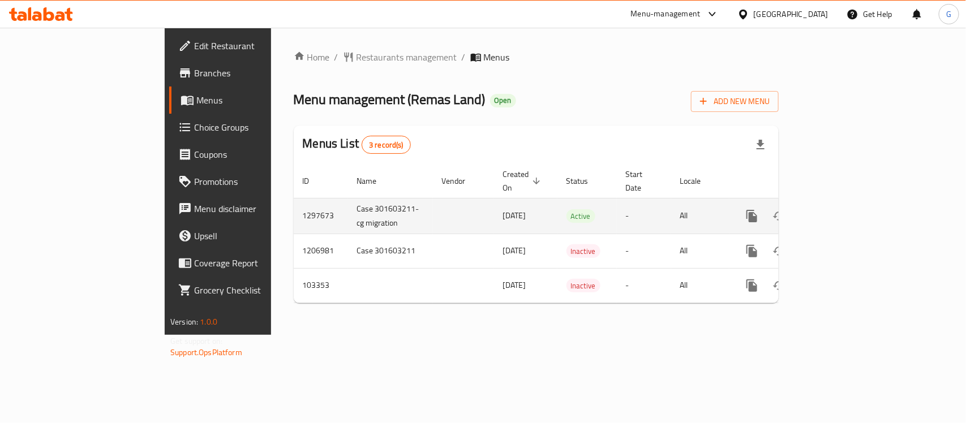
click at [840, 209] on icon "enhanced table" at bounding box center [834, 216] width 14 height 14
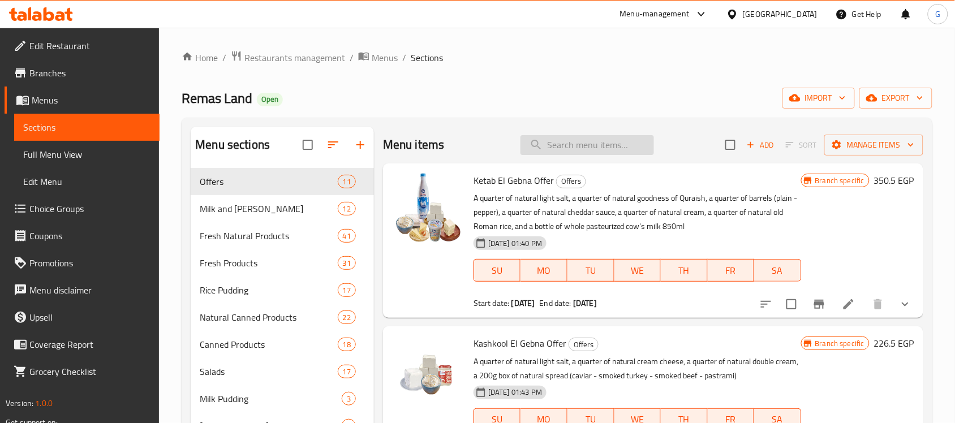
click at [599, 150] on input "search" at bounding box center [588, 145] width 134 height 20
paste input "رض كتاب الجبنه"
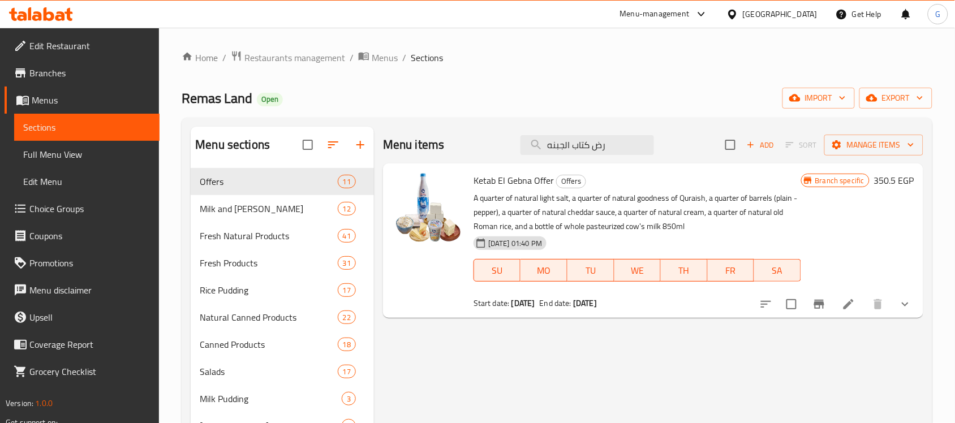
type input "رض كتاب الجبنه"
click at [516, 183] on span "Ketab El Gebna Offer" at bounding box center [514, 180] width 80 height 17
click at [517, 183] on span "Ketab El Gebna Offer" at bounding box center [514, 180] width 80 height 17
copy h6 "Ketab El Gebna Offer"
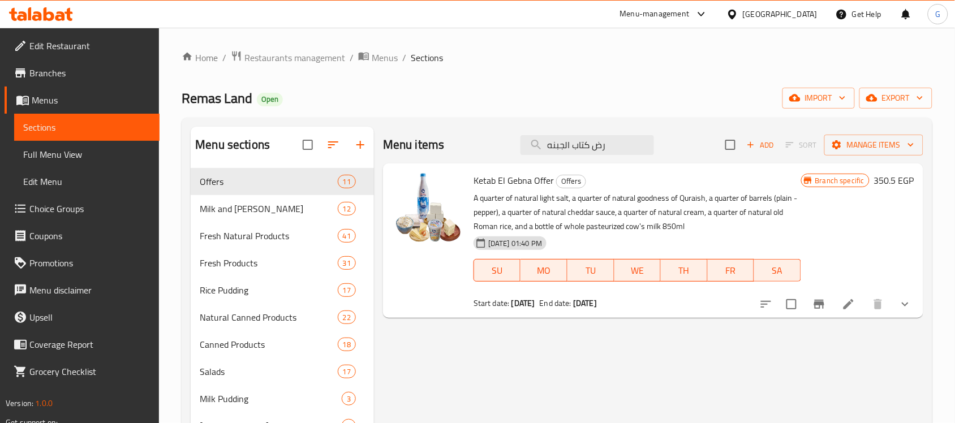
click at [814, 311] on icon "Branch-specific-item" at bounding box center [820, 305] width 14 height 14
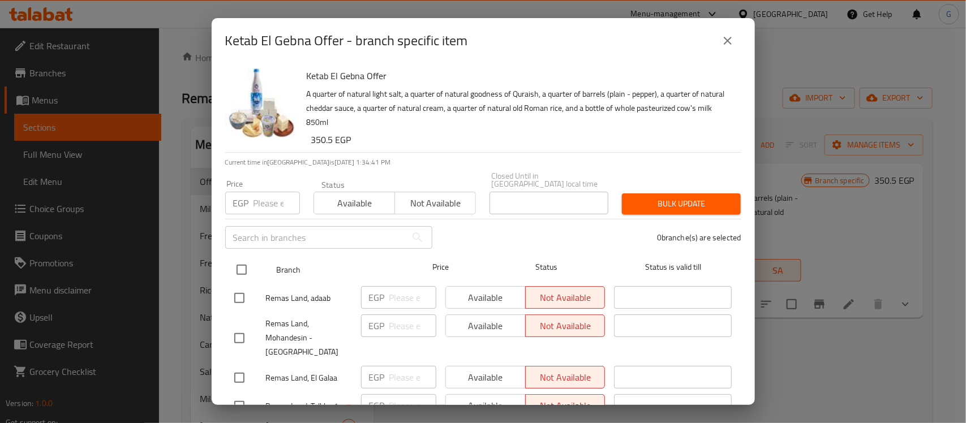
click at [235, 266] on input "checkbox" at bounding box center [242, 270] width 24 height 24
checkbox input "true"
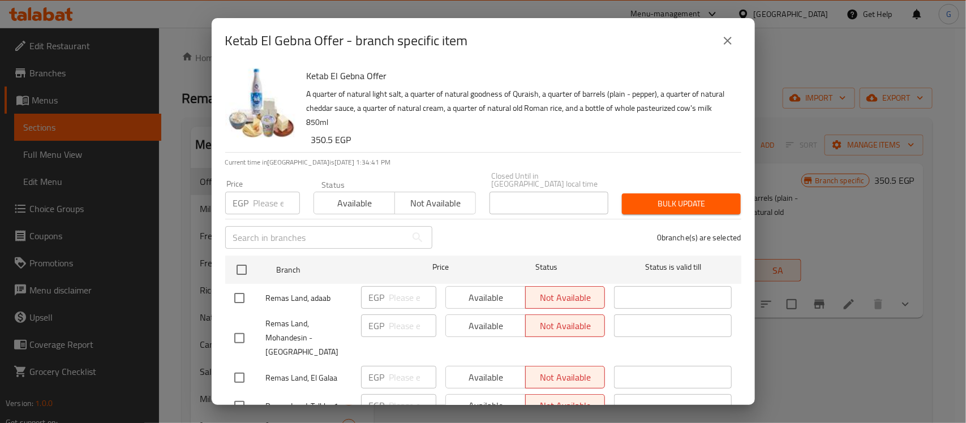
checkbox input "true"
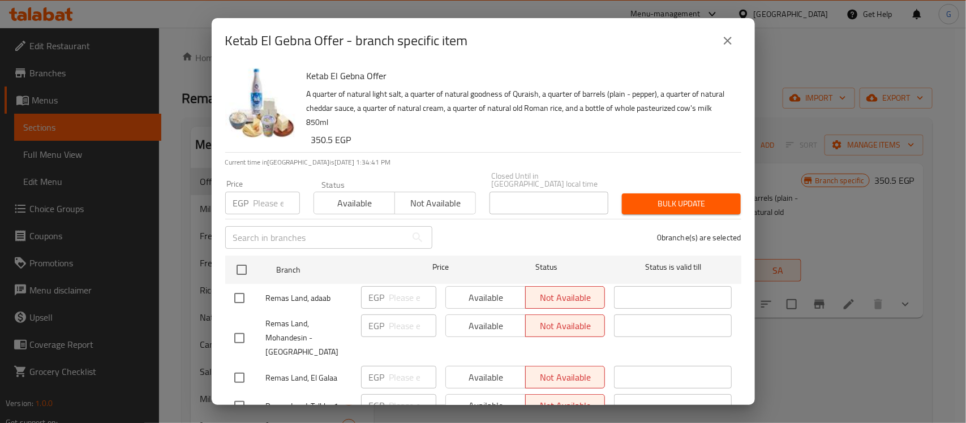
checkbox input "true"
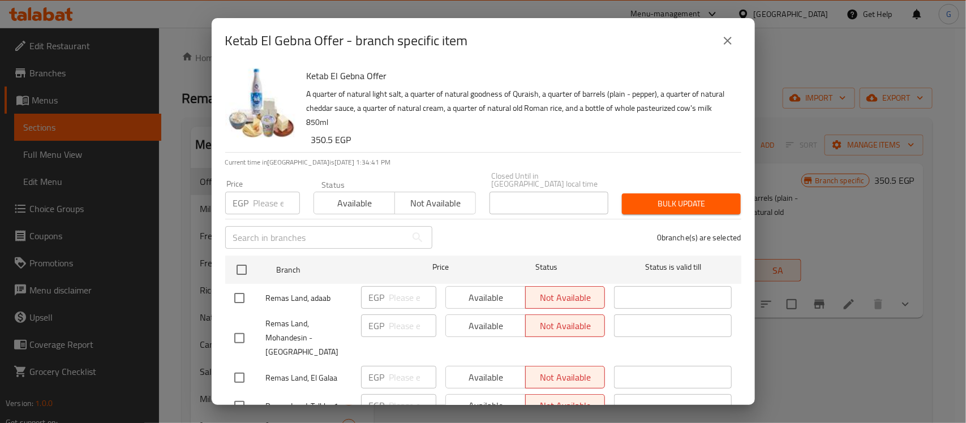
checkbox input "true"
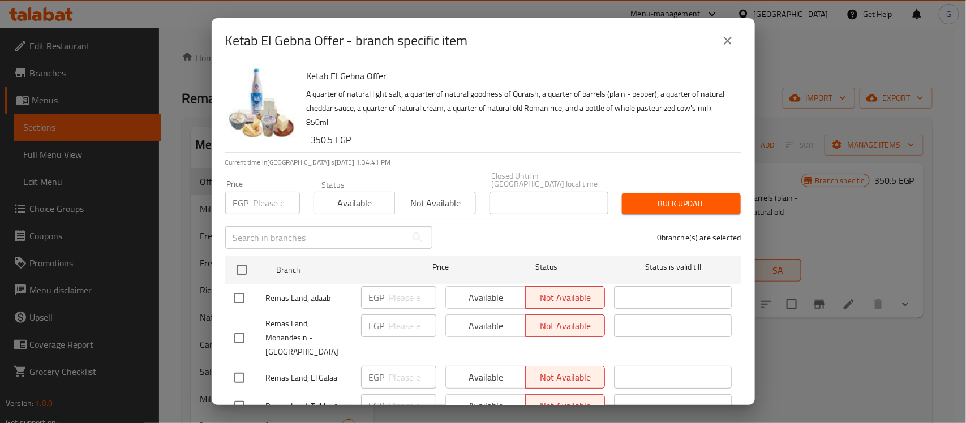
checkbox input "true"
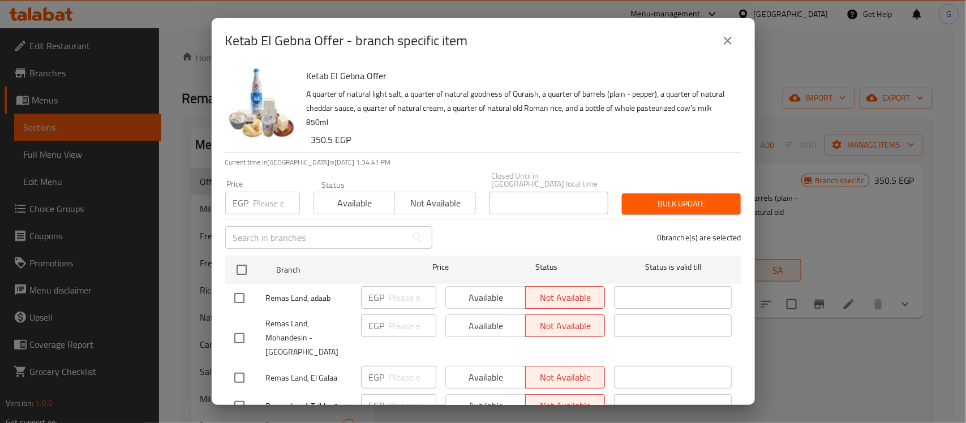
checkbox input "true"
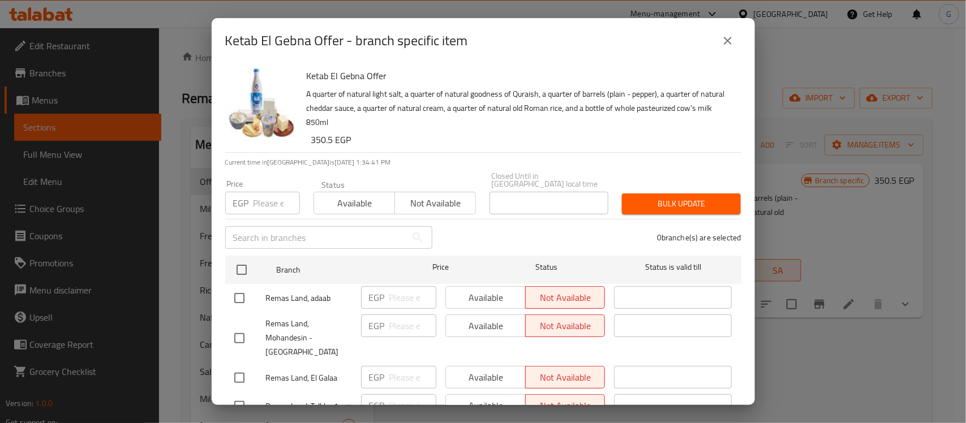
checkbox input "true"
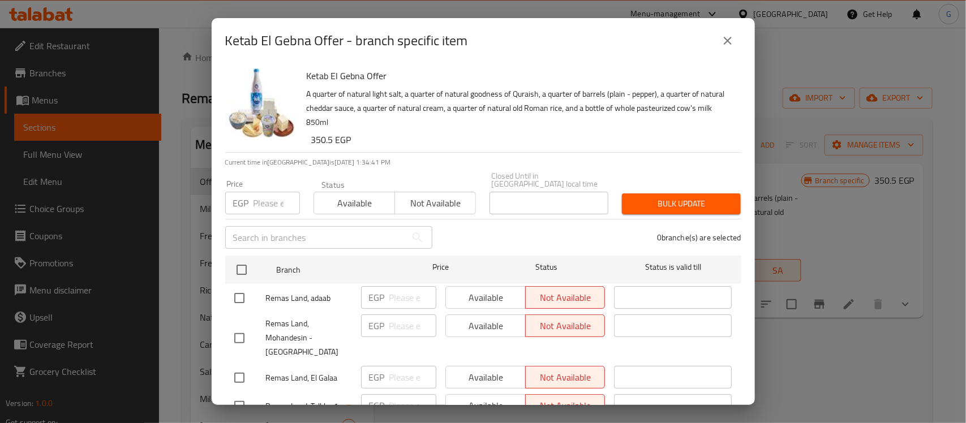
checkbox input "true"
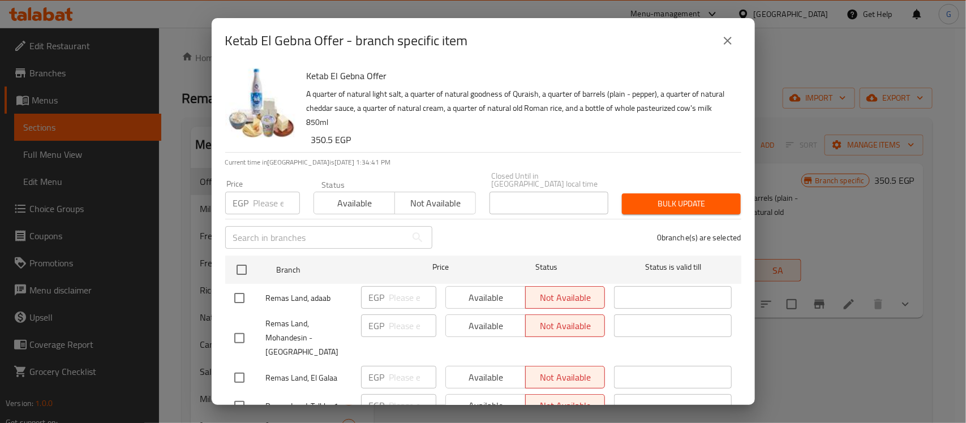
checkbox input "true"
click at [355, 201] on span "Available" at bounding box center [355, 203] width 72 height 16
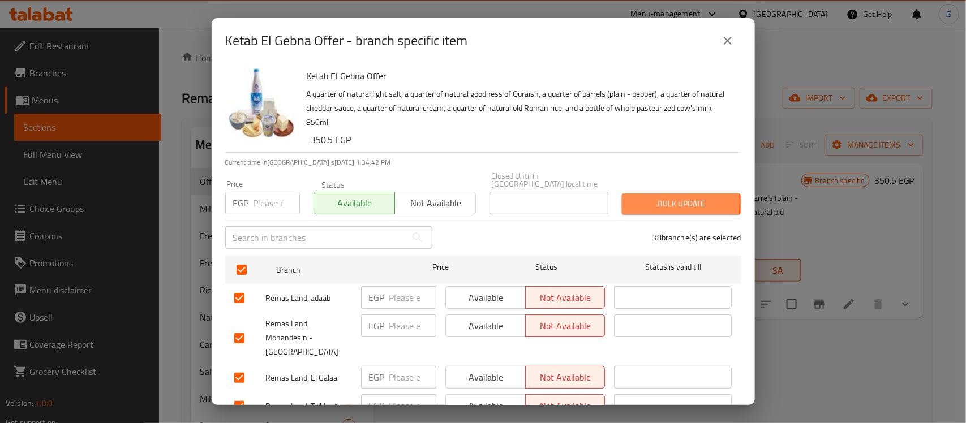
click at [646, 197] on span "Bulk update" at bounding box center [681, 204] width 101 height 14
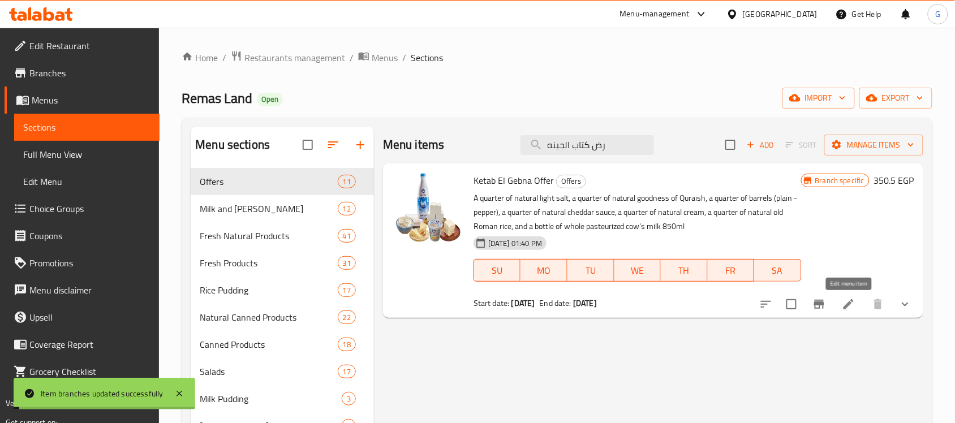
click at [853, 304] on icon at bounding box center [849, 305] width 14 height 14
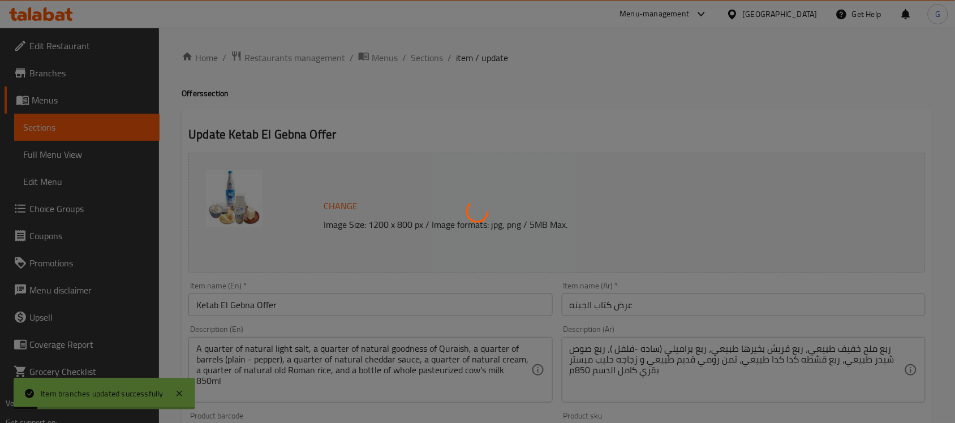
type input "اختيارك من الجبنة البراميلي:"
type input "1"
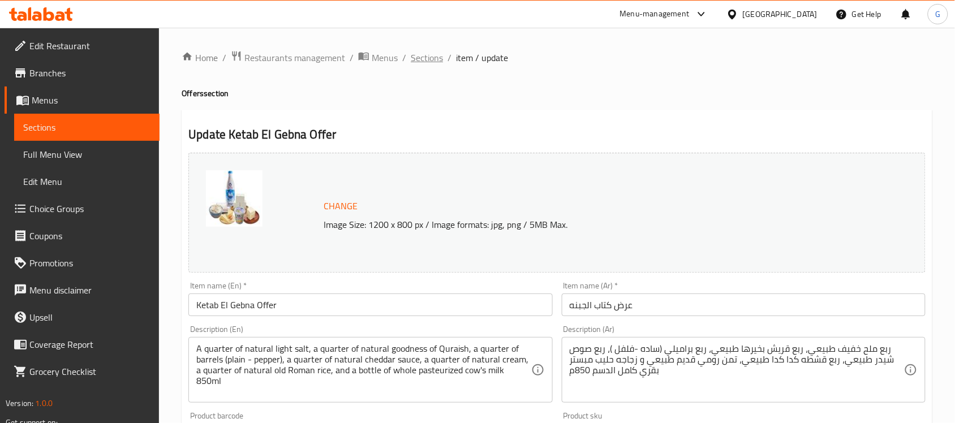
click at [426, 57] on span "Sections" at bounding box center [427, 58] width 32 height 14
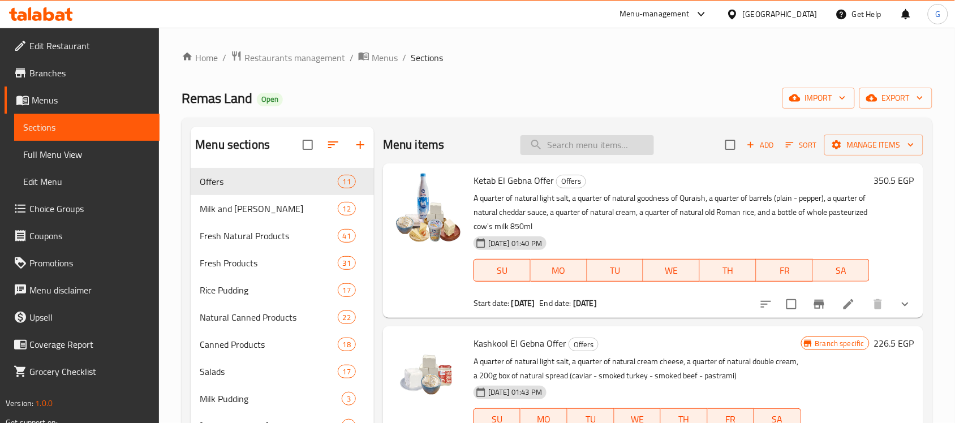
click at [565, 144] on input "search" at bounding box center [588, 145] width 134 height 20
paste input "Ketab El Gebna Offer"
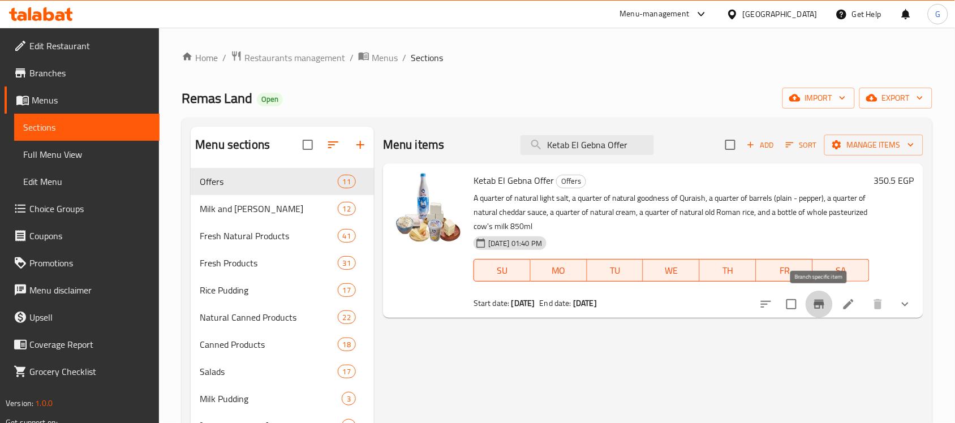
click at [819, 308] on icon "Branch-specific-item" at bounding box center [820, 305] width 14 height 14
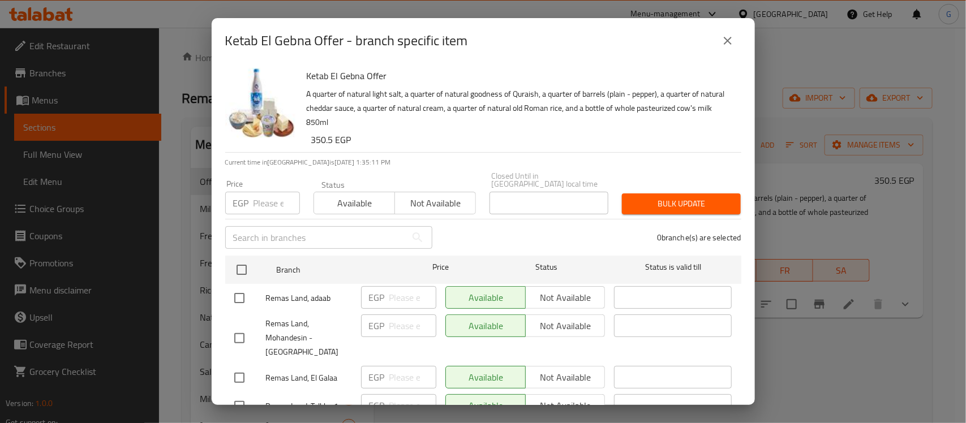
click at [325, 144] on h6 "350.5 EGP" at bounding box center [521, 140] width 421 height 16
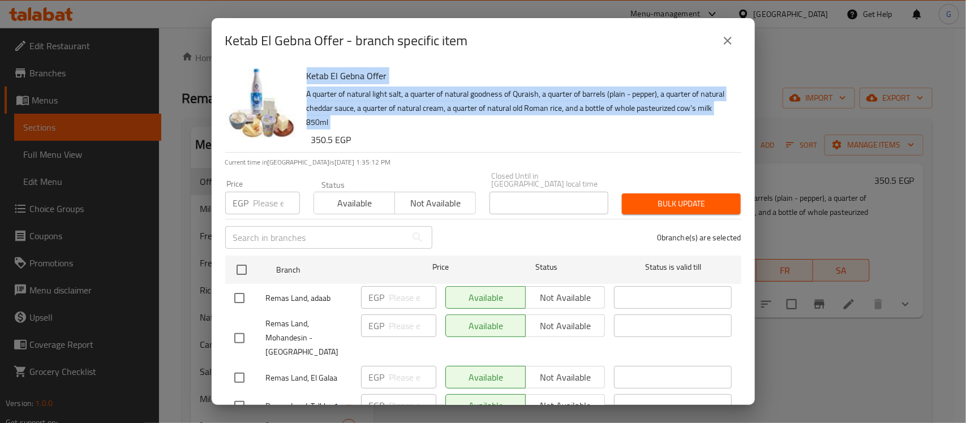
click at [325, 144] on h6 "350.5 EGP" at bounding box center [521, 140] width 421 height 16
click at [729, 43] on icon "close" at bounding box center [728, 41] width 8 height 8
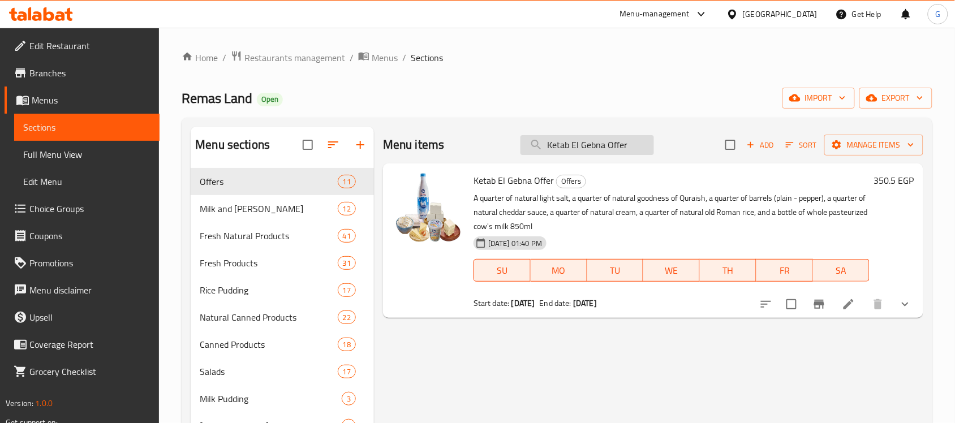
click at [609, 136] on input "Ketab El Gebna Offer" at bounding box center [588, 145] width 134 height 20
paste input "عرض كشكول الجبنه"
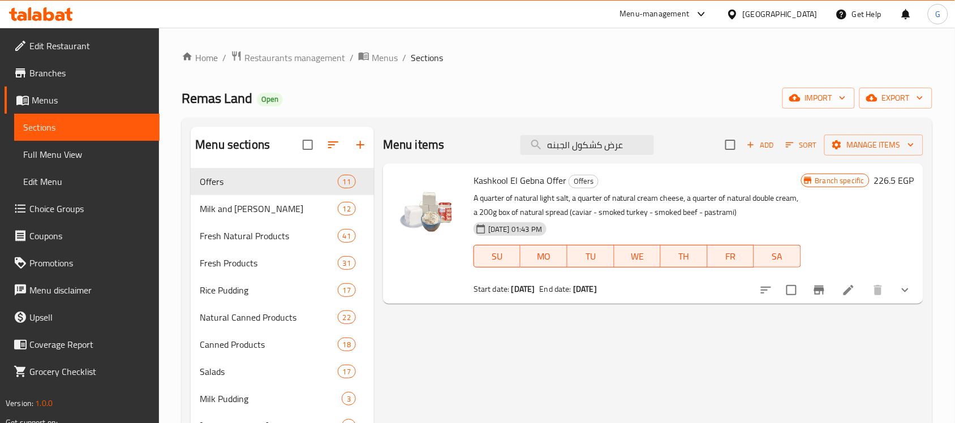
type input "عرض كشكول الجبنه"
click at [555, 182] on span "Kashkool El Gebna Offer" at bounding box center [520, 180] width 93 height 17
click at [553, 182] on span "Kashkool El Gebna Offer" at bounding box center [520, 180] width 93 height 17
copy h6 "Kashkool El Gebna Offer"
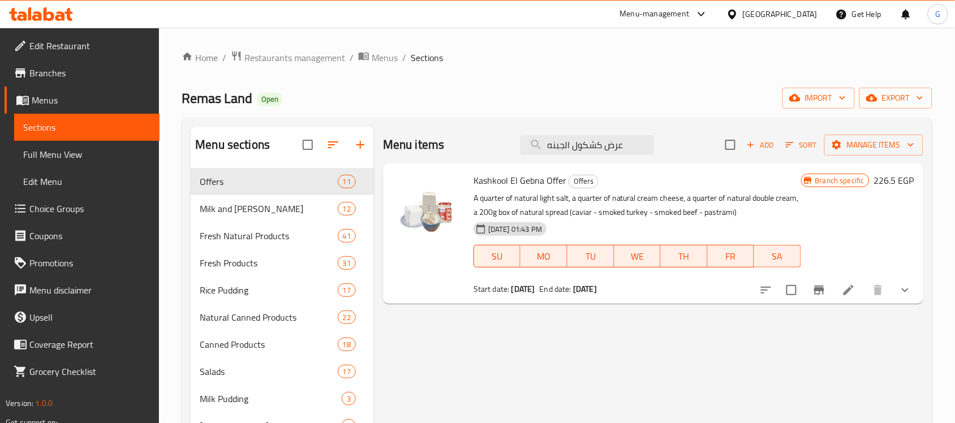
click at [497, 97] on div "Remas Land Open import export" at bounding box center [557, 98] width 751 height 21
drag, startPoint x: 686, startPoint y: 199, endPoint x: 570, endPoint y: 201, distance: 116.0
click at [570, 201] on p "A quarter of natural light salt, a quarter of natural cream cheese, a quarter o…" at bounding box center [638, 205] width 328 height 28
click at [855, 293] on icon at bounding box center [849, 291] width 14 height 14
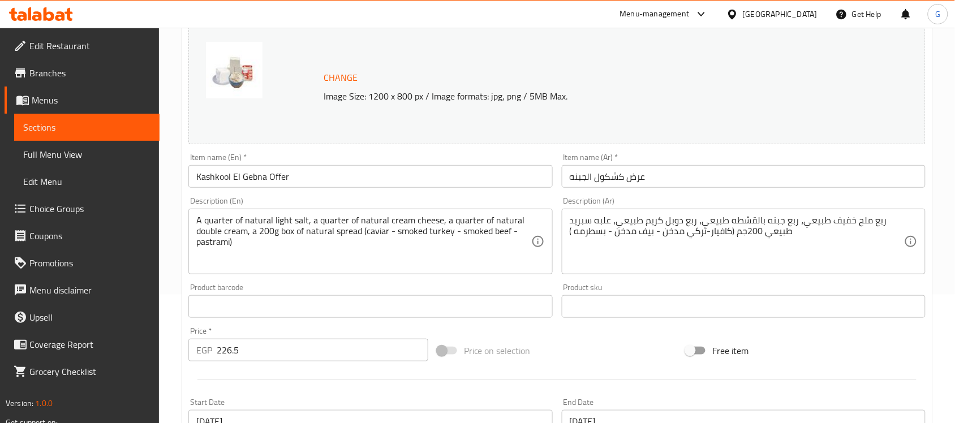
scroll to position [141, 0]
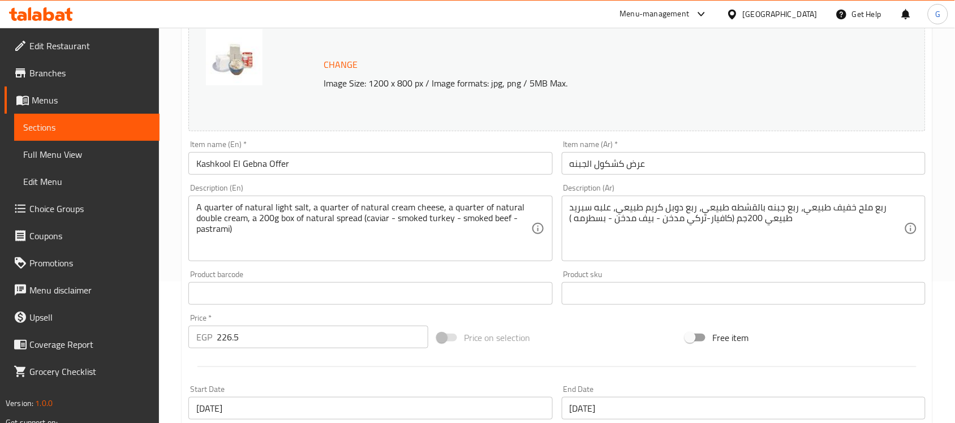
click at [420, 207] on textarea "A quarter of natural light salt, a quarter of natural cream cheese, a quarter o…" at bounding box center [363, 229] width 334 height 54
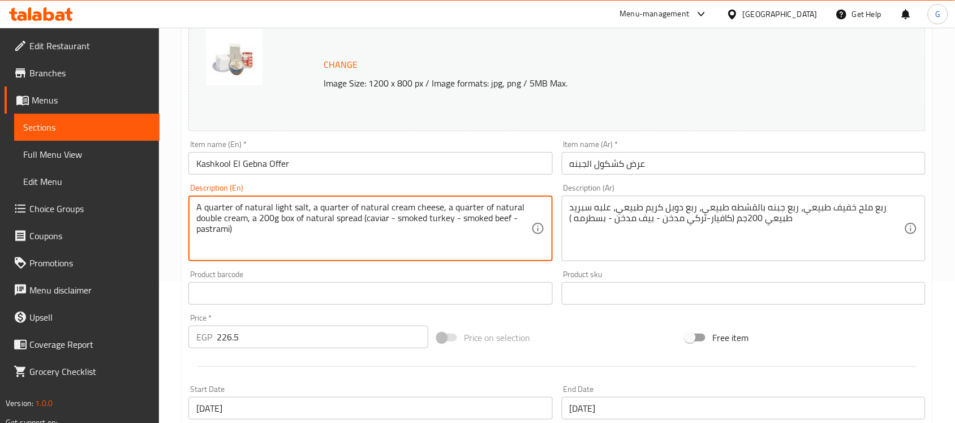
click at [306, 207] on textarea "A quarter of natural light salt, a quarter of natural cream cheese, a quarter o…" at bounding box center [363, 229] width 334 height 54
paste textarea "cheese"
type textarea "A quarter of natural light salt cheese, a quarter of natural cream cheese, a qu…"
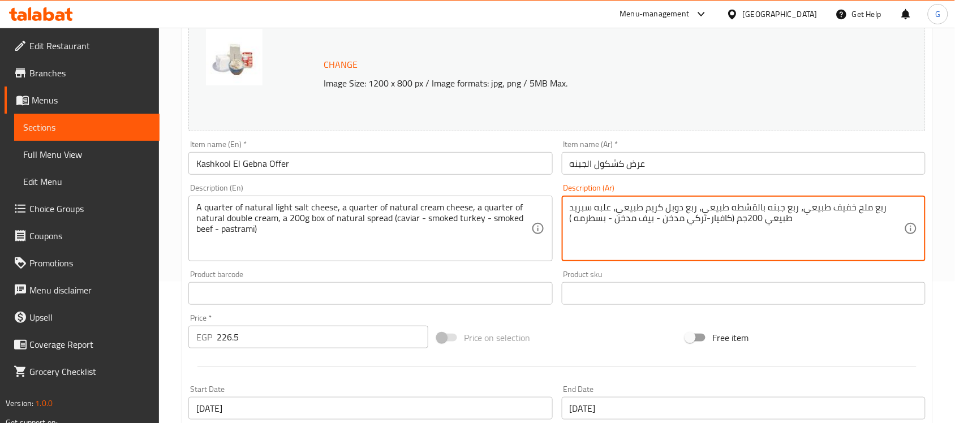
click at [770, 207] on textarea "ربع ملح خفيف طبيعي، ربع جبنه بالقشطه طبيعي، ربع دوبل كريم طبيعي، علبه سبريد طبي…" at bounding box center [737, 229] width 334 height 54
click at [868, 209] on textarea "ربع ملح خفيف طبيعي، ربع جبنه بالقشطه طبيعي، ربع دوبل كريم طبيعي، علبه سبريد طبي…" at bounding box center [737, 229] width 334 height 54
paste textarea "جبنه"
type textarea "ربع جبنه ملح خفيف طبيعي، ربع جبنه بالقشطه طبيعي، ربع دوبل كريم طبيعي، علبه سبري…"
click at [805, 168] on input "عرض كشكول الجبنه" at bounding box center [744, 163] width 364 height 23
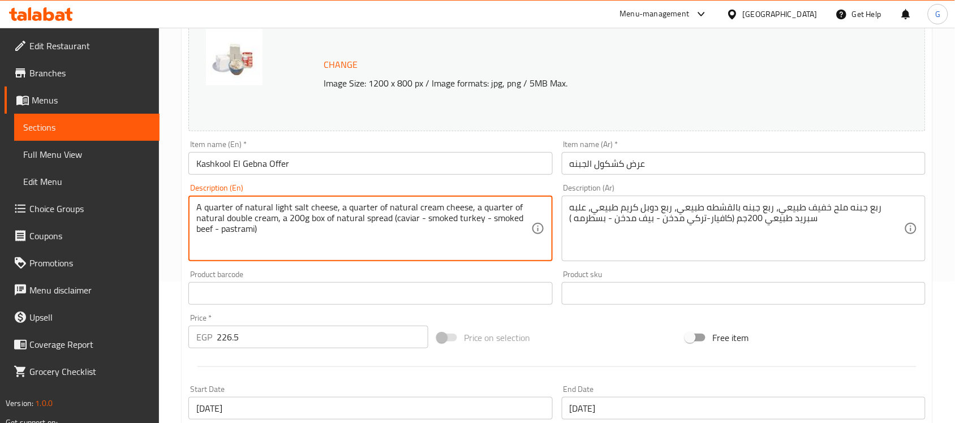
click at [279, 217] on textarea "A quarter of natural light salt cheese, a quarter of natural cream cheese, a qu…" at bounding box center [363, 229] width 334 height 54
click at [276, 221] on textarea "A quarter of natural light salt cheese, a quarter of natural cream cheese, a qu…" at bounding box center [363, 229] width 334 height 54
paste textarea "Cheese"
type textarea "A quarter of natural light salt cheese, a quarter of natural cream cheese, a qu…"
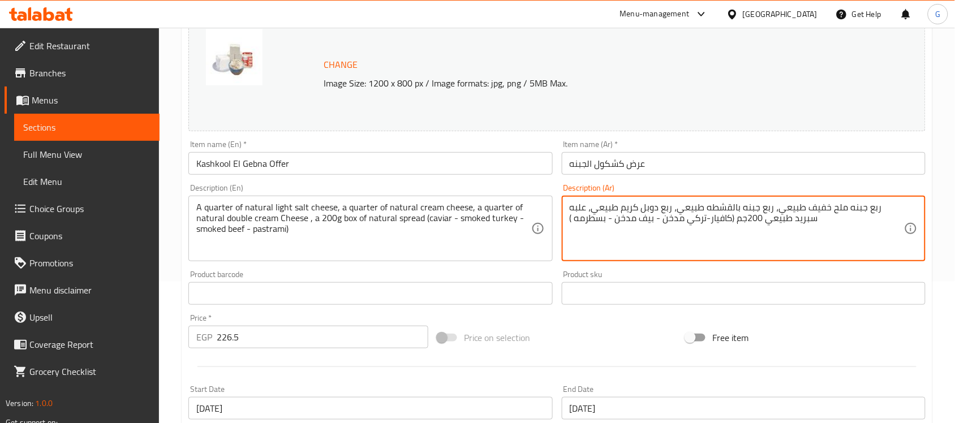
click at [875, 208] on textarea "ربع جبنه ملح خفيف طبيعي، ربع جبنه بالقشطه طبيعي، ربع دوبل كريم طبيعي، علبه سبري…" at bounding box center [737, 229] width 334 height 54
click at [593, 208] on textarea "ربع جبنه ملح خفيف طبيعي، ربع جبنه بالقشطه طبيعي، ربع دوبل كريم طبيعي، علبه سبري…" at bounding box center [737, 229] width 334 height 54
click at [683, 210] on textarea "ربع جبنه ملح خفيف طبيعي، ربع جبنه بالقشطه طبيعي، ربع دوبل كريم طبيعي، علبه سبري…" at bounding box center [737, 229] width 334 height 54
paste textarea "بنه"
type textarea "ربع جبنه ملح خفيف طبيعي، ربع جبنه بالقشطه طبيعي، ربع جبنه دوبل كريم طبيعي، علبه…"
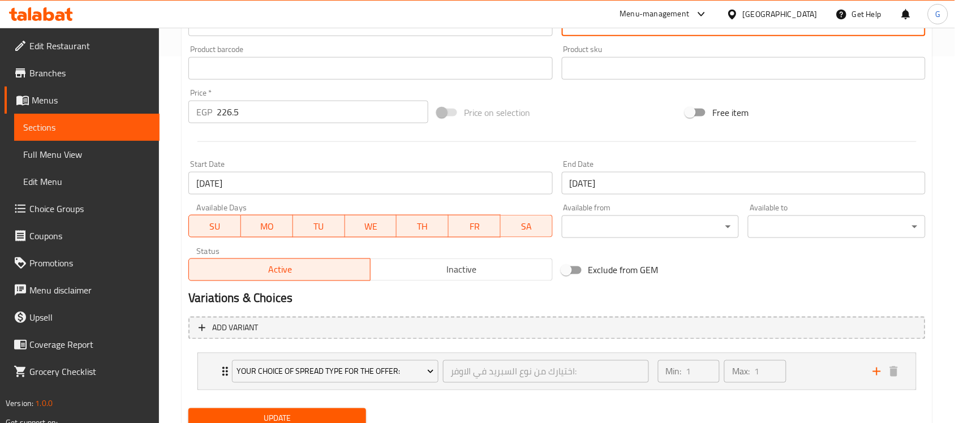
scroll to position [411, 0]
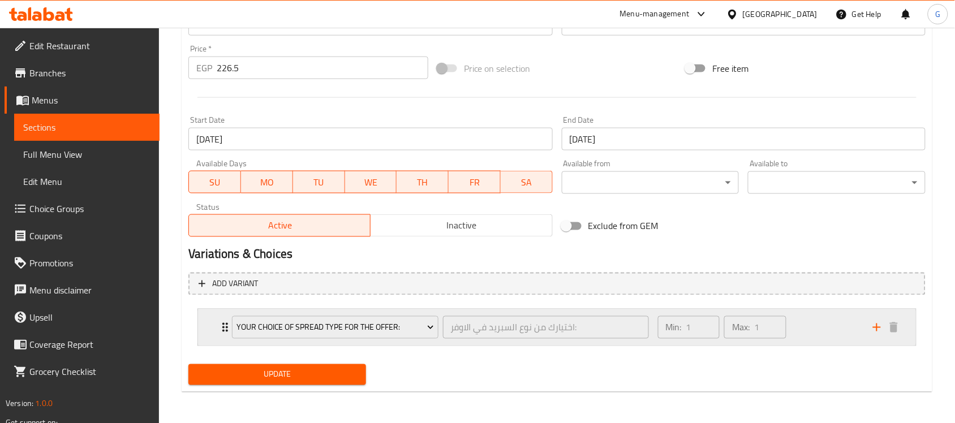
click at [203, 328] on div "Your Choice Of Spread Type for the offer: اختيارك من نوع السبريد في الاوفر: ​ M…" at bounding box center [557, 328] width 718 height 36
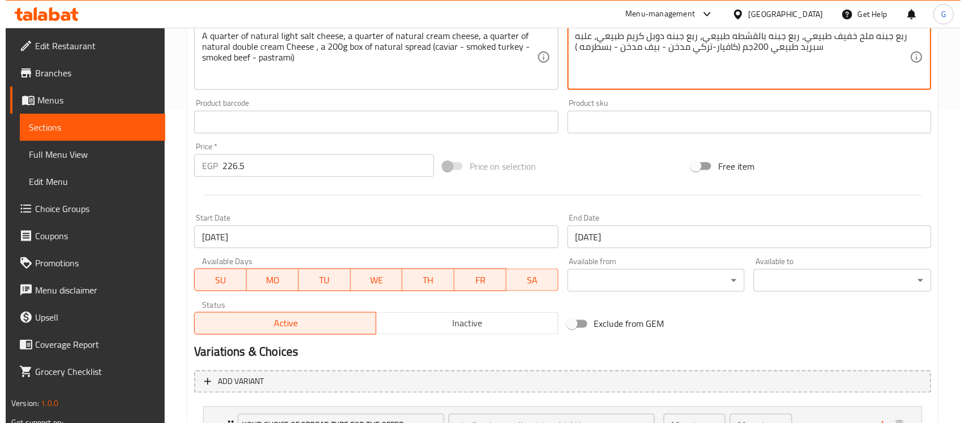
scroll to position [23, 0]
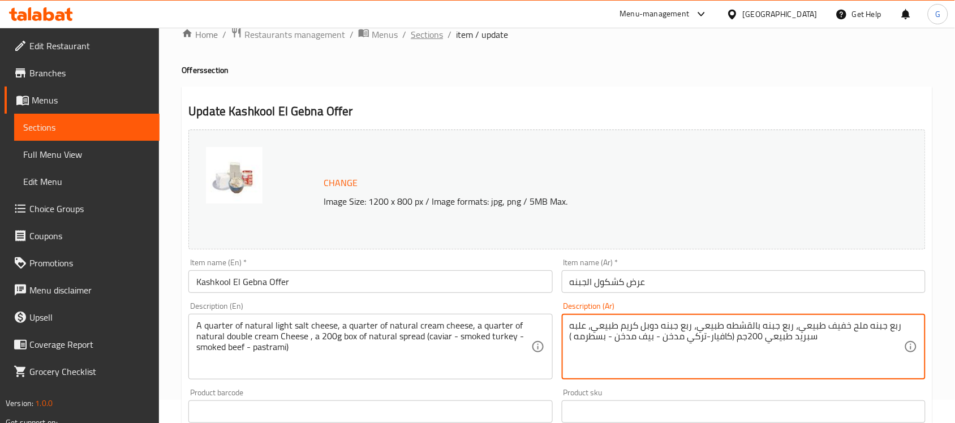
click at [425, 38] on span "Sections" at bounding box center [427, 35] width 32 height 14
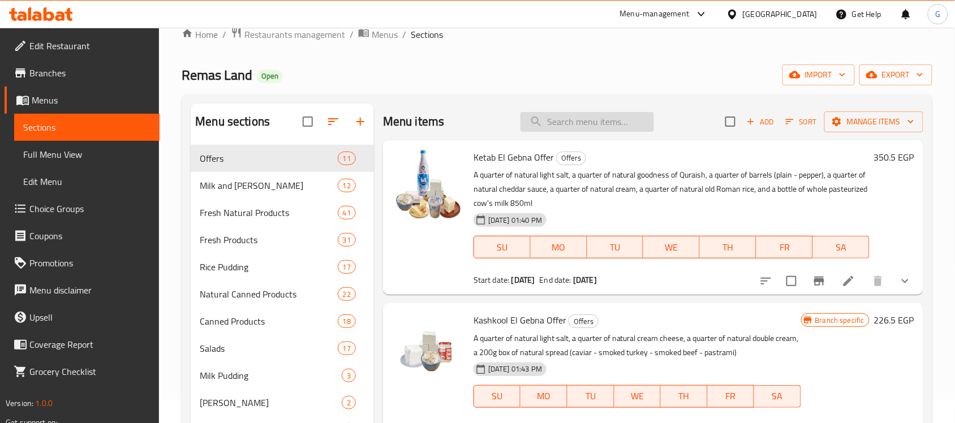
click at [589, 131] on input "search" at bounding box center [588, 122] width 134 height 20
paste input "عرض كراسه الجبنه"
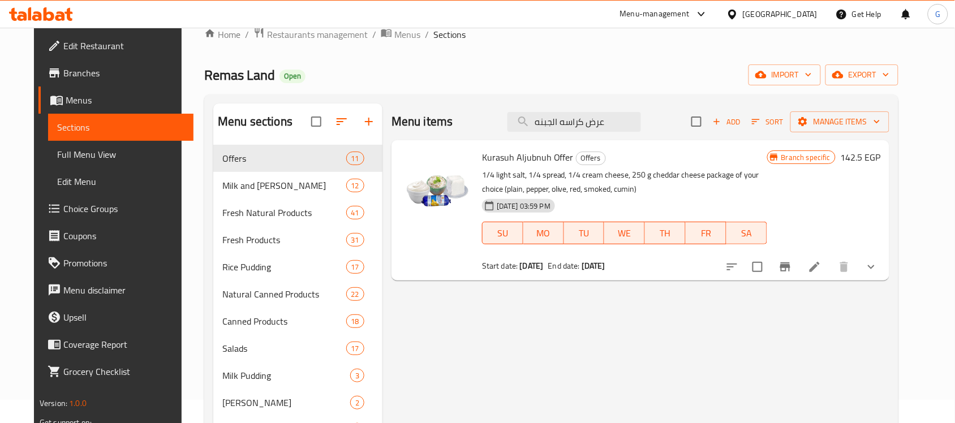
type input "عرض كراسه الجبنه"
click at [525, 162] on span "Kurasuh Aljubnuh Offer" at bounding box center [528, 157] width 92 height 17
copy h6 "Kurasuh Aljubnuh Offer"
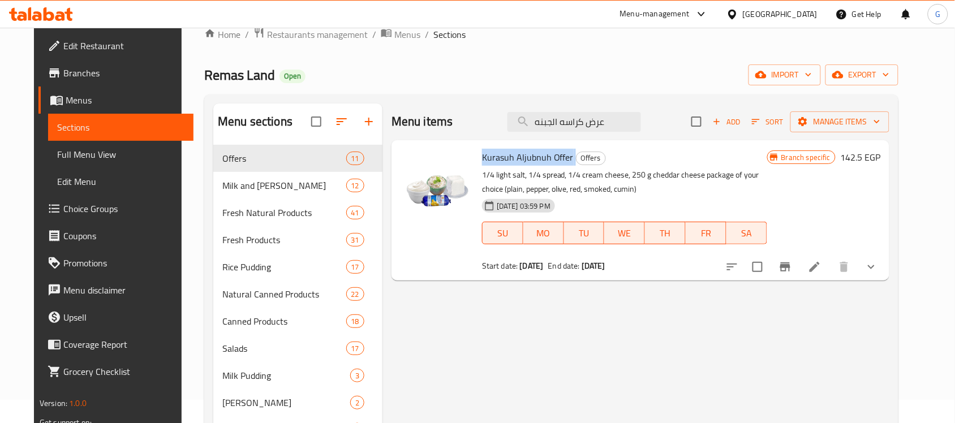
click at [792, 269] on icon "Branch-specific-item" at bounding box center [786, 267] width 14 height 14
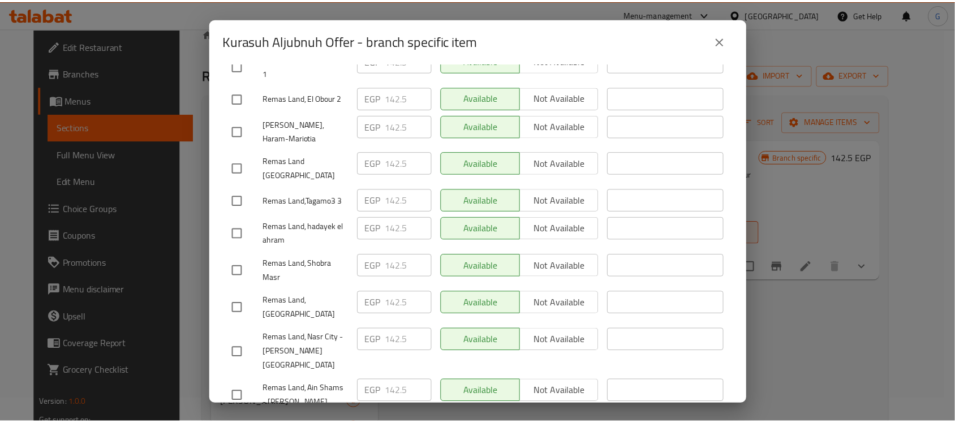
scroll to position [849, 0]
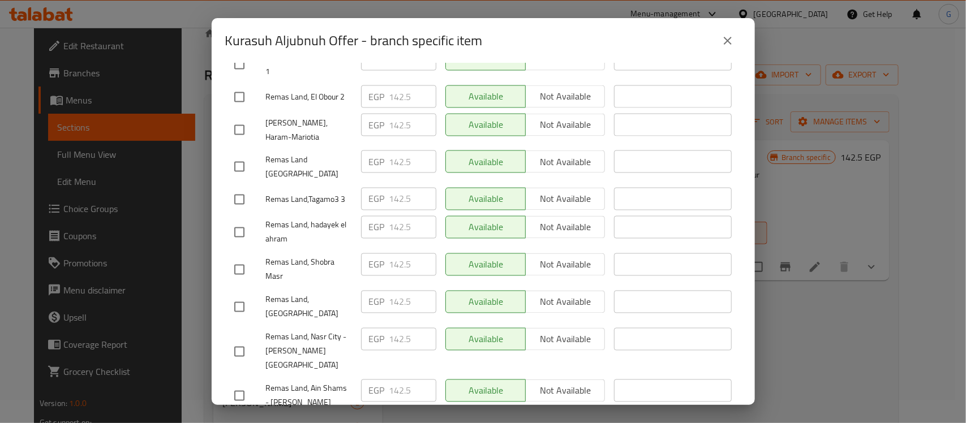
click at [723, 36] on icon "close" at bounding box center [728, 41] width 14 height 14
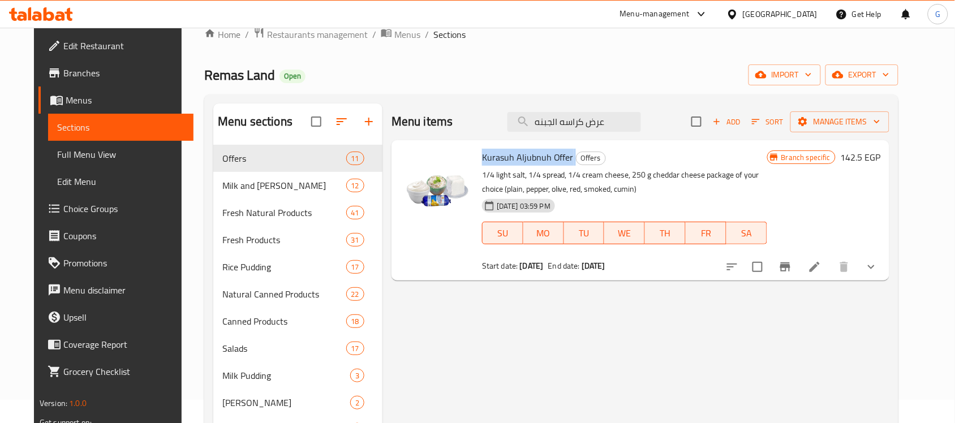
click at [878, 263] on icon "show more" at bounding box center [872, 267] width 14 height 14
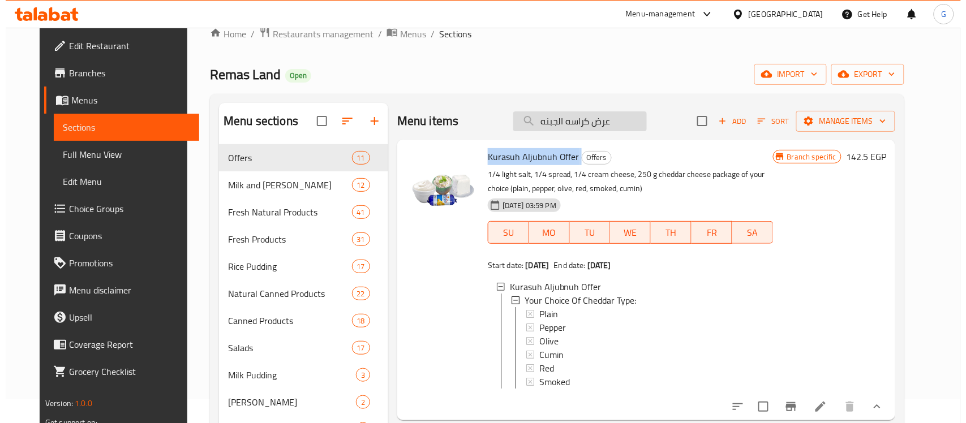
scroll to position [23, 0]
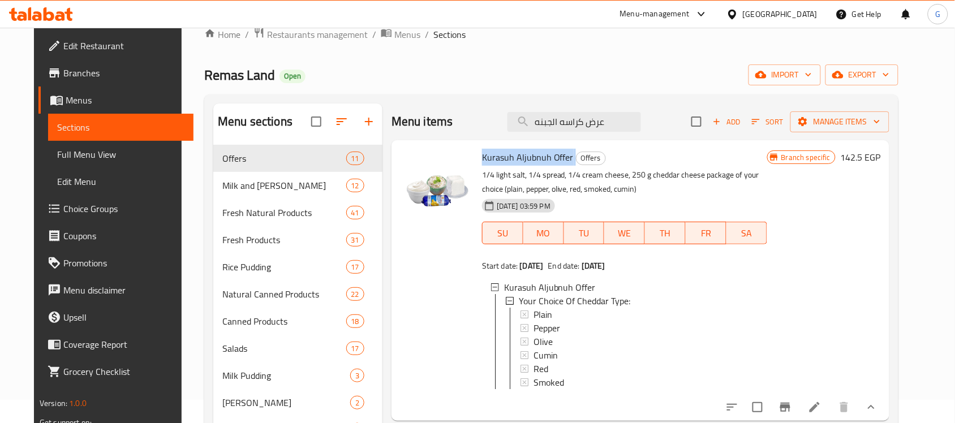
copy h6 "Kurasuh Aljubnuh Offer"
click at [565, 114] on input "عرض كراسه الجبنه" at bounding box center [575, 122] width 134 height 20
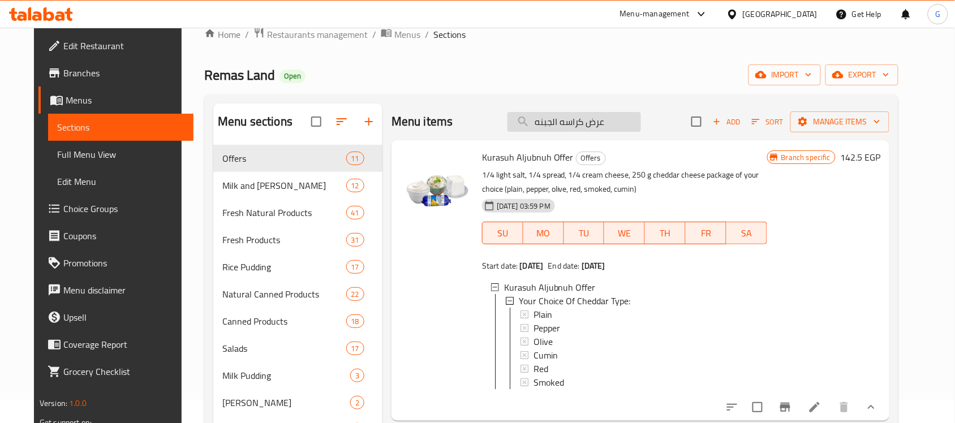
click at [565, 114] on input "عرض كراسه الجبنه" at bounding box center [575, 122] width 134 height 20
paste input "جدول الهيلثي"
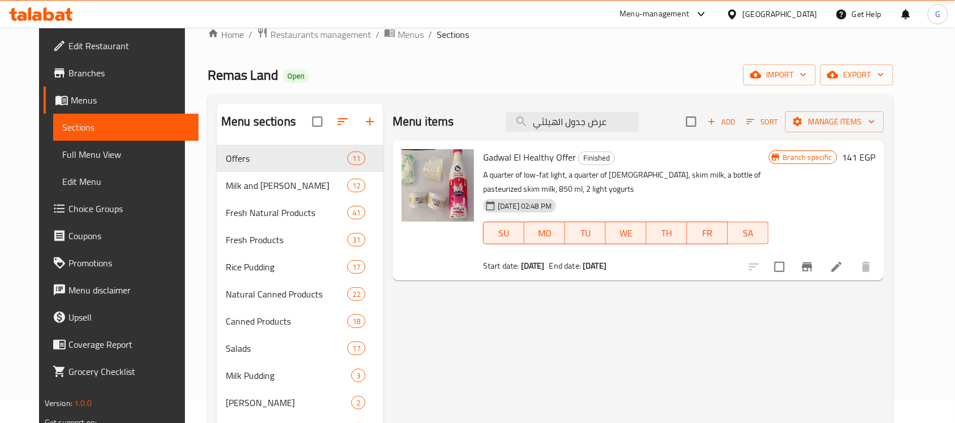
type input "عرض جدول الهيلثي"
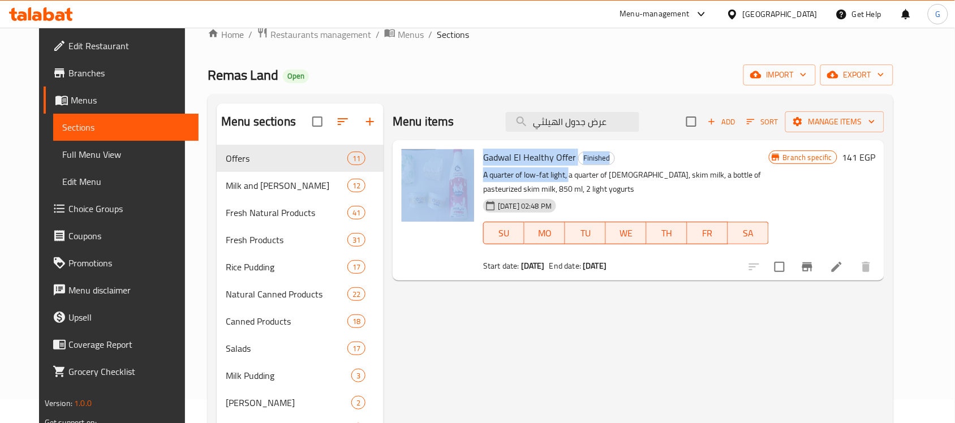
drag, startPoint x: 559, startPoint y: 174, endPoint x: 468, endPoint y: 173, distance: 90.5
click at [468, 173] on div "Gadwal El Healthy Offer Finished A quarter of low-fat light, a quarter of Qurai…" at bounding box center [638, 210] width 483 height 131
click at [814, 270] on icon "Branch-specific-item" at bounding box center [808, 267] width 14 height 14
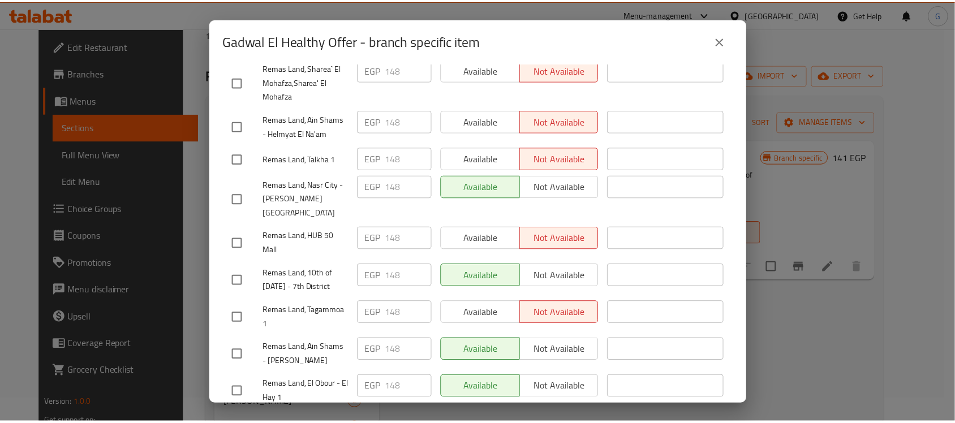
scroll to position [1252, 0]
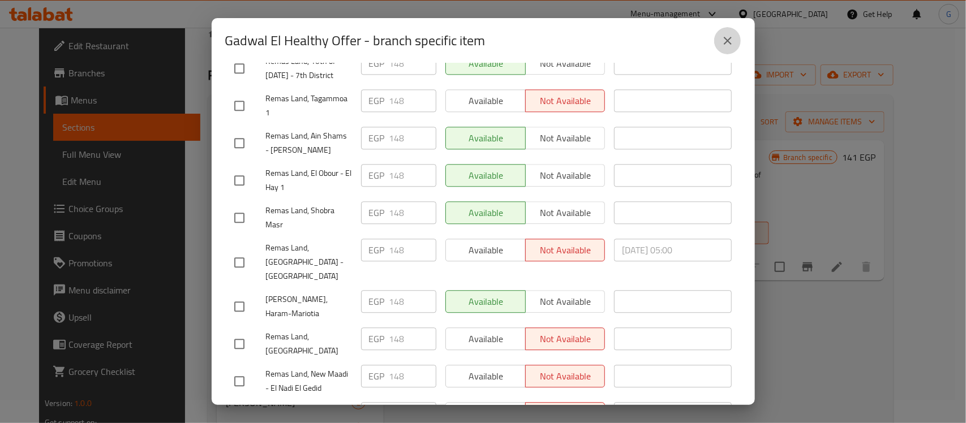
click at [728, 35] on icon "close" at bounding box center [728, 41] width 14 height 14
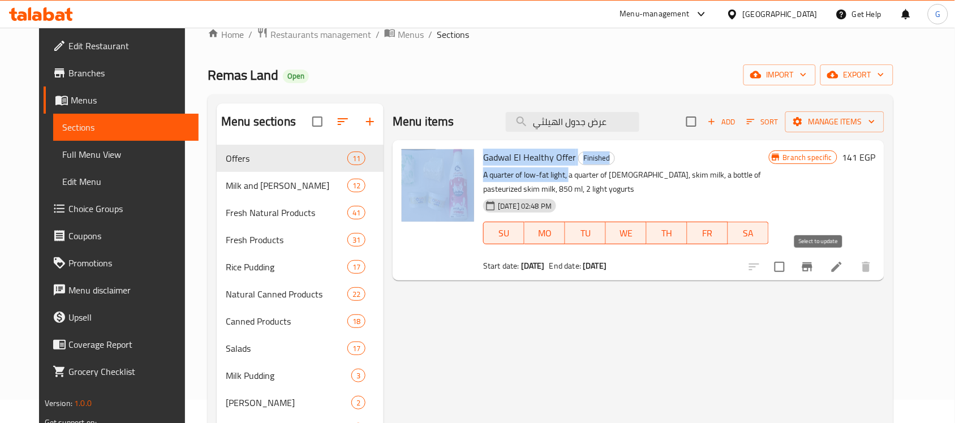
click at [792, 267] on input "checkbox" at bounding box center [780, 267] width 24 height 24
checkbox input "true"
click at [856, 123] on span "Manage items" at bounding box center [835, 122] width 81 height 14
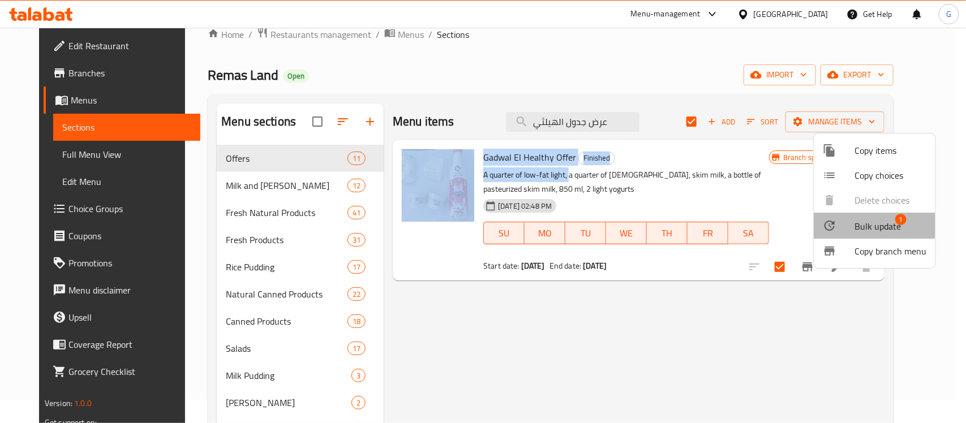
click at [872, 222] on span "Bulk update" at bounding box center [878, 227] width 46 height 14
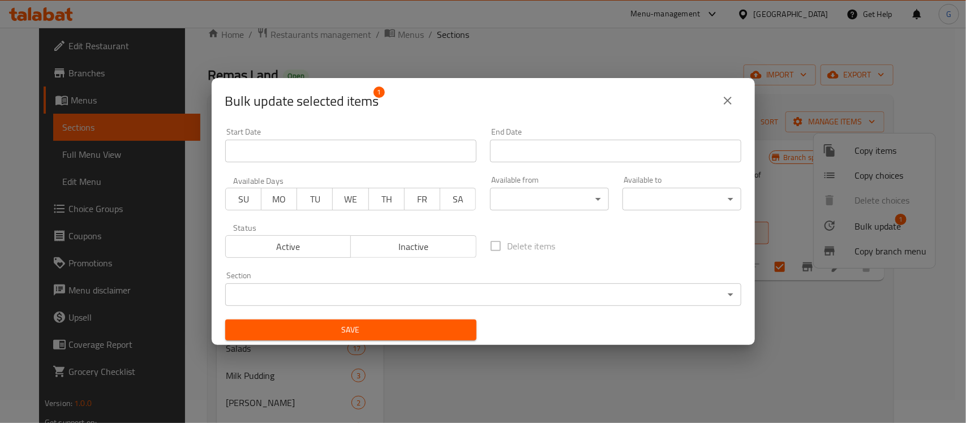
click at [533, 152] on input "Start Date" at bounding box center [615, 151] width 251 height 23
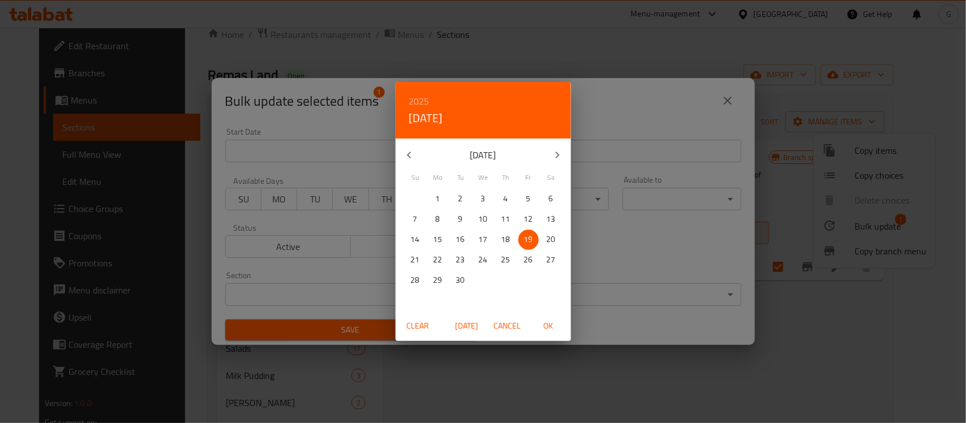
click at [555, 154] on icon "button" at bounding box center [558, 155] width 14 height 14
click at [558, 160] on icon "button" at bounding box center [558, 155] width 14 height 14
click at [487, 287] on p "31" at bounding box center [483, 280] width 9 height 14
click at [552, 323] on span "OK" at bounding box center [548, 326] width 27 height 14
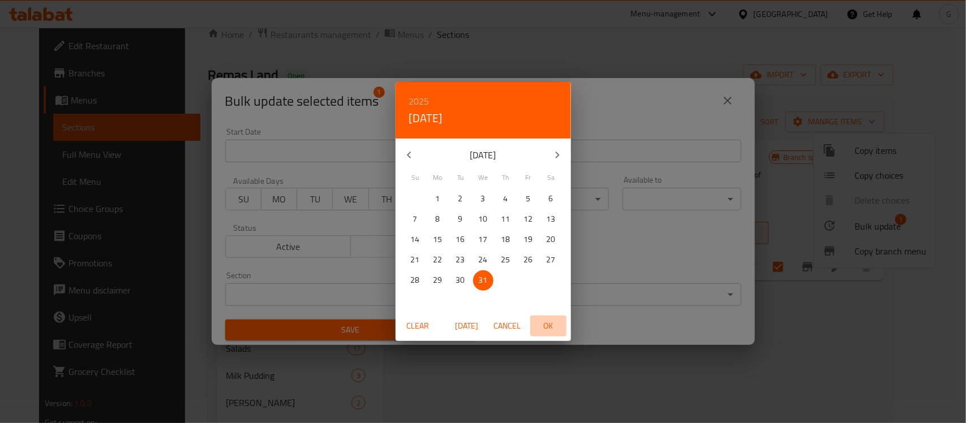
type input "[DATE]"
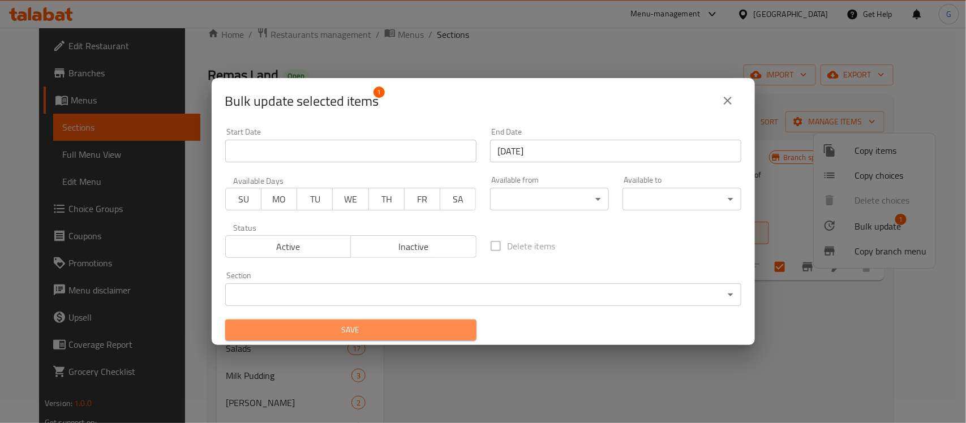
click at [439, 327] on span "Save" at bounding box center [350, 330] width 233 height 14
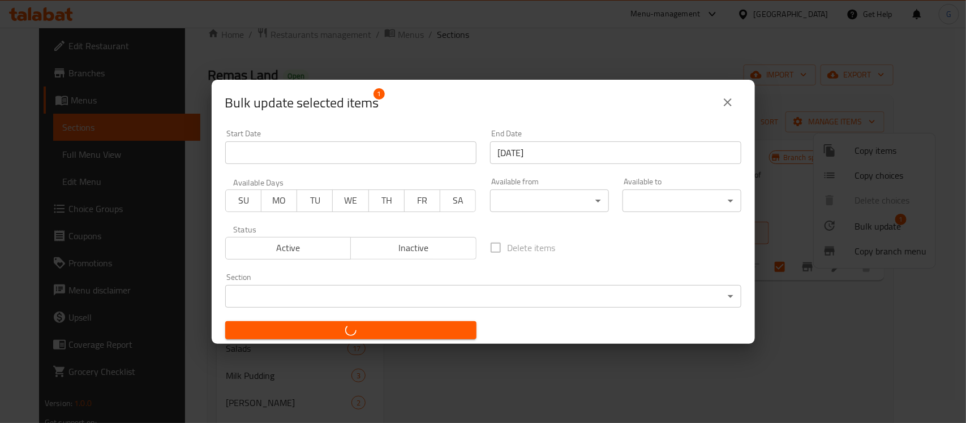
checkbox input "false"
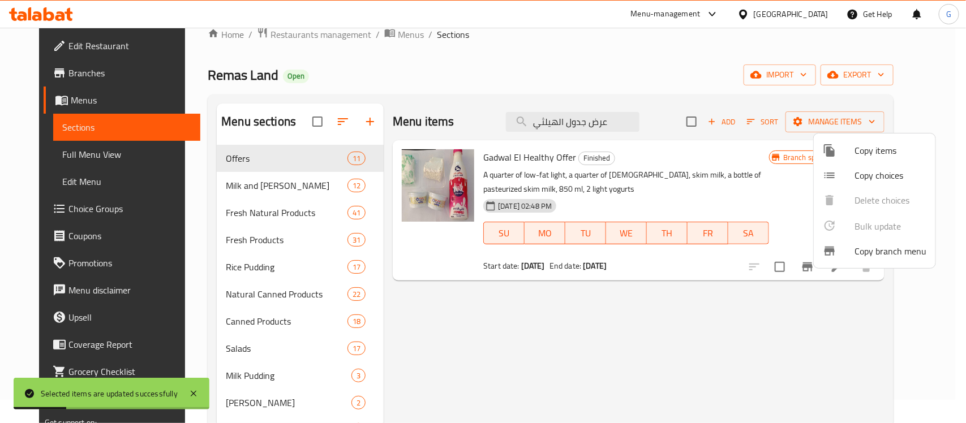
click at [559, 173] on div at bounding box center [483, 211] width 966 height 423
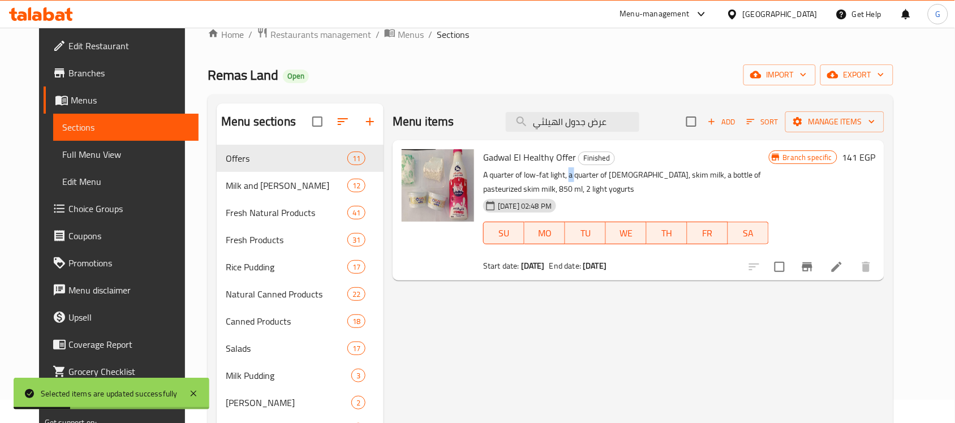
click at [559, 173] on p "A quarter of low-fat light, a quarter of [DEMOGRAPHIC_DATA], skim milk, a bottl…" at bounding box center [626, 182] width 286 height 28
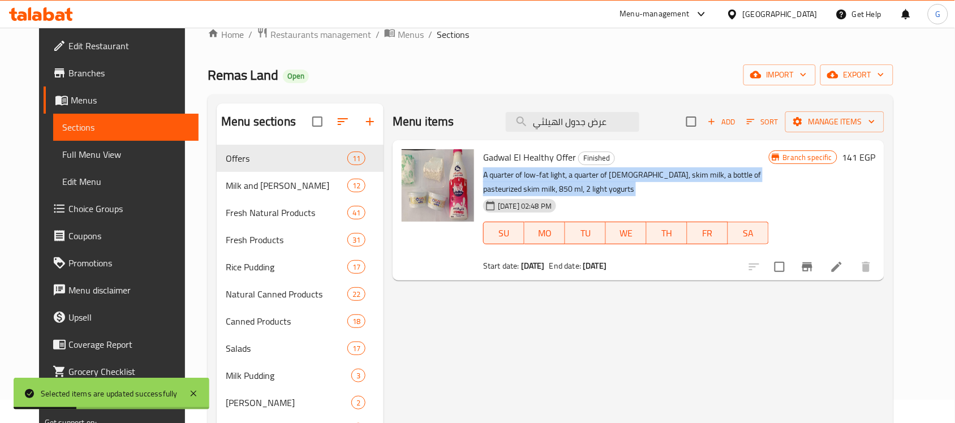
click at [559, 173] on p "A quarter of low-fat light, a quarter of [DEMOGRAPHIC_DATA], skim milk, a bottl…" at bounding box center [626, 182] width 286 height 28
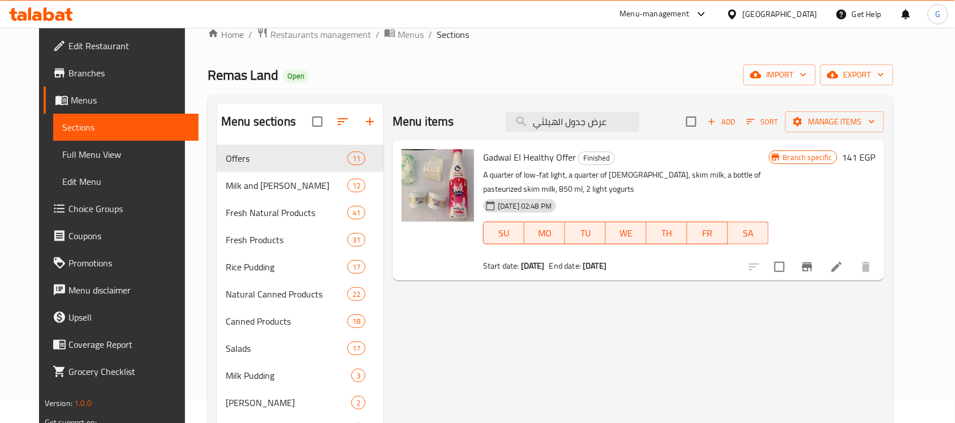
click at [536, 164] on span "Gadwal El Healthy Offer" at bounding box center [529, 157] width 93 height 17
copy h6 "Gadwal El Healthy Offer"
click at [792, 270] on input "checkbox" at bounding box center [780, 267] width 24 height 24
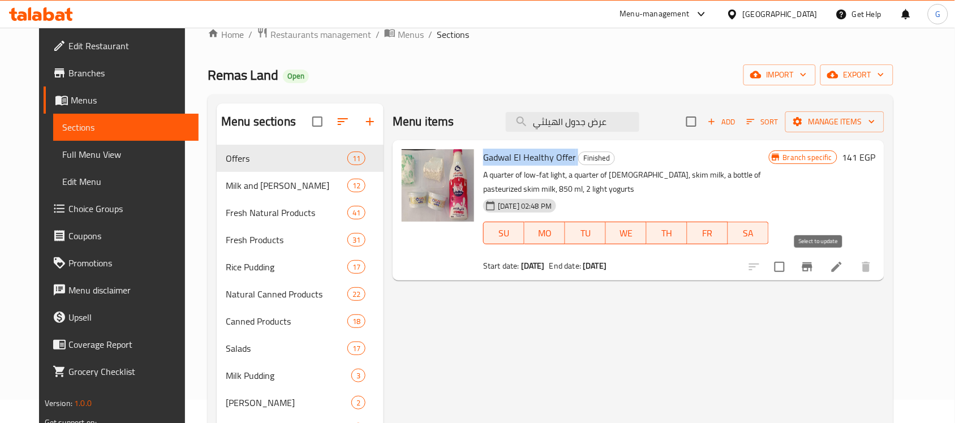
checkbox input "true"
click at [875, 122] on span "Manage items" at bounding box center [835, 122] width 81 height 14
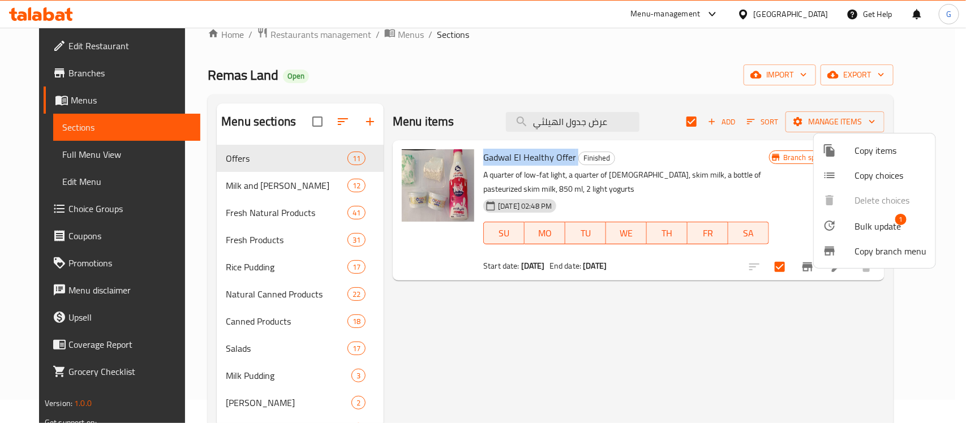
click at [892, 236] on li "Bulk update 1" at bounding box center [875, 226] width 122 height 26
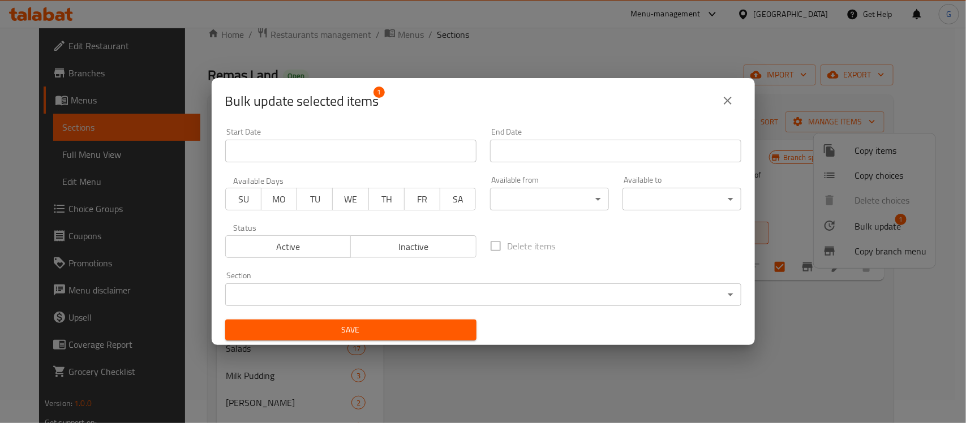
click at [624, 153] on input "Start Date" at bounding box center [615, 151] width 251 height 23
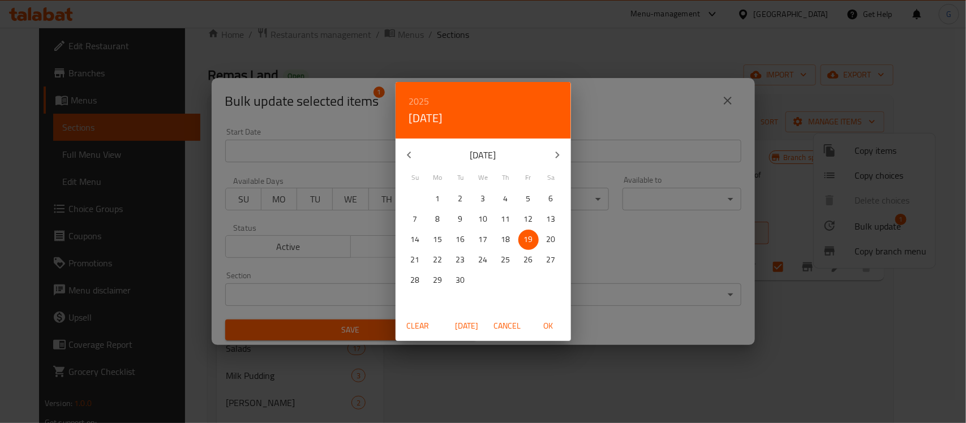
click at [550, 149] on button "button" at bounding box center [557, 154] width 27 height 27
click at [405, 154] on icon "button" at bounding box center [409, 155] width 14 height 14
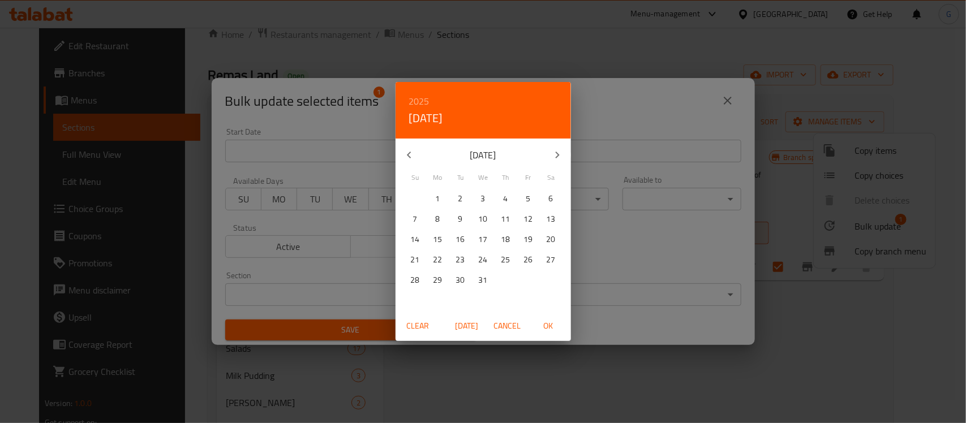
click at [477, 283] on span "31" at bounding box center [483, 280] width 20 height 14
click at [551, 327] on span "OK" at bounding box center [548, 326] width 27 height 14
type input "[DATE]"
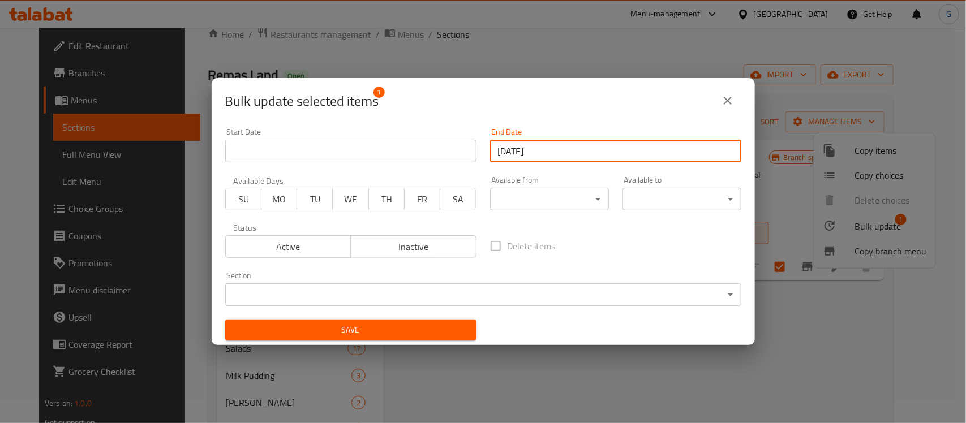
click at [433, 329] on span "Save" at bounding box center [350, 330] width 233 height 14
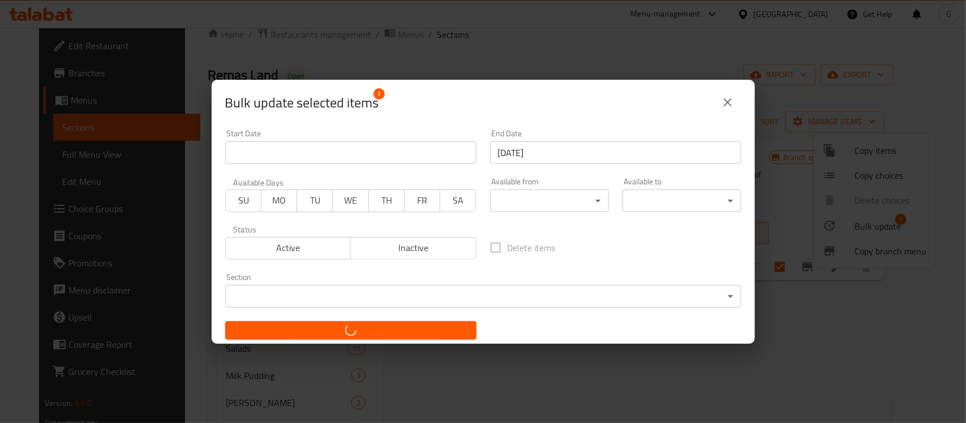
checkbox input "false"
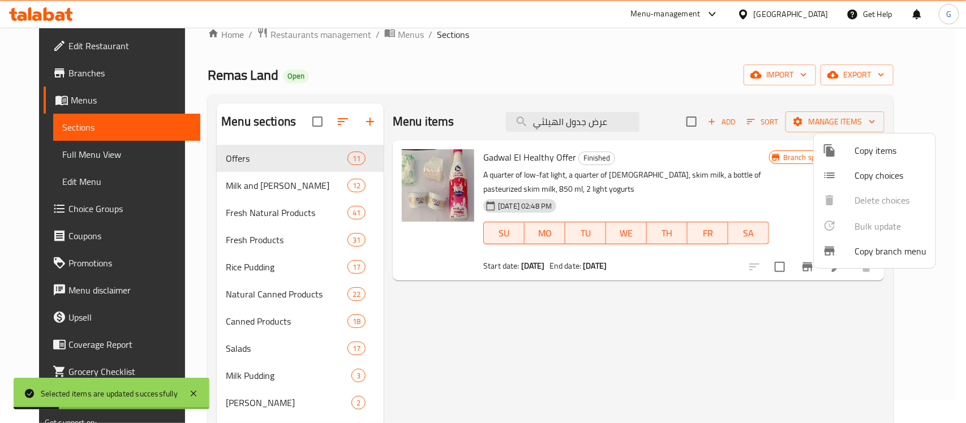
click at [855, 304] on div at bounding box center [483, 211] width 966 height 423
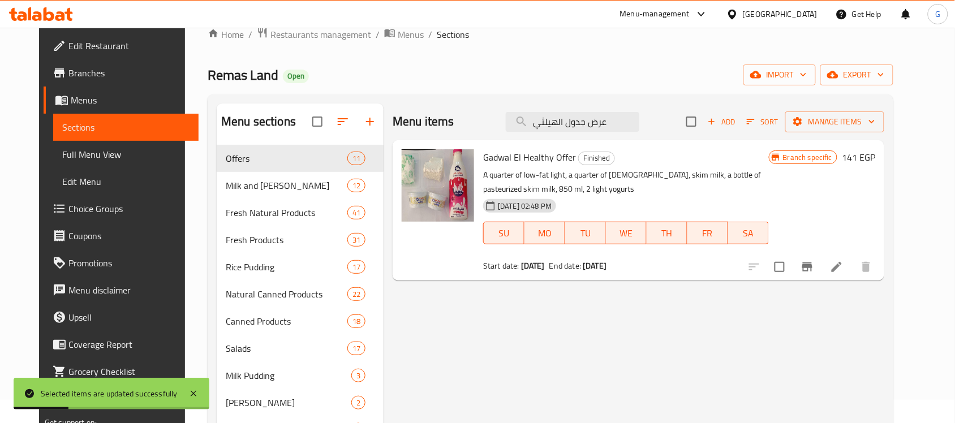
click at [844, 263] on icon at bounding box center [837, 267] width 14 height 14
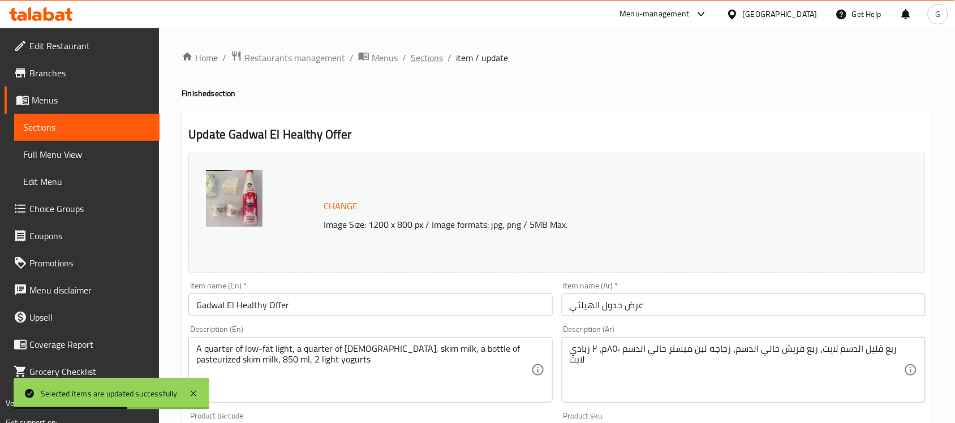
click at [427, 61] on span "Sections" at bounding box center [427, 58] width 32 height 14
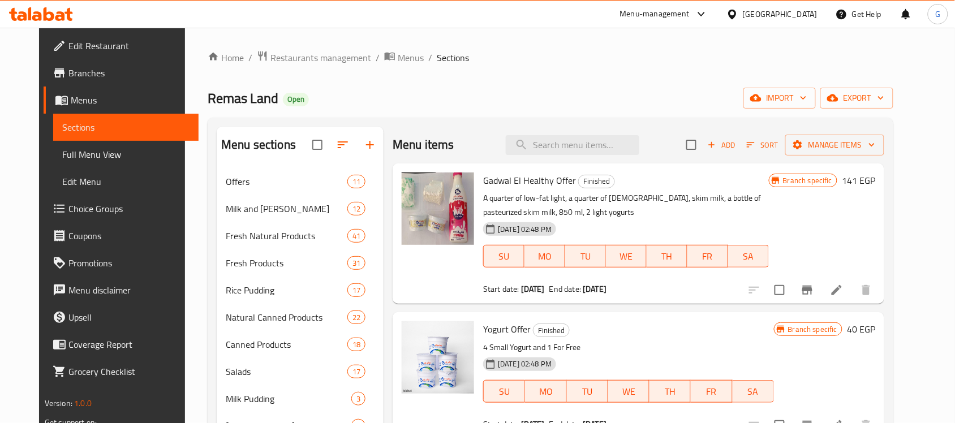
click at [633, 144] on input "search" at bounding box center [573, 145] width 134 height 20
paste input "عرض 3 شيدر"
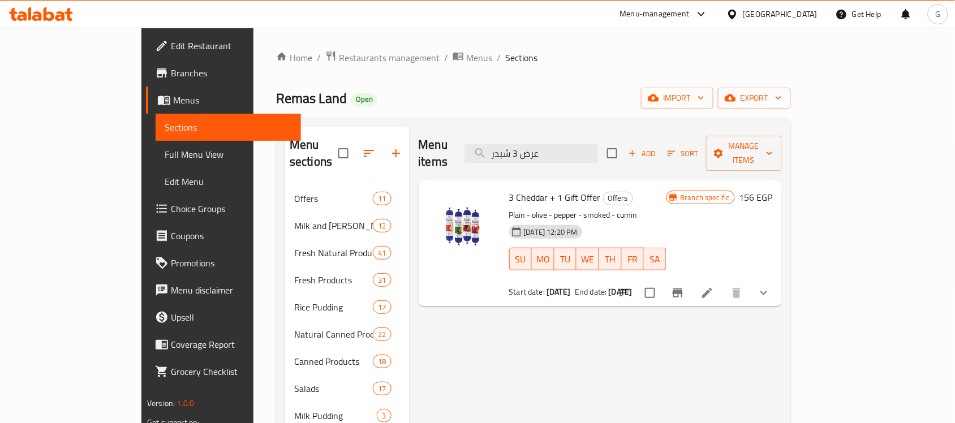
type input "عرض 3 شيدر"
click at [538, 189] on span "3 Cheddar + 1 Gift Offer" at bounding box center [555, 197] width 92 height 17
copy h6 "3 Cheddar + 1 Gift Offer"
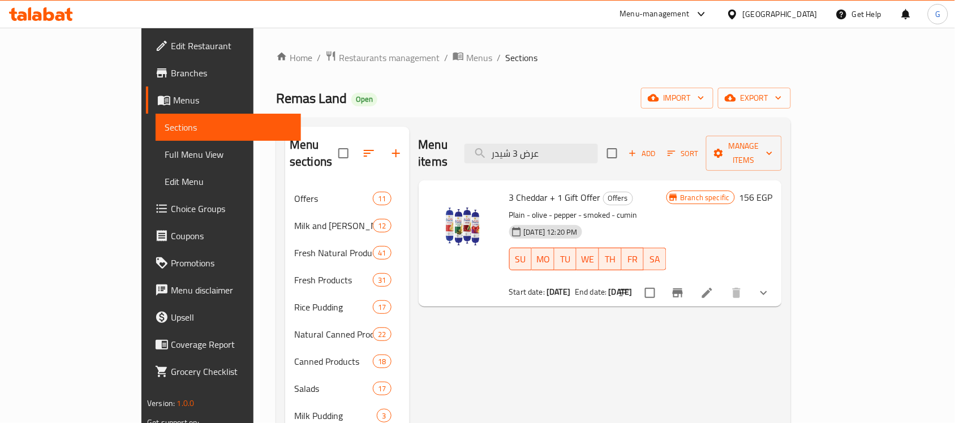
click at [685, 286] on icon "Branch-specific-item" at bounding box center [678, 293] width 14 height 14
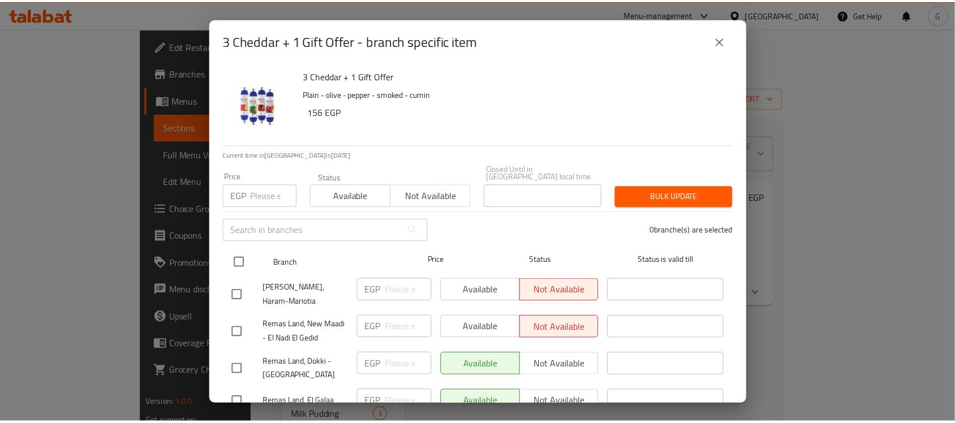
scroll to position [424, 0]
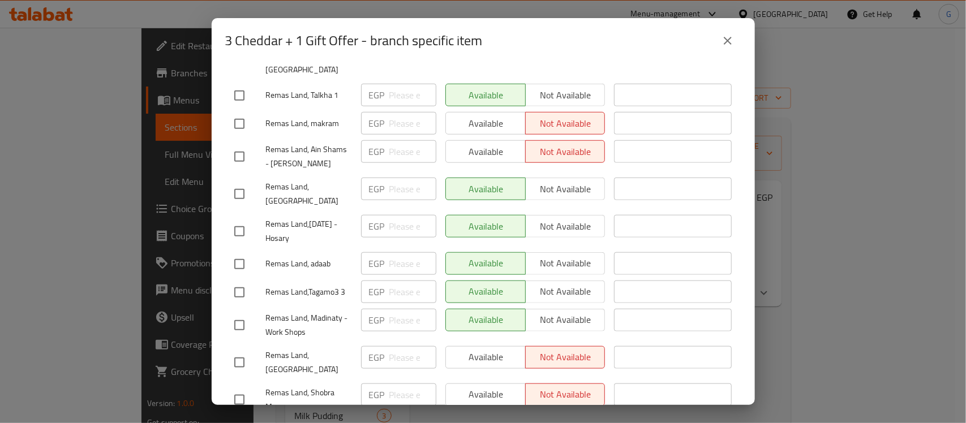
click at [723, 35] on icon "close" at bounding box center [728, 41] width 14 height 14
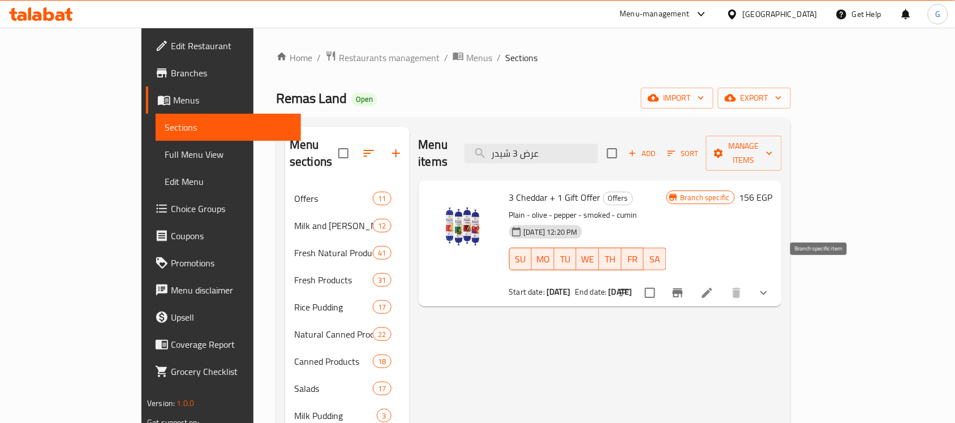
click at [683, 289] on icon "Branch-specific-item" at bounding box center [678, 293] width 10 height 9
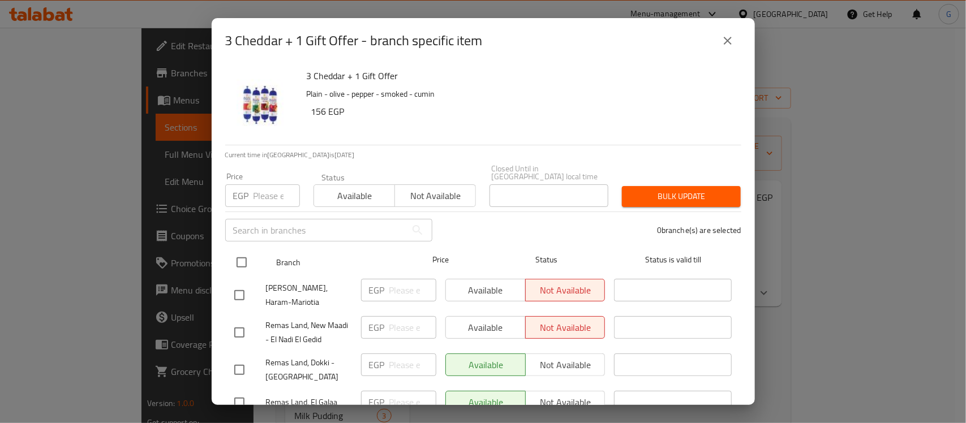
click at [239, 251] on input "checkbox" at bounding box center [242, 263] width 24 height 24
checkbox input "true"
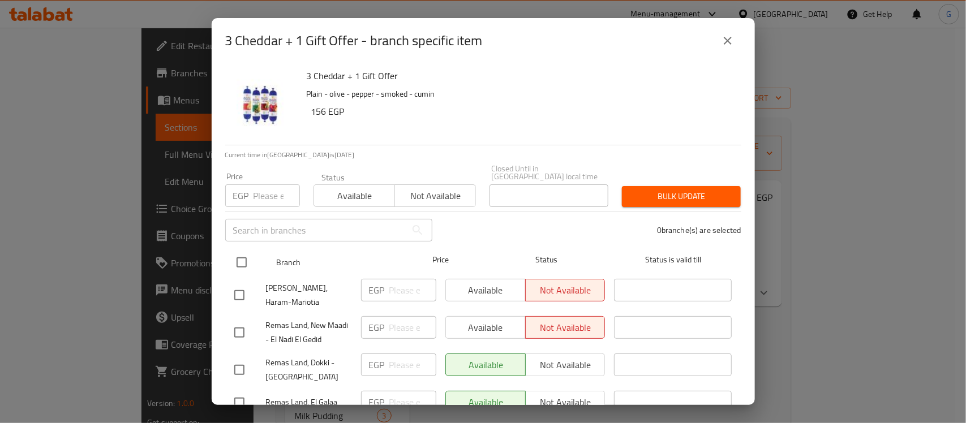
checkbox input "true"
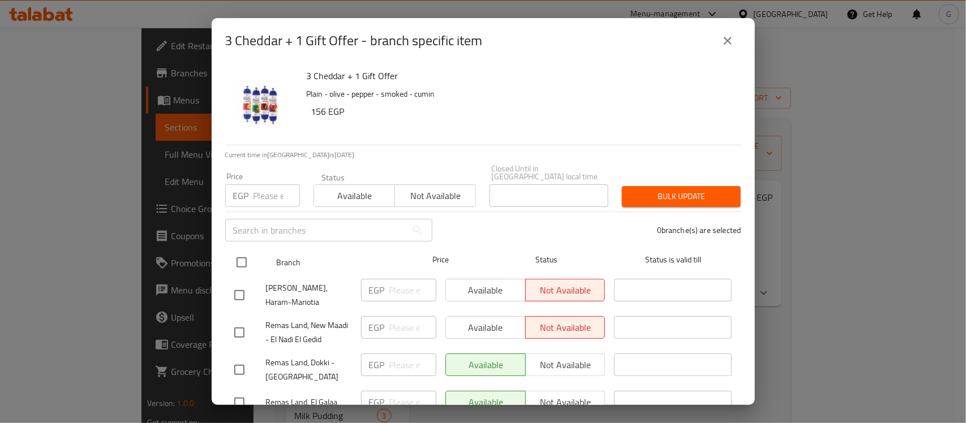
checkbox input "true"
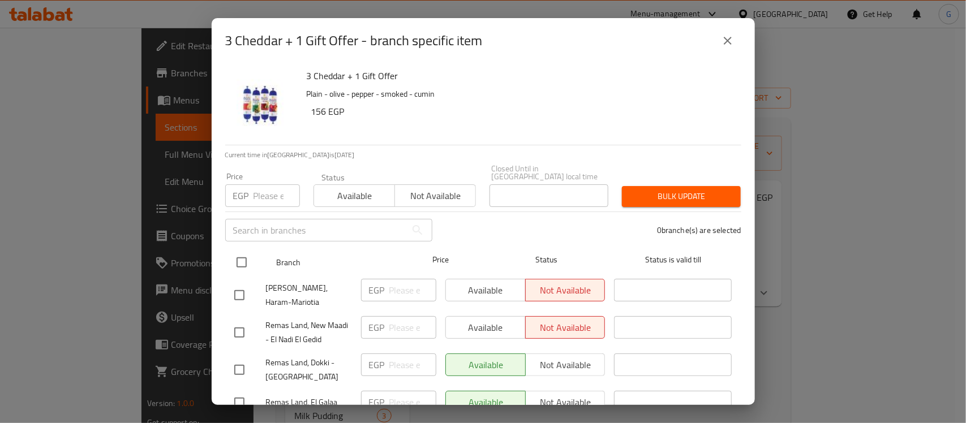
checkbox input "true"
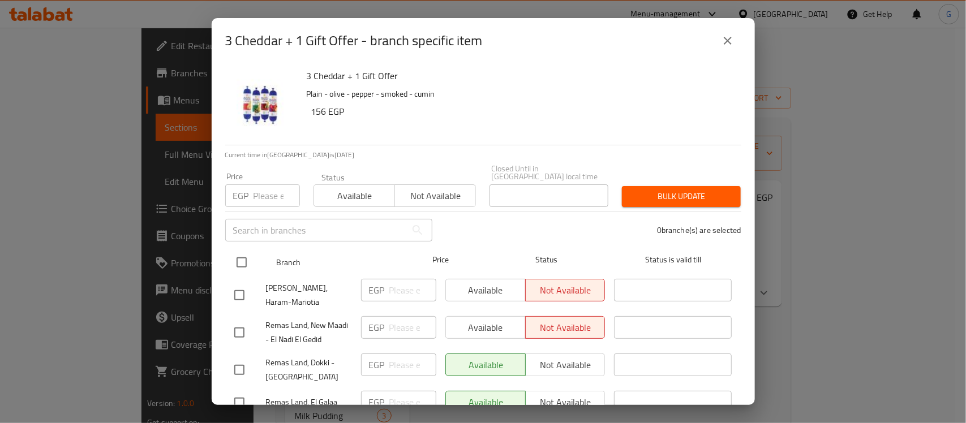
checkbox input "true"
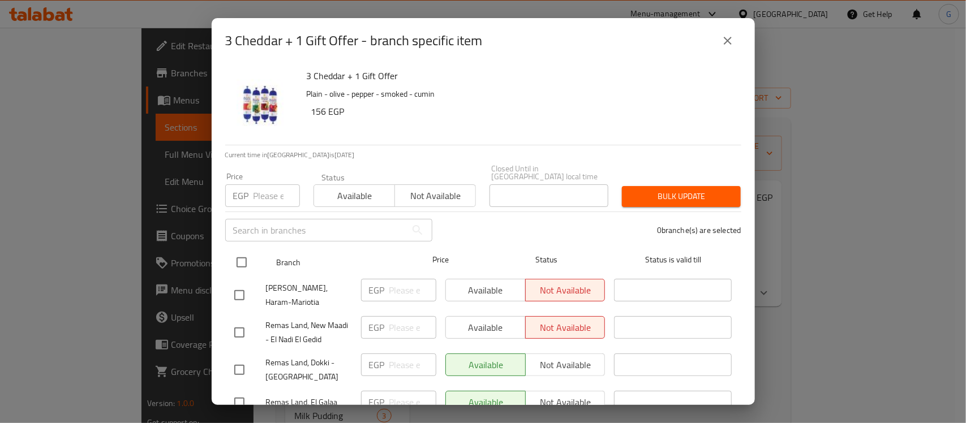
checkbox input "true"
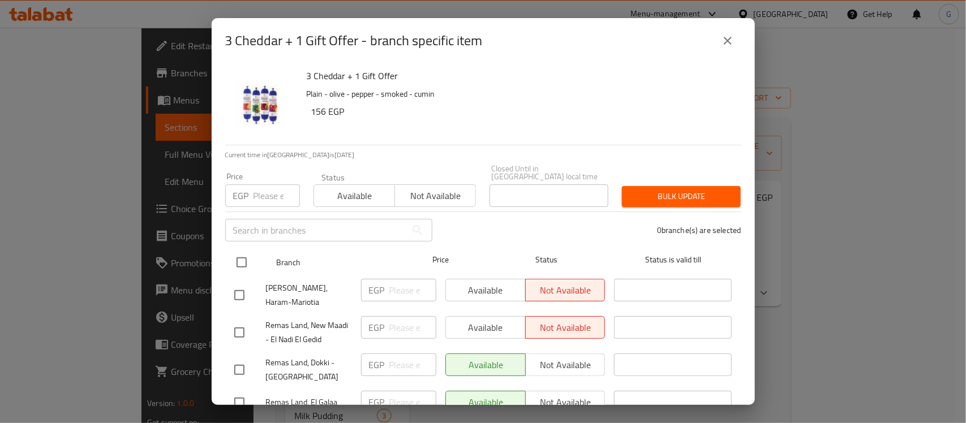
checkbox input "true"
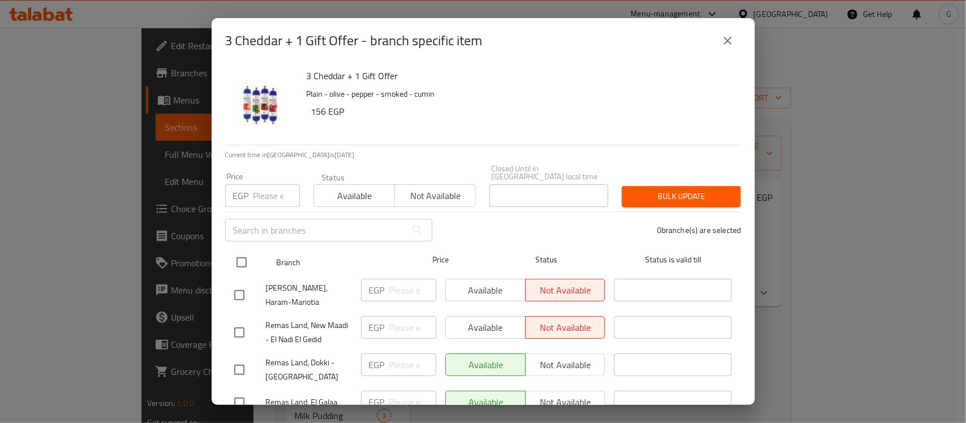
checkbox input "true"
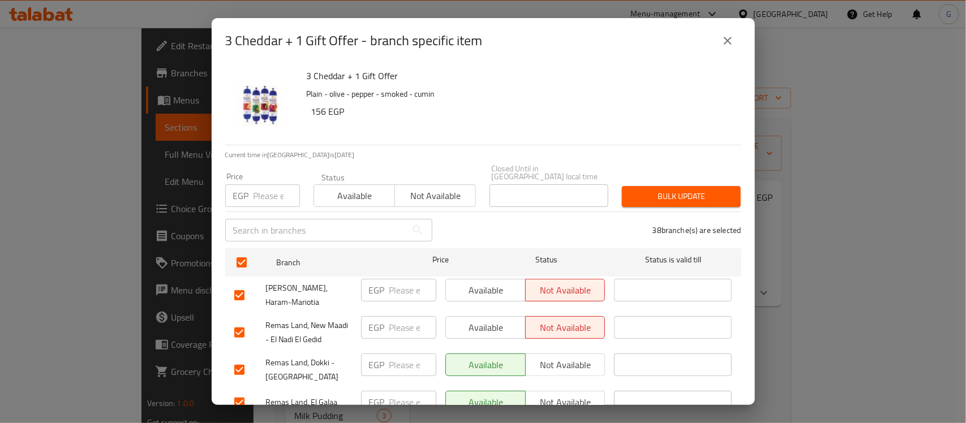
click at [349, 188] on span "Available" at bounding box center [355, 196] width 72 height 16
click at [696, 190] on span "Bulk update" at bounding box center [681, 197] width 101 height 14
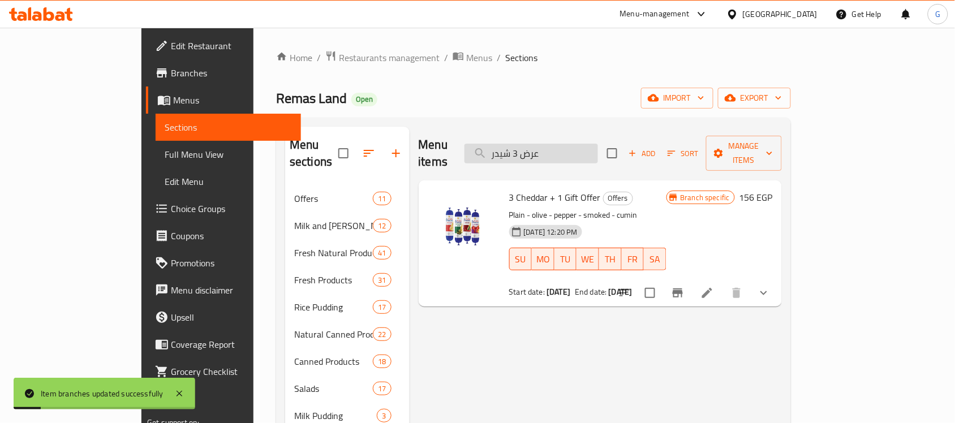
click at [598, 154] on input "عرض 3 شيدر" at bounding box center [532, 154] width 134 height 20
paste input "بريد"
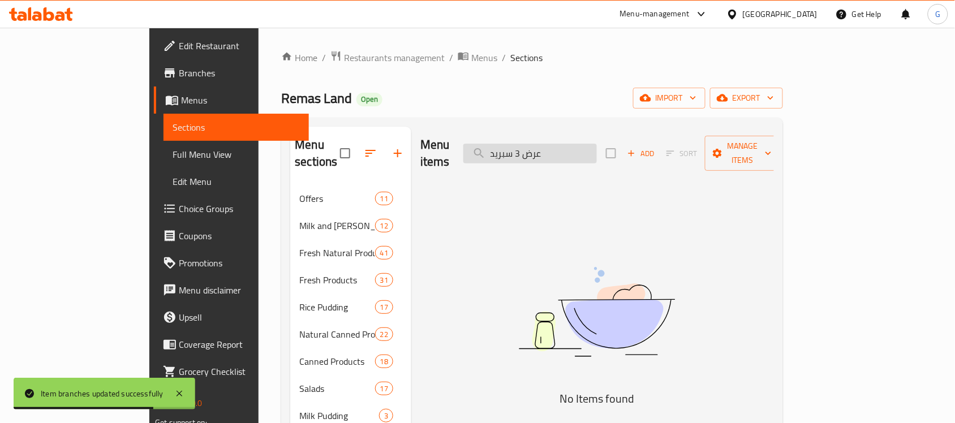
click at [587, 147] on input "عرض 3 سبريد" at bounding box center [530, 154] width 134 height 20
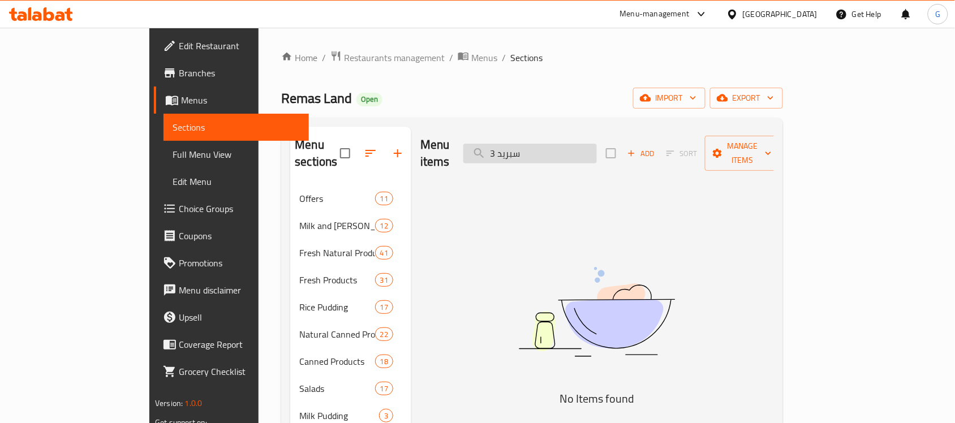
click at [555, 148] on input "3 سبريد" at bounding box center [530, 154] width 134 height 20
click at [553, 148] on input "3 سبريد" at bounding box center [530, 154] width 134 height 20
drag, startPoint x: 553, startPoint y: 148, endPoint x: 542, endPoint y: 151, distance: 11.1
click at [542, 151] on input "3 سبريد" at bounding box center [530, 154] width 134 height 20
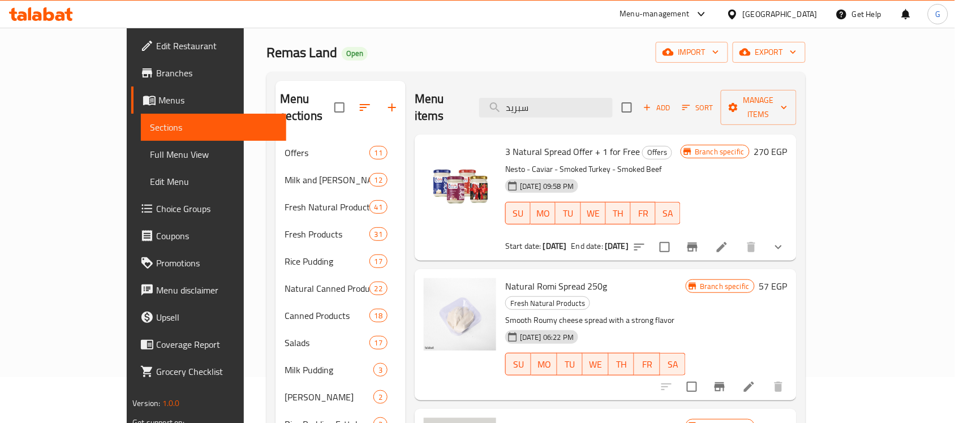
scroll to position [71, 0]
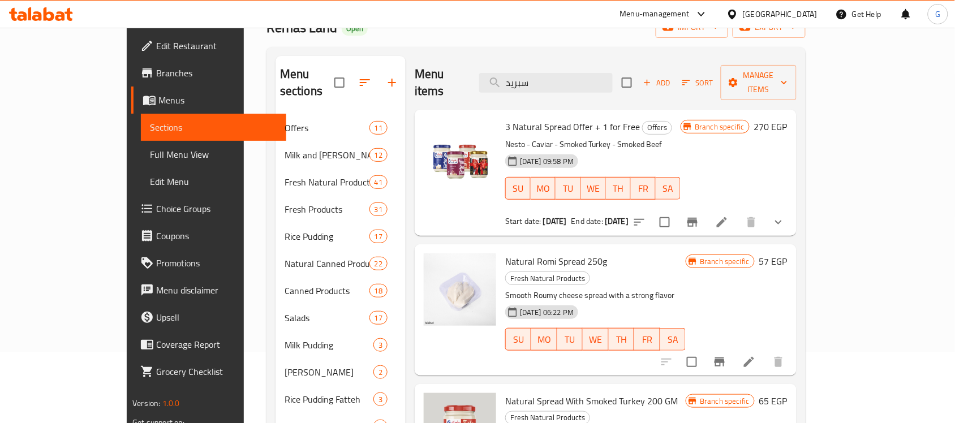
type input "سبريد"
click at [786, 216] on icon "show more" at bounding box center [779, 223] width 14 height 14
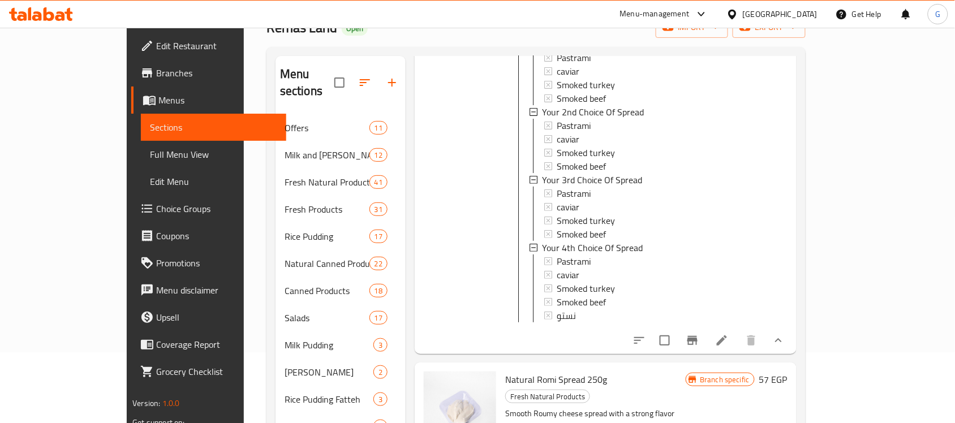
scroll to position [283, 0]
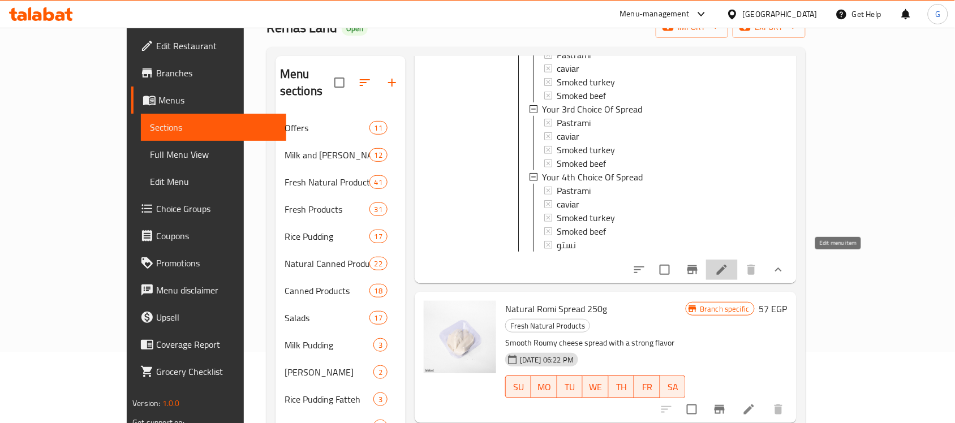
click at [729, 263] on icon at bounding box center [722, 270] width 14 height 14
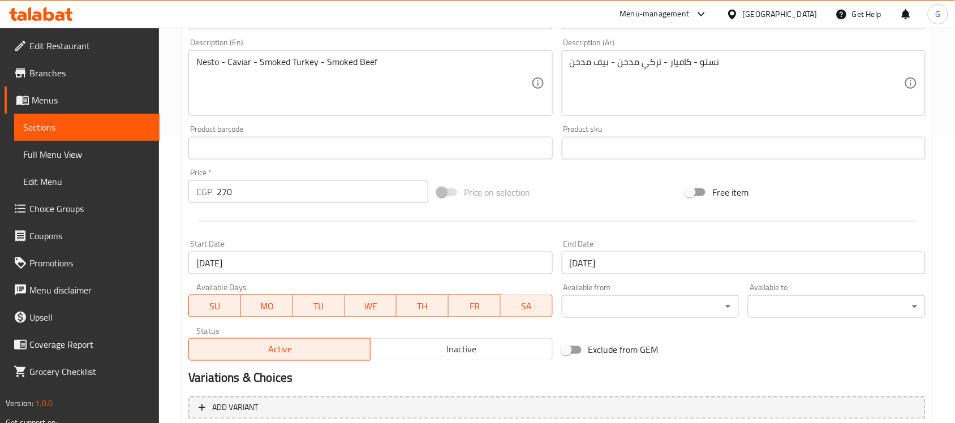
scroll to position [552, 0]
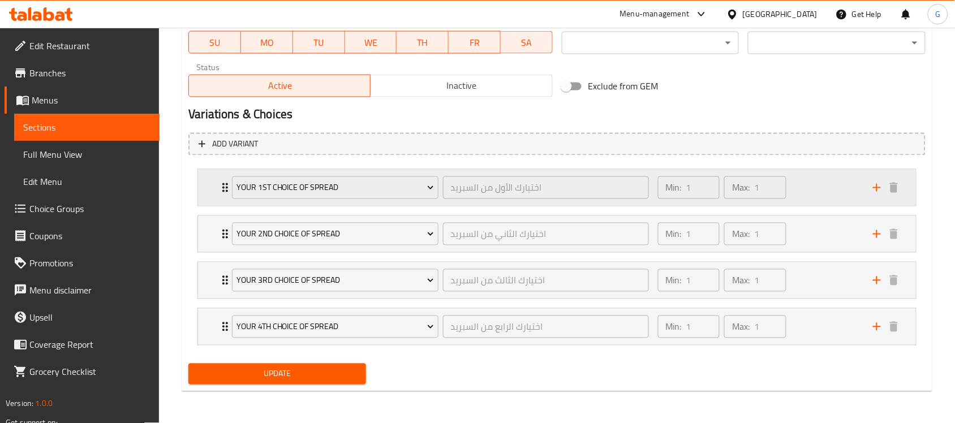
click at [202, 193] on div "Your 1st Choice Of Spread اختيارك الأول من السبريد ​ Min: 1 ​ Max: 1 ​" at bounding box center [557, 188] width 718 height 36
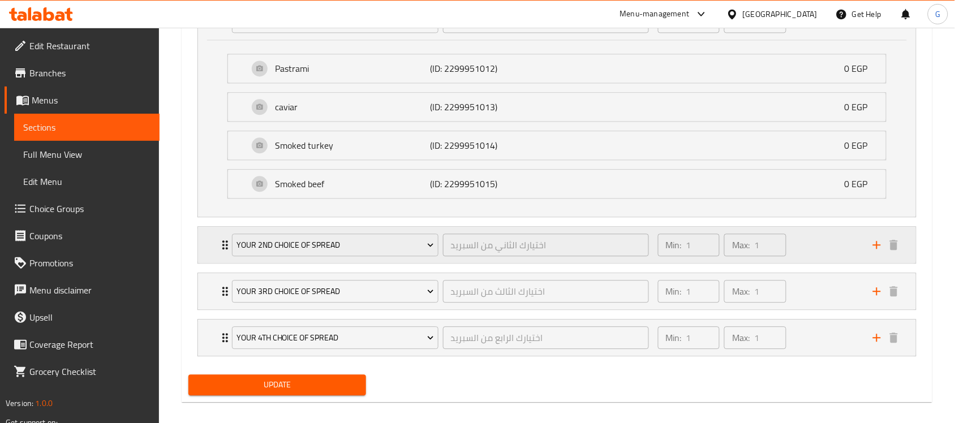
scroll to position [729, 0]
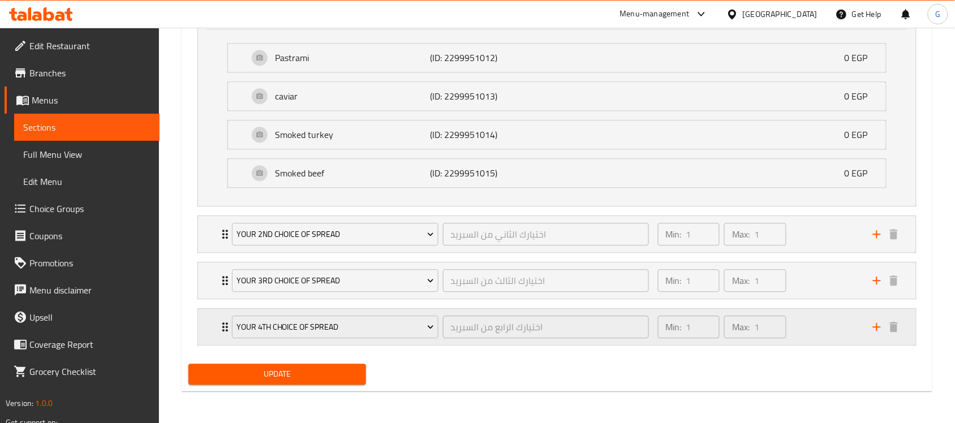
click at [208, 324] on div "Your 4th Choice Of Spread اختيارك الرابع من السبريد ​ Min: 1 ​ Max: 1 ​" at bounding box center [557, 327] width 718 height 36
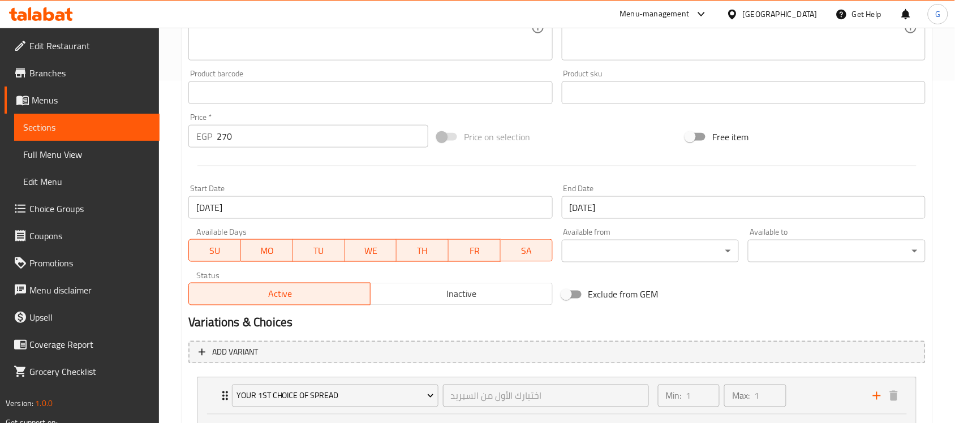
scroll to position [522, 0]
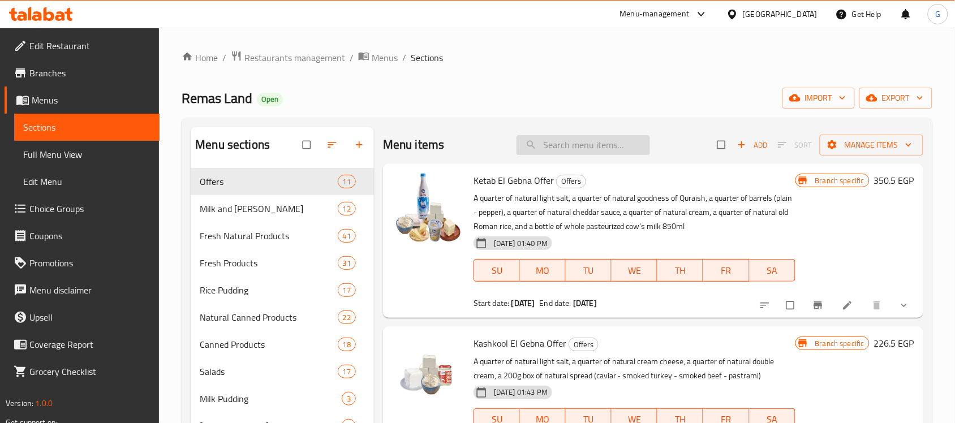
click at [556, 144] on input "search" at bounding box center [584, 145] width 134 height 20
paste input "ربع ملح"
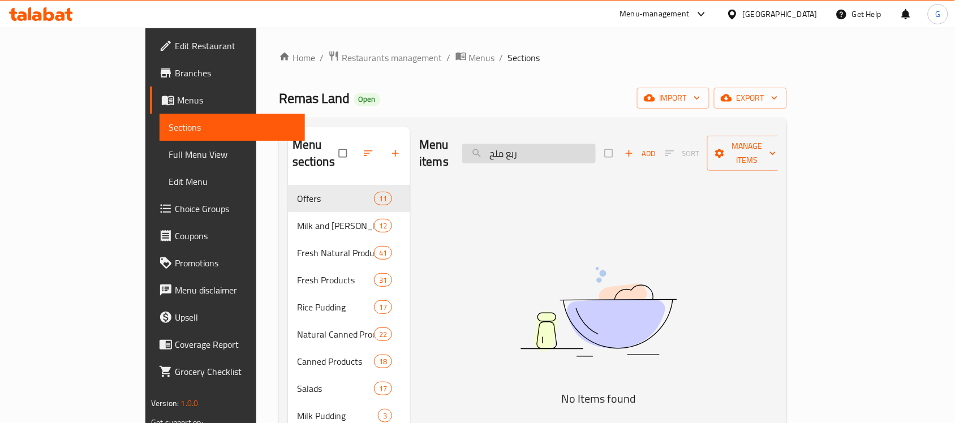
click at [564, 150] on input "ربع ملح" at bounding box center [529, 154] width 134 height 20
paste input "قريش"
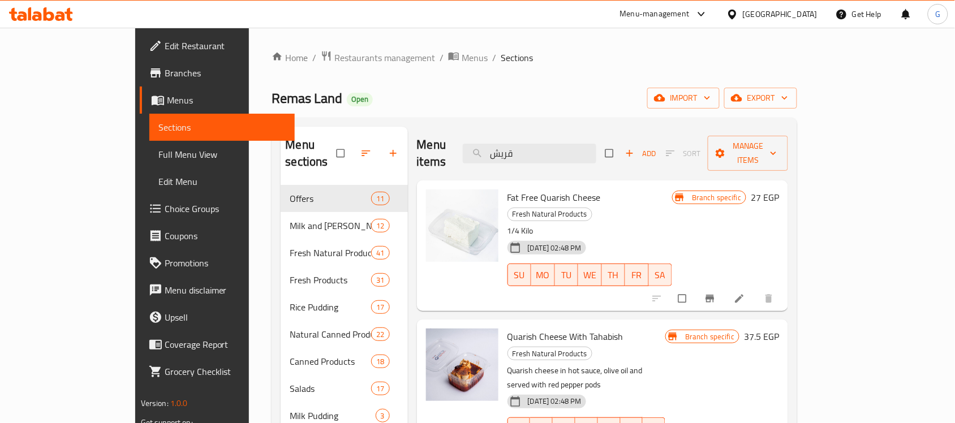
scroll to position [71, 0]
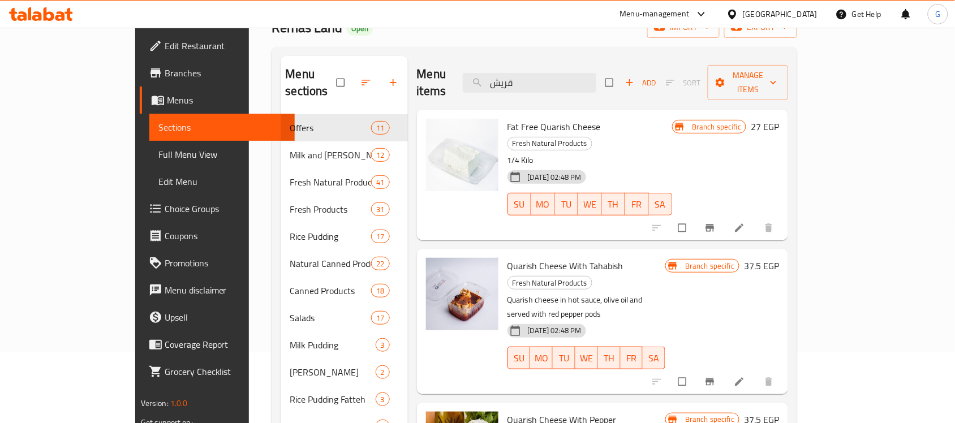
click at [536, 118] on span "Fat Free Quarish Cheese" at bounding box center [554, 126] width 93 height 17
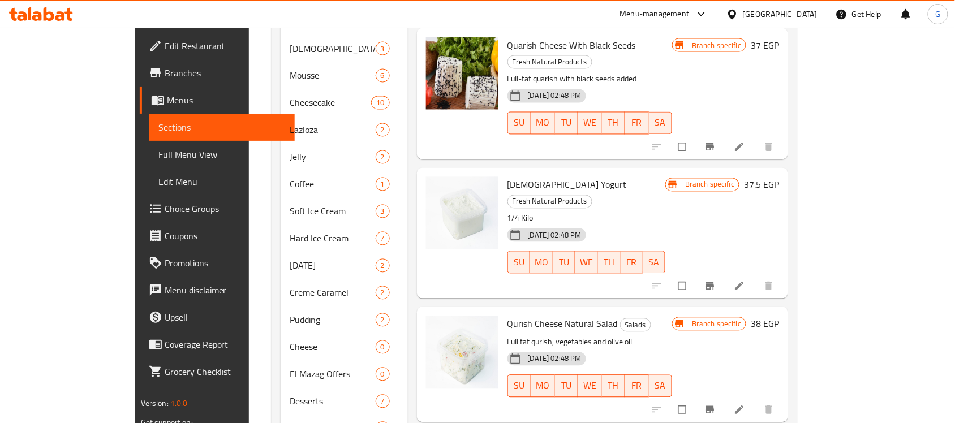
scroll to position [566, 0]
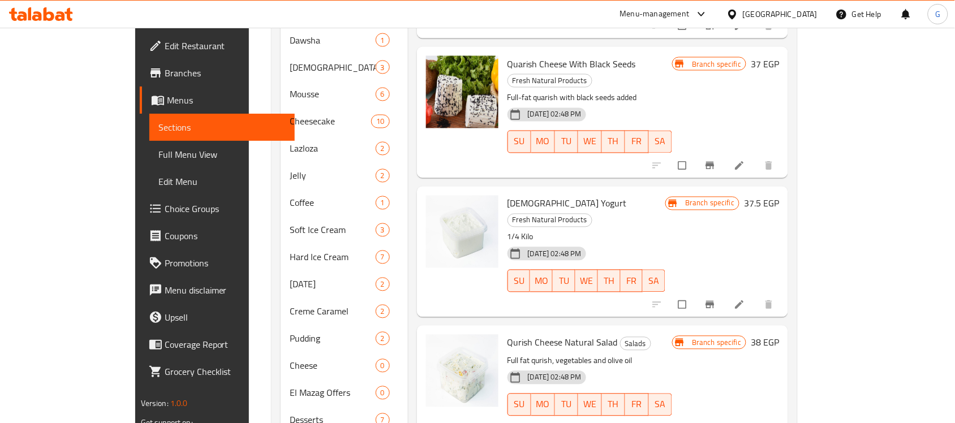
click at [513, 334] on span "Qurish Cheese Natural Salad" at bounding box center [563, 342] width 110 height 17
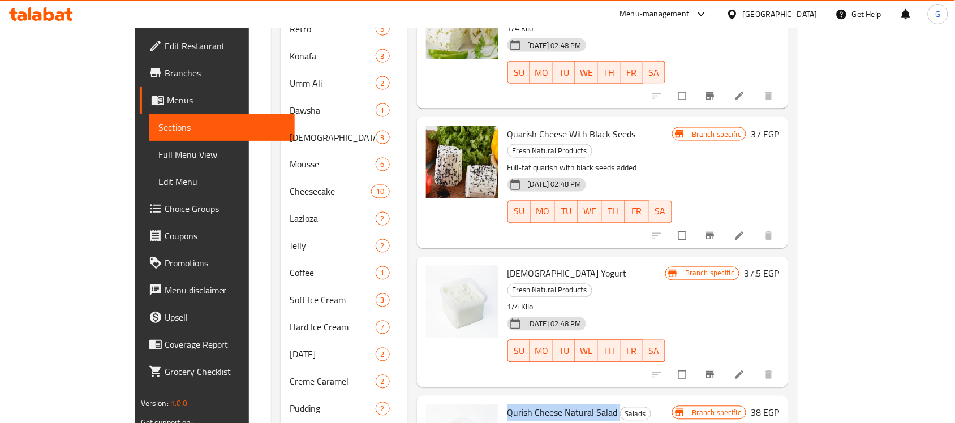
scroll to position [495, 0]
click at [508, 266] on span "[DEMOGRAPHIC_DATA] Yogurt" at bounding box center [567, 274] width 119 height 17
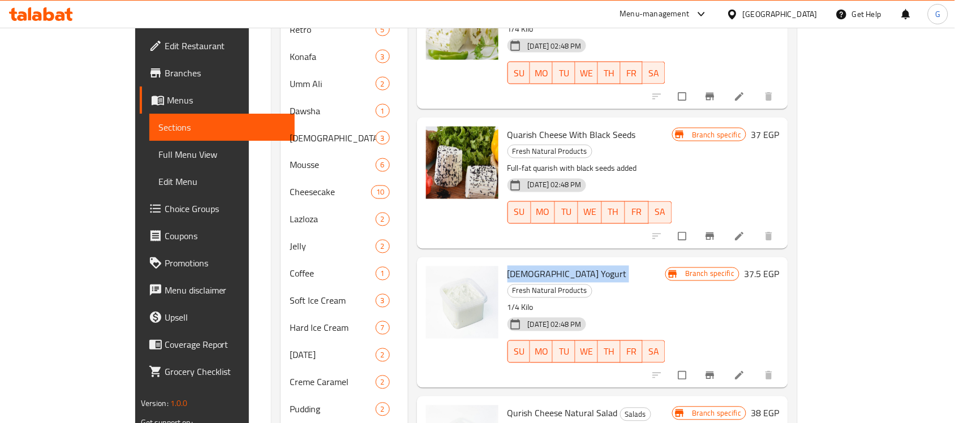
click at [508, 266] on span "[DEMOGRAPHIC_DATA] Yogurt" at bounding box center [567, 274] width 119 height 17
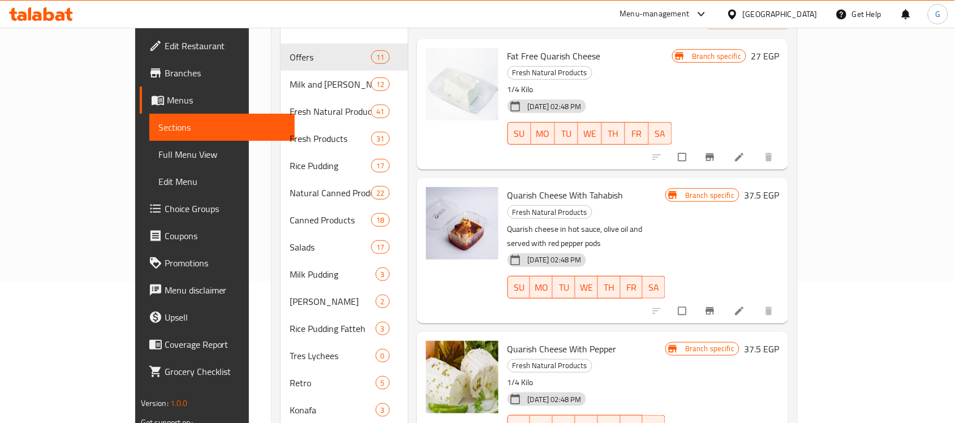
scroll to position [71, 0]
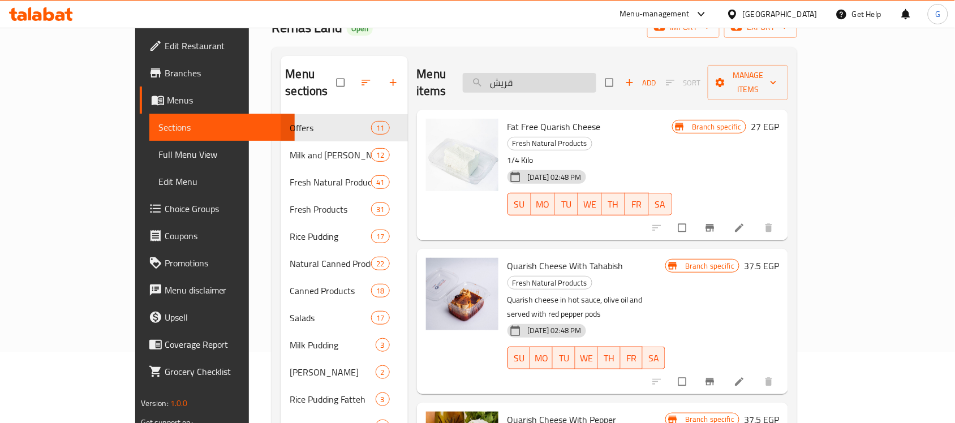
click at [576, 73] on input "قريش" at bounding box center [530, 83] width 134 height 20
paste input "براميلي"
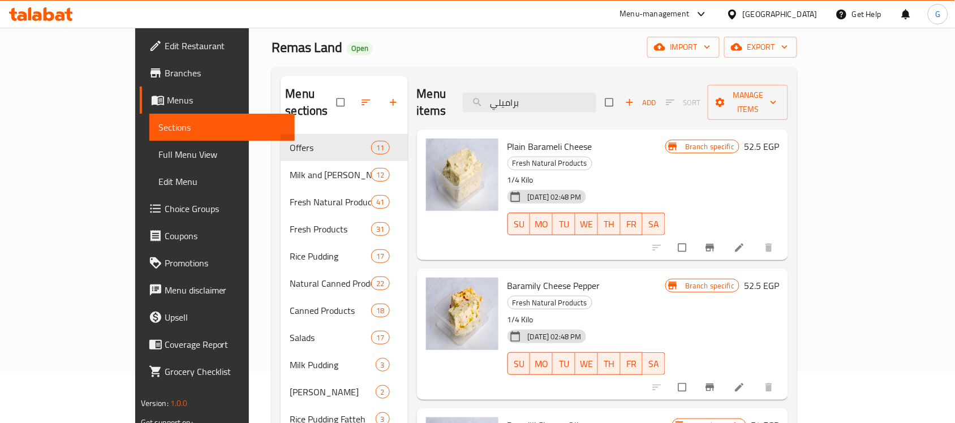
scroll to position [0, 0]
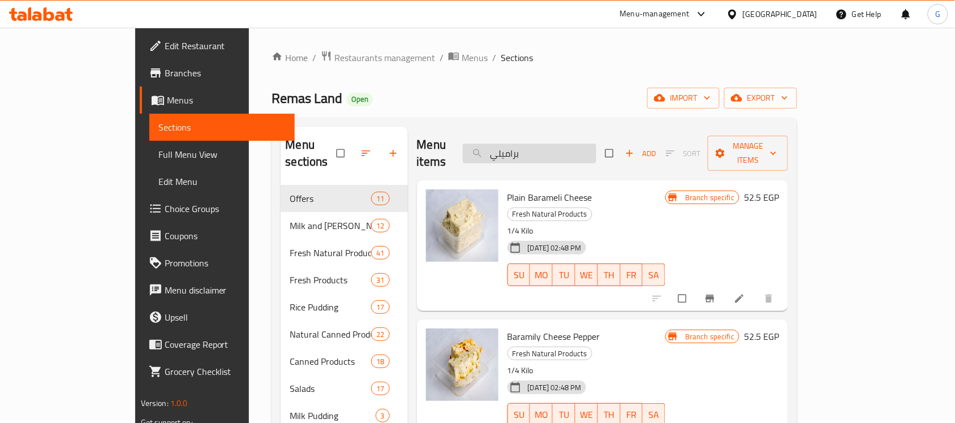
click at [572, 144] on input "براميلي" at bounding box center [530, 154] width 134 height 20
paste input "قشطه"
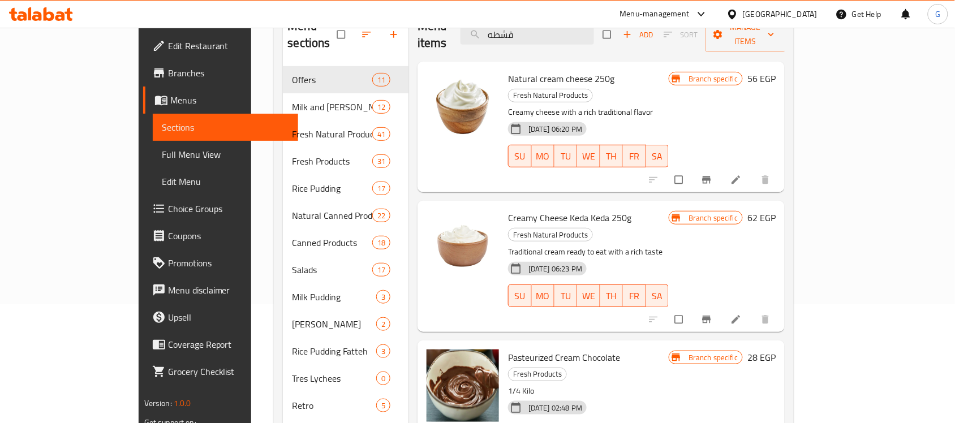
scroll to position [141, 0]
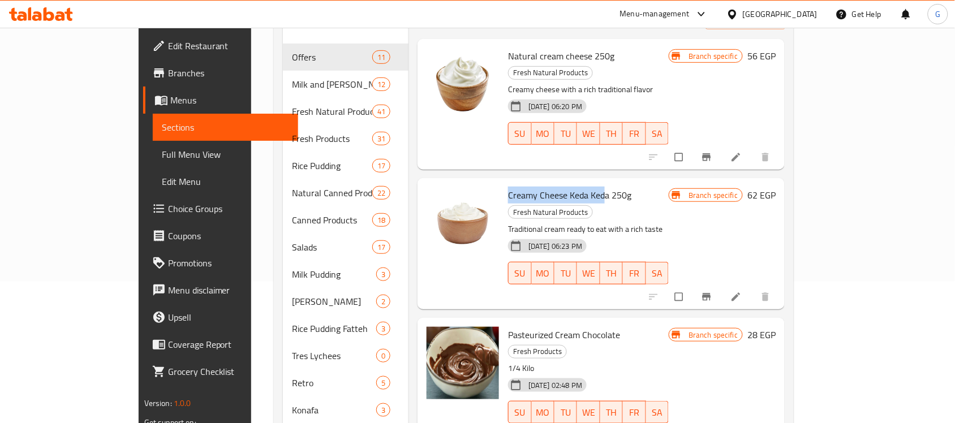
drag, startPoint x: 572, startPoint y: 162, endPoint x: 474, endPoint y: 165, distance: 97.9
click at [508, 187] on span "Creamy Cheese Keda Keda 250g" at bounding box center [569, 195] width 123 height 17
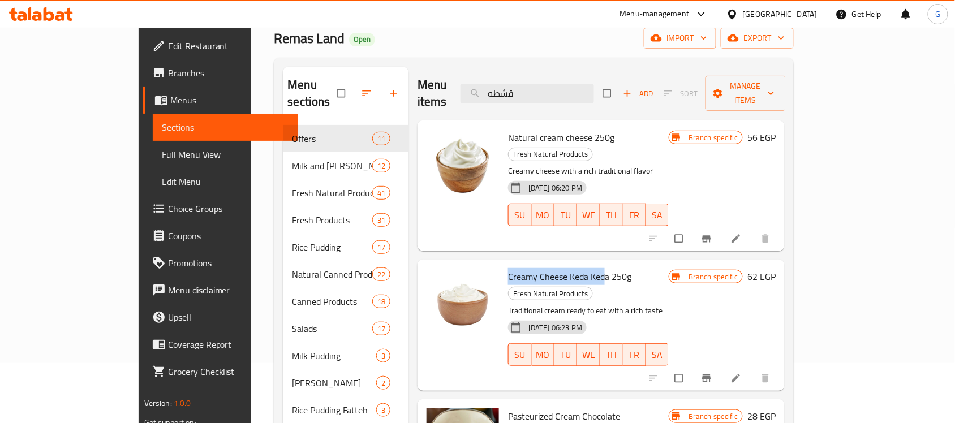
scroll to position [0, 0]
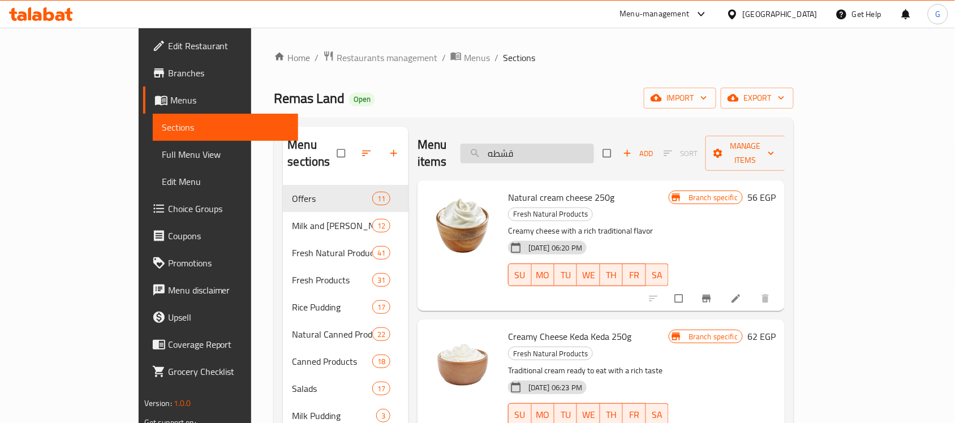
click at [590, 150] on input "قشطه" at bounding box center [528, 154] width 134 height 20
paste input "دوبل كريم"
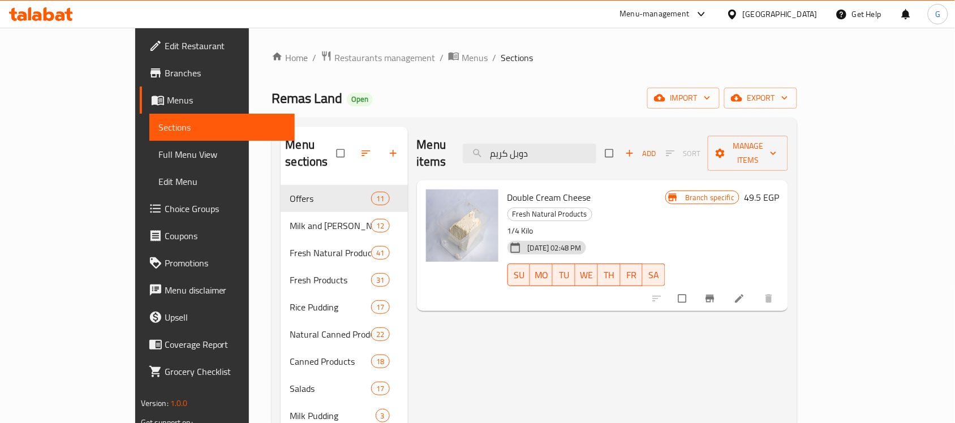
click at [513, 189] on span "Double Cream Cheese" at bounding box center [550, 197] width 84 height 17
click at [550, 189] on span "Double Cream Cheese" at bounding box center [550, 197] width 84 height 17
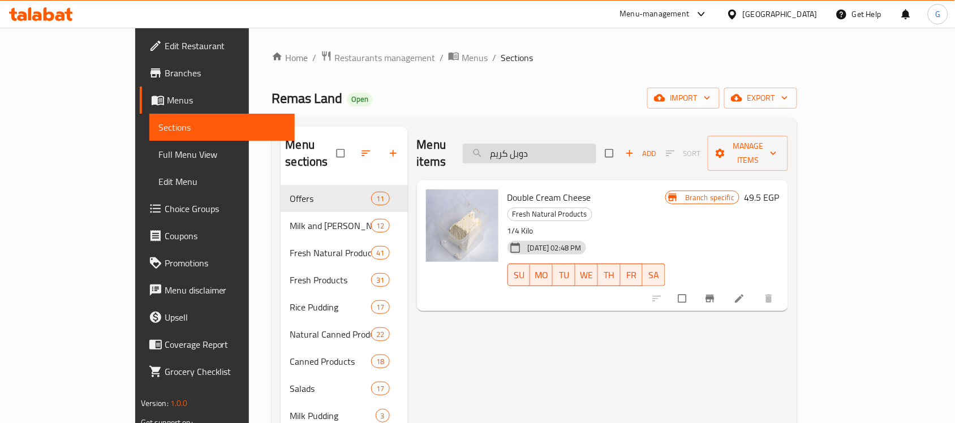
click at [578, 148] on input "دوبل كريم" at bounding box center [530, 154] width 134 height 20
paste input "بريد"
click at [578, 148] on input "سبريد كريم" at bounding box center [530, 154] width 134 height 20
paste input "search"
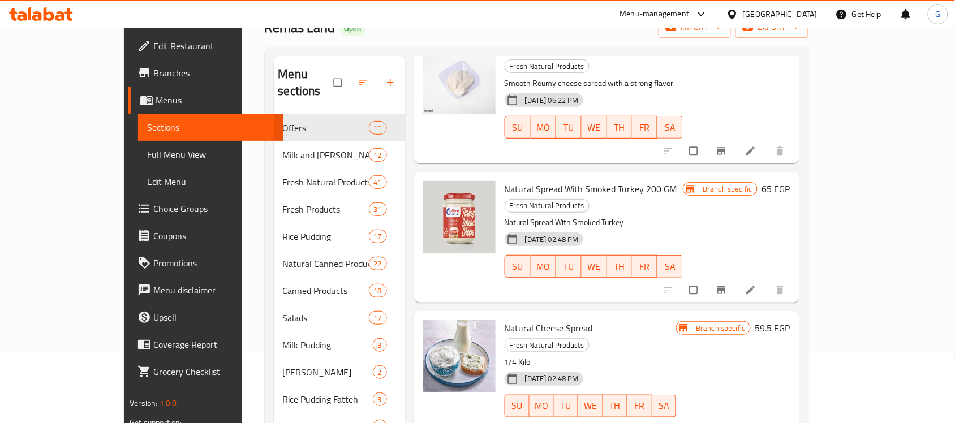
scroll to position [283, 0]
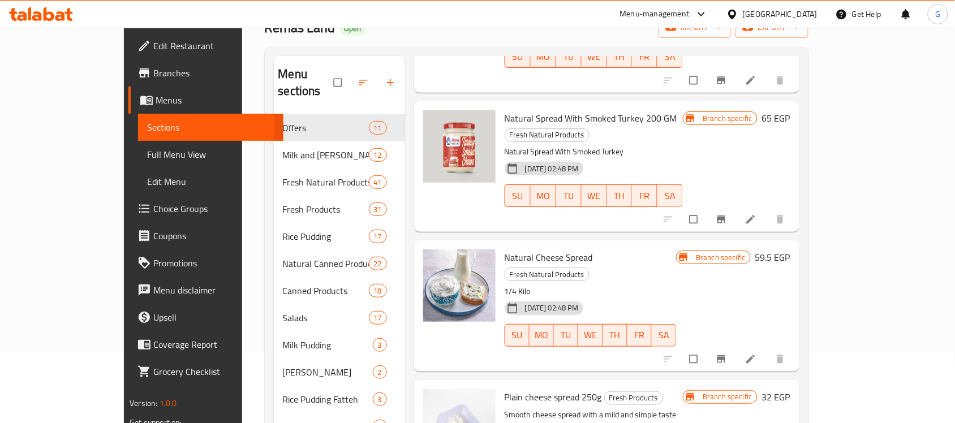
type input "سبريد"
click at [523, 249] on span "Natural Cheese Spread" at bounding box center [549, 257] width 88 height 17
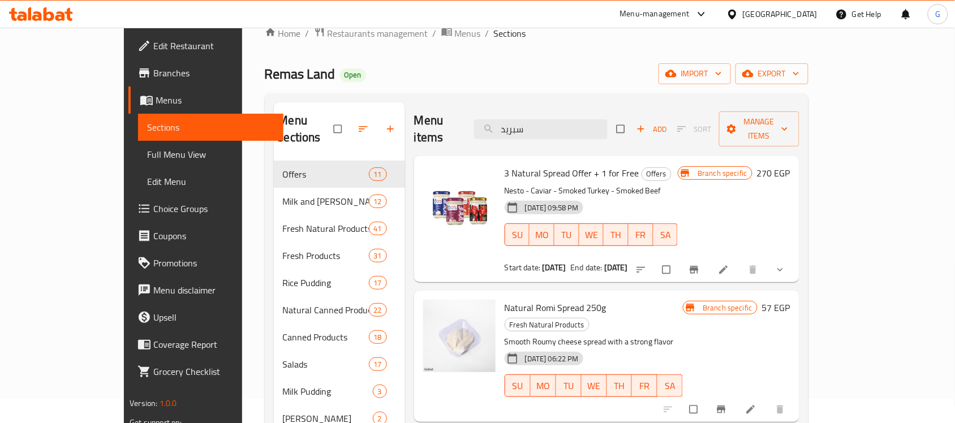
scroll to position [0, 0]
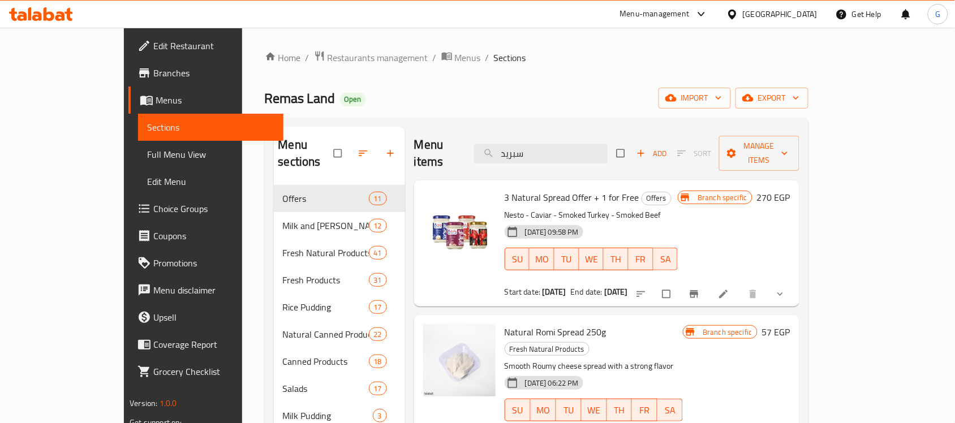
click at [524, 189] on span "3 Natural Spread Offer + 1 for Free" at bounding box center [572, 197] width 135 height 17
copy h6 "3 Natural Spread Offer + 1 for Free"
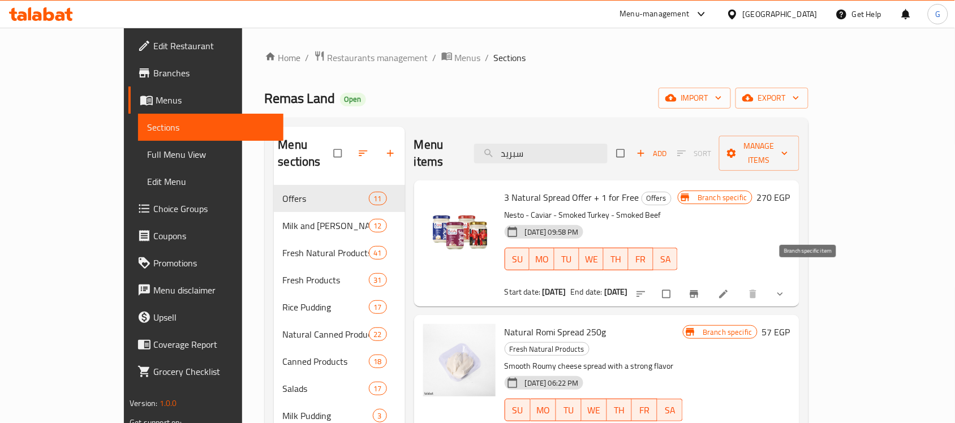
click at [702, 289] on span "Branch-specific-item" at bounding box center [696, 294] width 14 height 11
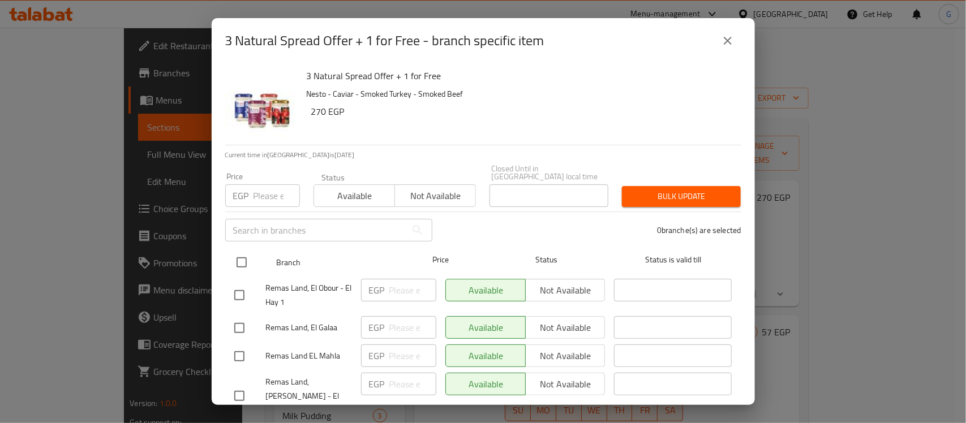
click at [242, 255] on input "checkbox" at bounding box center [242, 263] width 24 height 24
checkbox input "true"
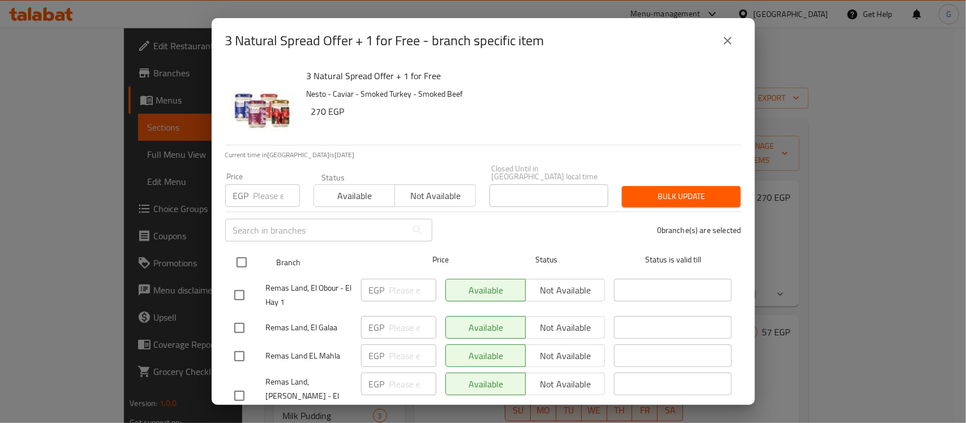
checkbox input "true"
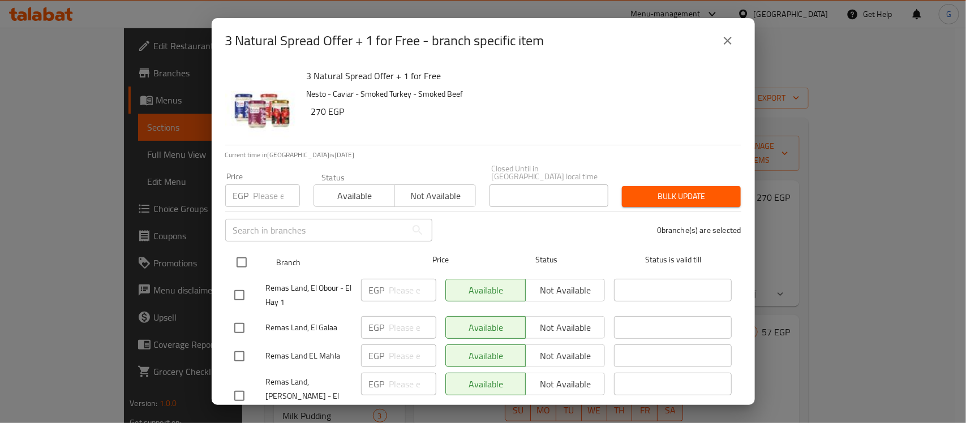
checkbox input "true"
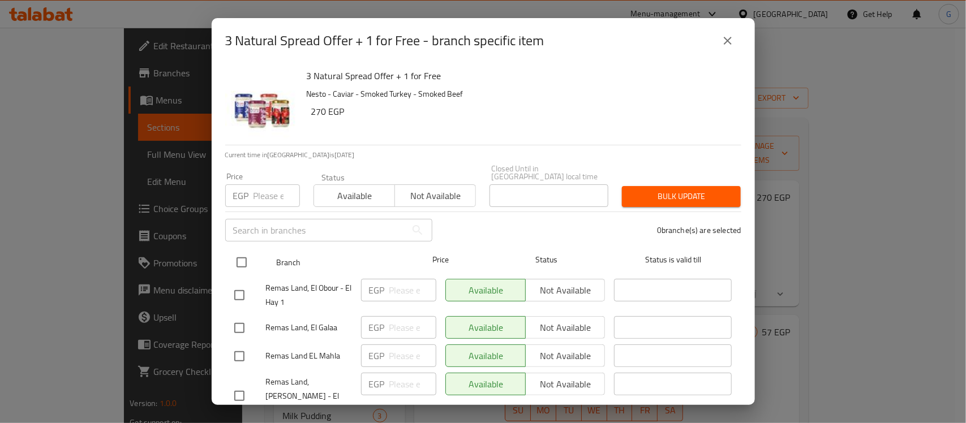
checkbox input "true"
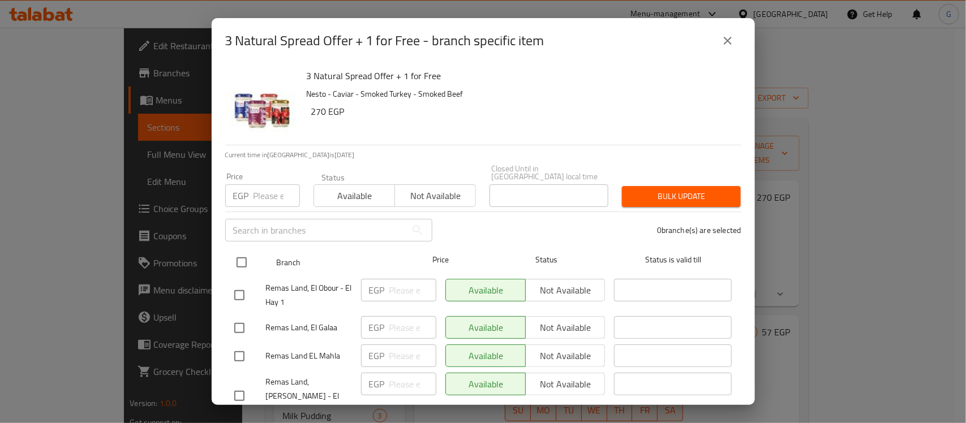
checkbox input "true"
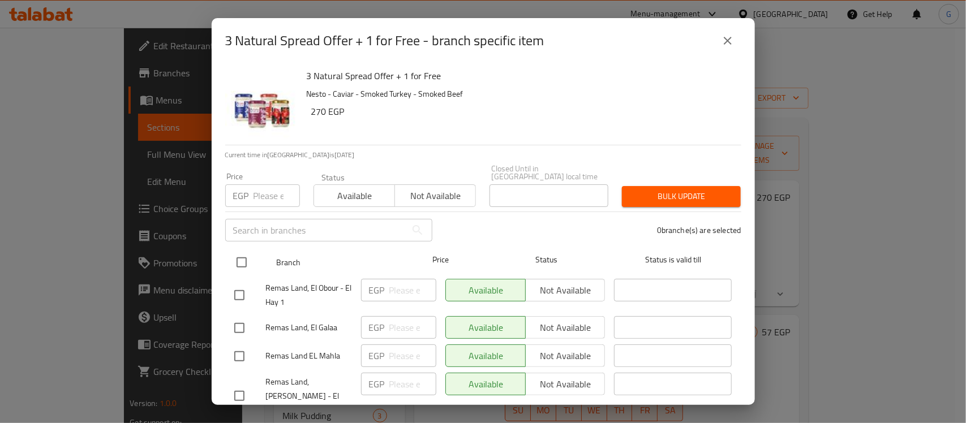
checkbox input "true"
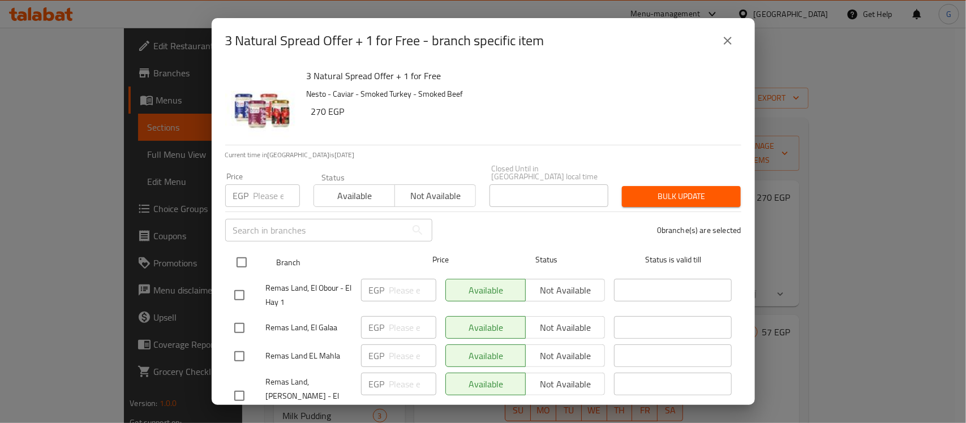
checkbox input "true"
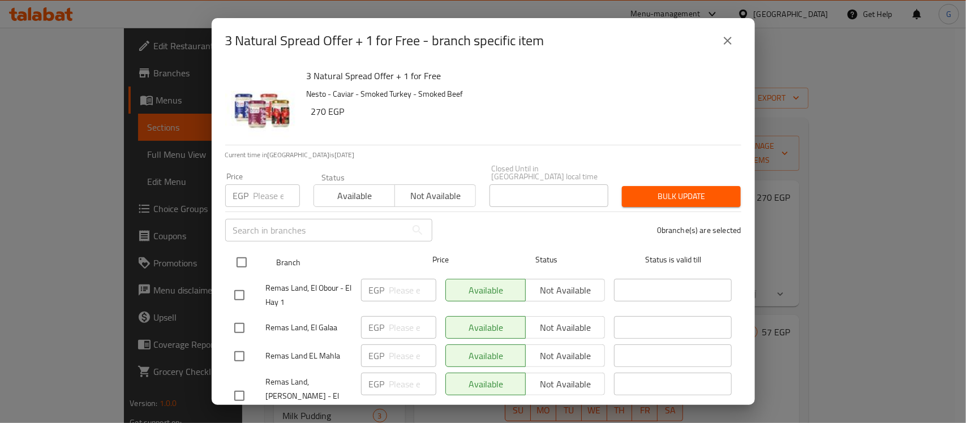
checkbox input "true"
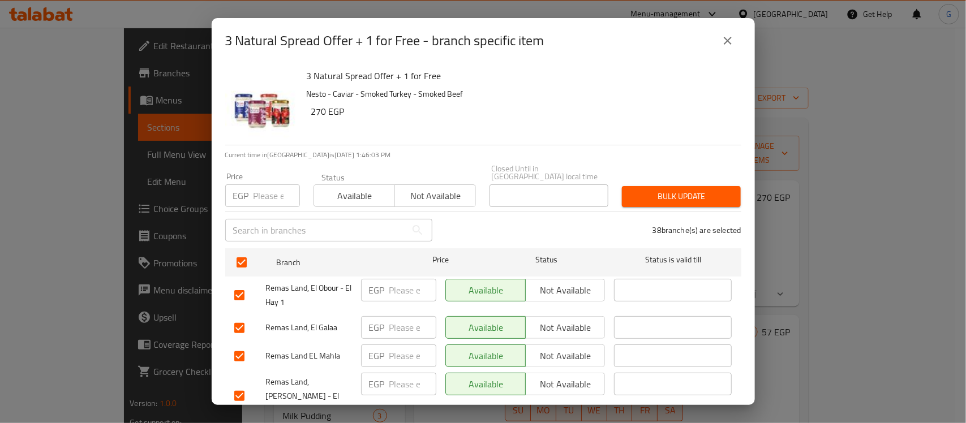
click at [347, 192] on span "Available" at bounding box center [355, 196] width 72 height 16
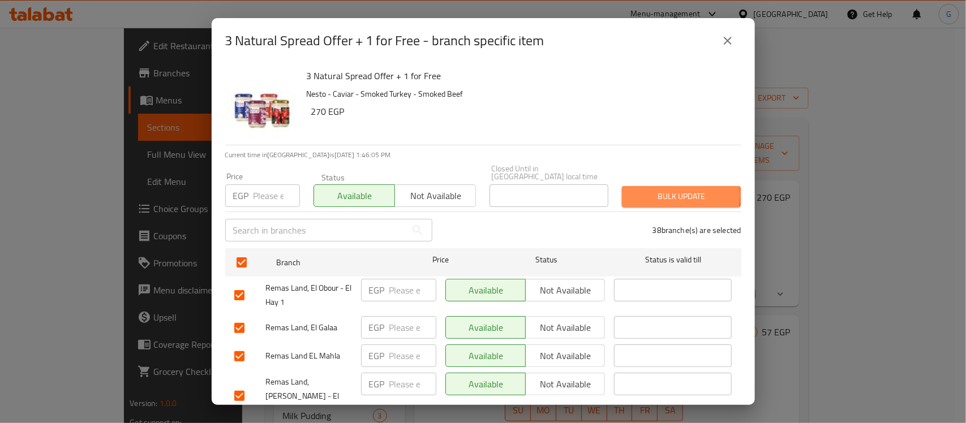
click at [669, 190] on span "Bulk update" at bounding box center [681, 197] width 101 height 14
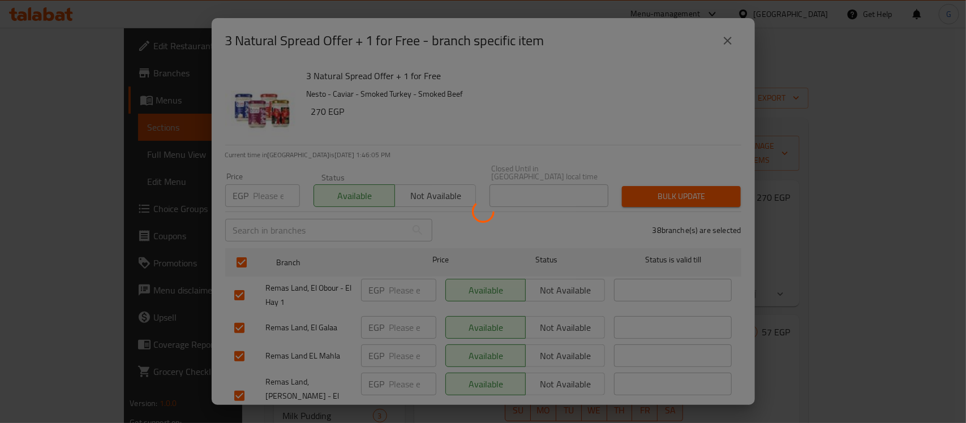
click at [669, 187] on div at bounding box center [483, 211] width 966 height 423
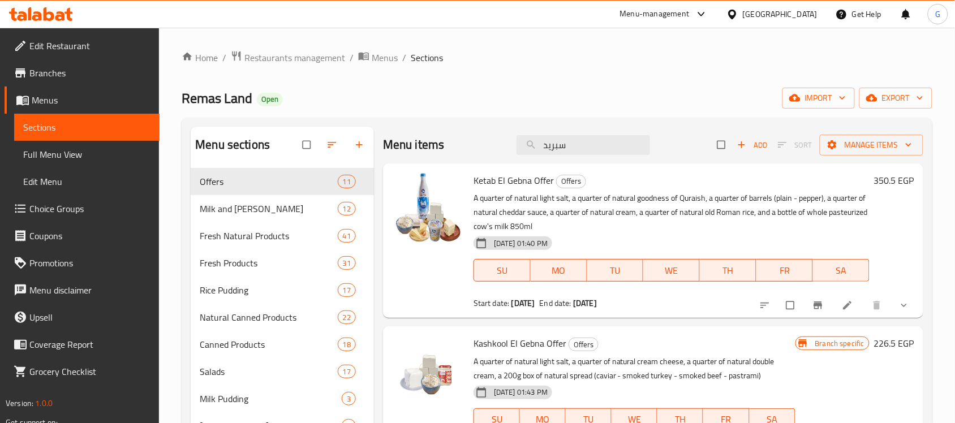
click at [59, 210] on span "Choice Groups" at bounding box center [89, 209] width 121 height 14
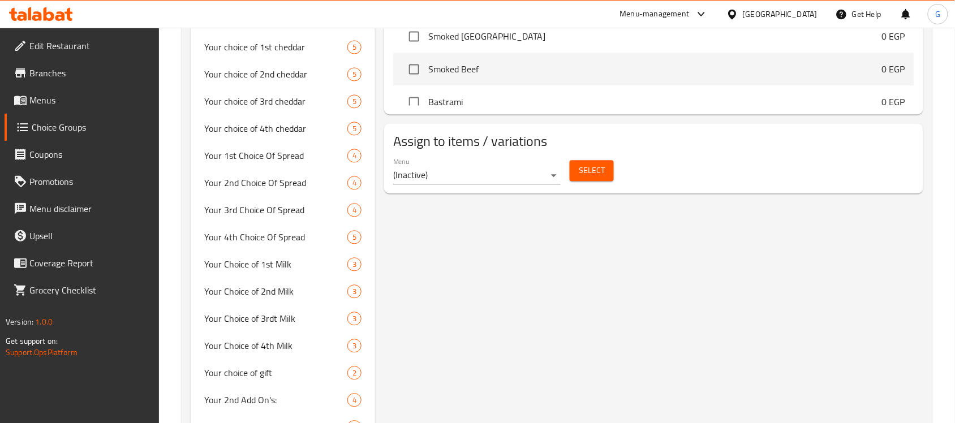
scroll to position [632, 0]
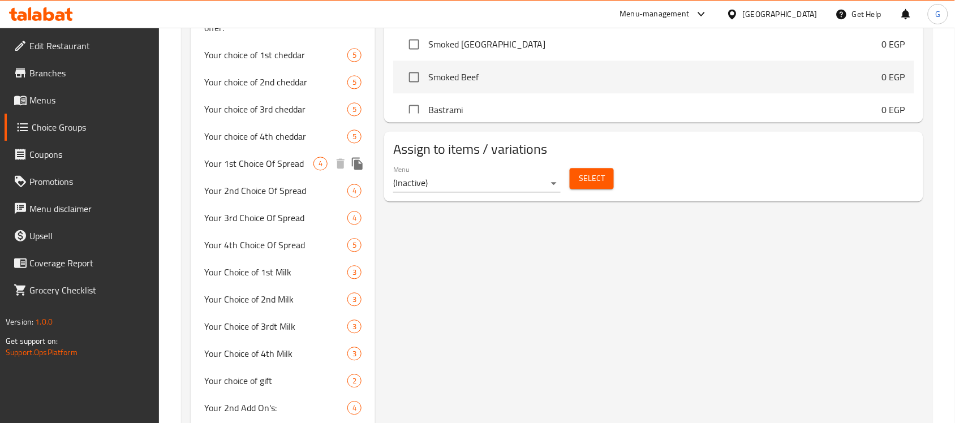
click at [261, 160] on span "Your 1st Choice Of Spread" at bounding box center [258, 164] width 109 height 14
type input "Your 1st Choice Of Spread"
type input "اختيارك الأول من السبريد"
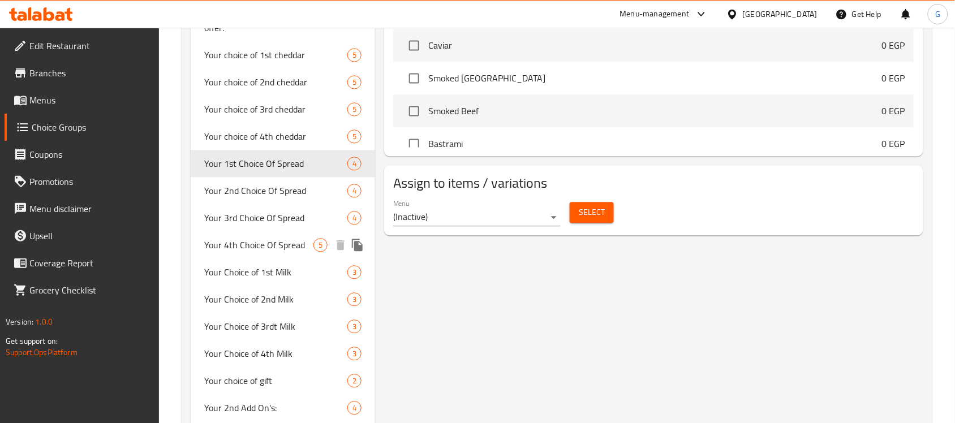
click at [238, 241] on span "Your 4th Choice Of Spread" at bounding box center [258, 246] width 109 height 14
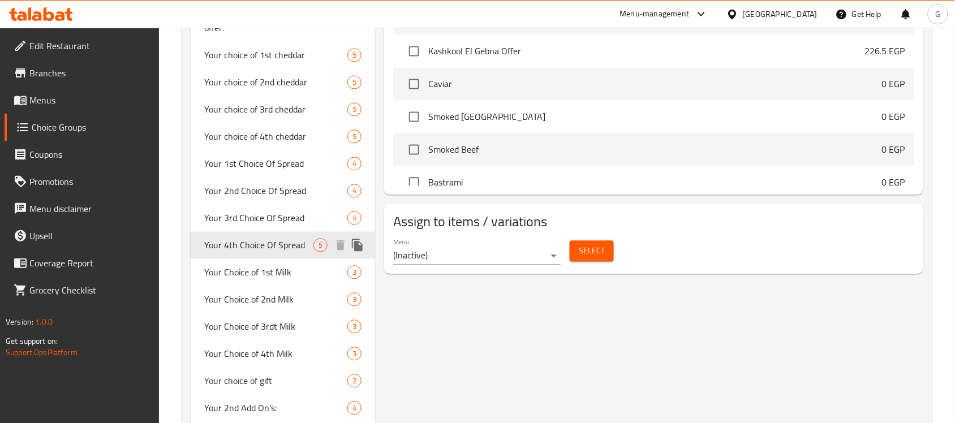
type input "Your 4th Choice Of Spread"
type input "اختيارك الرابع من السبريد"
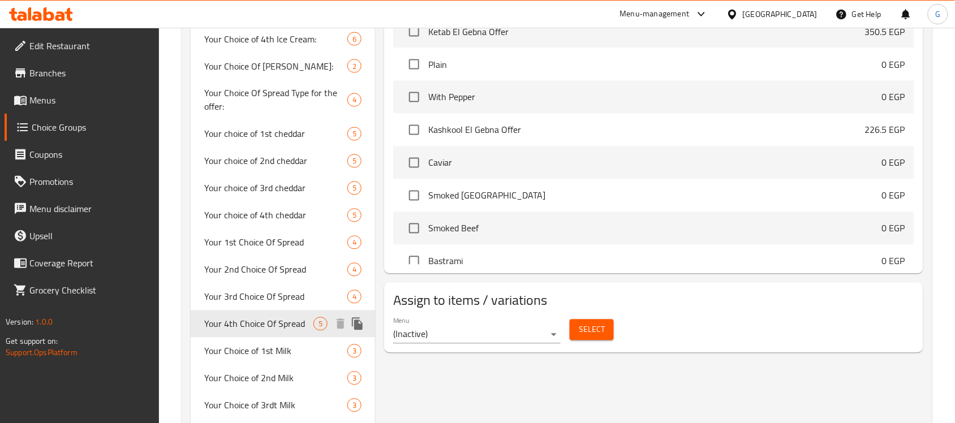
scroll to position [349, 0]
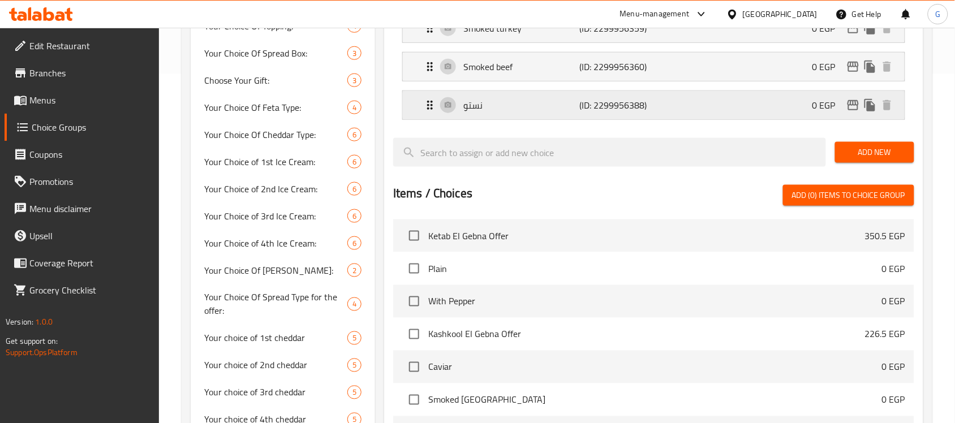
click at [589, 102] on p "(ID: 2299956388)" at bounding box center [619, 105] width 78 height 14
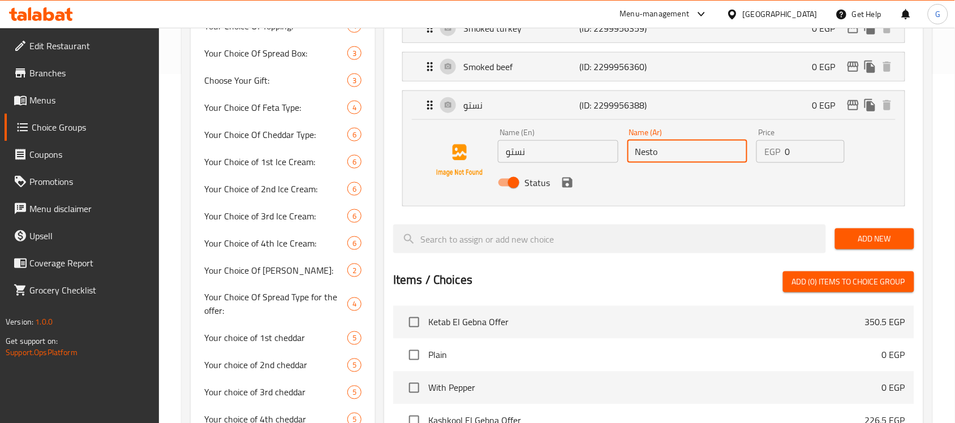
click at [655, 158] on input "Nesto" at bounding box center [688, 151] width 121 height 23
click at [572, 161] on input "نستو" at bounding box center [558, 151] width 121 height 23
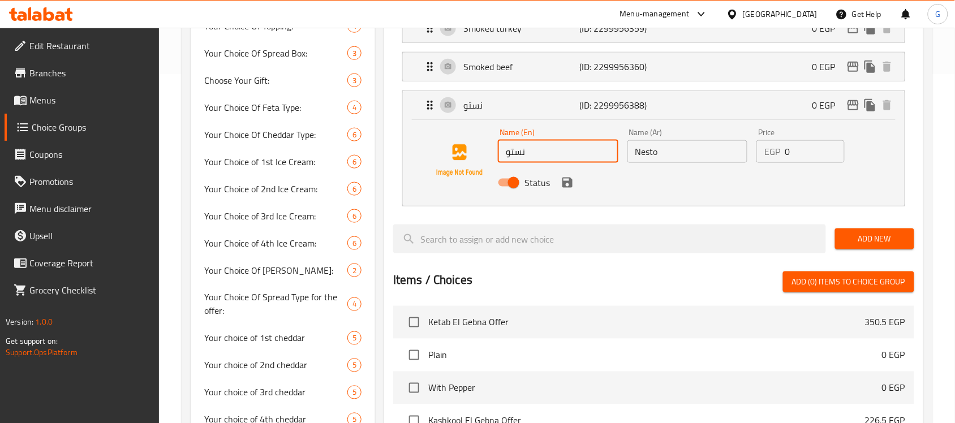
click at [572, 161] on input "نستو" at bounding box center [558, 151] width 121 height 23
paste input "Nesto"
type input "Nesto"
click at [666, 154] on input "Nesto" at bounding box center [688, 151] width 121 height 23
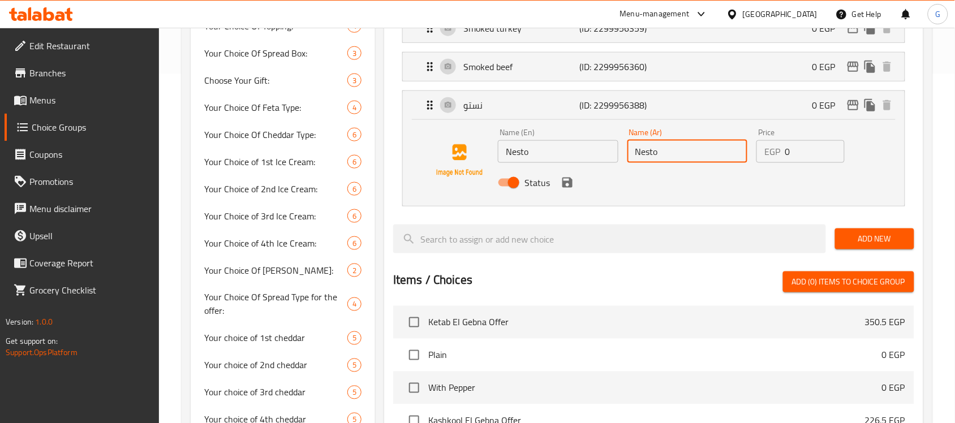
click at [666, 154] on input "Nesto" at bounding box center [688, 151] width 121 height 23
paste input "نستو"
click at [565, 187] on icon "save" at bounding box center [568, 183] width 10 height 10
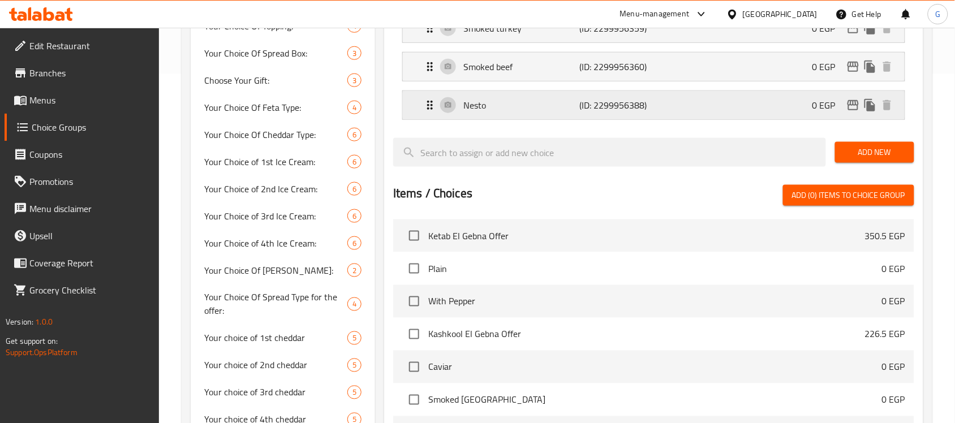
type input "نستو"
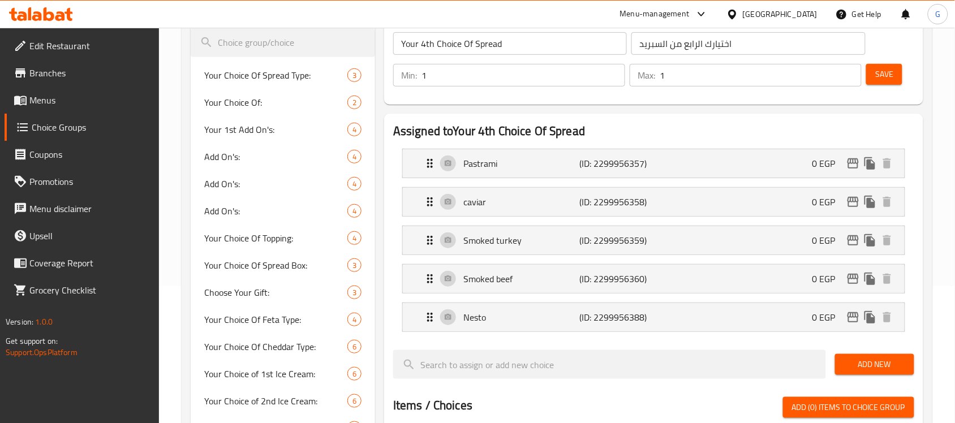
scroll to position [66, 0]
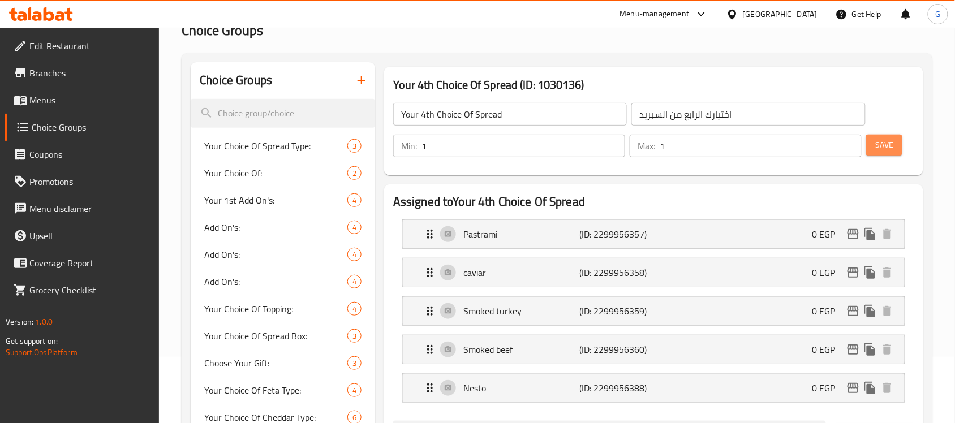
click at [892, 144] on span "Save" at bounding box center [884, 145] width 18 height 14
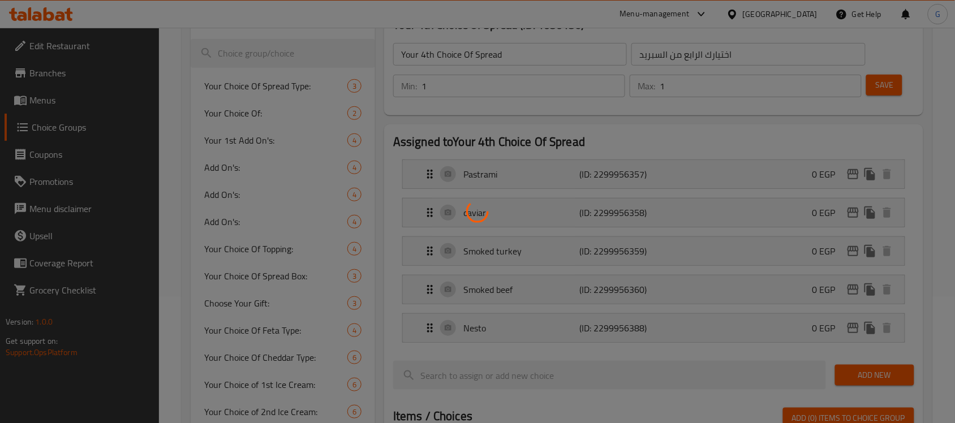
scroll to position [208, 0]
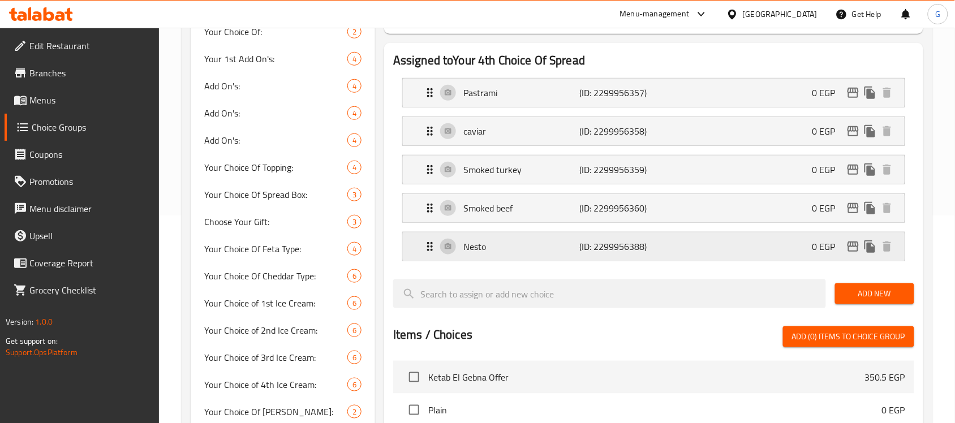
click at [550, 250] on p "Nesto" at bounding box center [521, 247] width 116 height 14
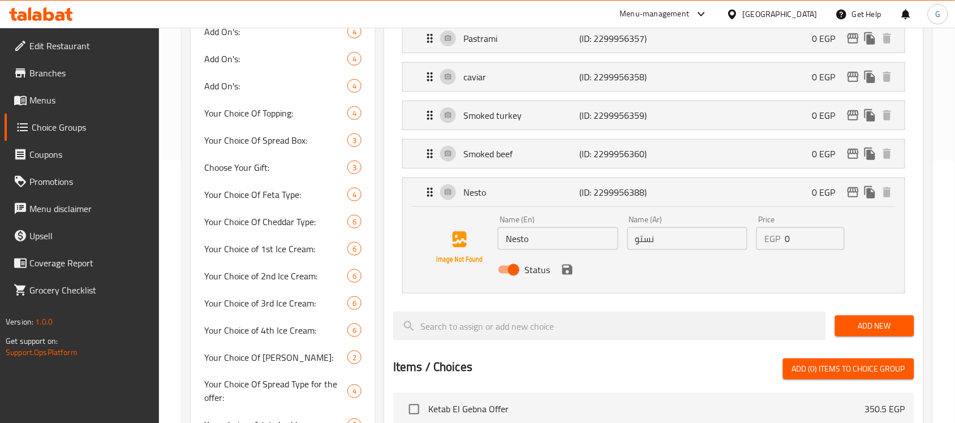
scroll to position [278, 0]
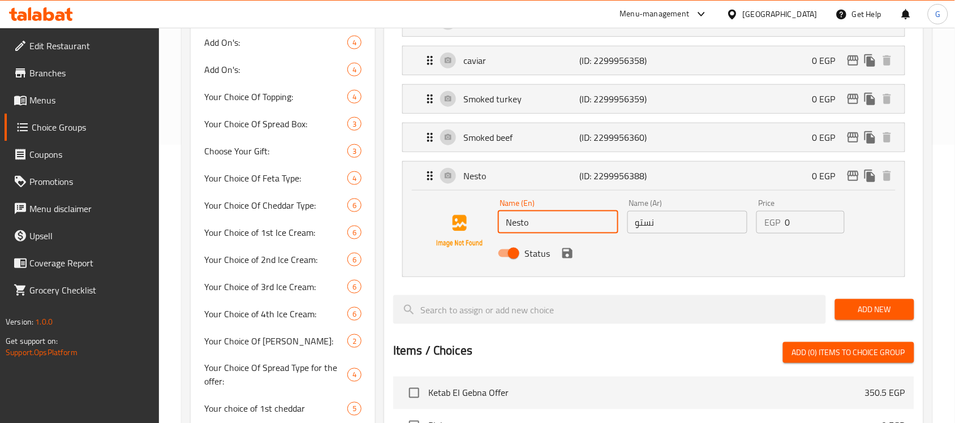
click at [574, 225] on input "Nesto" at bounding box center [558, 222] width 121 height 23
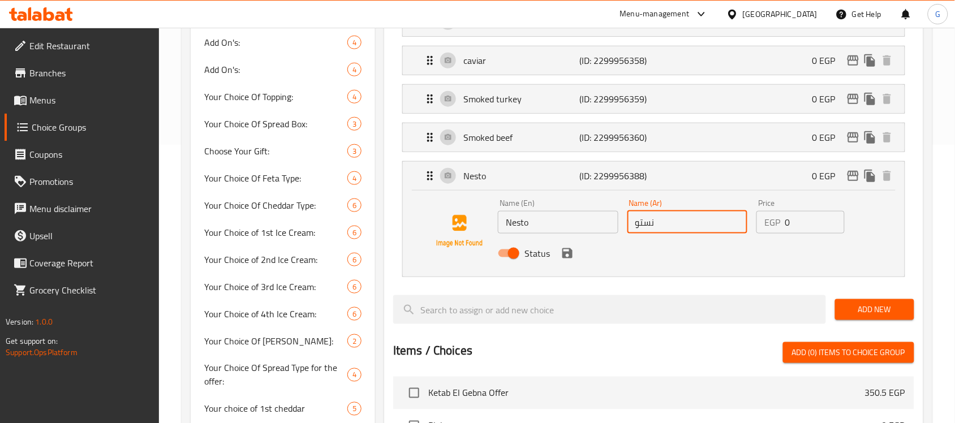
click at [680, 220] on input "نستو" at bounding box center [688, 222] width 121 height 23
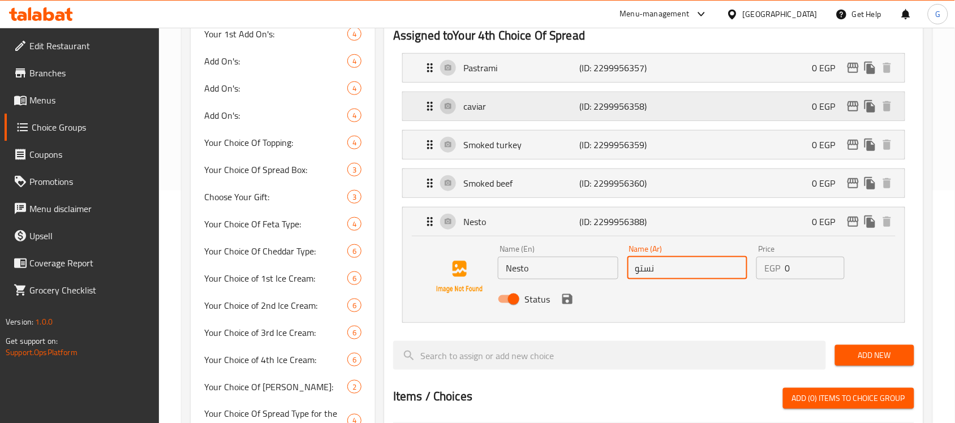
scroll to position [208, 0]
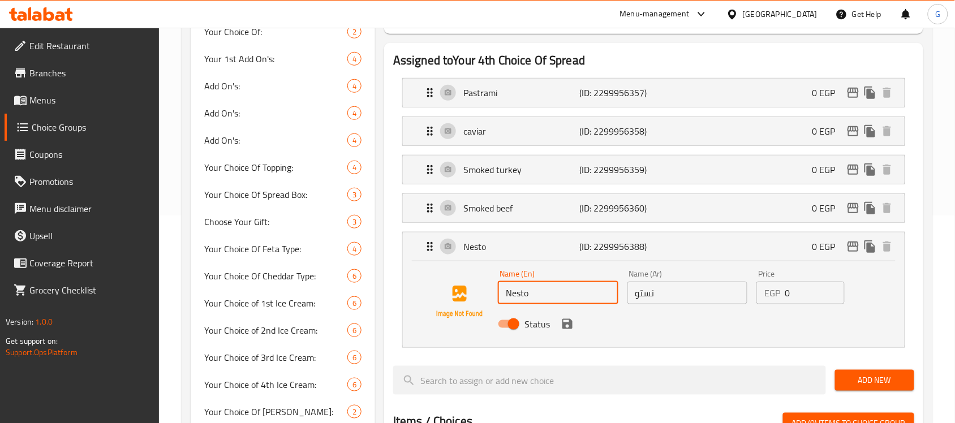
click at [536, 298] on input "Nesto" at bounding box center [558, 293] width 121 height 23
click at [655, 304] on input "نستو" at bounding box center [688, 293] width 121 height 23
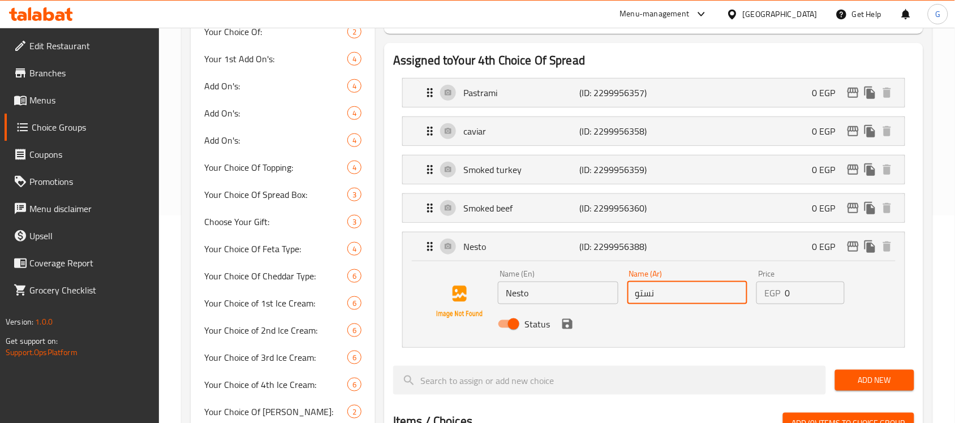
click at [655, 304] on input "نستو" at bounding box center [688, 293] width 121 height 23
click at [539, 306] on div "Name (En) Nesto Name (En)" at bounding box center [558, 287] width 130 height 44
click at [536, 290] on input "Nesto" at bounding box center [558, 293] width 121 height 23
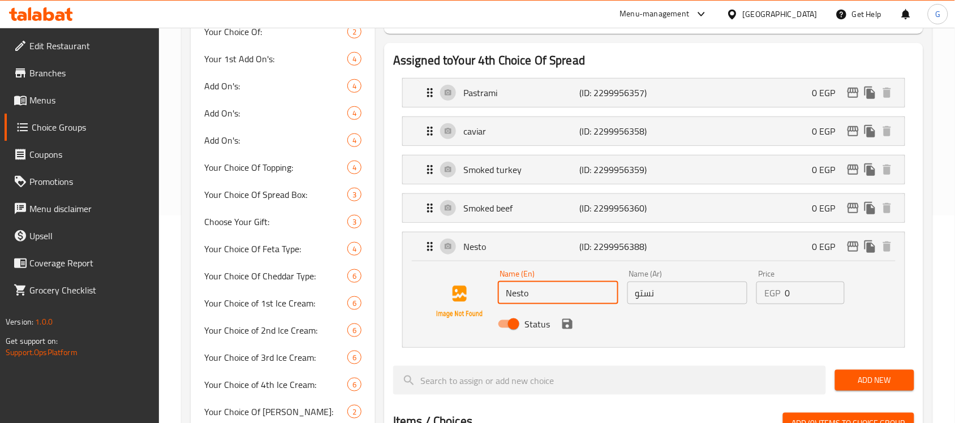
click at [536, 290] on input "Nesto" at bounding box center [558, 293] width 121 height 23
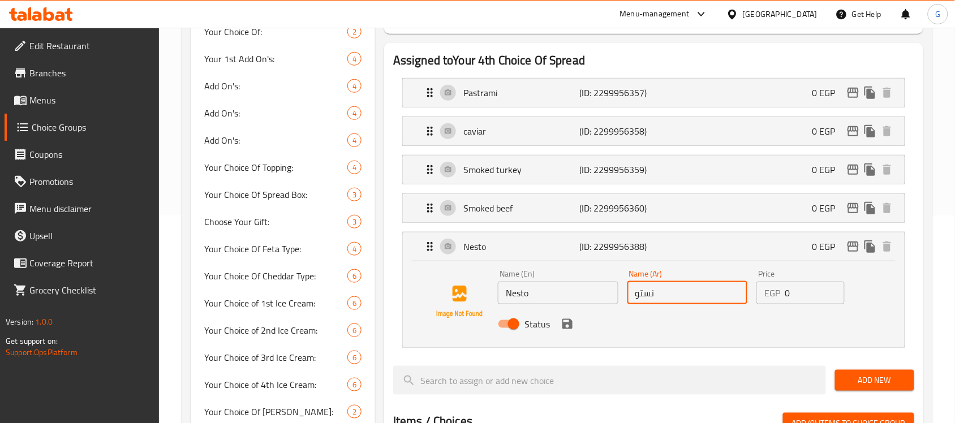
click at [650, 295] on input "نستو" at bounding box center [688, 293] width 121 height 23
click at [542, 290] on input "Nesto" at bounding box center [558, 293] width 121 height 23
click at [541, 290] on input "Nesto" at bounding box center [558, 293] width 121 height 23
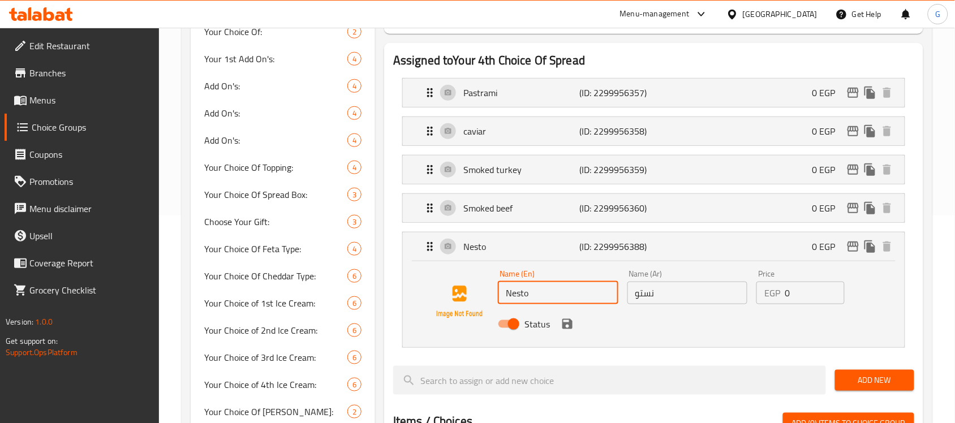
click at [541, 290] on input "Nesto" at bounding box center [558, 293] width 121 height 23
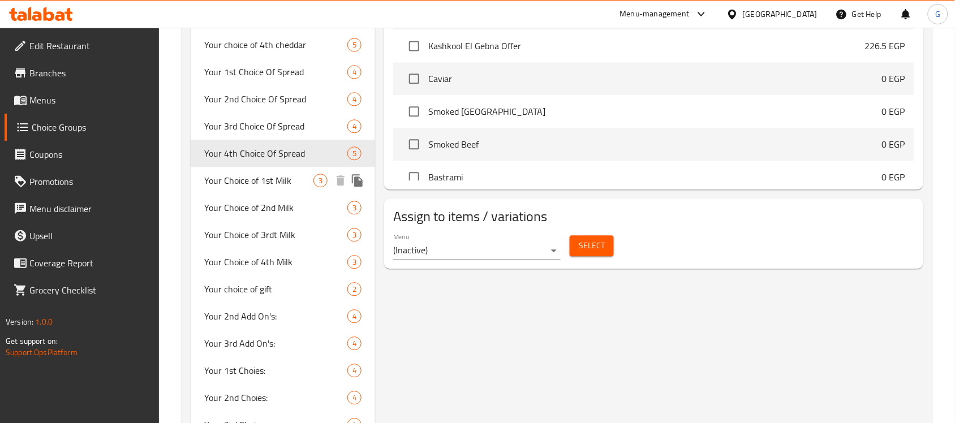
scroll to position [774, 0]
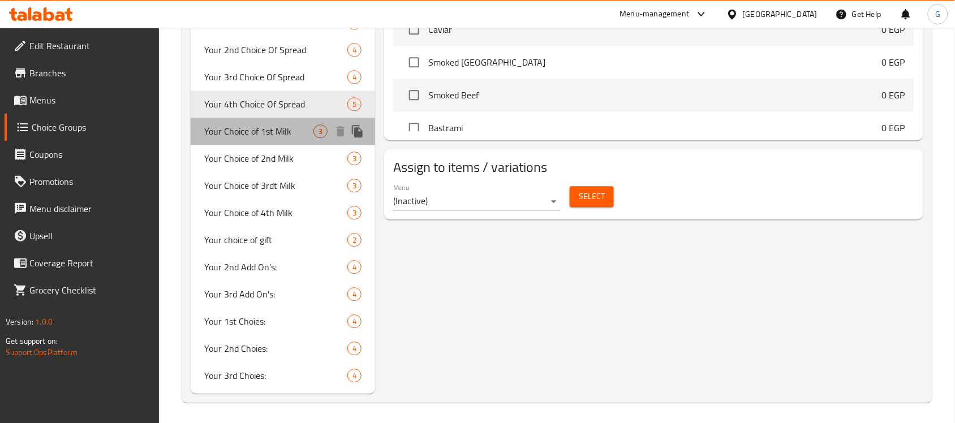
click at [298, 126] on span "Your Choice of 1st Milk" at bounding box center [258, 132] width 109 height 14
type input "Your Choice of 1st Milk"
type input "اختيارك من الحليب الأول"
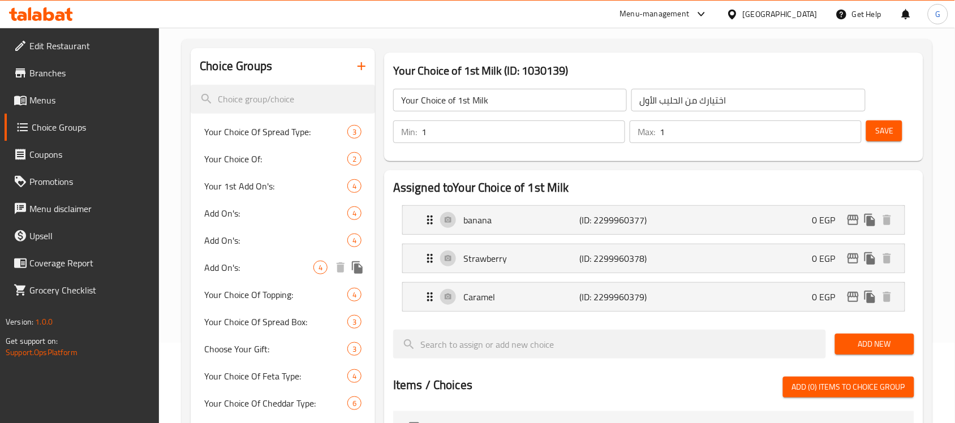
scroll to position [66, 0]
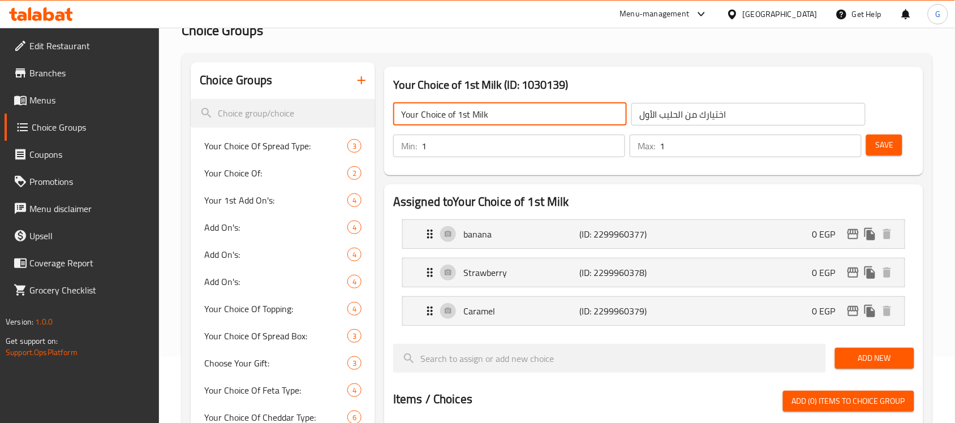
click at [481, 114] on input "Your Choice of 1st Milk" at bounding box center [510, 114] width 234 height 23
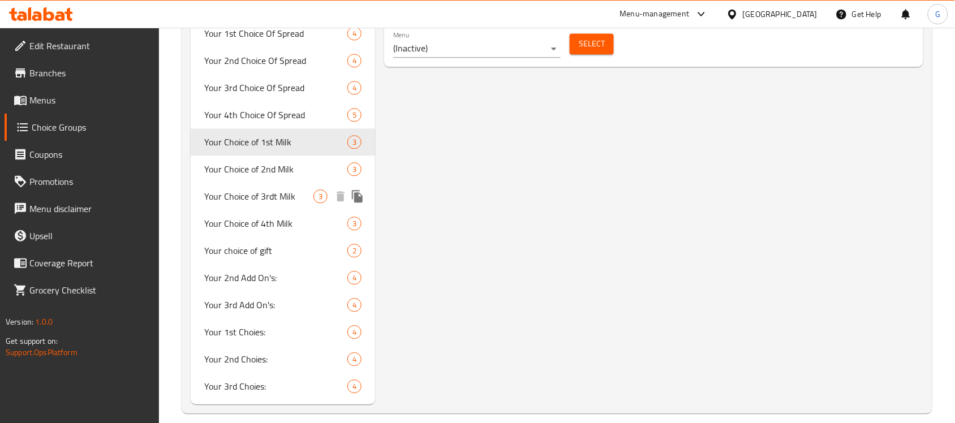
scroll to position [774, 0]
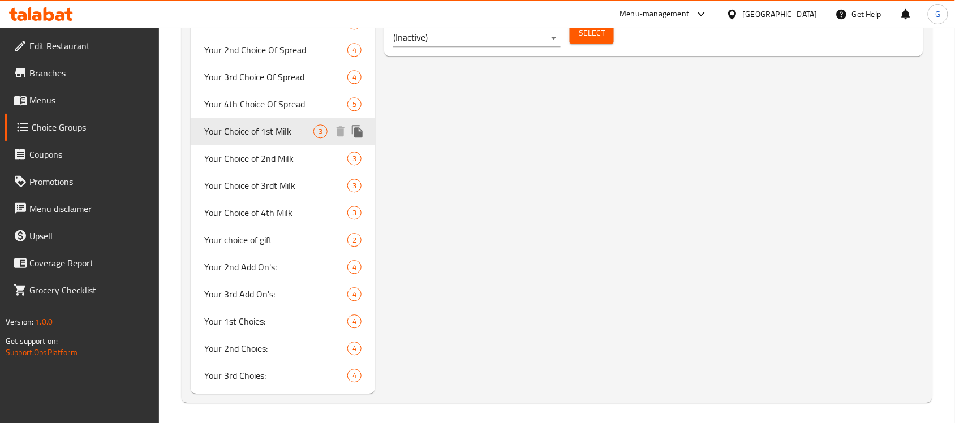
click at [264, 131] on span "Your Choice of 1st Milk" at bounding box center [258, 132] width 109 height 14
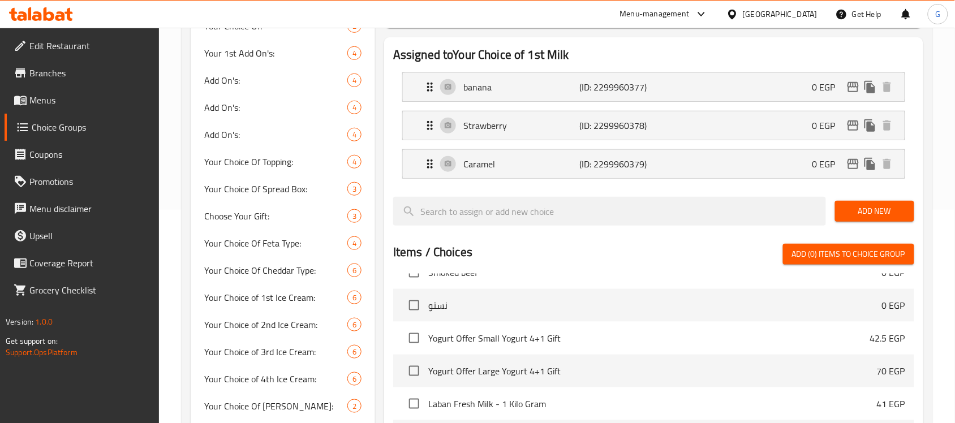
scroll to position [137, 0]
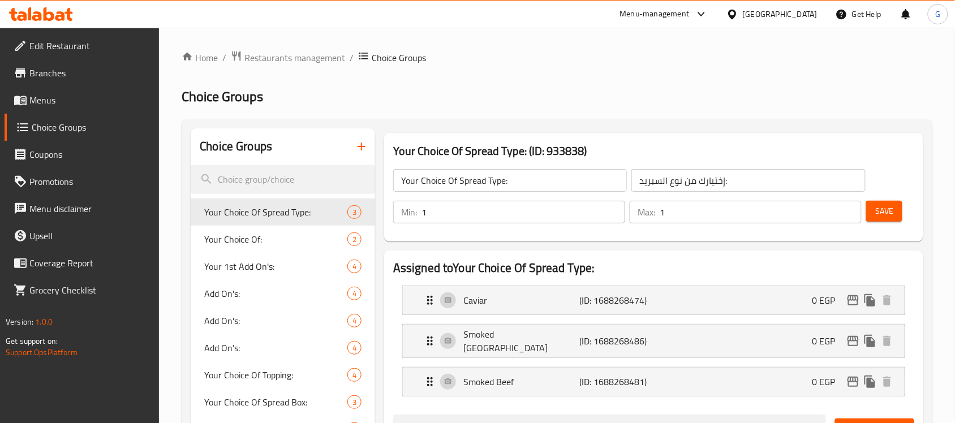
drag, startPoint x: 33, startPoint y: 96, endPoint x: 41, endPoint y: 97, distance: 8.0
click at [33, 96] on span "Menus" at bounding box center [89, 100] width 121 height 14
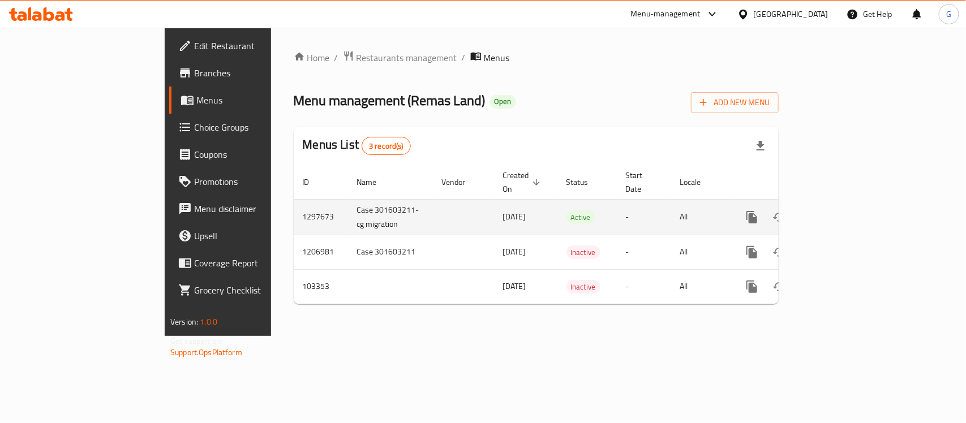
click at [840, 211] on icon "enhanced table" at bounding box center [834, 218] width 14 height 14
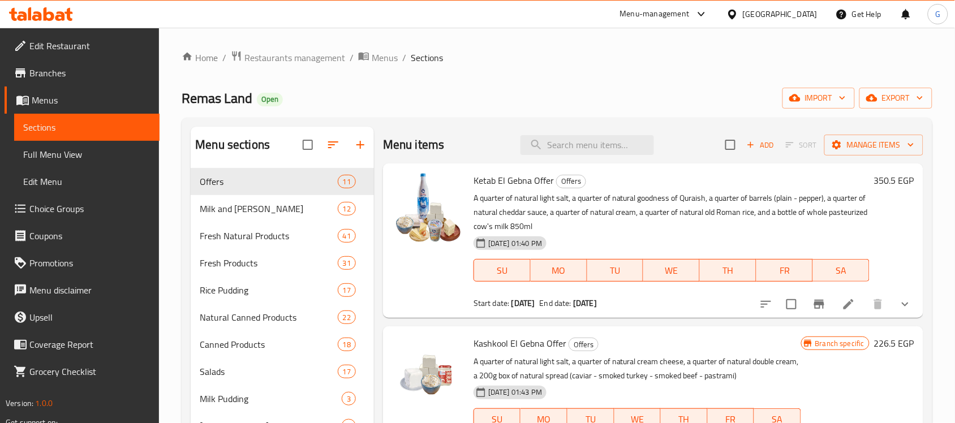
click at [587, 157] on div "Menu items Add Sort Manage items" at bounding box center [653, 145] width 540 height 37
click at [586, 151] on input "search" at bounding box center [588, 145] width 134 height 20
paste input "Nesto"
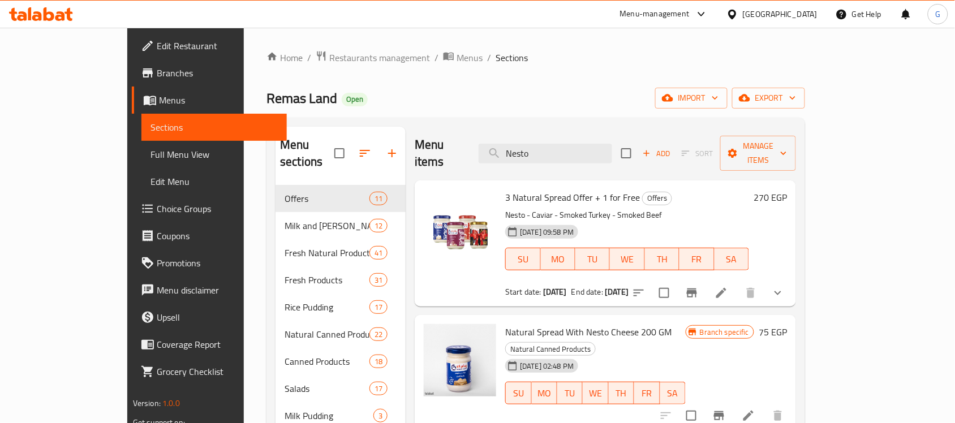
type input "Nesto"
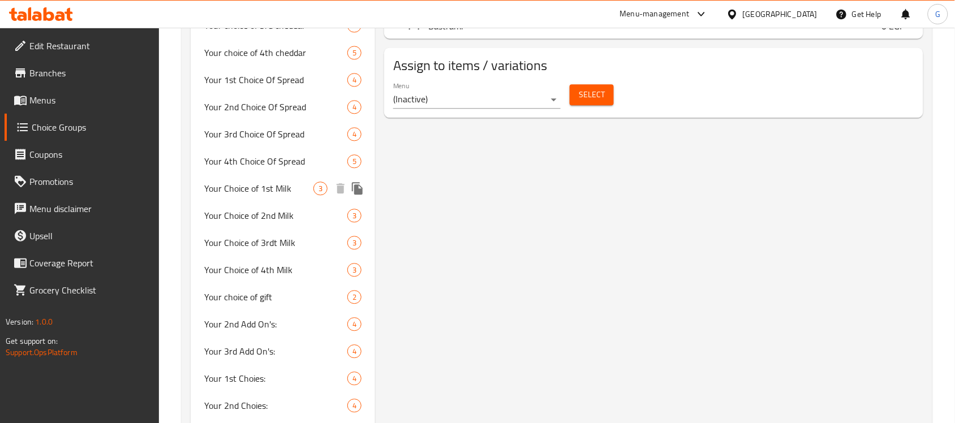
scroll to position [774, 0]
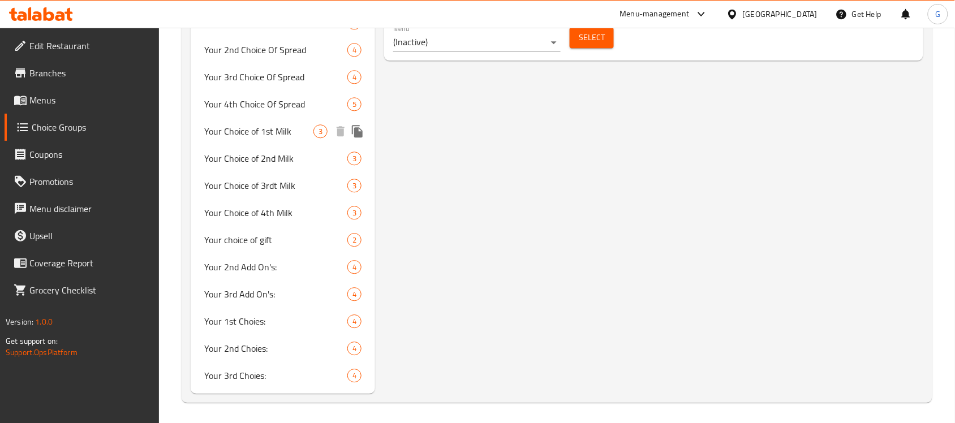
click at [279, 126] on span "Your Choice of 1st Milk" at bounding box center [258, 132] width 109 height 14
type input "Your Choice of 1st Milk"
type input "اختيارك من الحليب الأول"
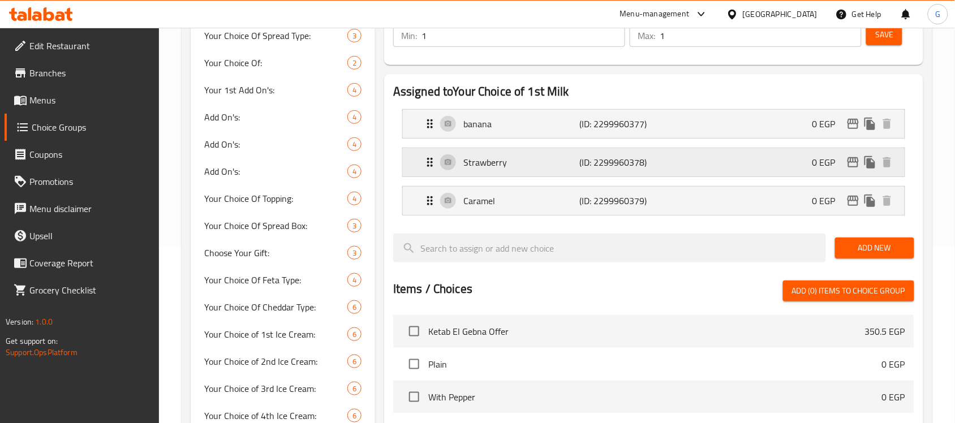
scroll to position [137, 0]
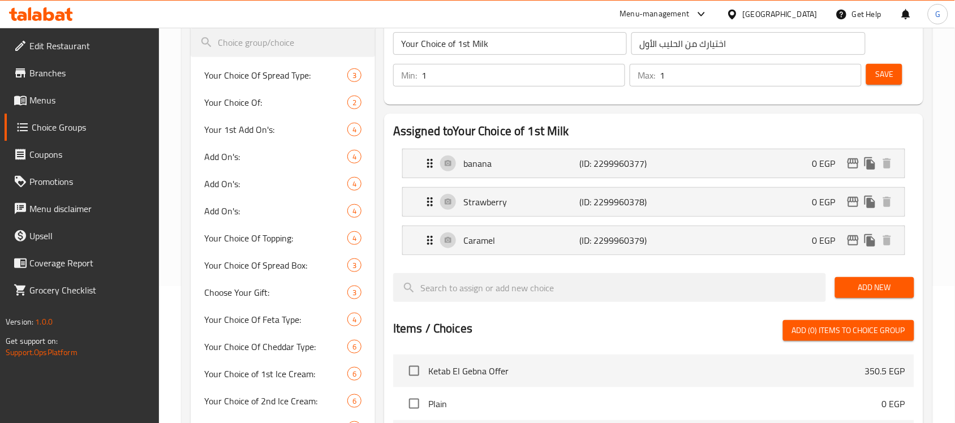
click at [882, 291] on span "Add New" at bounding box center [874, 288] width 61 height 14
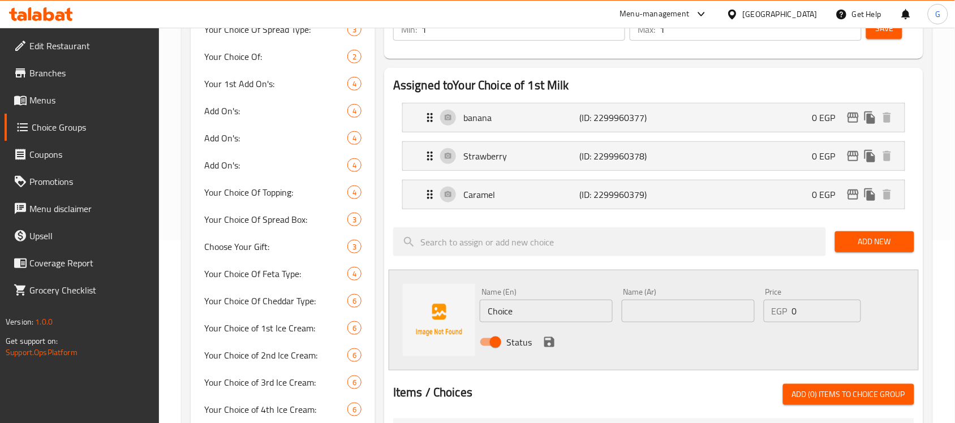
scroll to position [208, 0]
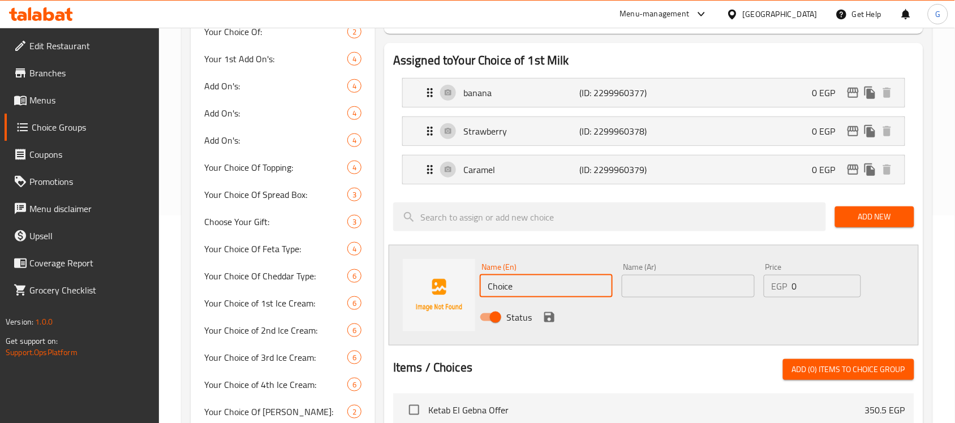
click at [547, 292] on input "Choice" at bounding box center [546, 286] width 133 height 23
paste input "Nesto"
type input "Nesto"
click at [671, 294] on input "text" at bounding box center [688, 286] width 133 height 23
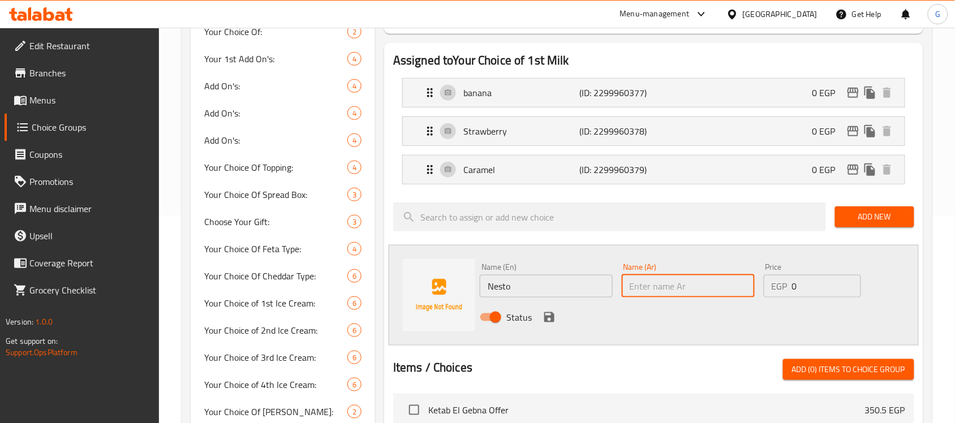
paste input "نستو"
type input "نستو"
click at [675, 325] on div "Status" at bounding box center [688, 317] width 426 height 31
click at [543, 317] on icon "save" at bounding box center [550, 318] width 14 height 14
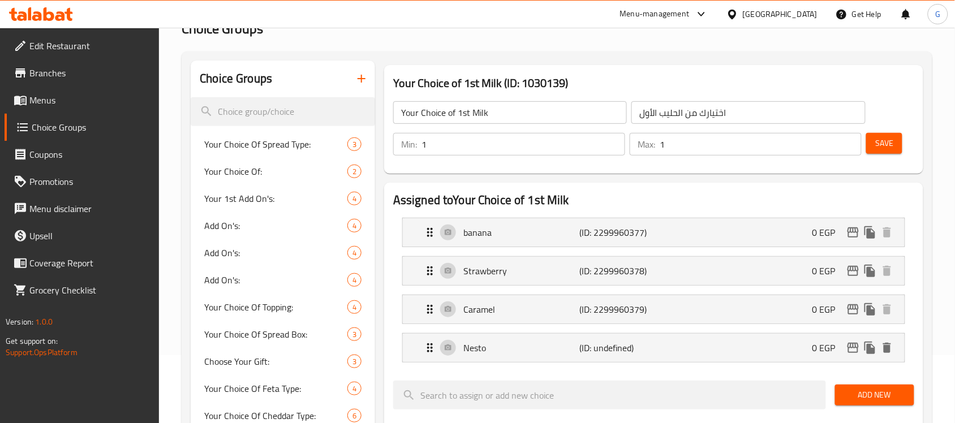
scroll to position [66, 0]
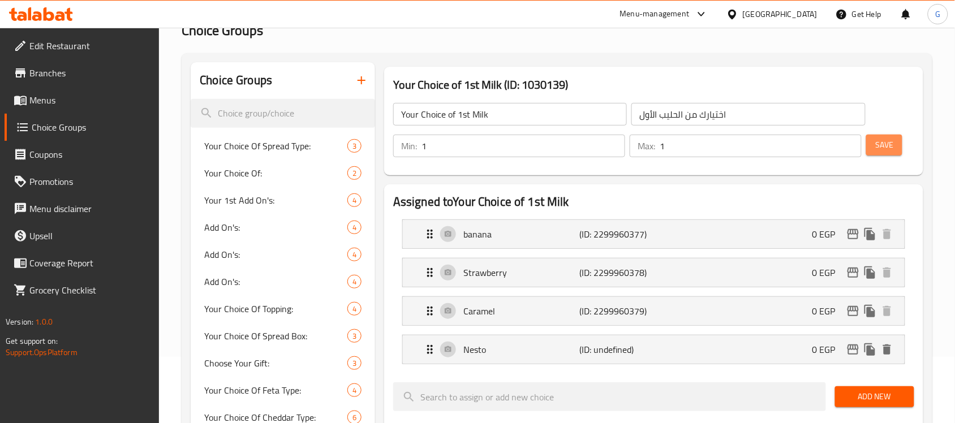
click at [887, 142] on span "Save" at bounding box center [884, 145] width 18 height 14
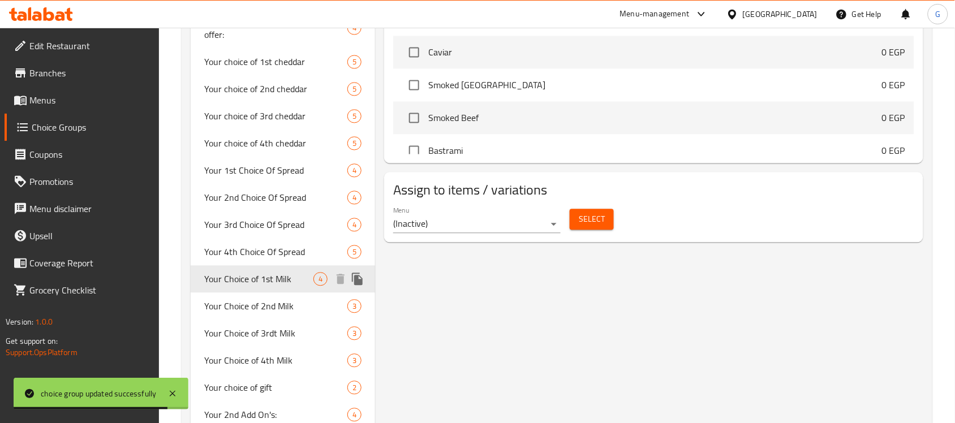
scroll to position [774, 0]
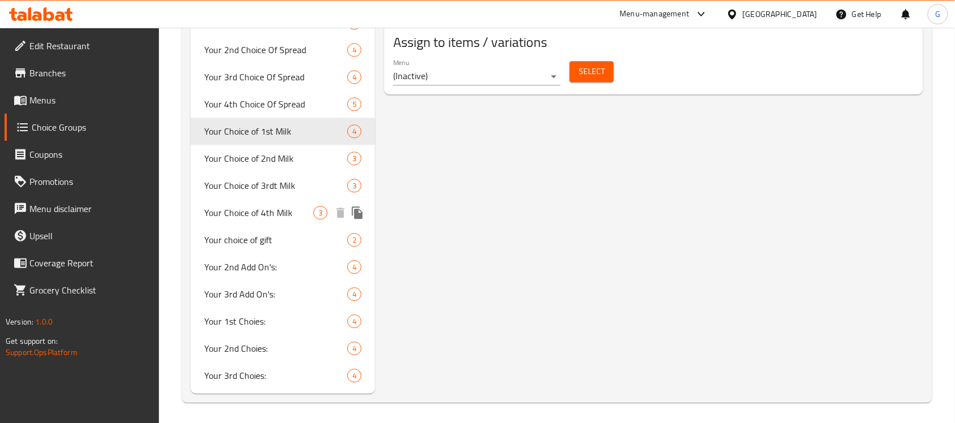
click at [292, 203] on div "Your Choice of 4th Milk 3" at bounding box center [283, 212] width 184 height 27
type input "Your Choice of 4th Milk"
type input "اختيارك من الحليب الرابع"
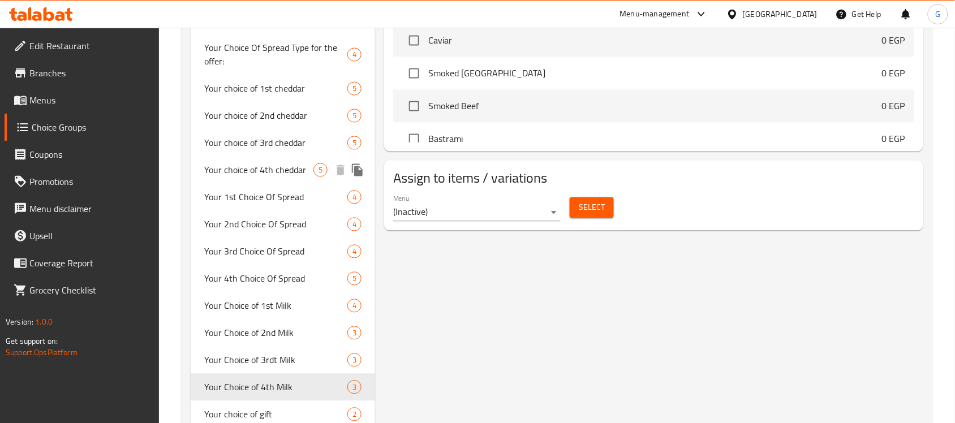
scroll to position [632, 0]
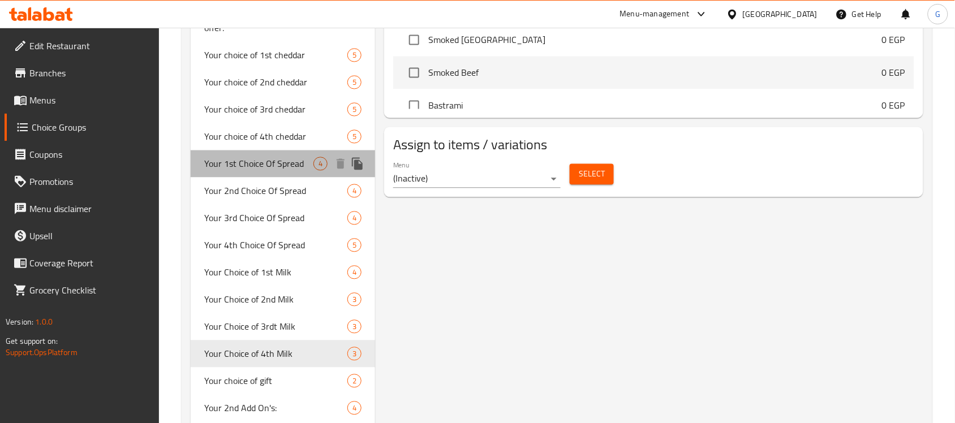
click at [250, 159] on span "Your 1st Choice Of Spread" at bounding box center [258, 164] width 109 height 14
type input "Your 1st Choice Of Spread"
type input "اختيارك الأول من السبريد"
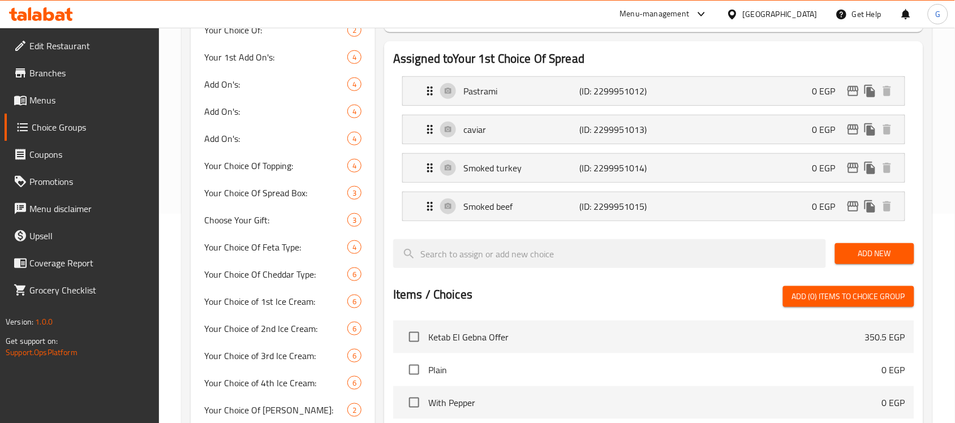
scroll to position [208, 0]
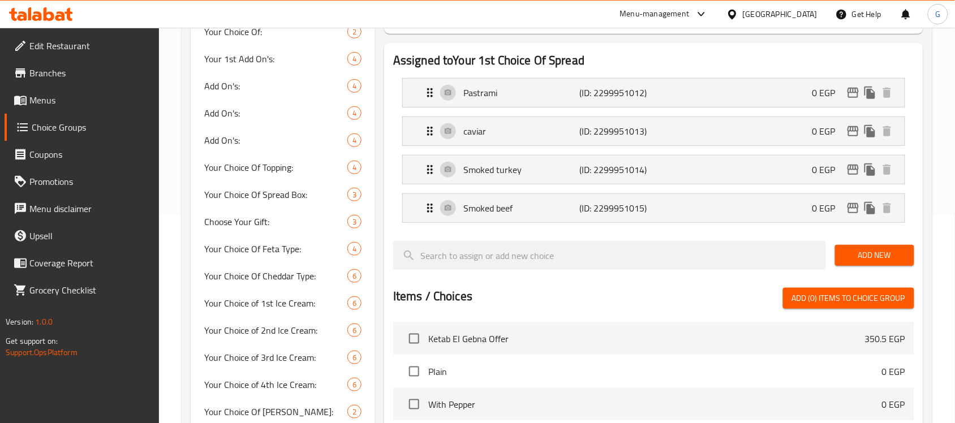
click at [885, 250] on span "Add New" at bounding box center [874, 255] width 61 height 14
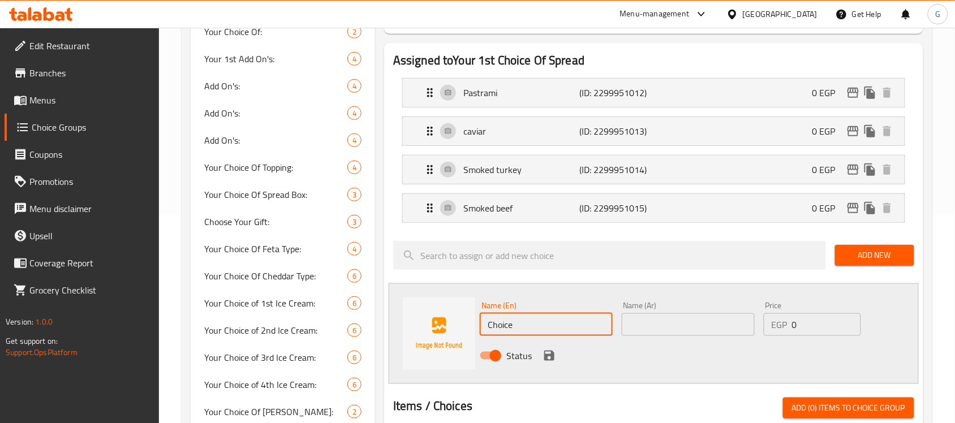
click at [516, 328] on input "Choice" at bounding box center [546, 325] width 133 height 23
paste input "Nesto"
type input "Nesto"
click at [680, 334] on input "text" at bounding box center [688, 325] width 133 height 23
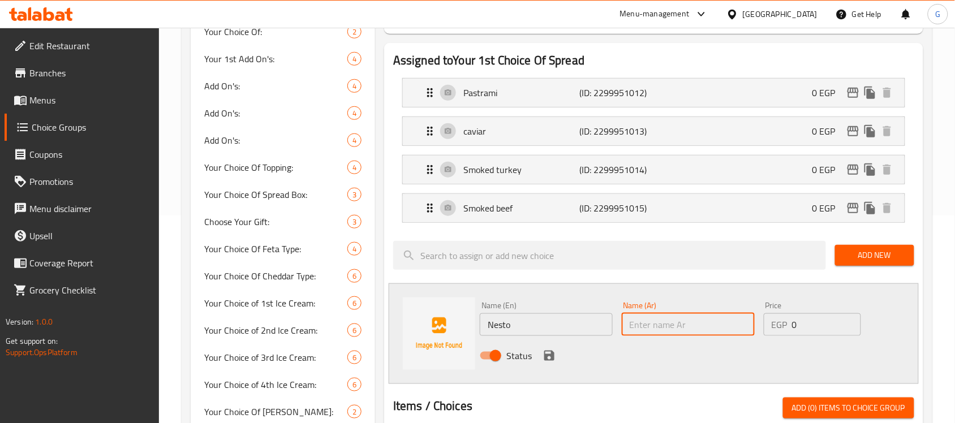
paste input "نستو"
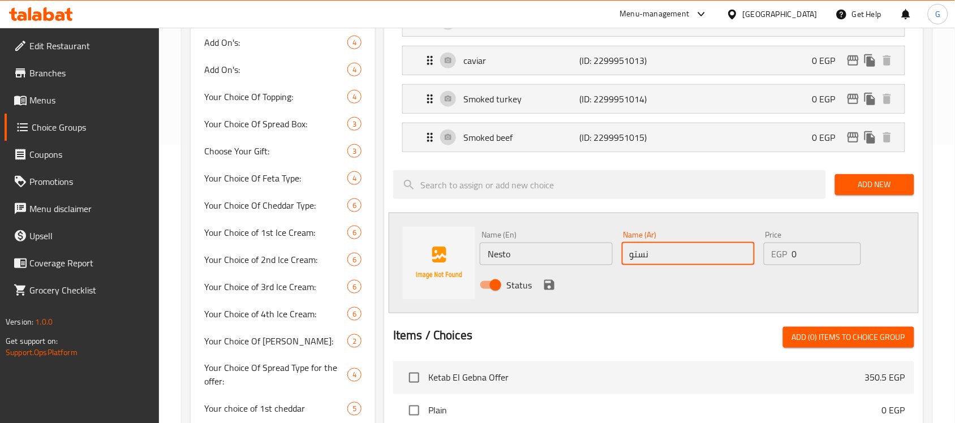
type input "نستو"
click at [550, 287] on icon "save" at bounding box center [550, 285] width 14 height 14
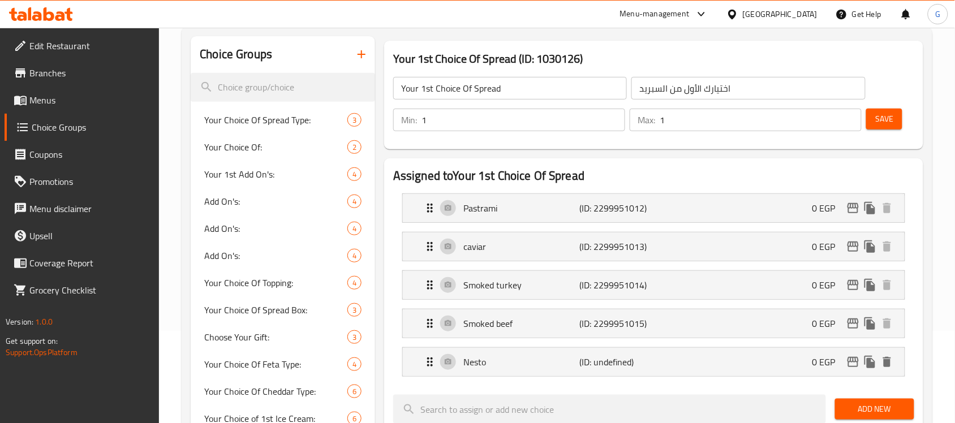
scroll to position [66, 0]
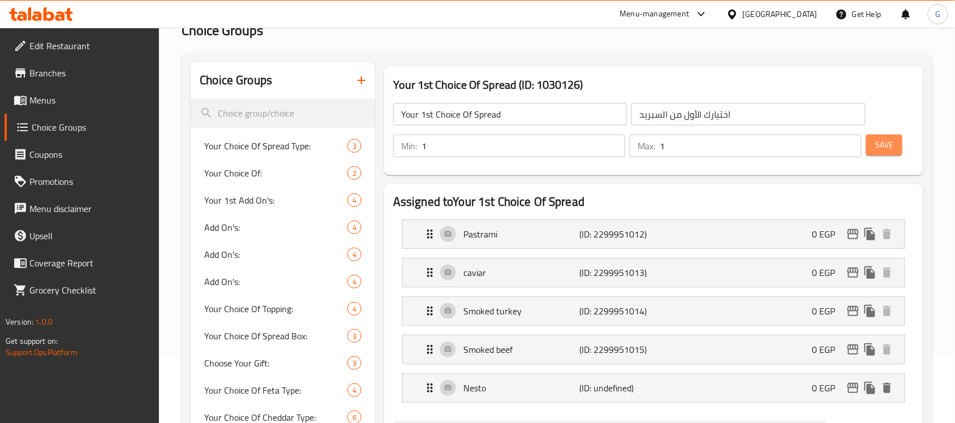
click at [883, 143] on span "Save" at bounding box center [884, 145] width 18 height 14
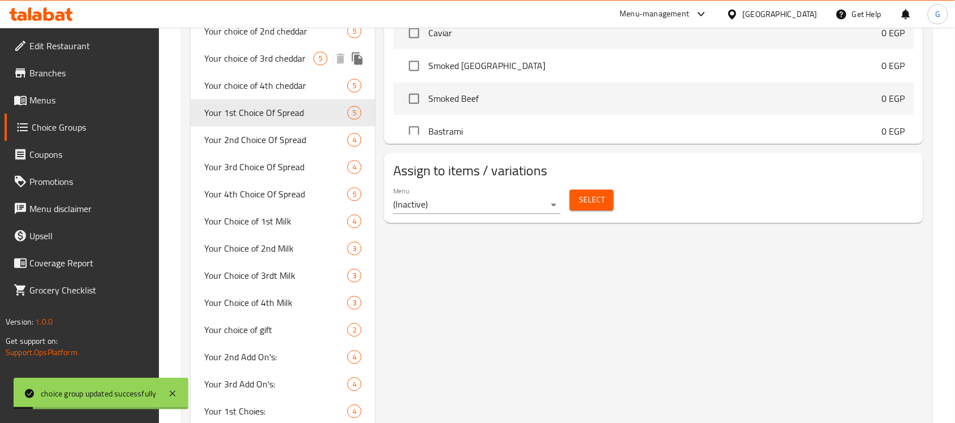
scroll to position [632, 0]
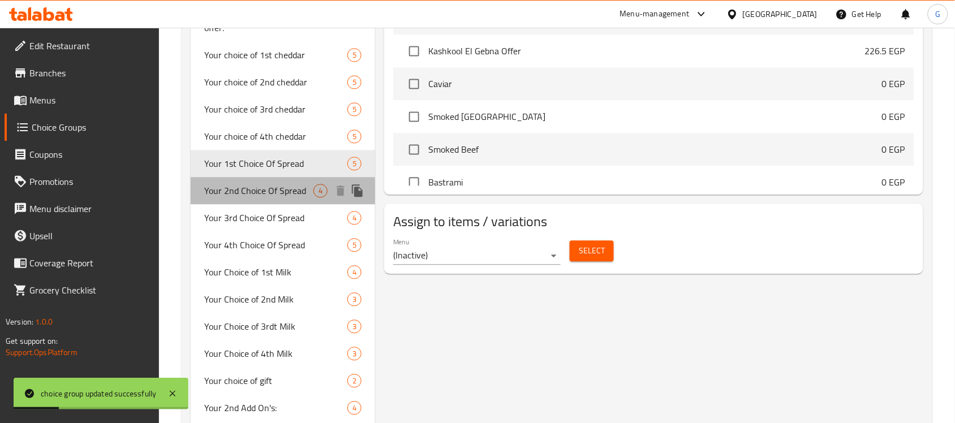
click at [269, 188] on span "Your 2nd Choice Of Spread" at bounding box center [258, 191] width 109 height 14
type input "Your 2nd Choice Of Spread"
type input "اختيارك الثاني من السبريد"
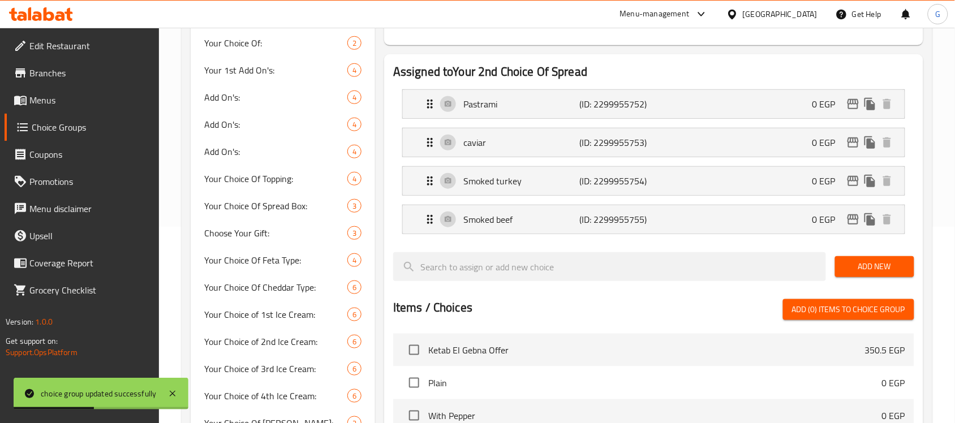
scroll to position [208, 0]
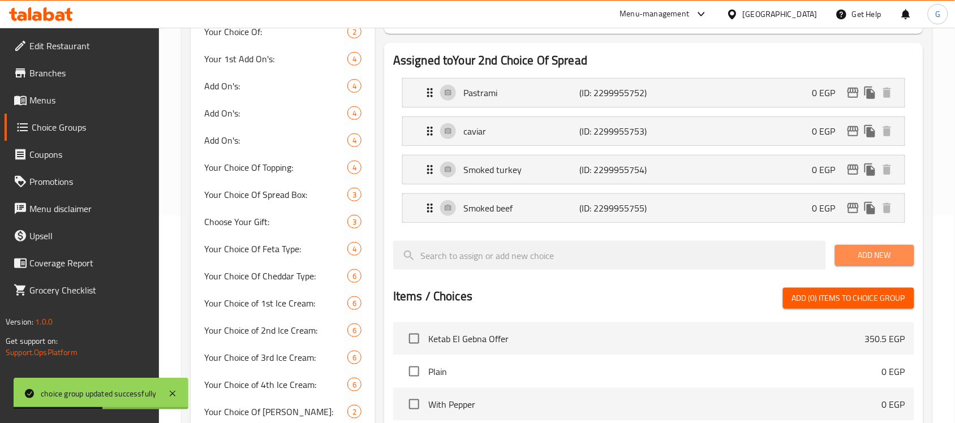
click at [862, 255] on span "Add New" at bounding box center [874, 255] width 61 height 14
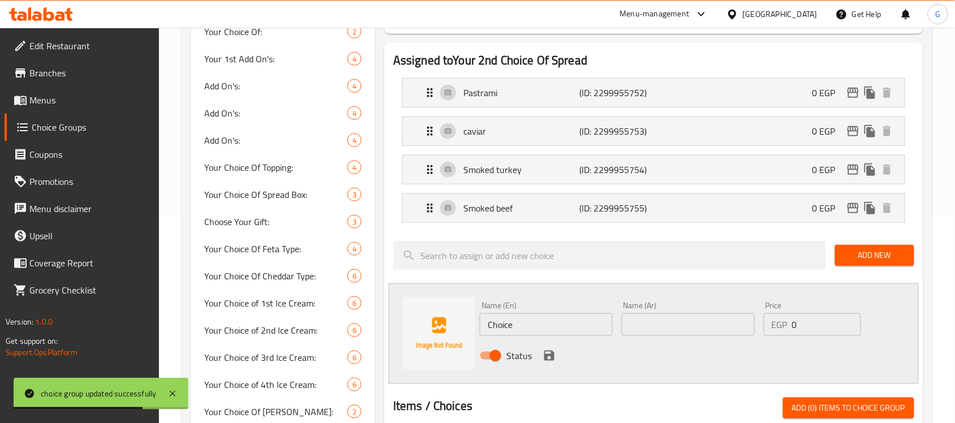
click at [527, 319] on input "Choice" at bounding box center [546, 325] width 133 height 23
paste input "Nesto"
type input "Nesto"
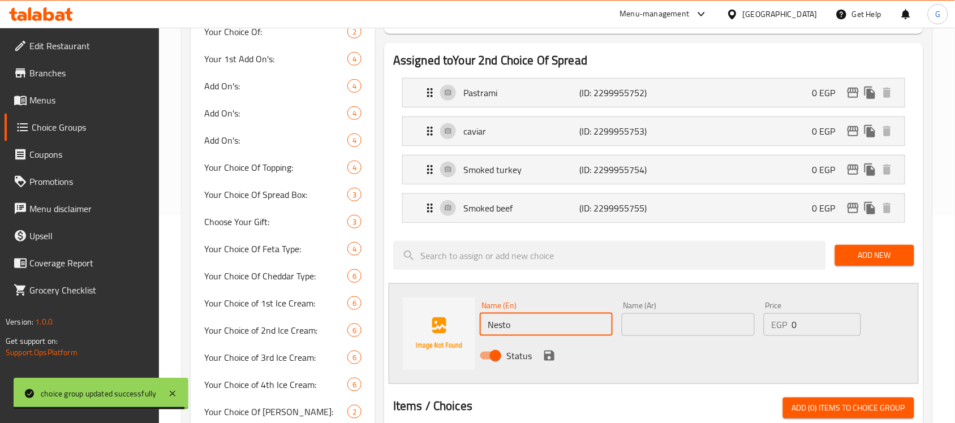
click at [653, 329] on input "text" at bounding box center [688, 325] width 133 height 23
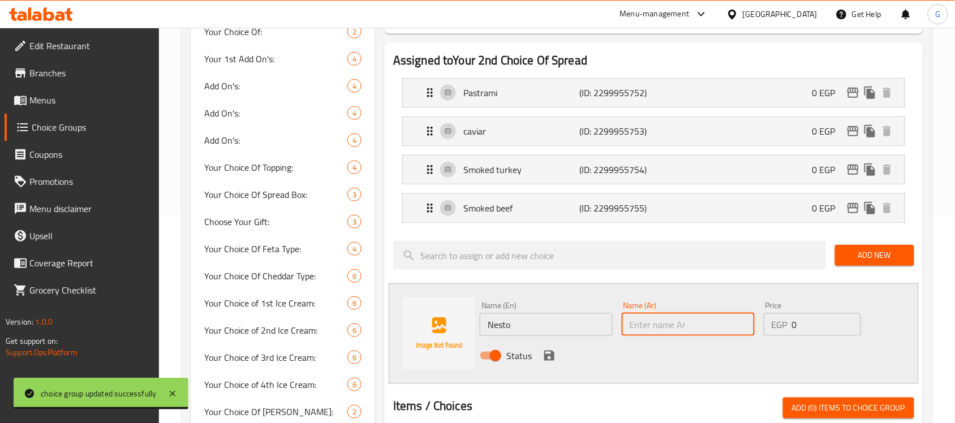
paste input "نستو"
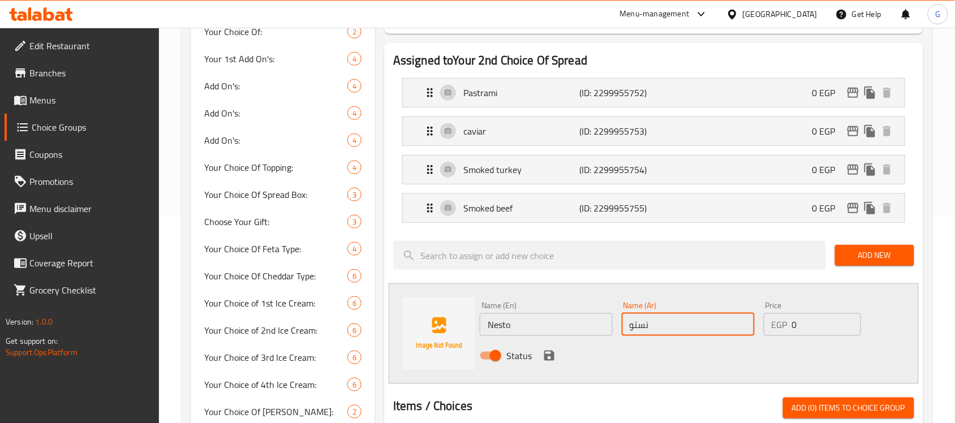
type input "نستو"
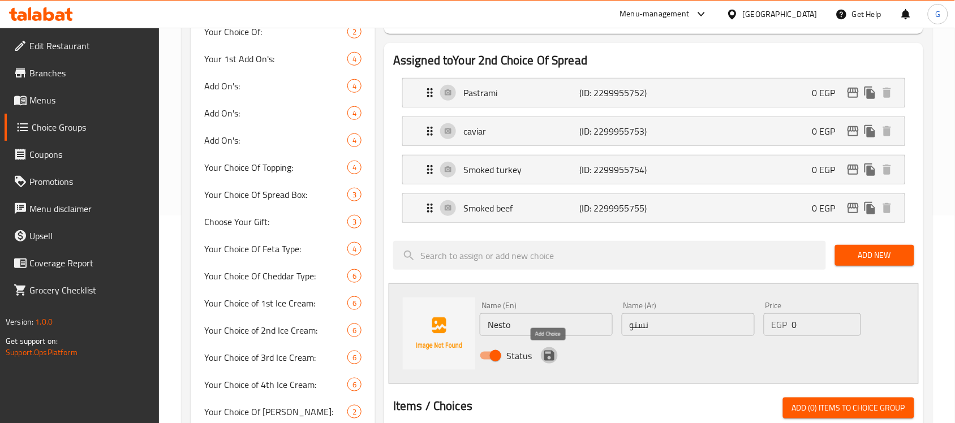
click at [547, 354] on icon "save" at bounding box center [550, 356] width 14 height 14
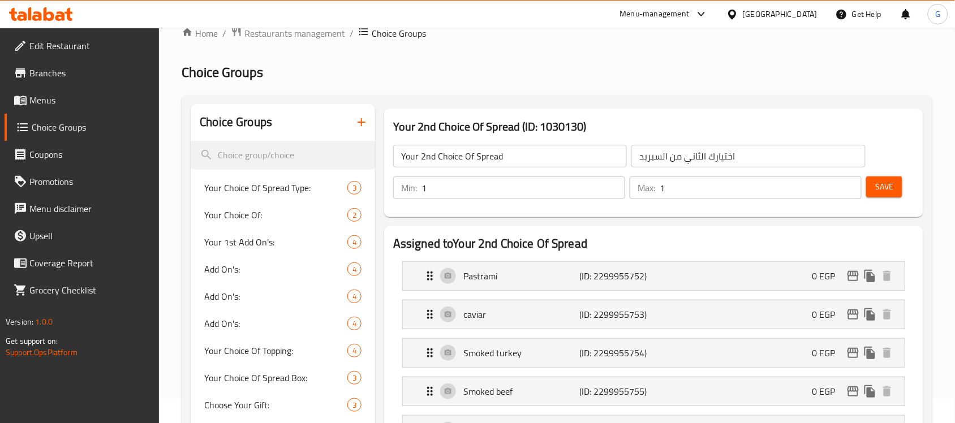
scroll to position [0, 0]
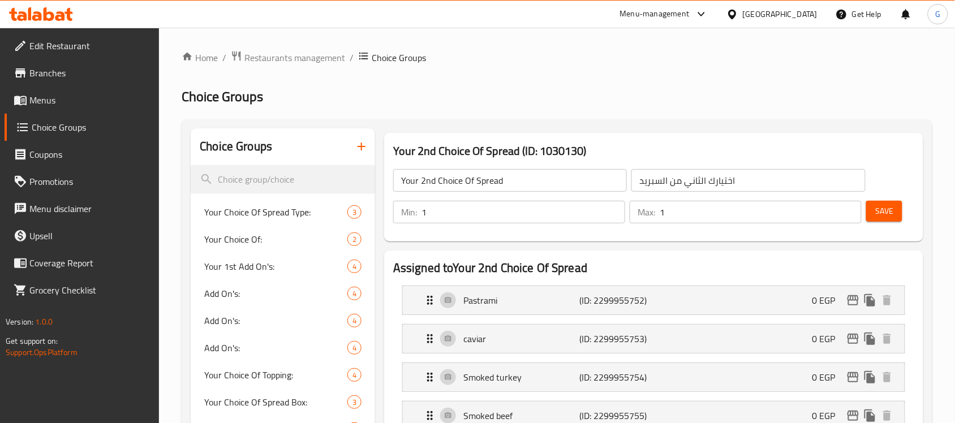
click at [896, 224] on div "Save" at bounding box center [886, 212] width 44 height 27
click at [896, 211] on button "Save" at bounding box center [884, 211] width 36 height 21
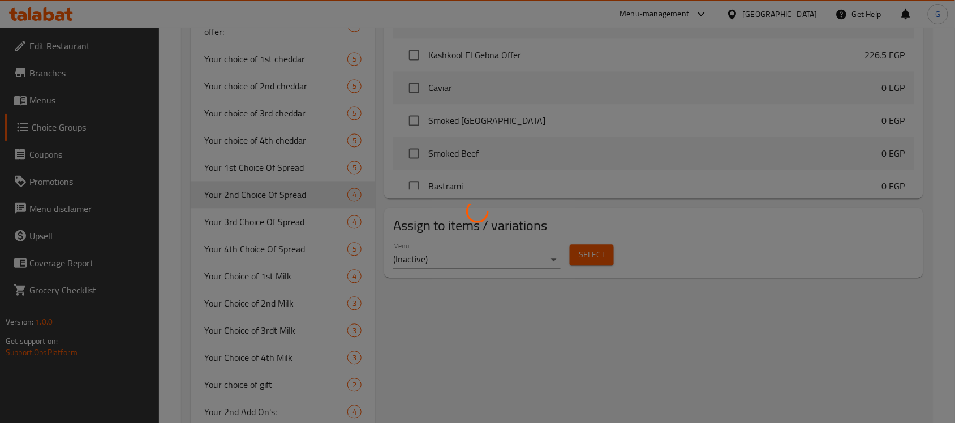
scroll to position [707, 0]
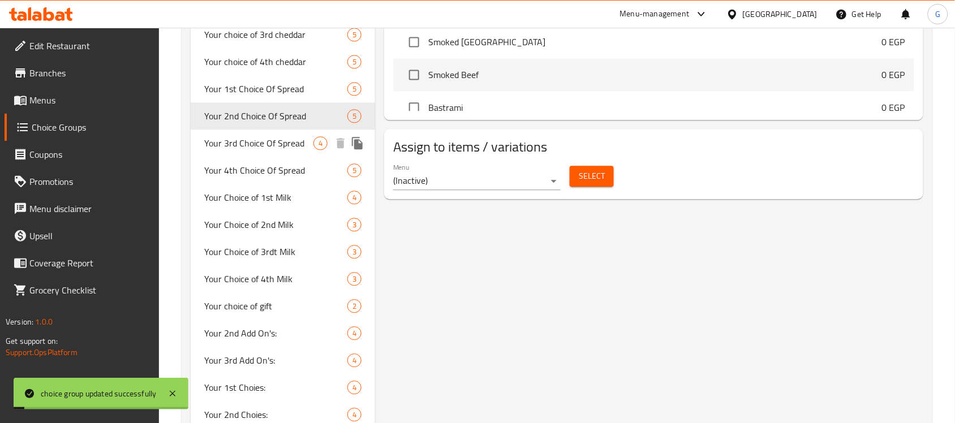
click at [274, 141] on span "Your 3rd Choice Of Spread" at bounding box center [258, 143] width 109 height 14
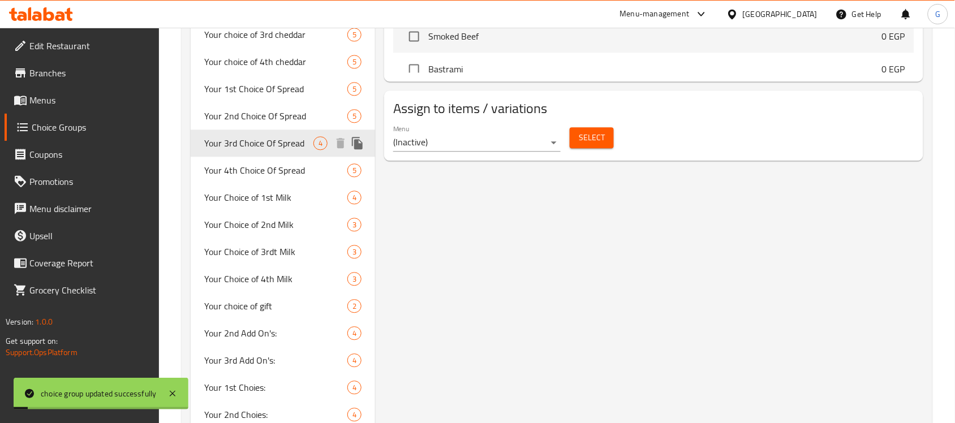
type input "Your 3rd Choice Of Spread"
type input "اختيارك الثالث من السبريد"
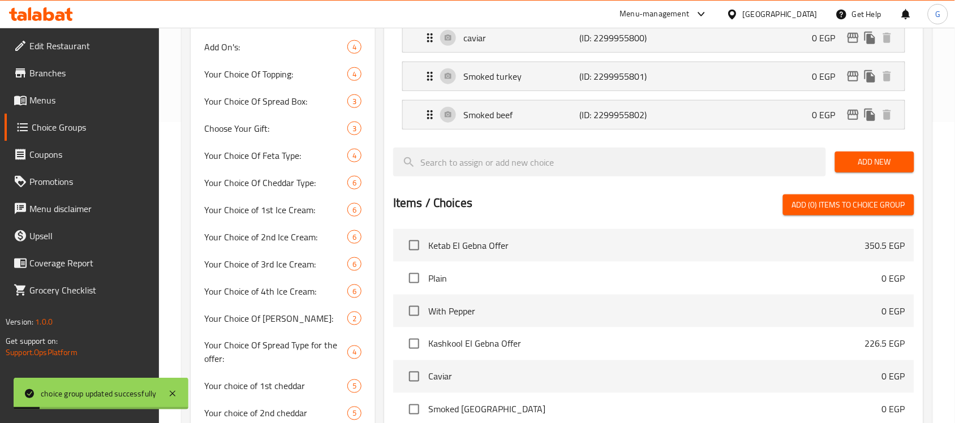
scroll to position [141, 0]
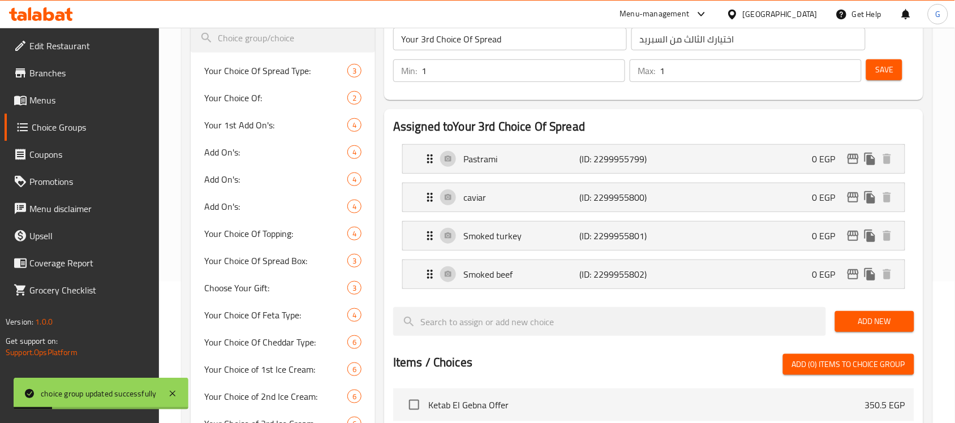
click at [887, 321] on span "Add New" at bounding box center [874, 322] width 61 height 14
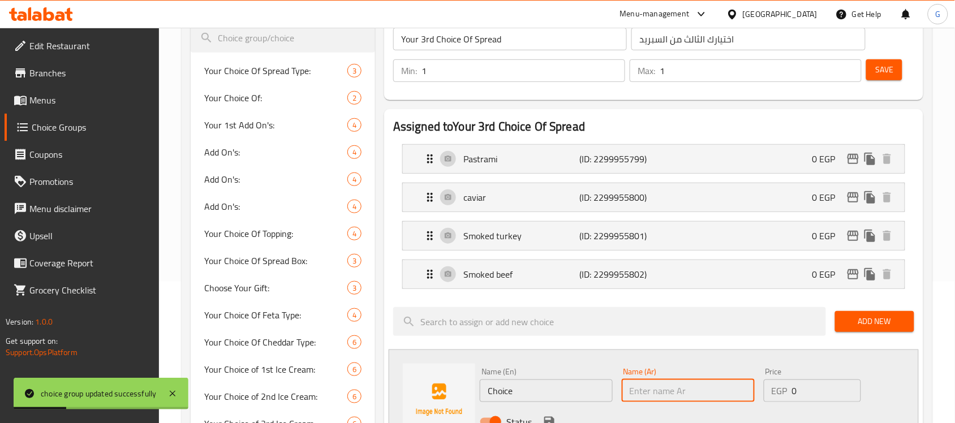
click at [663, 383] on input "text" at bounding box center [688, 391] width 133 height 23
paste input "نستو"
type input "نستو"
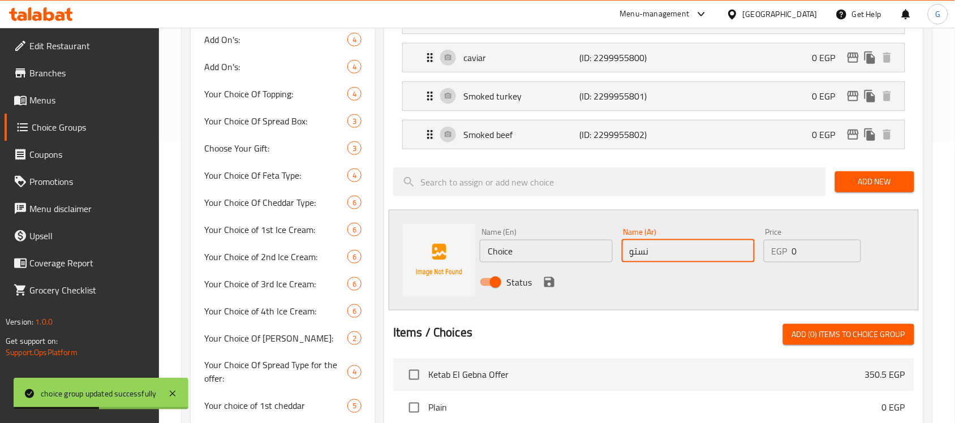
scroll to position [283, 0]
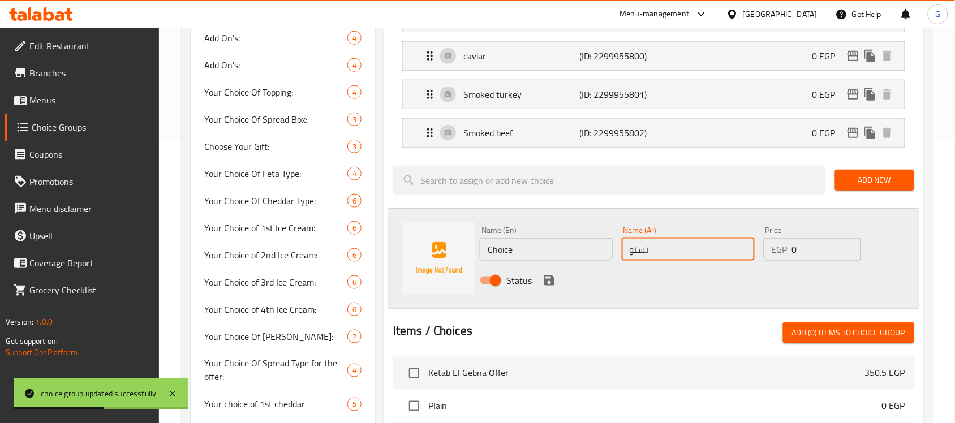
click at [539, 251] on input "Choice" at bounding box center [546, 249] width 133 height 23
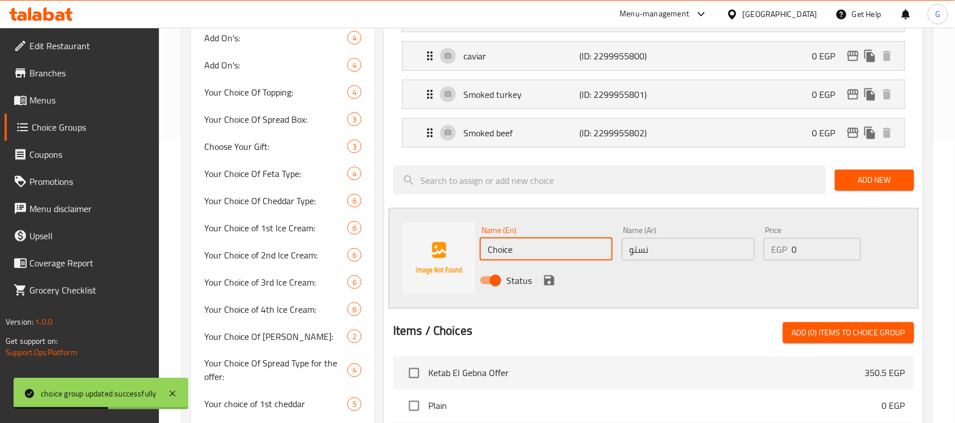
click at [539, 251] on input "Choice" at bounding box center [546, 249] width 133 height 23
paste input "Nesto"
type input "Nesto"
click at [550, 281] on icon "save" at bounding box center [549, 281] width 10 height 10
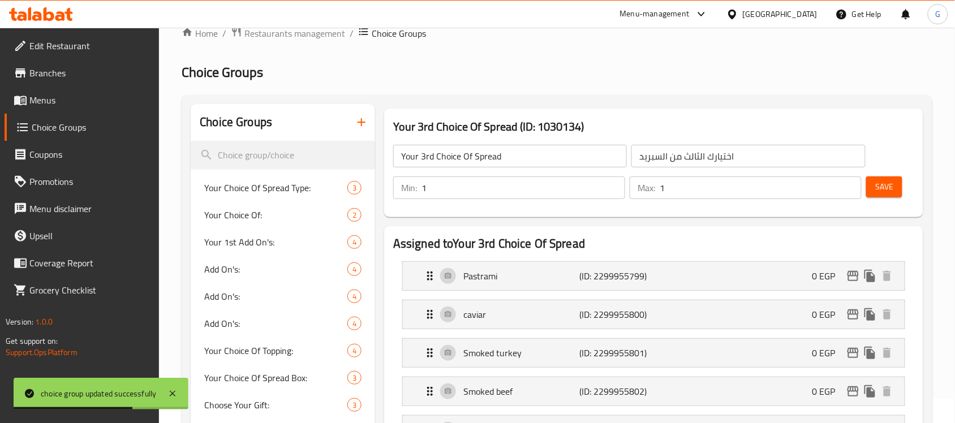
scroll to position [0, 0]
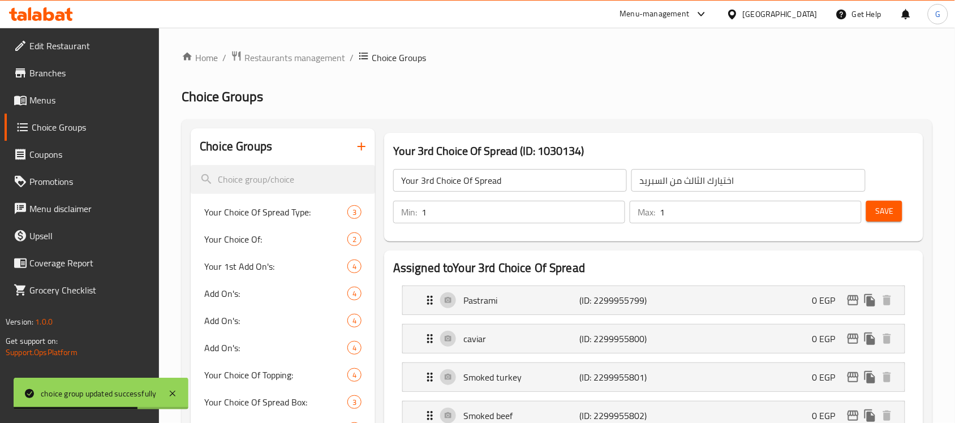
click at [896, 211] on button "Save" at bounding box center [884, 211] width 36 height 21
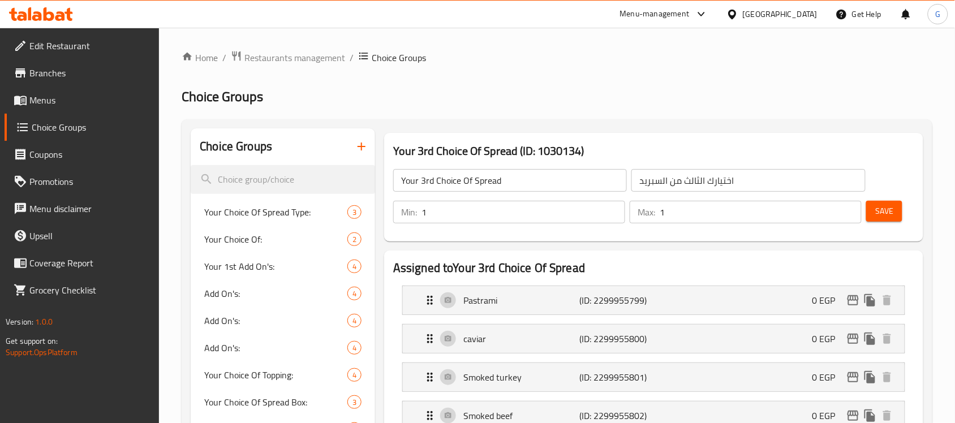
click at [690, 19] on div "Menu-management" at bounding box center [655, 14] width 70 height 14
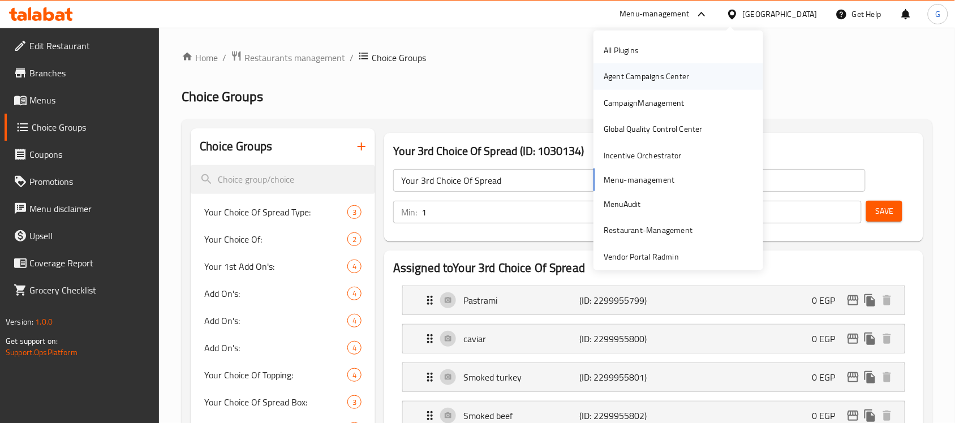
click at [682, 72] on div "Agent Campaigns Center" at bounding box center [647, 76] width 104 height 26
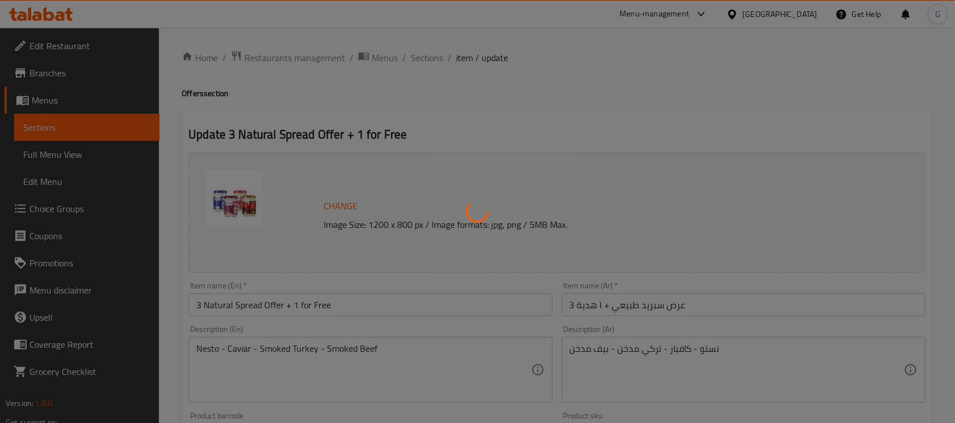
type input "اختيارك الأول من السبريد"
type input "1"
type input "اختيارك الثاني من السبريد"
type input "1"
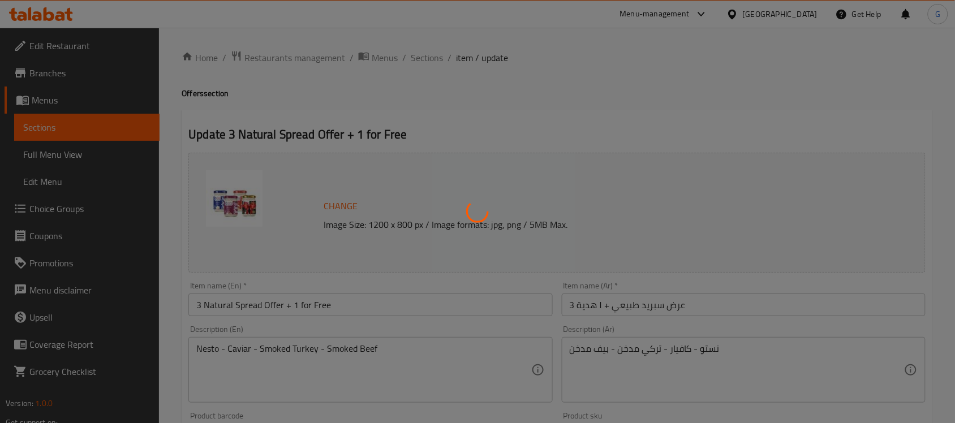
type input "1"
type input "اختيارك الثالث من السبريد"
type input "1"
type input "اختيارك الرابع من السبريد"
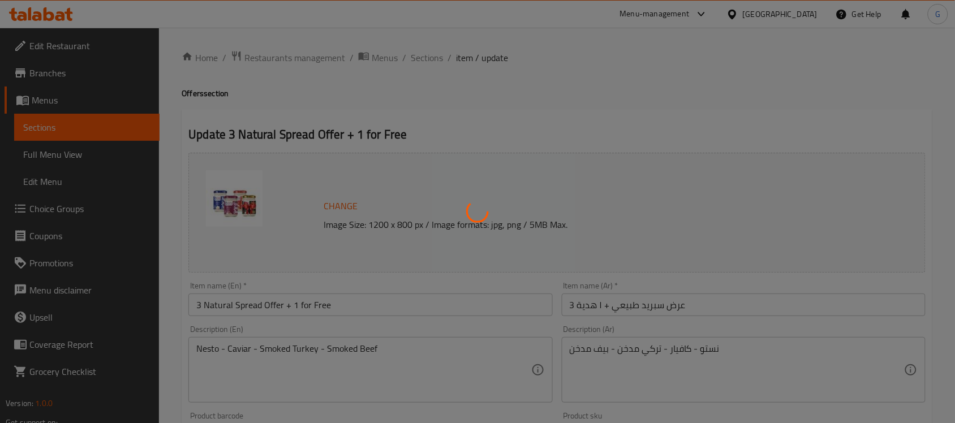
type input "1"
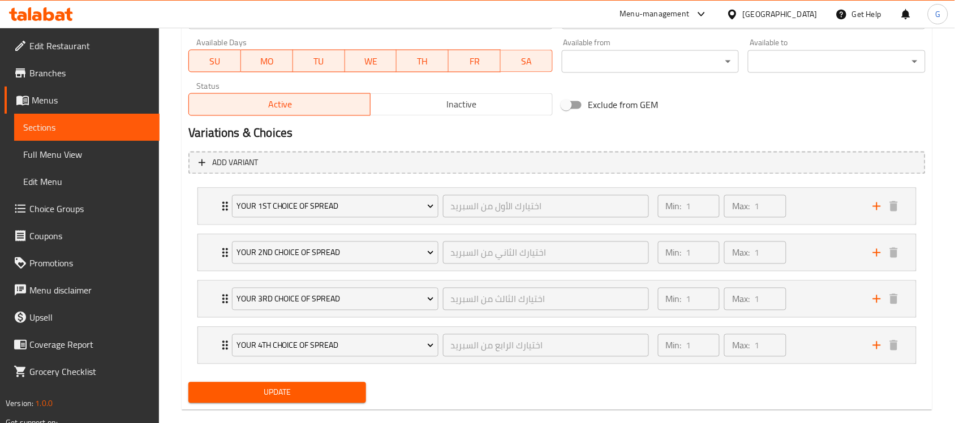
scroll to position [552, 0]
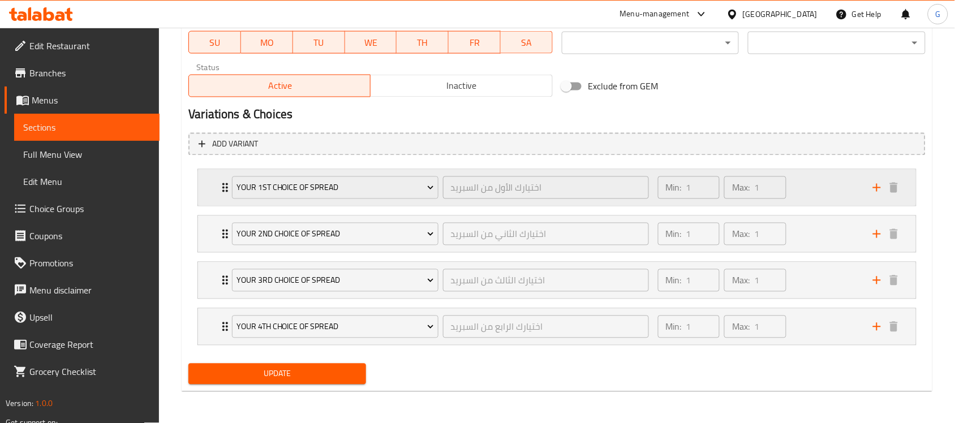
click at [205, 190] on div "Your 1st Choice Of Spread اختيارك الأول من السبريد ​ Min: 1 ​ Max: 1 ​" at bounding box center [557, 188] width 718 height 36
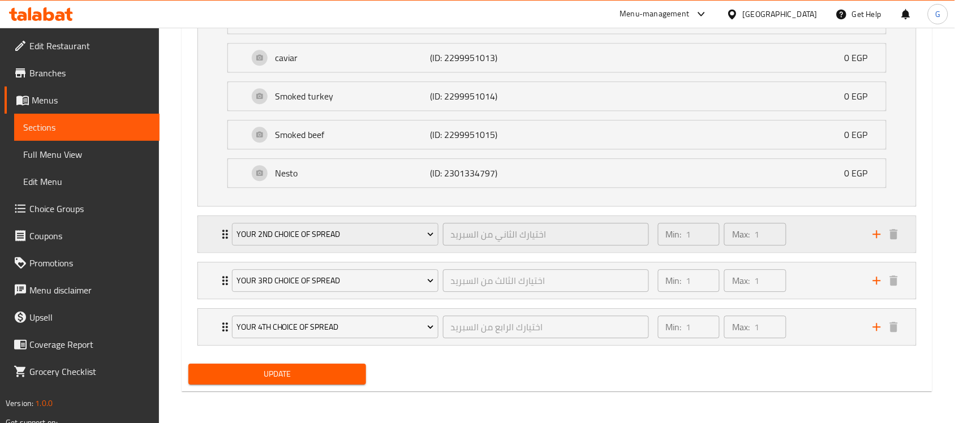
click at [207, 227] on div "Your 2nd Choice Of Spread اختيارك الثاني من السبريد ​ Min: 1 ​ Max: 1 ​" at bounding box center [557, 234] width 718 height 36
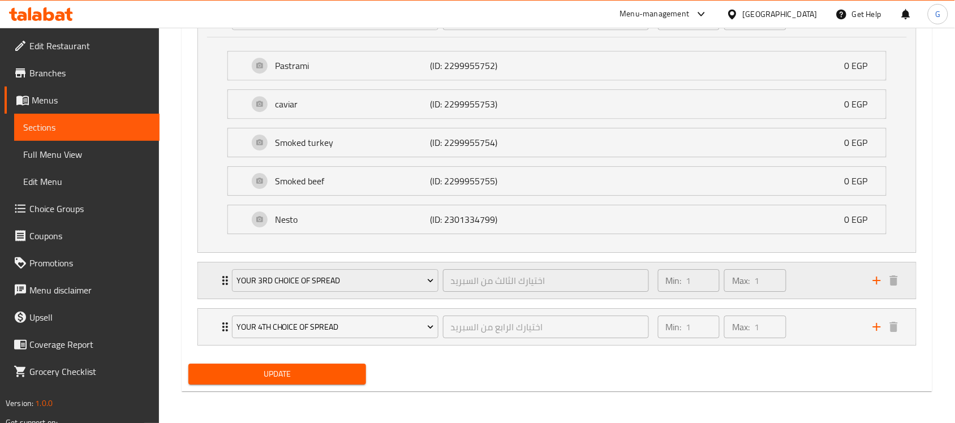
click at [204, 283] on div "Your 3rd Choice Of Spread اختيارك الثالث من السبريد ​ Min: 1 ​ Max: 1 ​" at bounding box center [557, 281] width 718 height 36
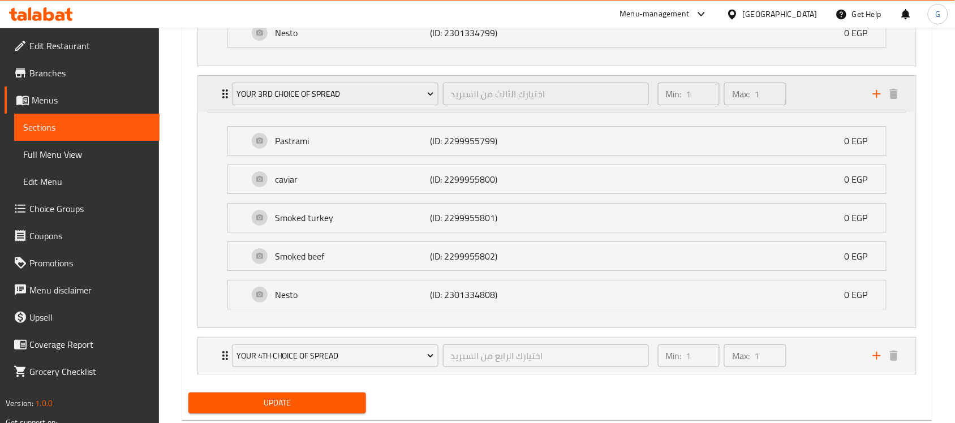
scroll to position [1197, 0]
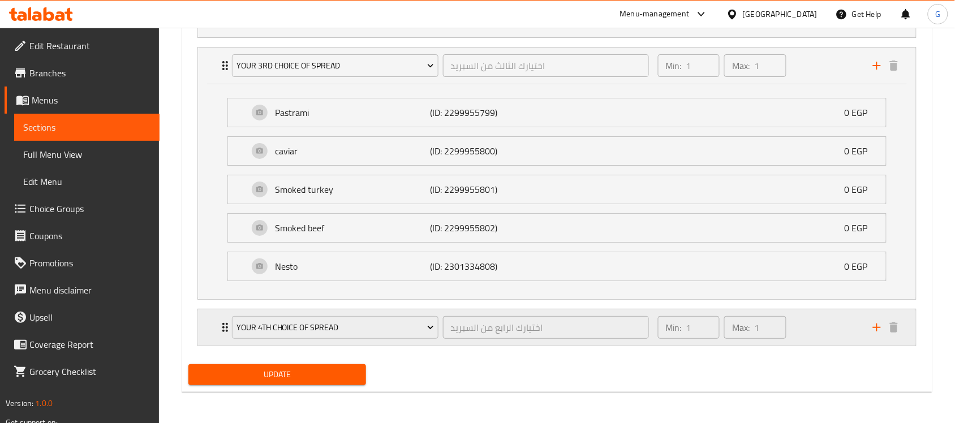
click at [201, 330] on div "Your 4th Choice Of Spread اختيارك الرابع من السبريد ​ Min: 1 ​ Max: 1 ​" at bounding box center [557, 328] width 718 height 36
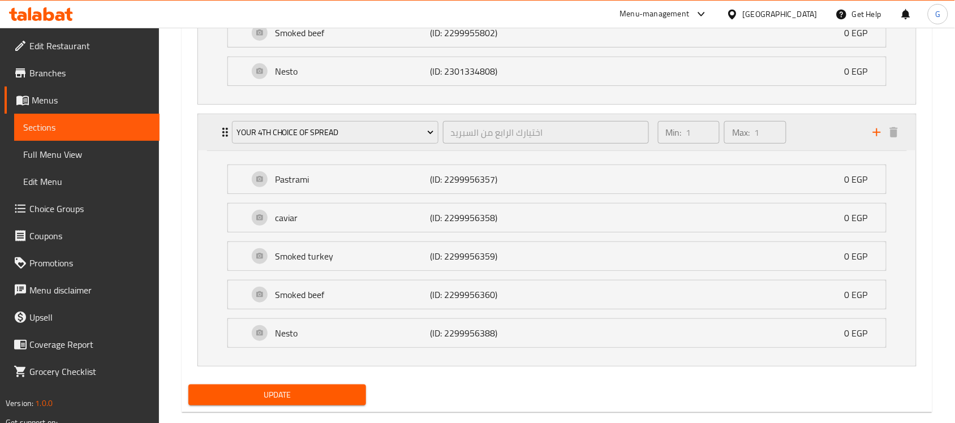
scroll to position [1419, 0]
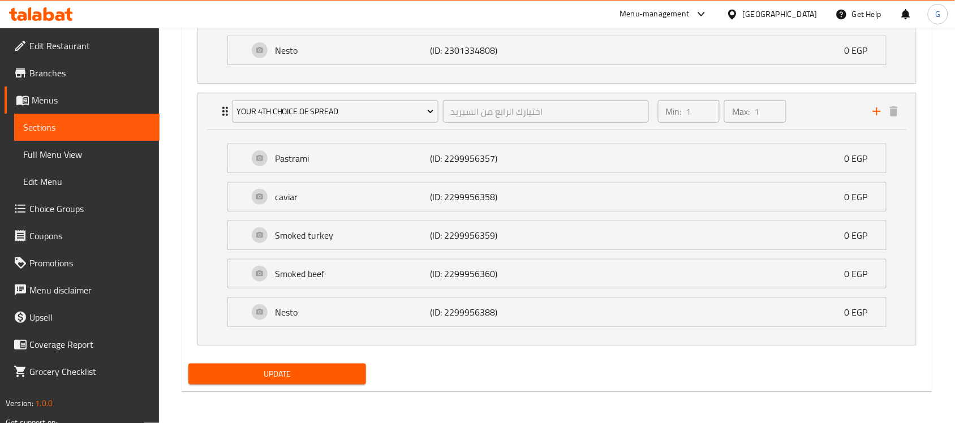
click at [261, 330] on li "Nesto (ID: 2299956388) 0 EGP Name (En) Nesto Name (En) Name (Ar) نستو Name (Ar)…" at bounding box center [556, 312] width 677 height 38
click at [355, 315] on p "Nesto" at bounding box center [352, 313] width 155 height 14
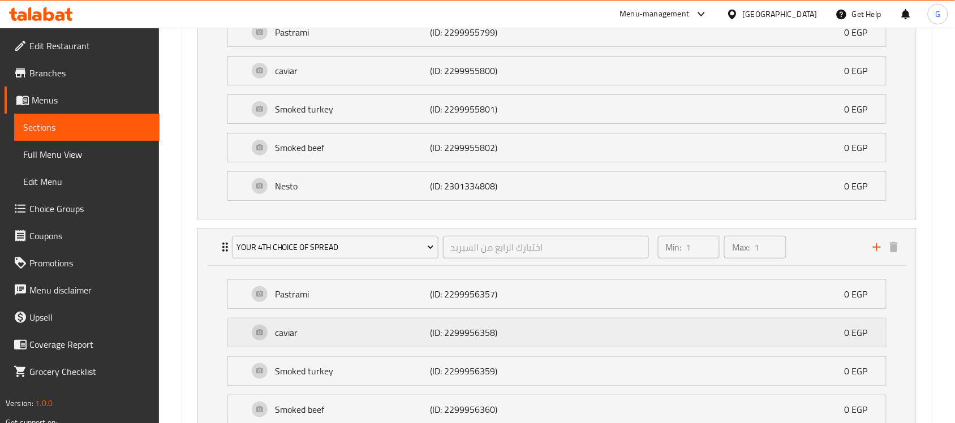
scroll to position [1207, 0]
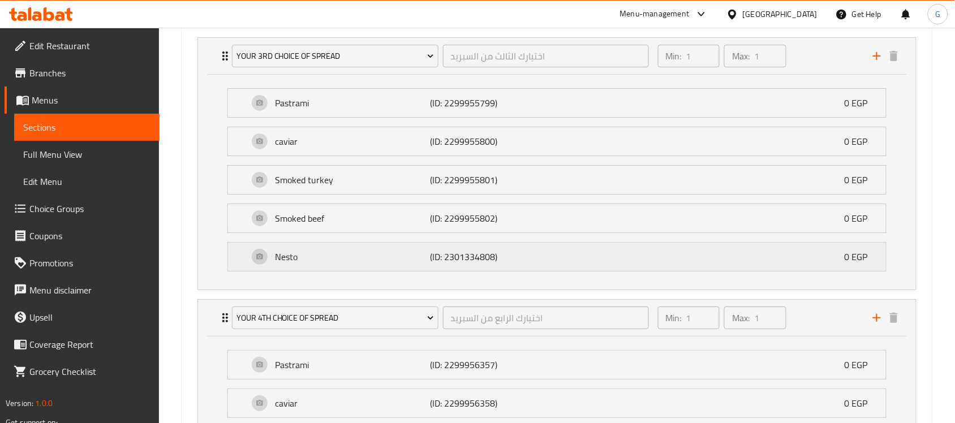
click at [380, 259] on p "Nesto" at bounding box center [352, 257] width 155 height 14
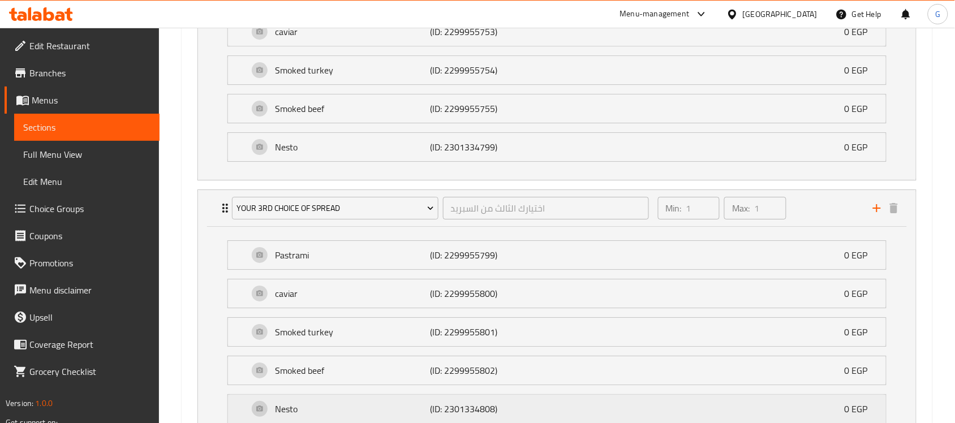
scroll to position [994, 0]
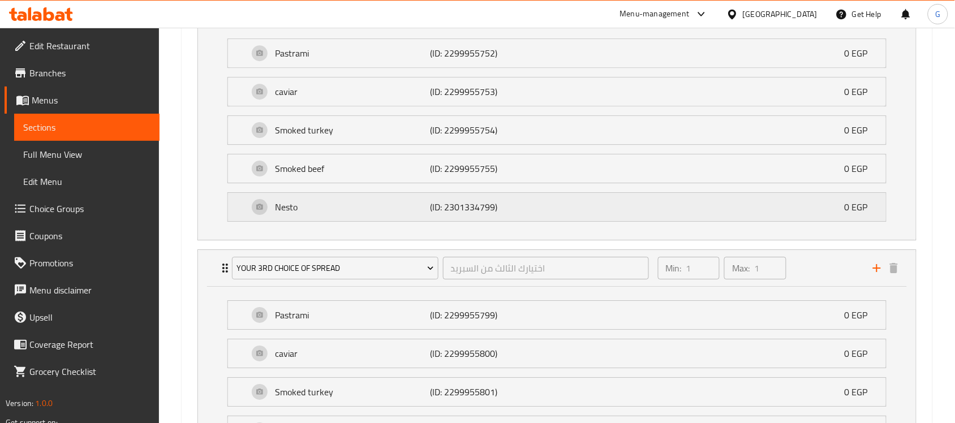
click at [402, 201] on div "Nesto (ID: 2301334799) 0 EGP" at bounding box center [560, 207] width 624 height 28
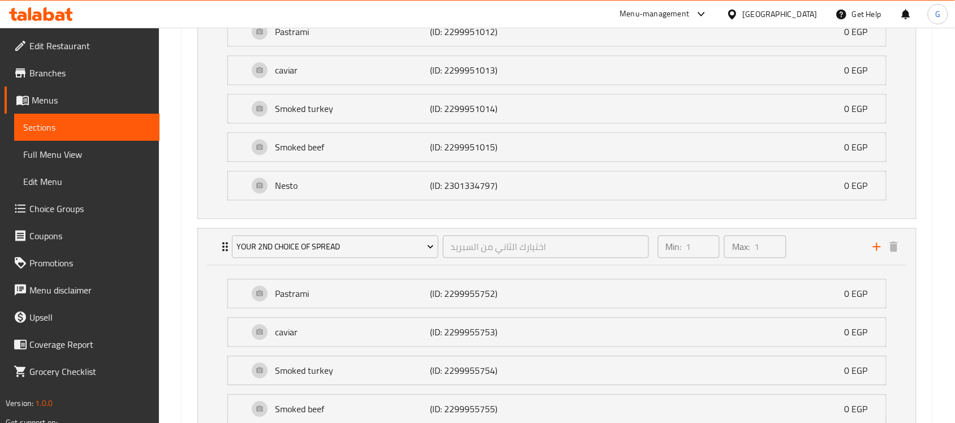
scroll to position [711, 0]
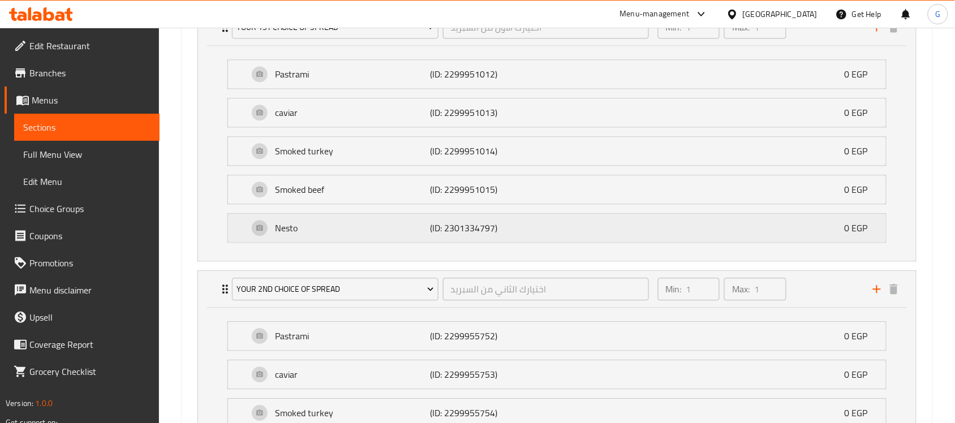
click at [396, 228] on p "Nesto" at bounding box center [352, 228] width 155 height 14
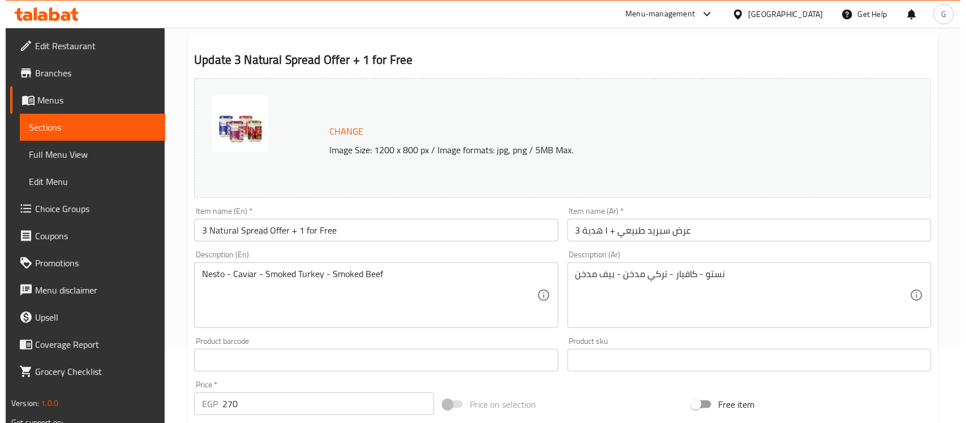
scroll to position [0, 0]
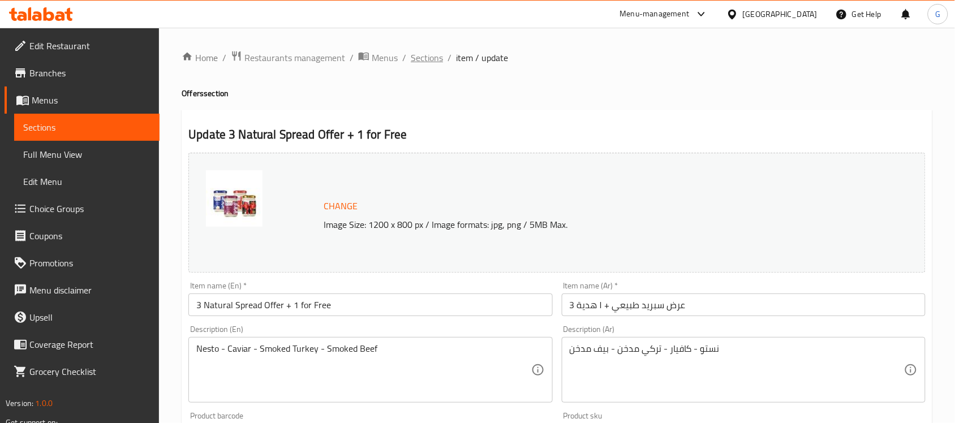
click at [423, 61] on span "Sections" at bounding box center [427, 58] width 32 height 14
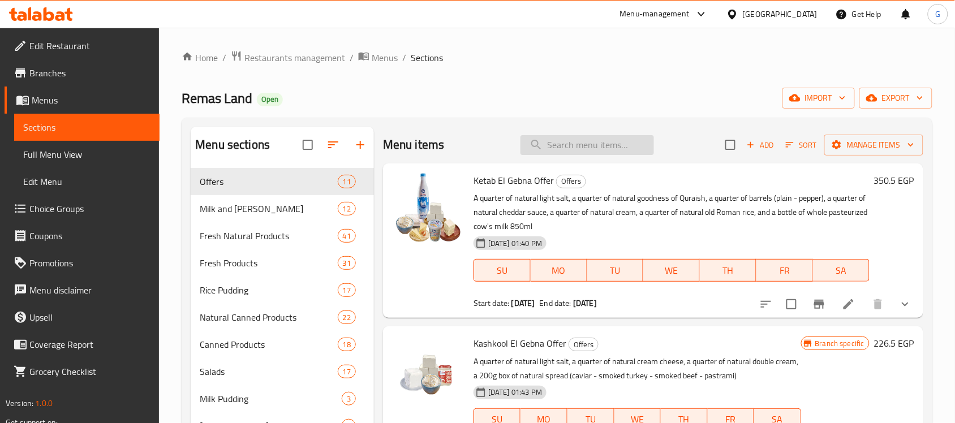
click at [602, 146] on input "search" at bounding box center [588, 145] width 134 height 20
paste input "Nesto"
click at [602, 146] on input "Nesto" at bounding box center [588, 145] width 134 height 20
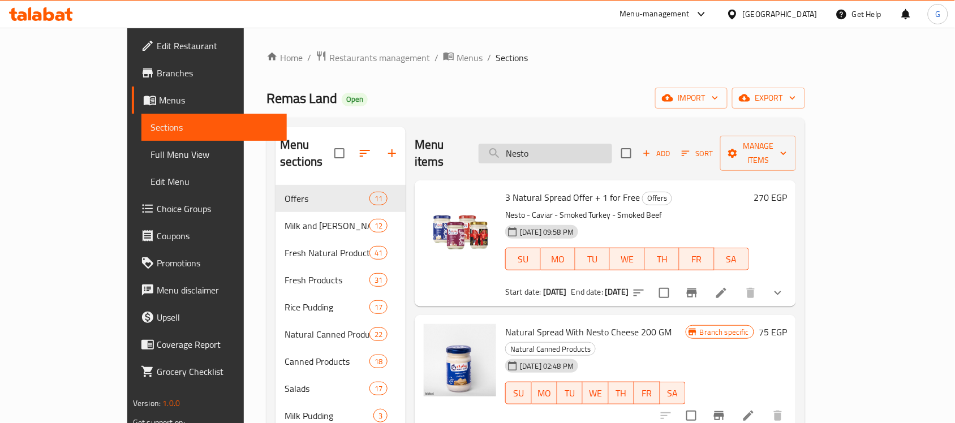
click at [602, 146] on input "Nesto" at bounding box center [546, 154] width 134 height 20
click at [699, 286] on icon "Branch-specific-item" at bounding box center [692, 293] width 14 height 14
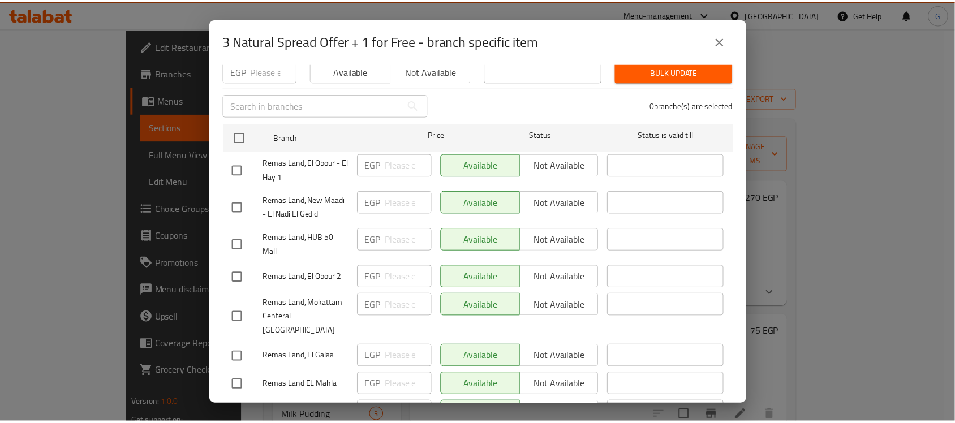
scroll to position [424, 0]
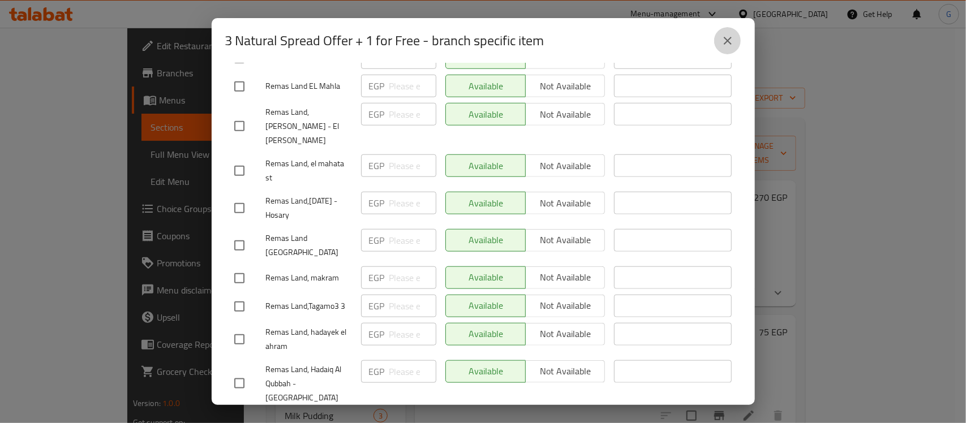
click at [736, 41] on button "close" at bounding box center [727, 40] width 27 height 27
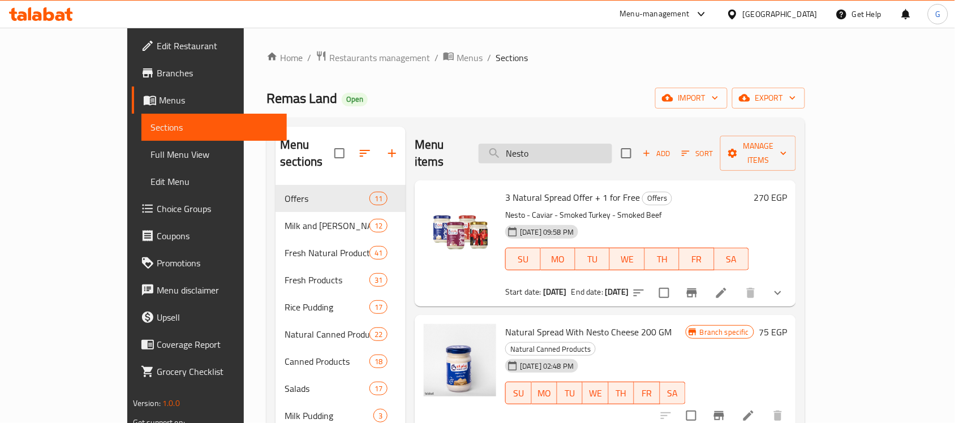
click at [612, 144] on input "Nesto" at bounding box center [546, 154] width 134 height 20
click at [565, 189] on span "3 Natural Spread Offer + 1 for Free" at bounding box center [572, 197] width 135 height 17
copy h6 "3 Natural Spread Offer + 1 for Free"
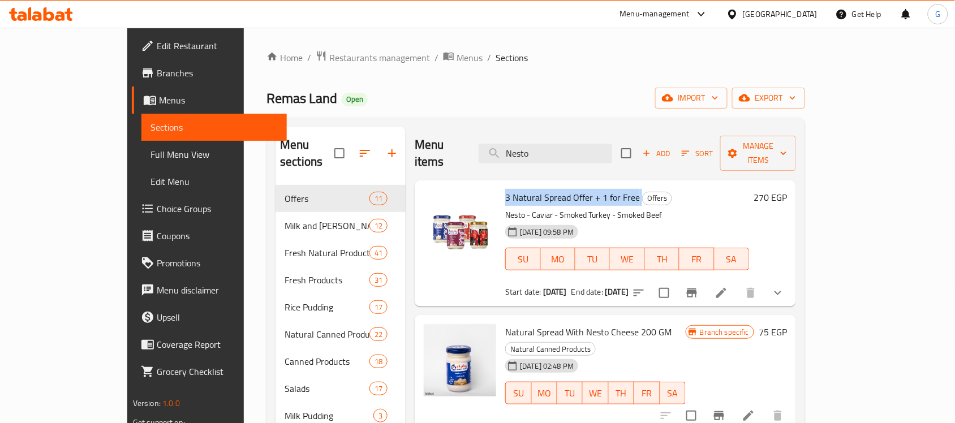
click at [565, 189] on span "3 Natural Spread Offer + 1 for Free" at bounding box center [572, 197] width 135 height 17
click at [591, 153] on input "Nesto" at bounding box center [546, 154] width 134 height 20
paste input "عرض 3 ايس كريم"
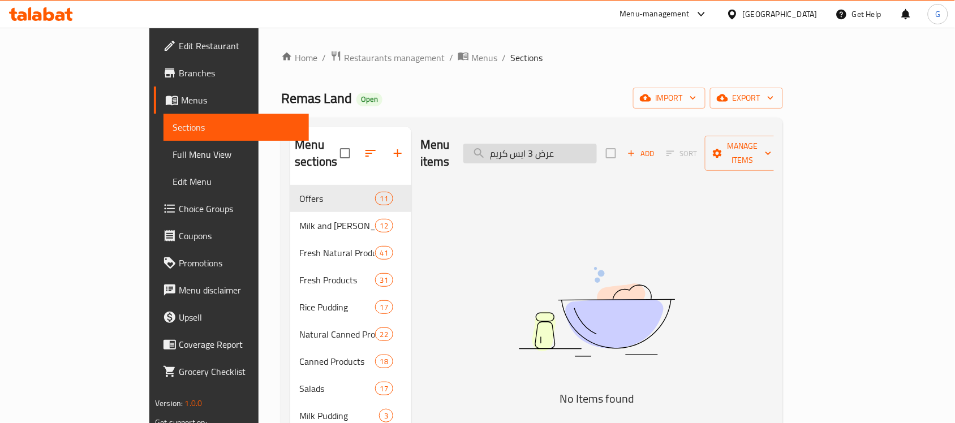
click at [597, 153] on input "عرض 3 ايس كريم" at bounding box center [530, 154] width 134 height 20
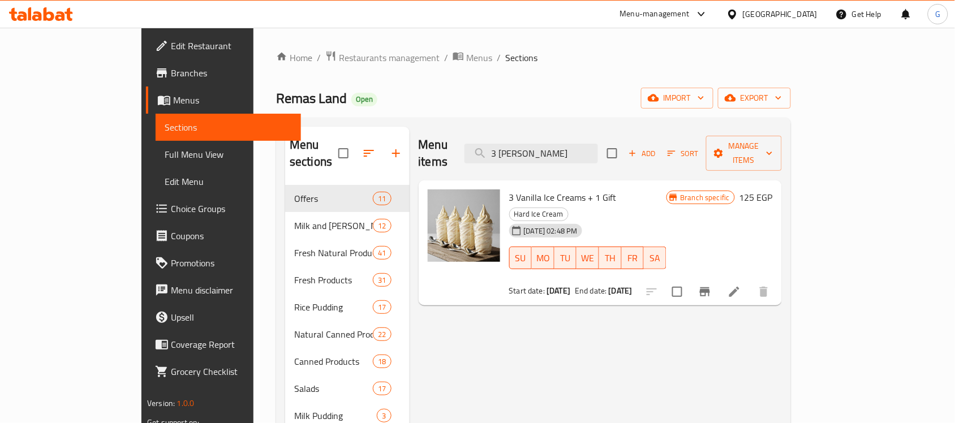
click at [569, 189] on span "3 Vanilla Ice Creams + 1 Gift" at bounding box center [563, 197] width 108 height 17
click at [535, 189] on span "3 Vanilla Ice Creams + 1 Gift" at bounding box center [563, 197] width 108 height 17
drag, startPoint x: 507, startPoint y: 182, endPoint x: 547, endPoint y: 177, distance: 40.4
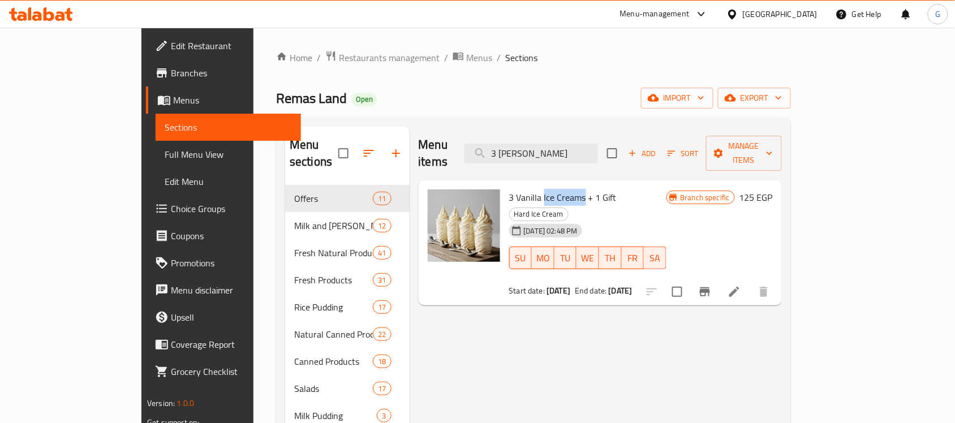
click at [547, 189] on span "3 Vanilla Ice Creams + 1 Gift" at bounding box center [563, 197] width 108 height 17
copy span "Ice Creams"
click at [567, 146] on input "3 ايس كريم" at bounding box center [532, 154] width 134 height 20
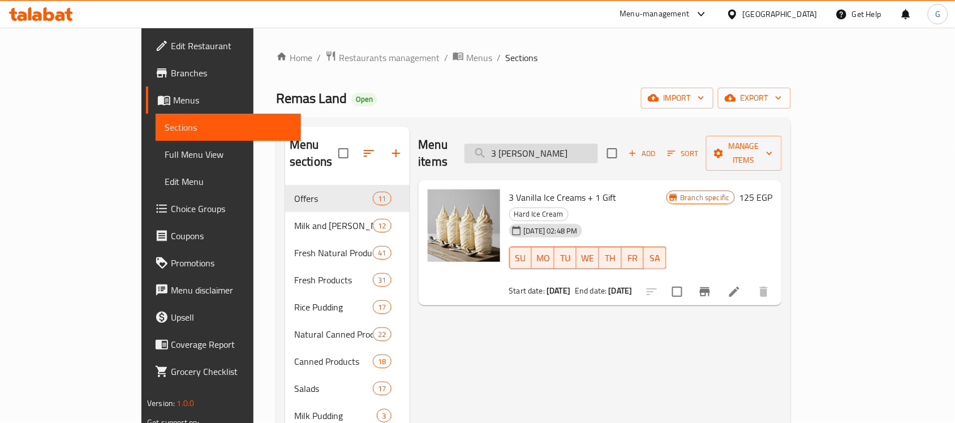
paste input "Ice Creams"
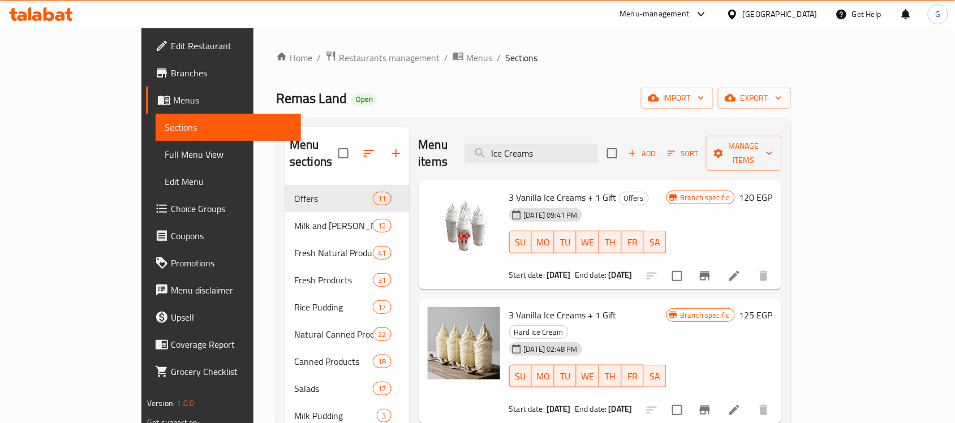
click at [646, 269] on div "Start date: 18-09-2025 End date: 31-12-2025" at bounding box center [587, 274] width 157 height 11
click at [509, 189] on span "3 Vanilla Ice Creams + 1 Gift" at bounding box center [563, 197] width 108 height 17
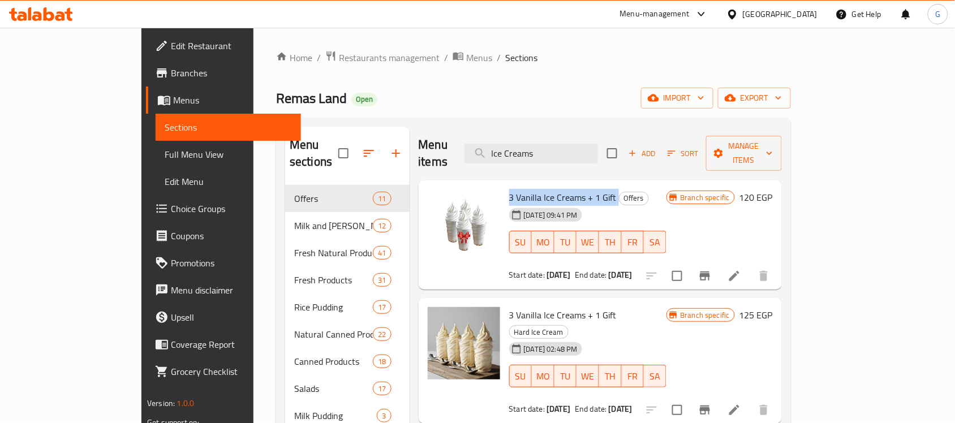
click at [509, 189] on span "3 Vanilla Ice Creams + 1 Gift" at bounding box center [563, 197] width 108 height 17
copy h6 "3 Vanilla Ice Creams + 1 Gift"
click at [591, 146] on input "Ice Creams" at bounding box center [532, 154] width 134 height 20
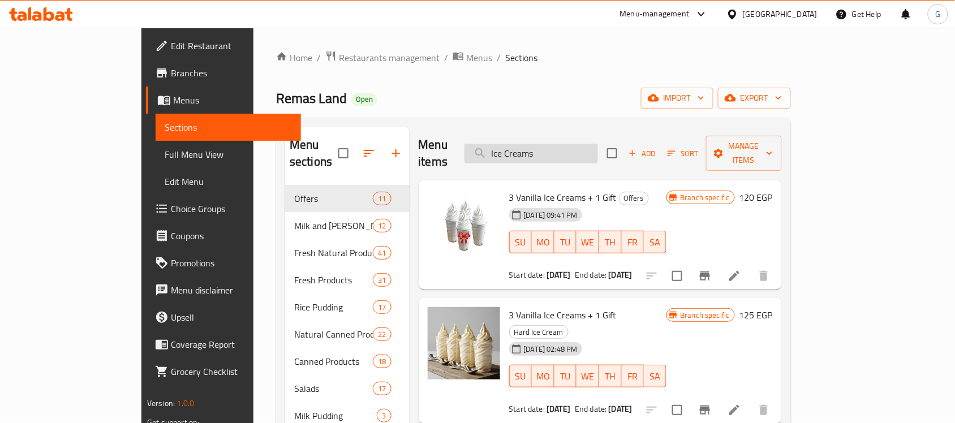
click at [591, 146] on input "Ice Creams" at bounding box center [532, 154] width 134 height 20
paste input "عرض 3 حليب"
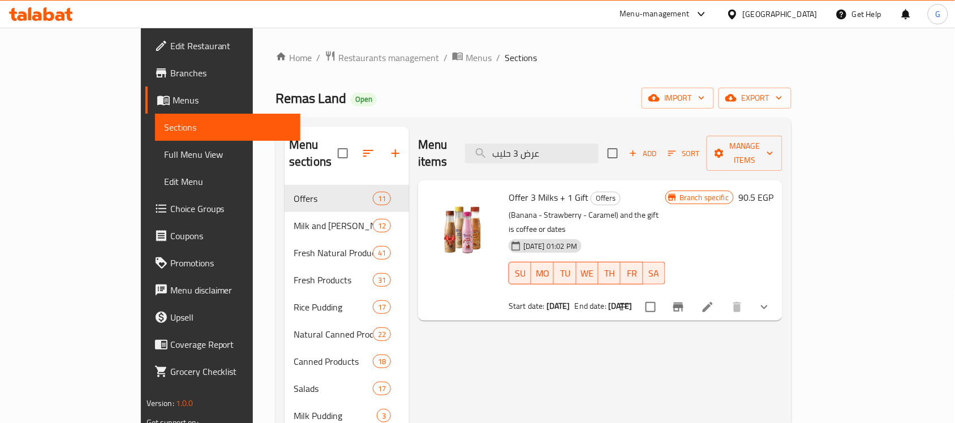
type input "عرض 3 حليب"
click at [536, 189] on span "Offer 3 Milks + 1 Gift" at bounding box center [549, 197] width 80 height 17
copy h6 "Offer 3 Milks + 1 Gift"
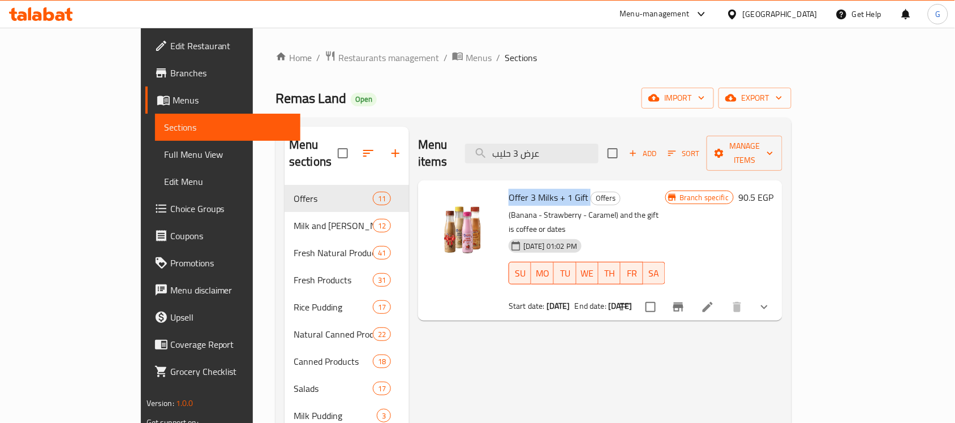
click at [536, 189] on span "Offer 3 Milks + 1 Gift" at bounding box center [549, 197] width 80 height 17
click at [662, 89] on div "Remas Land Open import export" at bounding box center [534, 98] width 516 height 21
drag, startPoint x: 908, startPoint y: 271, endPoint x: 903, endPoint y: 268, distance: 5.8
click at [771, 301] on icon "show more" at bounding box center [765, 308] width 14 height 14
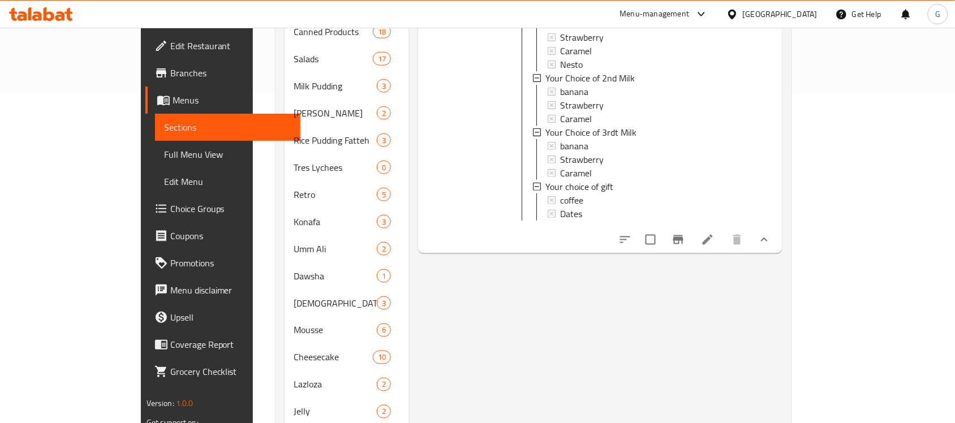
scroll to position [354, 0]
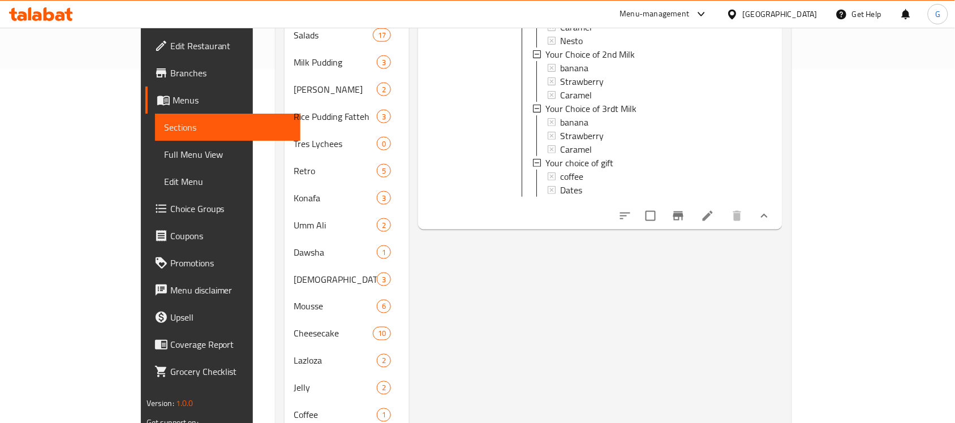
click at [684, 212] on icon "Branch-specific-item" at bounding box center [678, 216] width 10 height 9
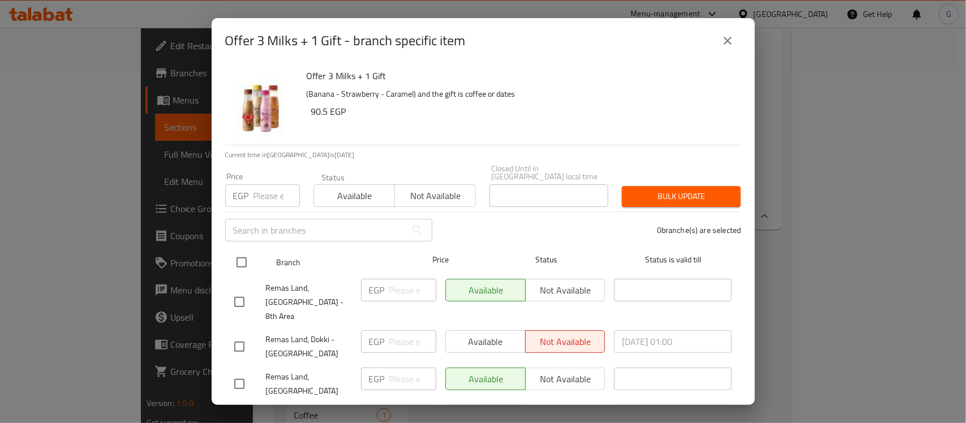
click at [242, 260] on input "checkbox" at bounding box center [242, 263] width 24 height 24
checkbox input "true"
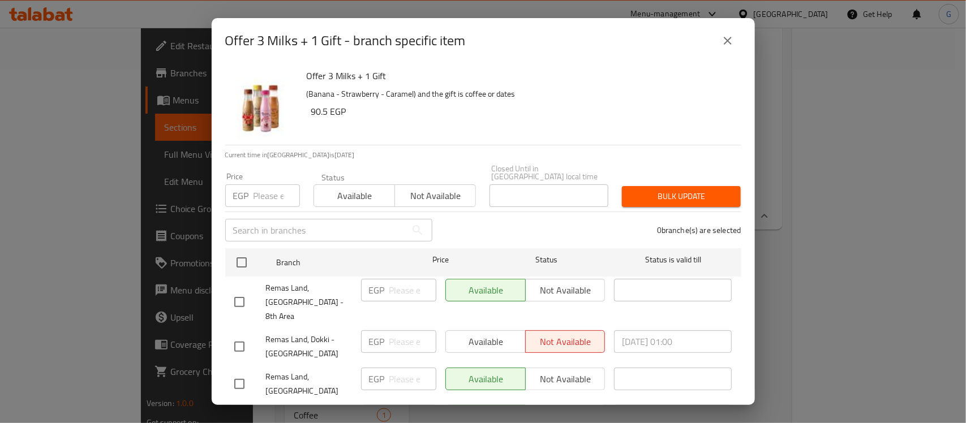
checkbox input "true"
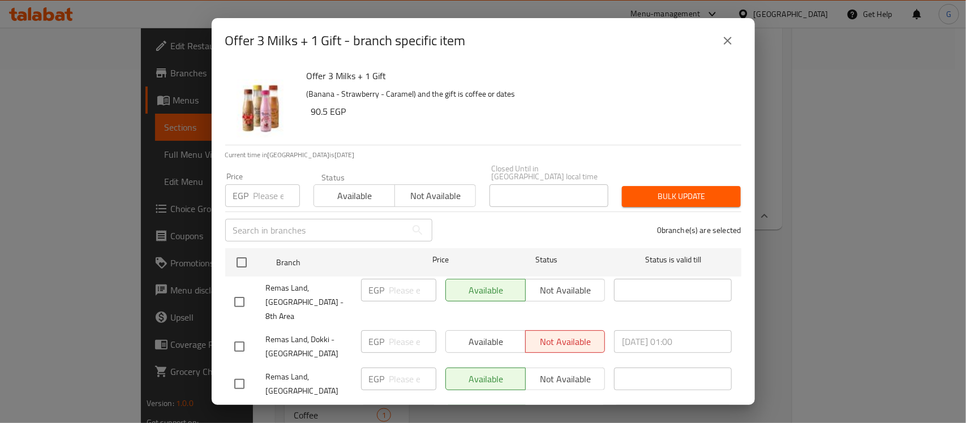
checkbox input "true"
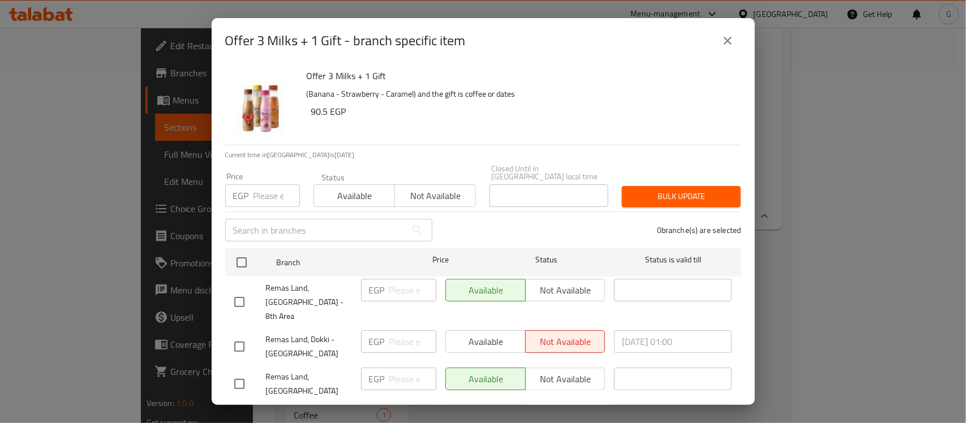
checkbox input "true"
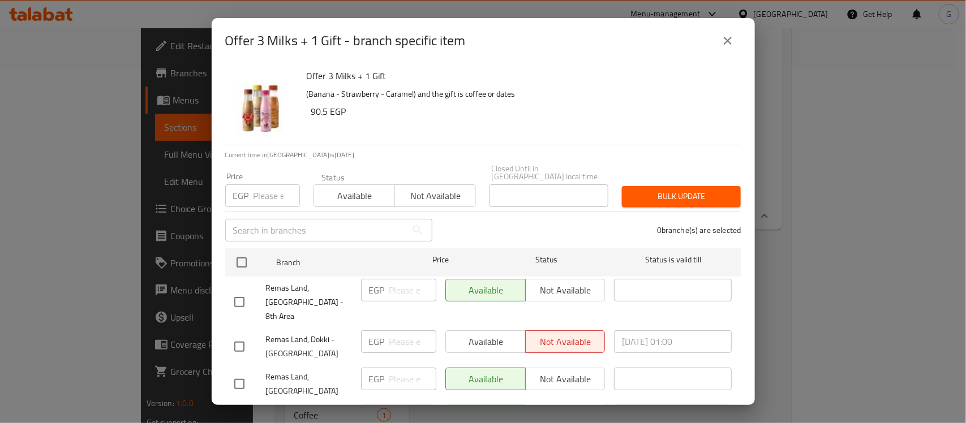
checkbox input "true"
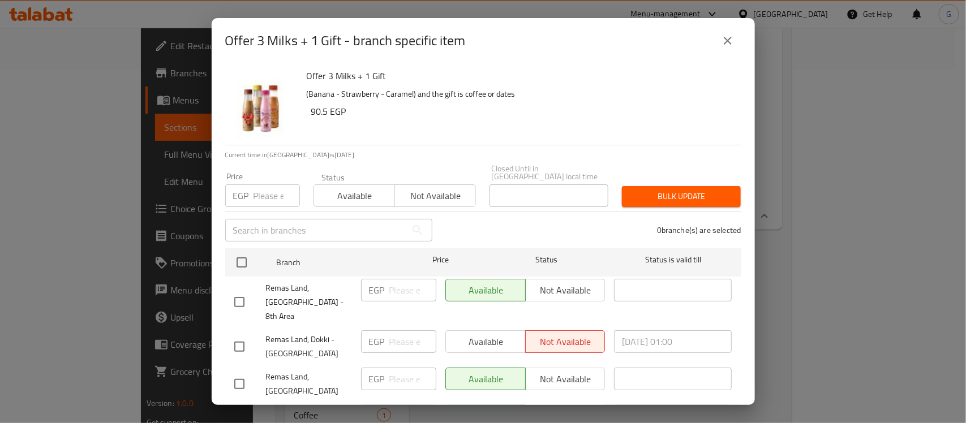
checkbox input "true"
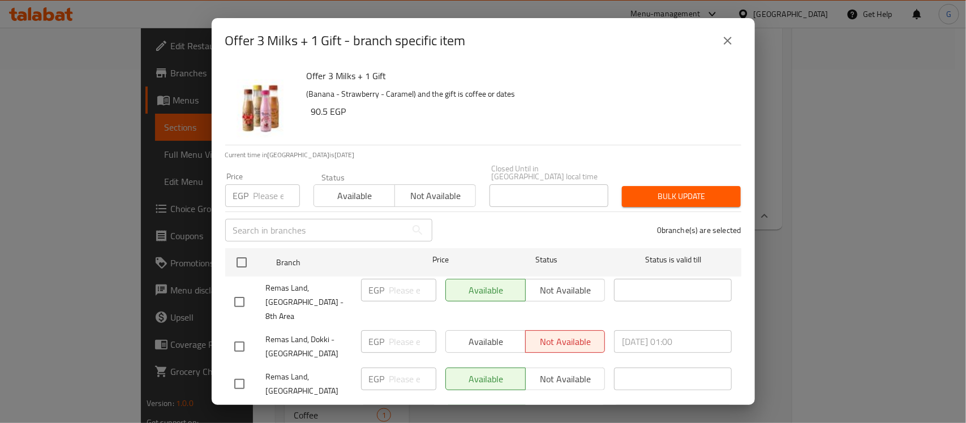
checkbox input "true"
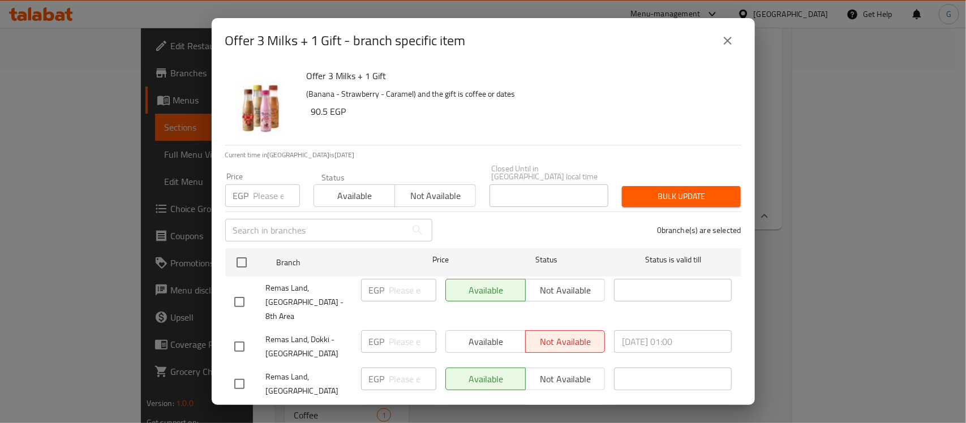
checkbox input "true"
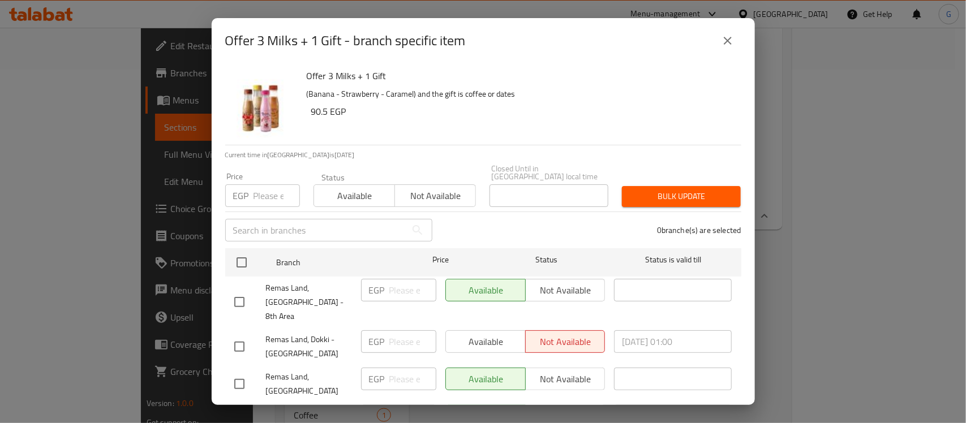
checkbox input "true"
click at [363, 188] on span "Available" at bounding box center [355, 196] width 72 height 16
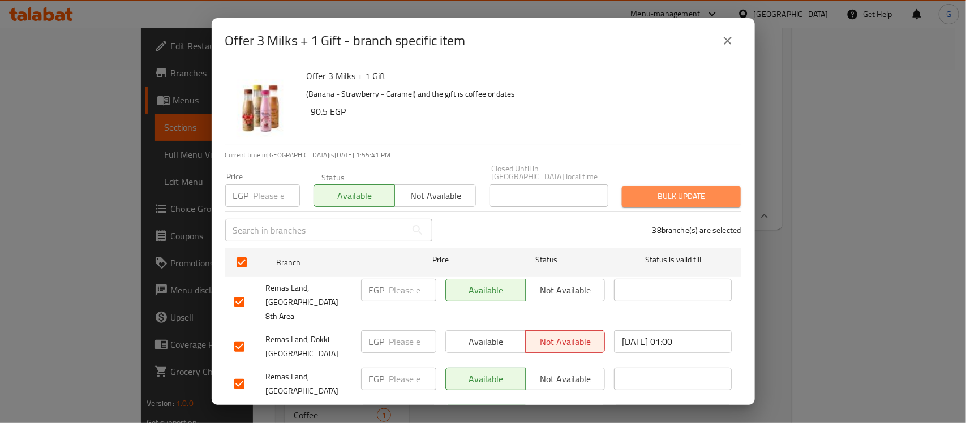
click at [710, 186] on button "Bulk update" at bounding box center [681, 196] width 119 height 21
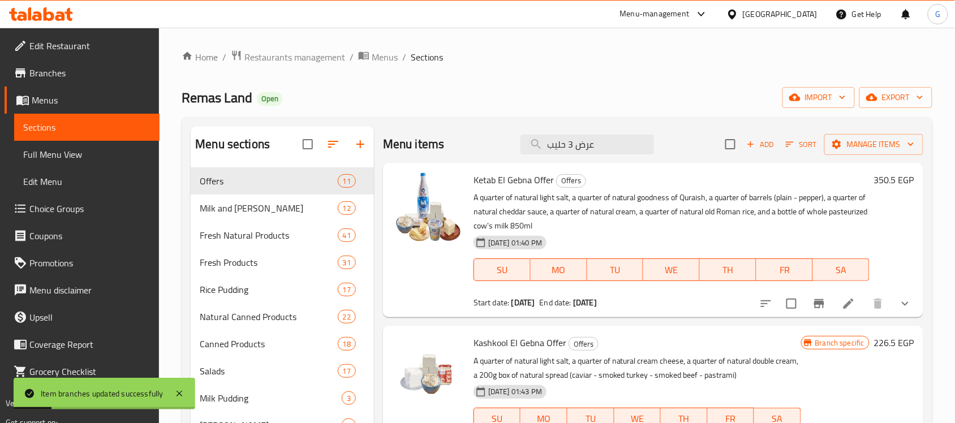
scroll to position [0, 0]
click at [600, 148] on input "عرض 3 حليب" at bounding box center [588, 145] width 134 height 20
paste input "4 رايب صغير"
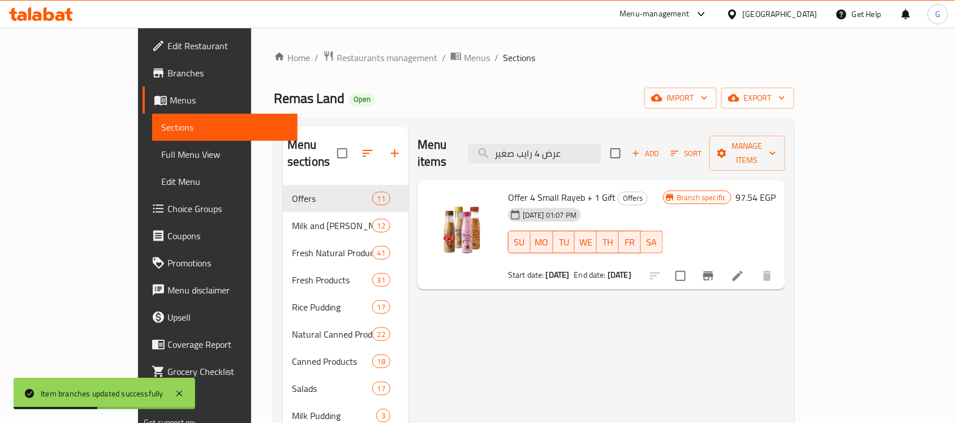
click at [541, 189] on span "Offer 4 Small Rayeb + 1 Gift" at bounding box center [562, 197] width 108 height 17
copy h6 "Offer 4 Small Rayeb + 1 Gift"
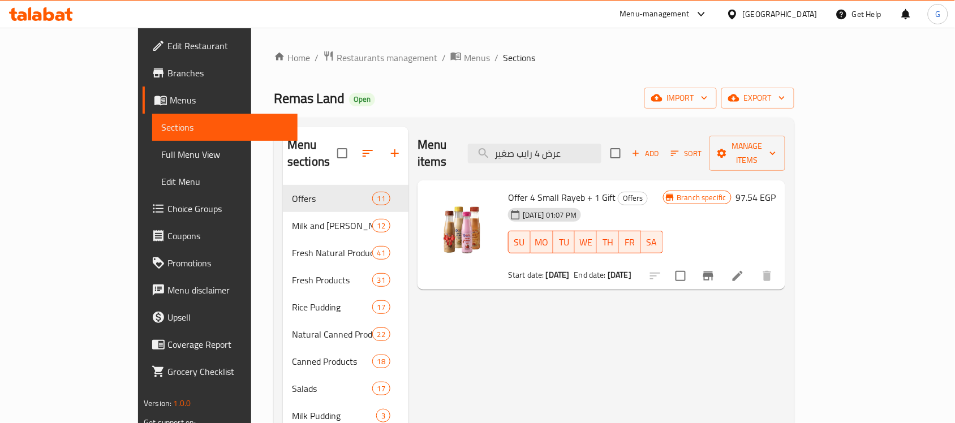
drag, startPoint x: 566, startPoint y: 353, endPoint x: 561, endPoint y: 318, distance: 35.0
click at [535, 189] on span "Offer 4 Small Rayeb + 1 Gift" at bounding box center [562, 197] width 108 height 17
copy span "Rayeb"
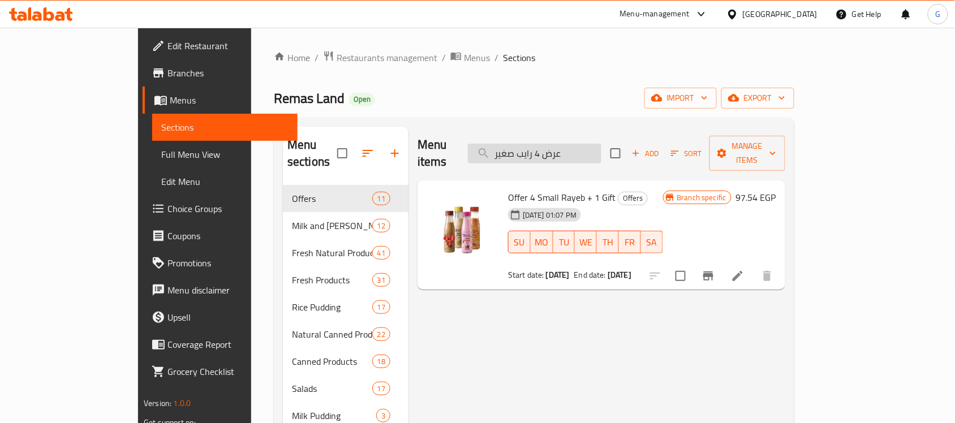
click at [581, 146] on input "عرض 4 رايب صغير" at bounding box center [535, 154] width 134 height 20
paste input "Rayeb"
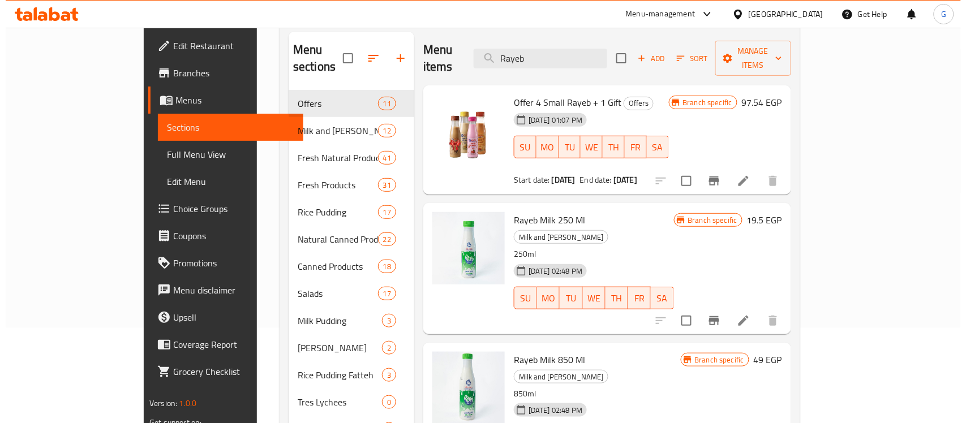
scroll to position [71, 0]
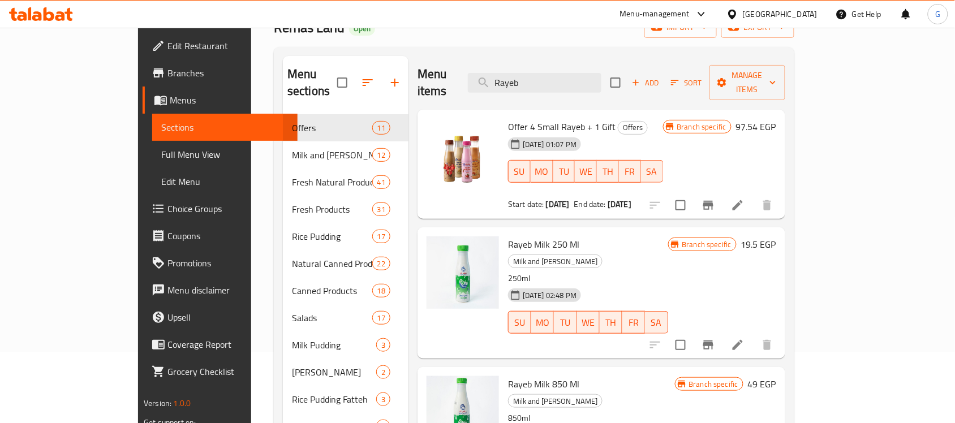
type input "Rayeb"
click at [714, 201] on icon "Branch-specific-item" at bounding box center [708, 205] width 10 height 9
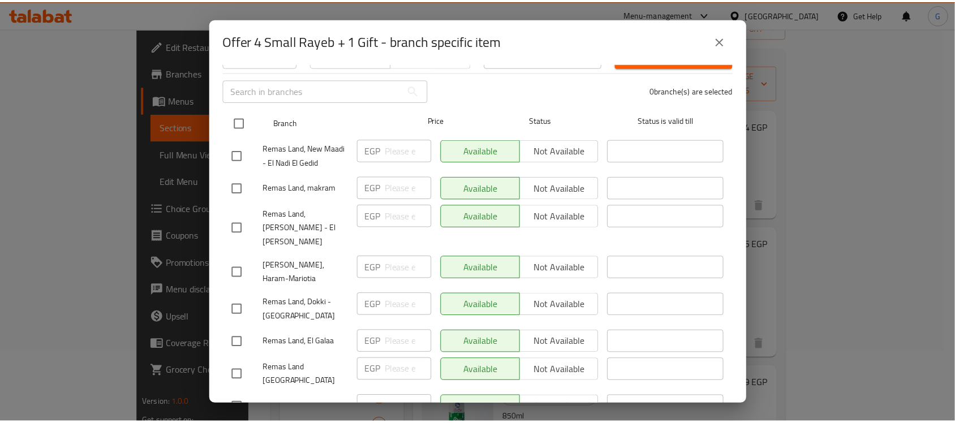
scroll to position [0, 0]
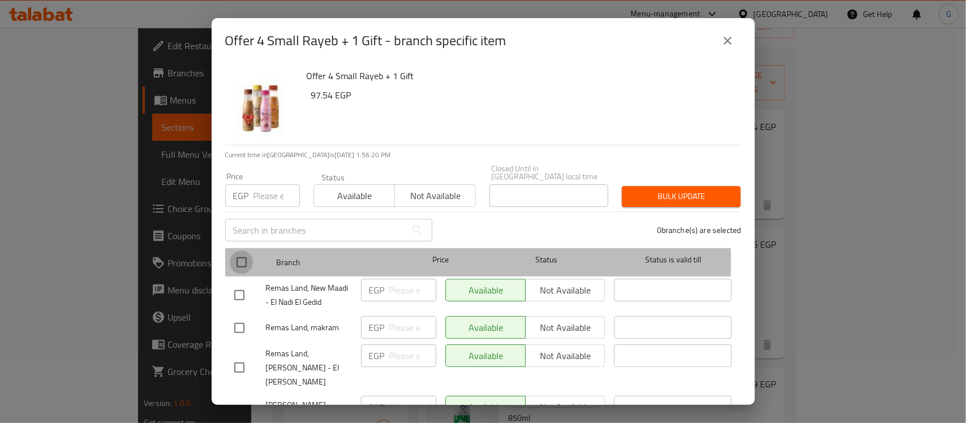
click at [233, 255] on input "checkbox" at bounding box center [242, 263] width 24 height 24
checkbox input "true"
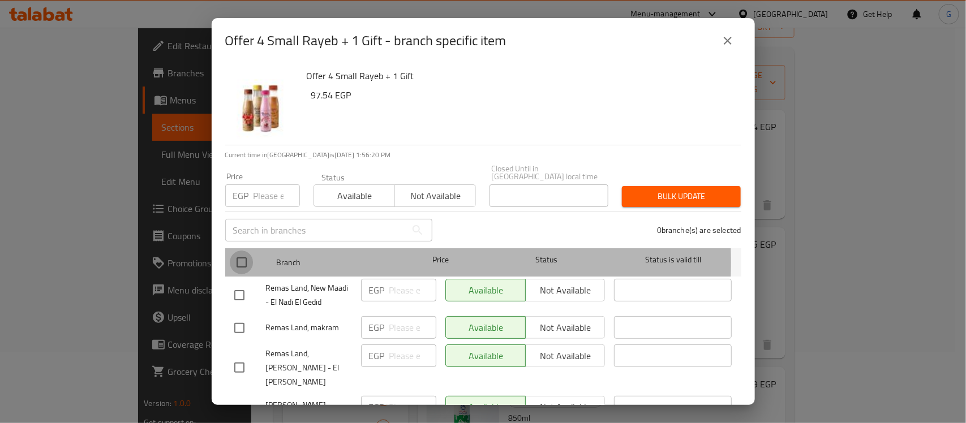
checkbox input "true"
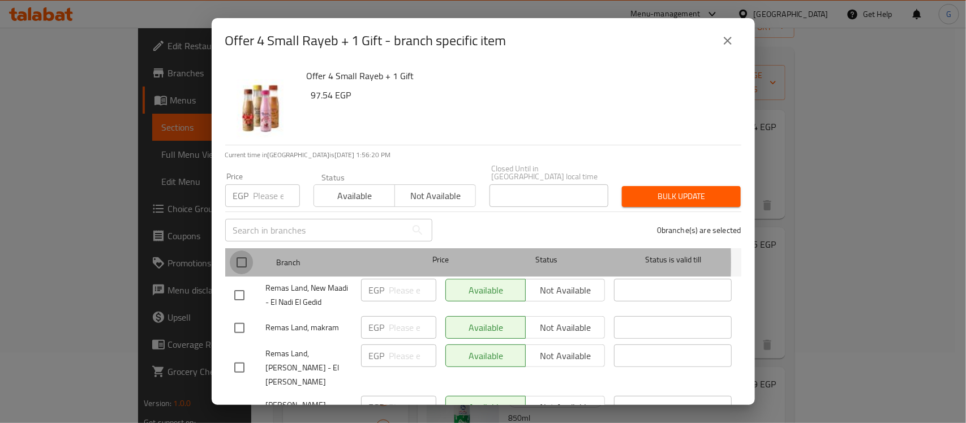
checkbox input "true"
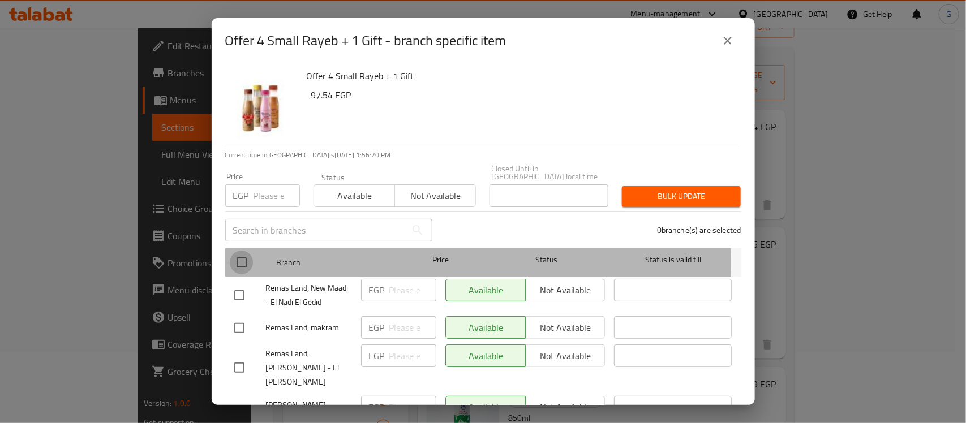
checkbox input "true"
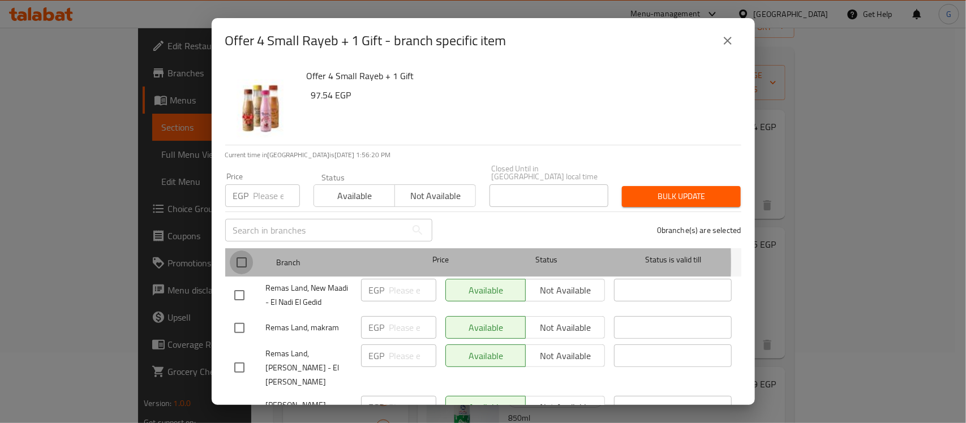
checkbox input "true"
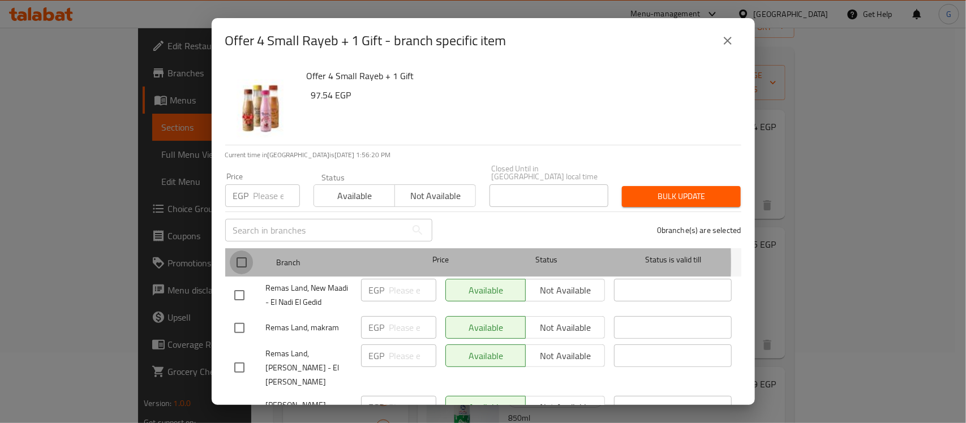
checkbox input "true"
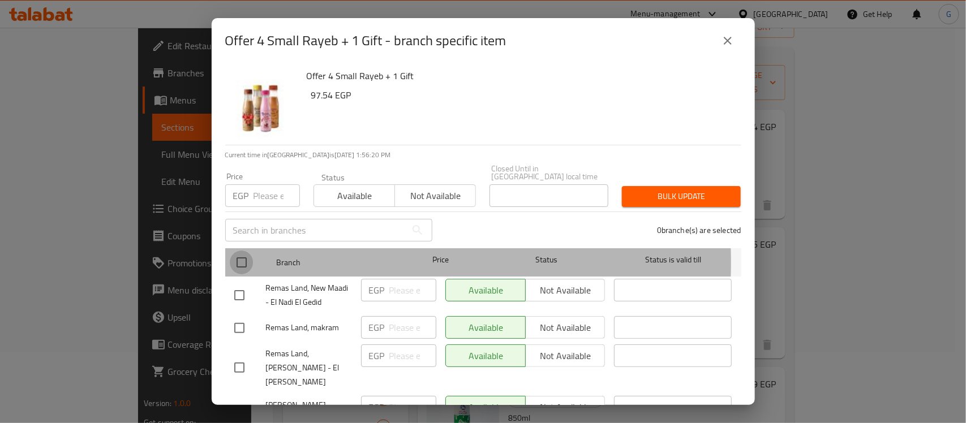
checkbox input "true"
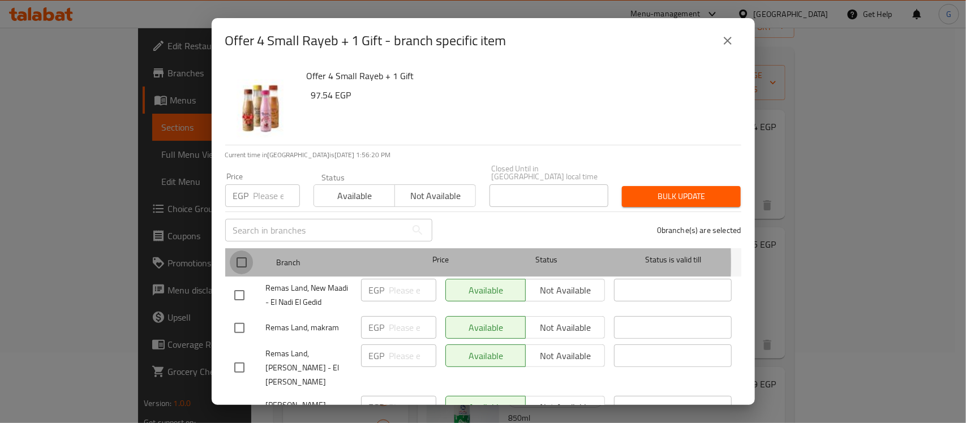
checkbox input "true"
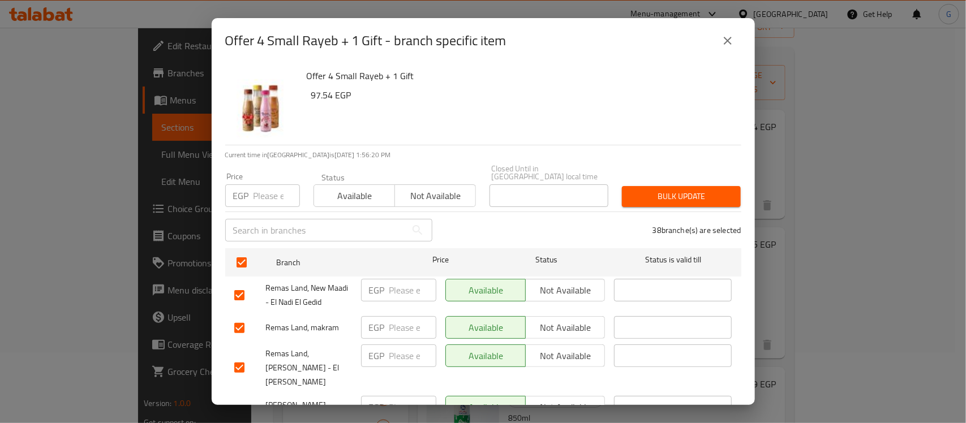
click at [332, 188] on span "Available" at bounding box center [355, 196] width 72 height 16
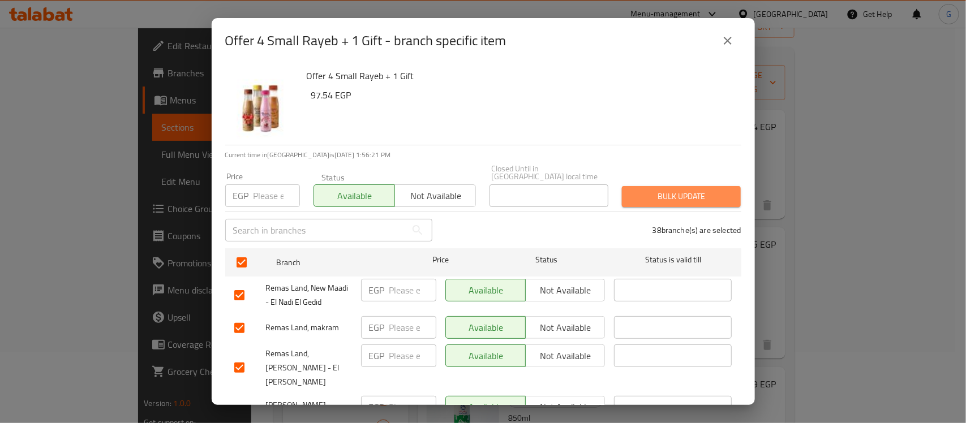
click at [673, 190] on span "Bulk update" at bounding box center [681, 197] width 101 height 14
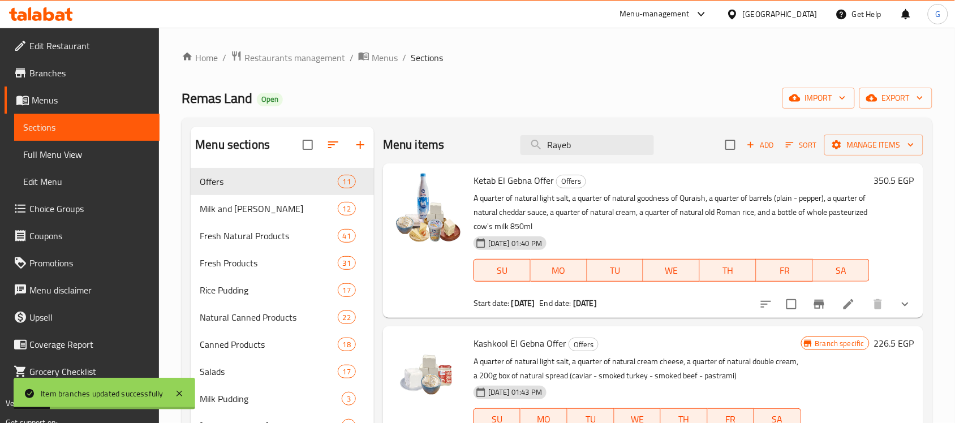
click at [547, 127] on div "Menu items Rayeb Add Sort Manage items" at bounding box center [653, 145] width 540 height 37
click at [555, 144] on input "Rayeb" at bounding box center [588, 145] width 134 height 20
paste input "Rayeb"
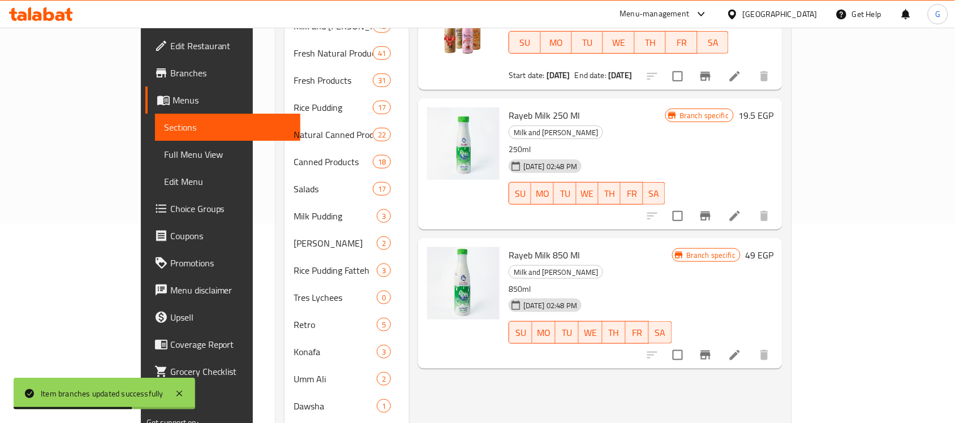
scroll to position [212, 0]
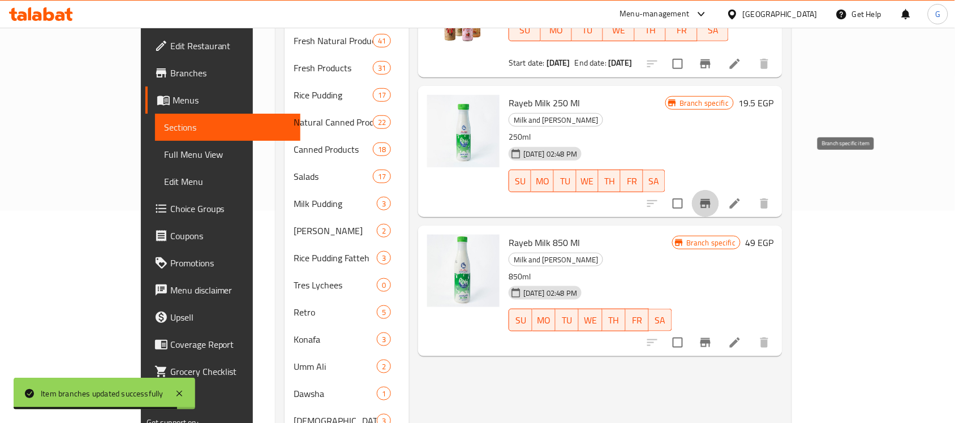
click at [712, 197] on icon "Branch-specific-item" at bounding box center [706, 204] width 14 height 14
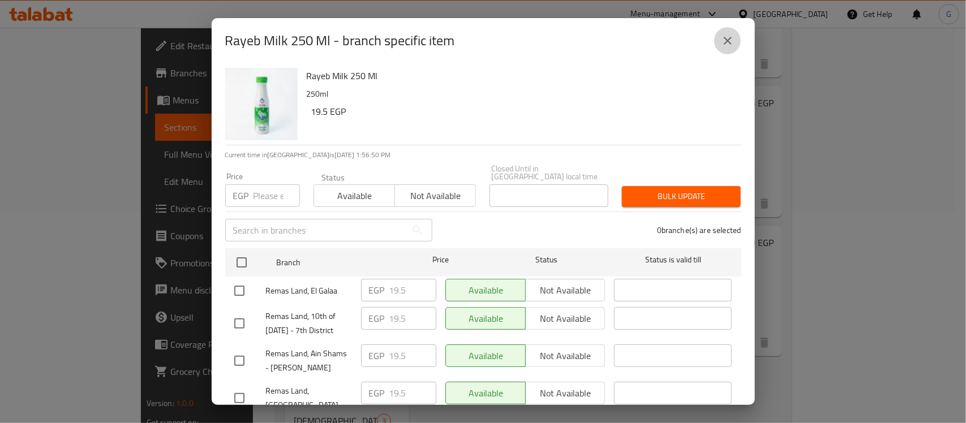
click at [721, 38] on icon "close" at bounding box center [728, 41] width 14 height 14
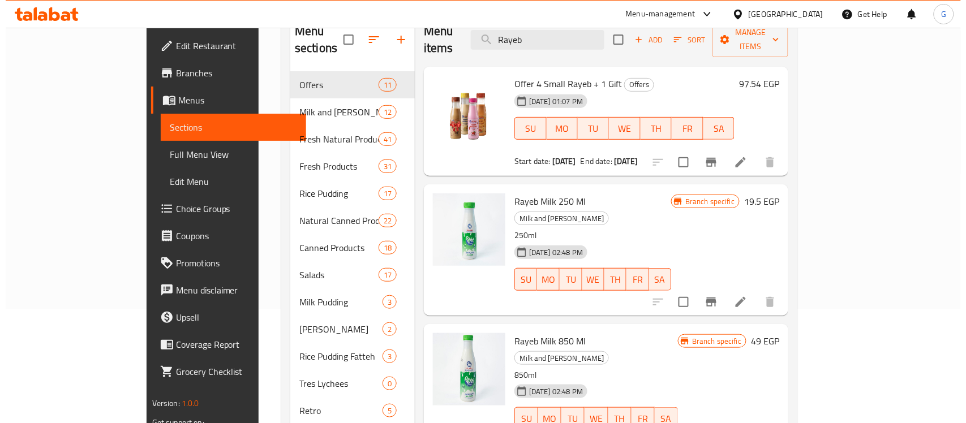
scroll to position [0, 0]
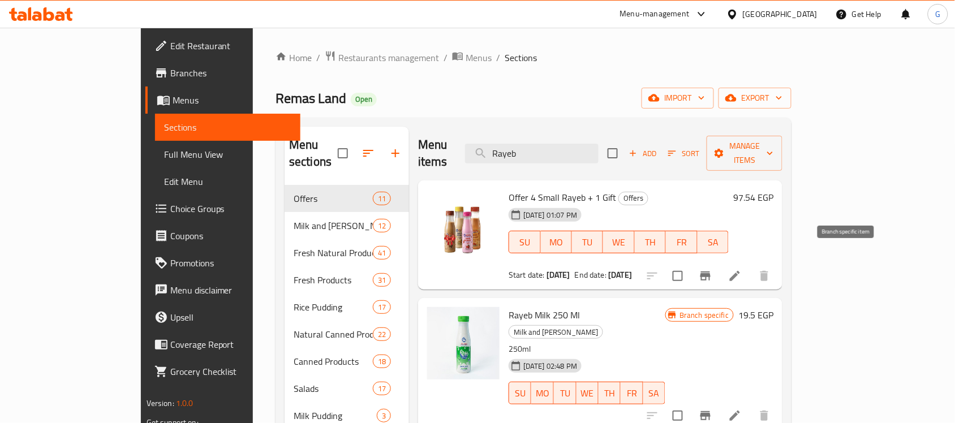
click at [711, 272] on icon "Branch-specific-item" at bounding box center [706, 276] width 10 height 9
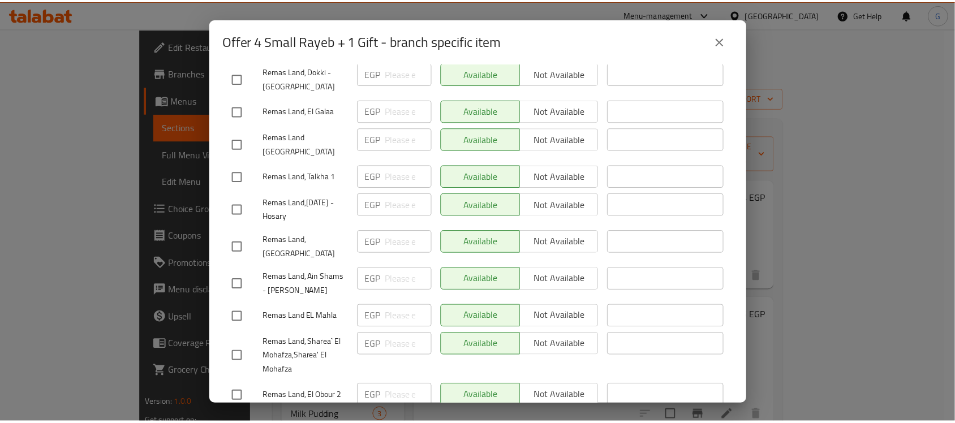
scroll to position [424, 0]
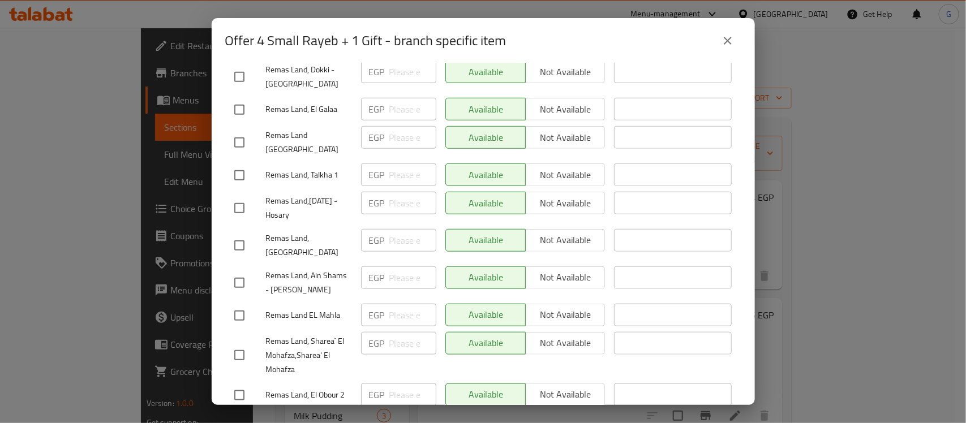
click at [719, 35] on button "close" at bounding box center [727, 40] width 27 height 27
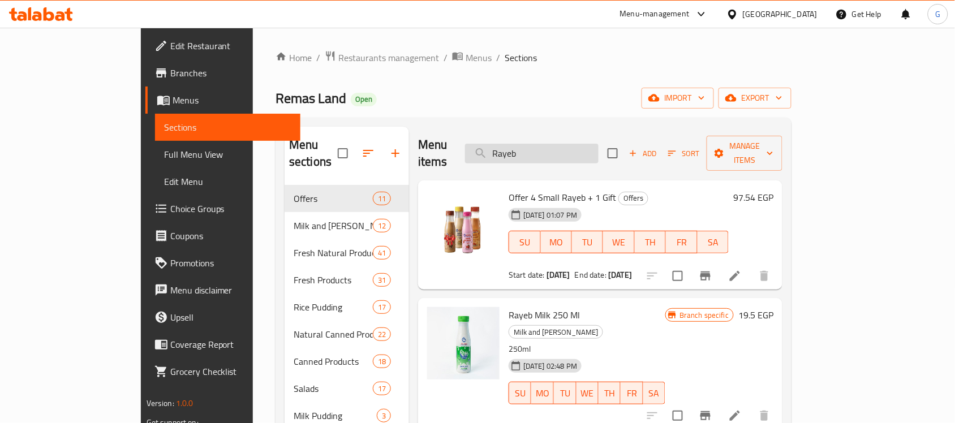
click at [578, 144] on input "Rayeb" at bounding box center [532, 154] width 134 height 20
click at [578, 146] on input "Rayeb" at bounding box center [532, 154] width 134 height 20
paste input "زبادي من اختيارك"
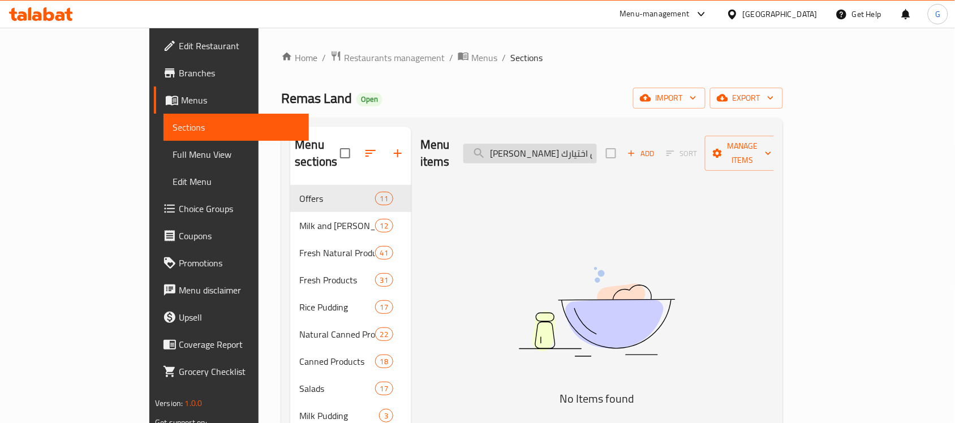
click at [556, 145] on input "Rayebزبادي من اختيارك" at bounding box center [530, 154] width 134 height 20
click at [597, 145] on input "من اختيارك" at bounding box center [530, 154] width 134 height 20
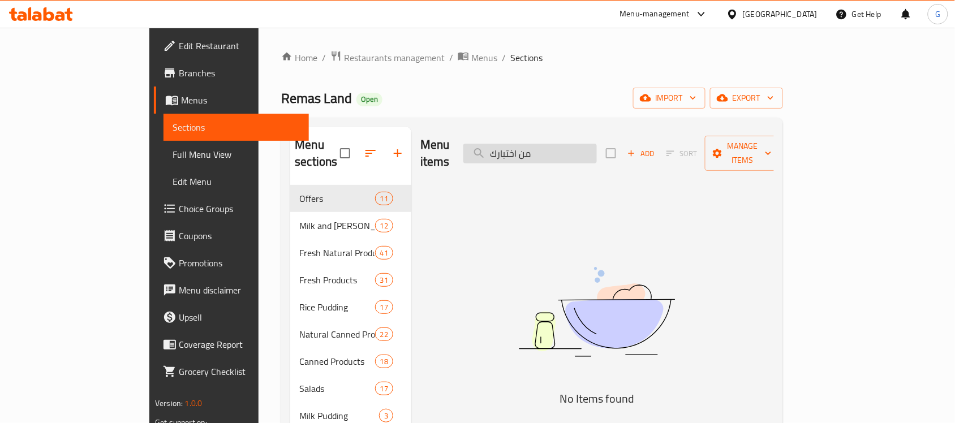
paste input "زبادي"
drag, startPoint x: 589, startPoint y: 144, endPoint x: 518, endPoint y: 153, distance: 71.2
click at [518, 153] on div "Menu items زبادي من اختيارك Add Sort Manage items" at bounding box center [597, 154] width 354 height 54
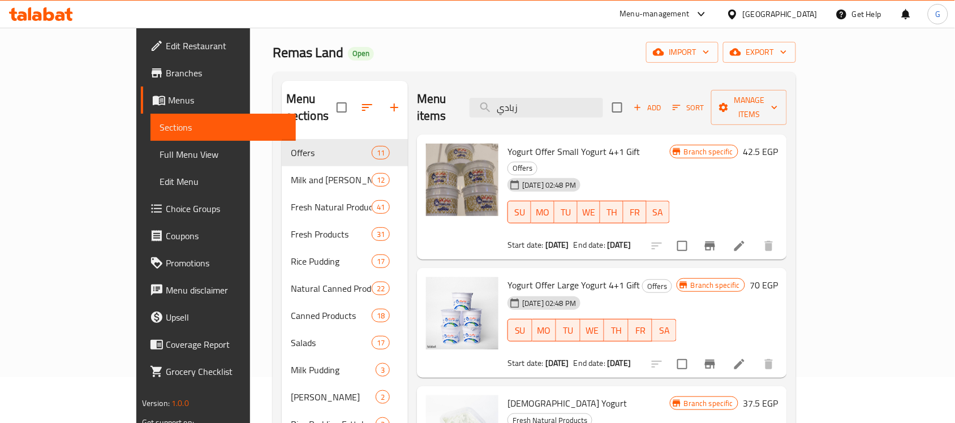
scroll to position [71, 0]
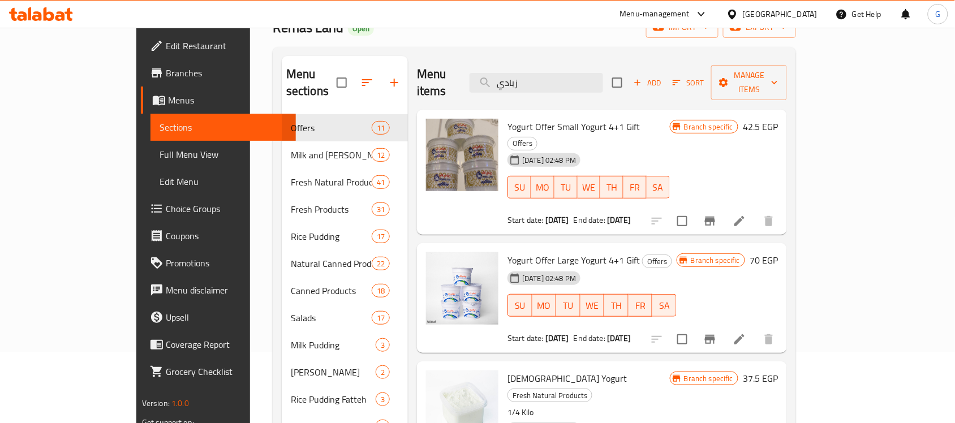
type input "زبادي"
click at [572, 118] on span "Yogurt Offer Small Yogurt 4+1 Gift" at bounding box center [574, 126] width 132 height 17
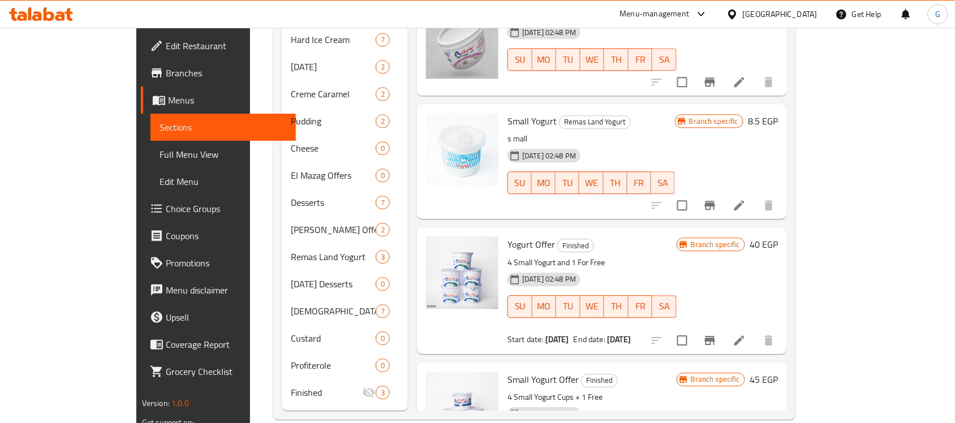
scroll to position [784, 0]
drag, startPoint x: 640, startPoint y: 242, endPoint x: 444, endPoint y: 242, distance: 195.8
click at [444, 242] on div "Yogurt Offer Finished 4 Small Yogurt and 1 For Free 26-06-2025 02:48 PM SU MO T…" at bounding box center [602, 289] width 361 height 117
click at [677, 252] on div "Yogurt Offer Finished 4 Small Yogurt and 1 For Free 26-06-2025 02:48 PM SU MO T…" at bounding box center [592, 289] width 178 height 117
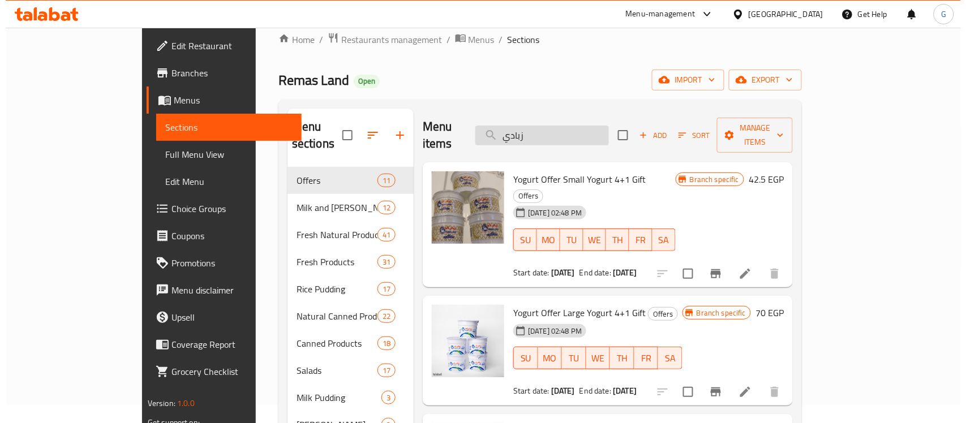
scroll to position [0, 0]
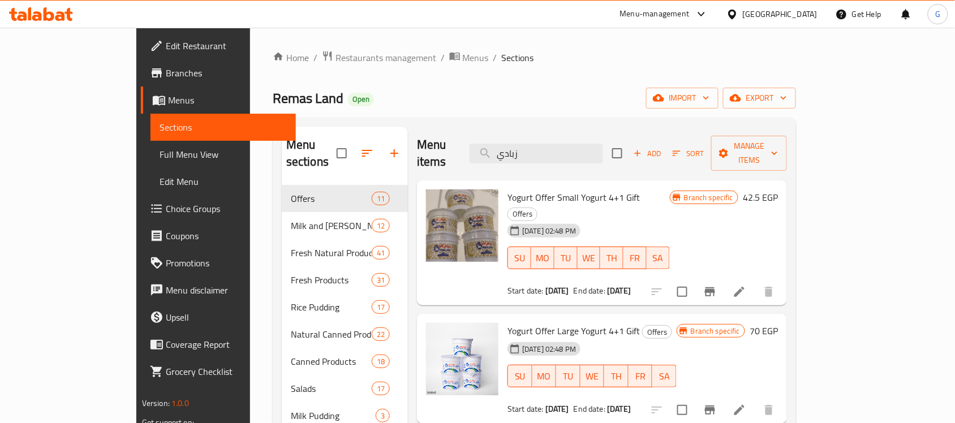
click at [715, 287] on icon "Branch-specific-item" at bounding box center [710, 291] width 10 height 9
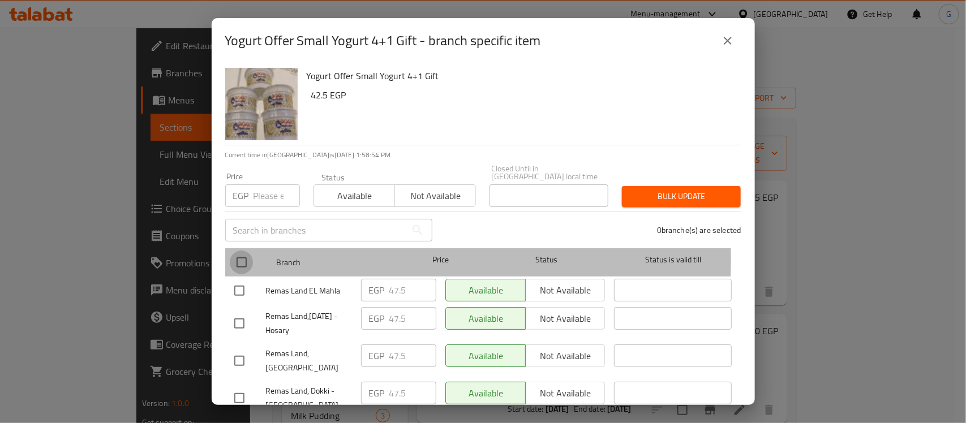
click at [242, 251] on input "checkbox" at bounding box center [242, 263] width 24 height 24
checkbox input "true"
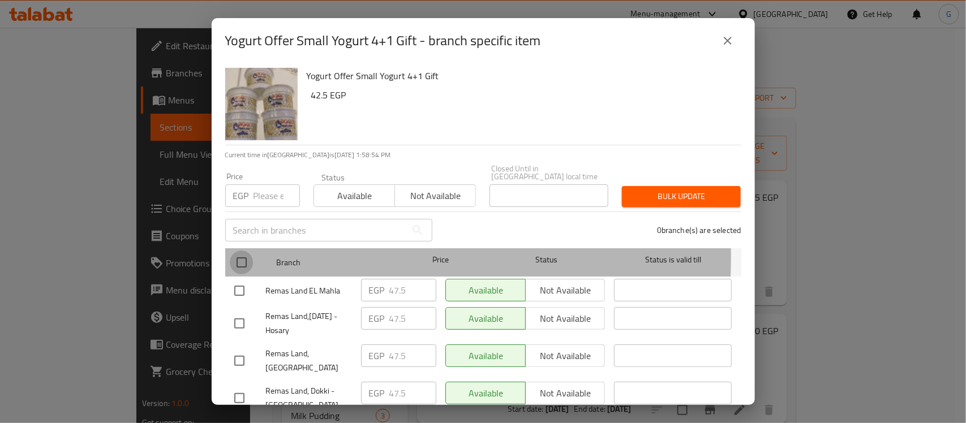
checkbox input "true"
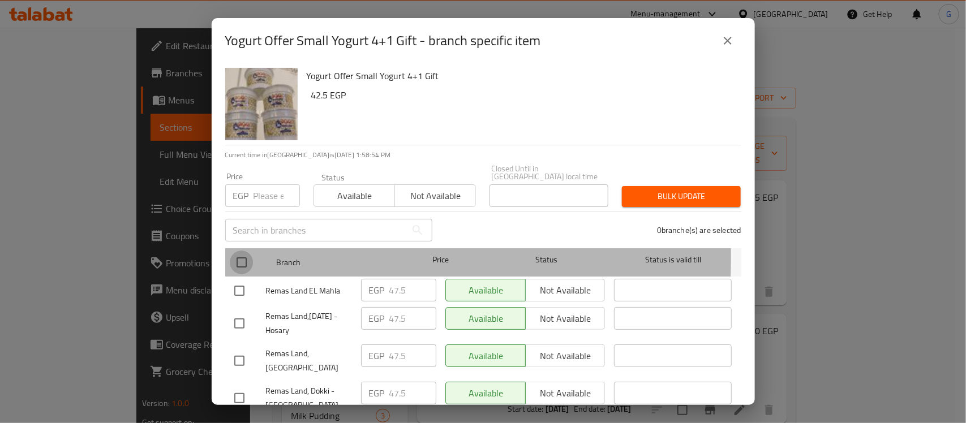
checkbox input "true"
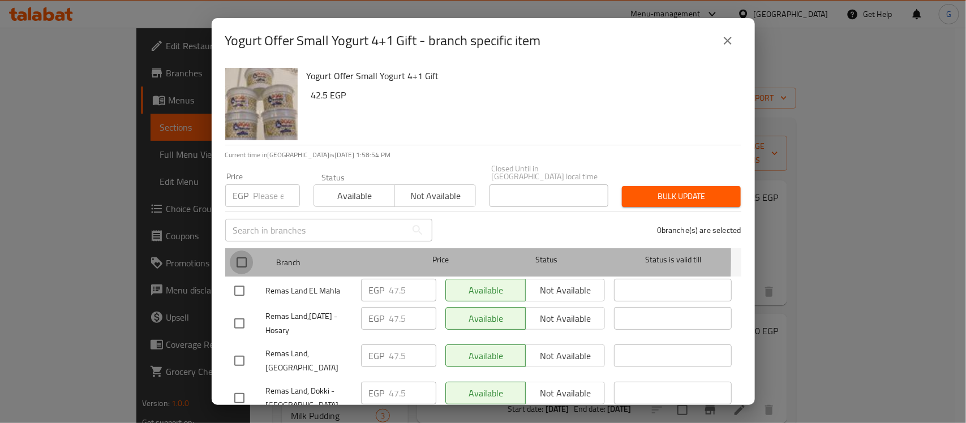
checkbox input "true"
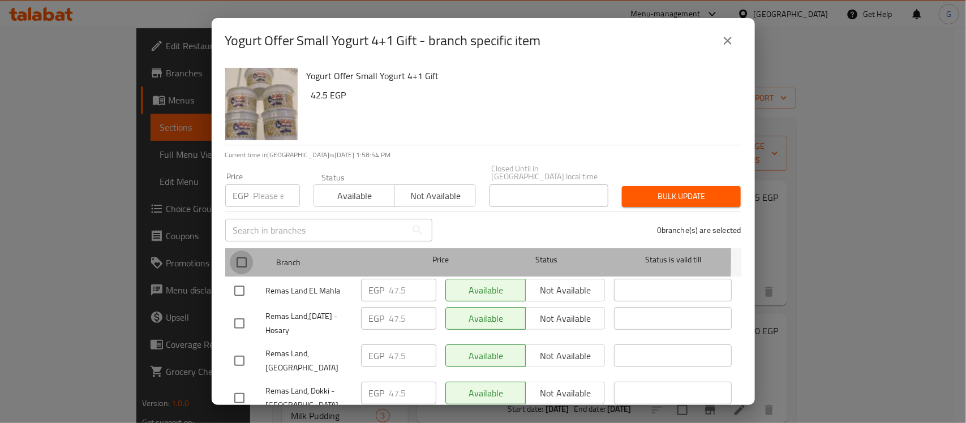
checkbox input "true"
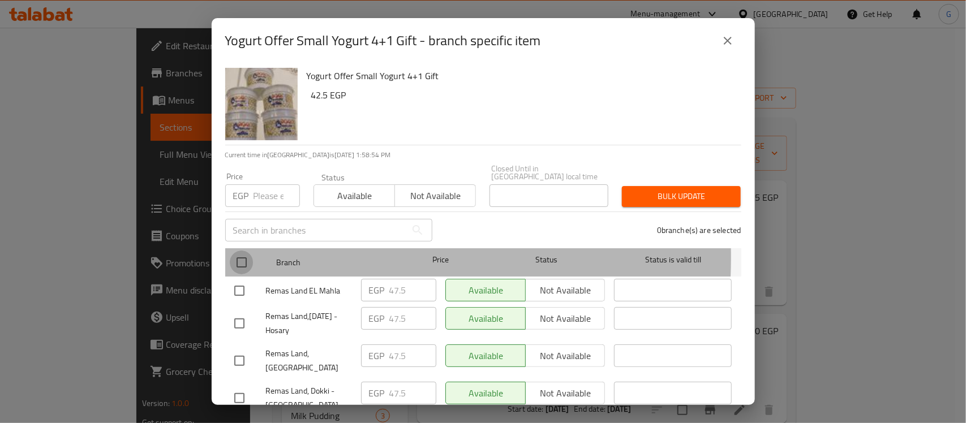
checkbox input "true"
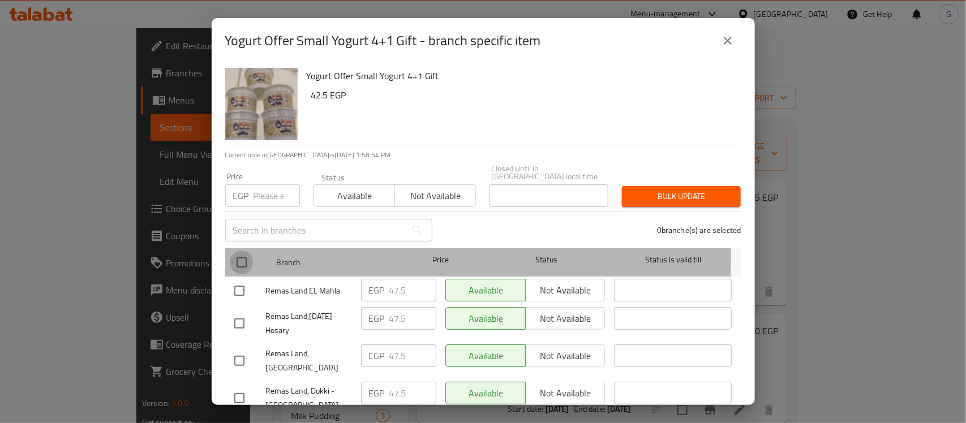
checkbox input "true"
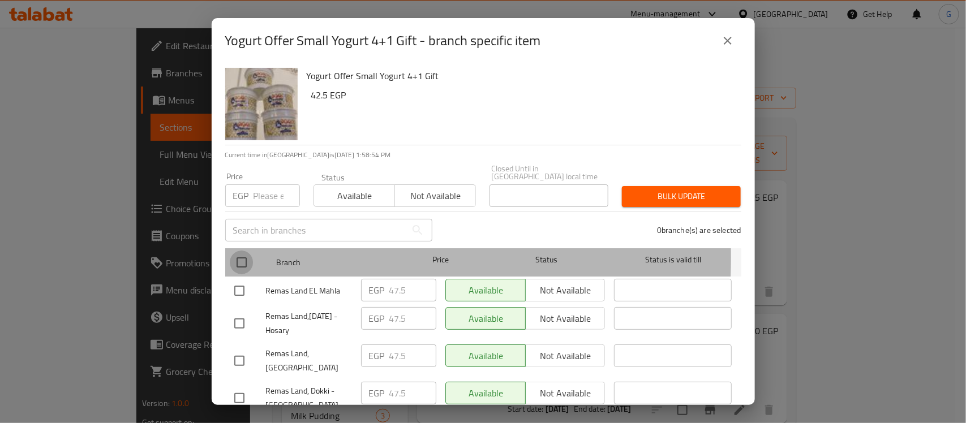
checkbox input "true"
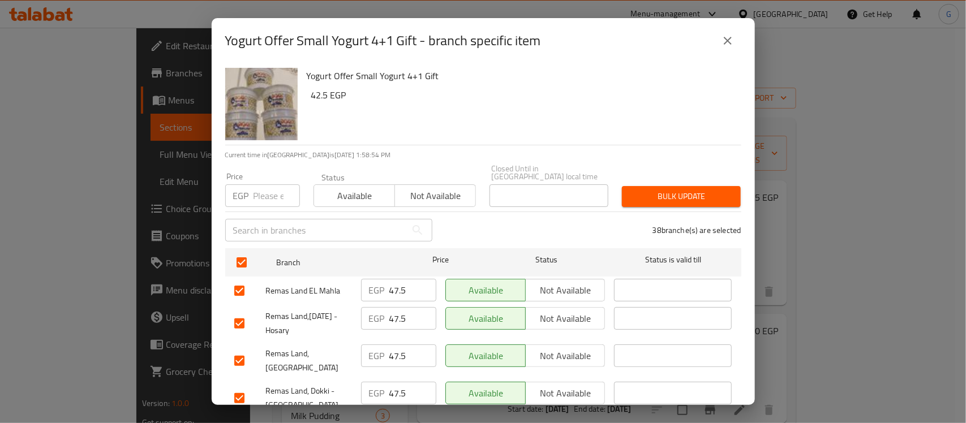
click at [335, 184] on button "Available" at bounding box center [354, 195] width 81 height 23
click at [717, 190] on span "Bulk update" at bounding box center [681, 197] width 101 height 14
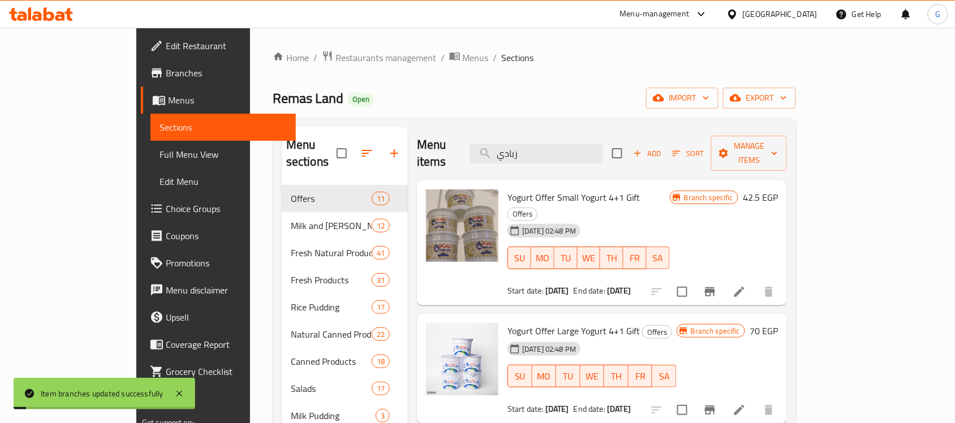
click at [538, 189] on span "Yogurt Offer Small Yogurt 4+1 Gift" at bounding box center [574, 197] width 132 height 17
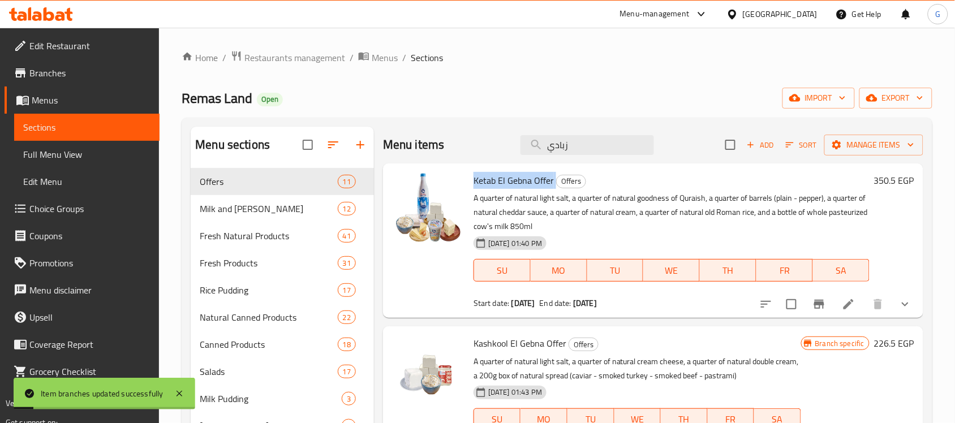
click at [538, 185] on span "Ketab El Gebna Offer" at bounding box center [514, 180] width 80 height 17
click at [607, 143] on input "زبادي" at bounding box center [588, 145] width 134 height 20
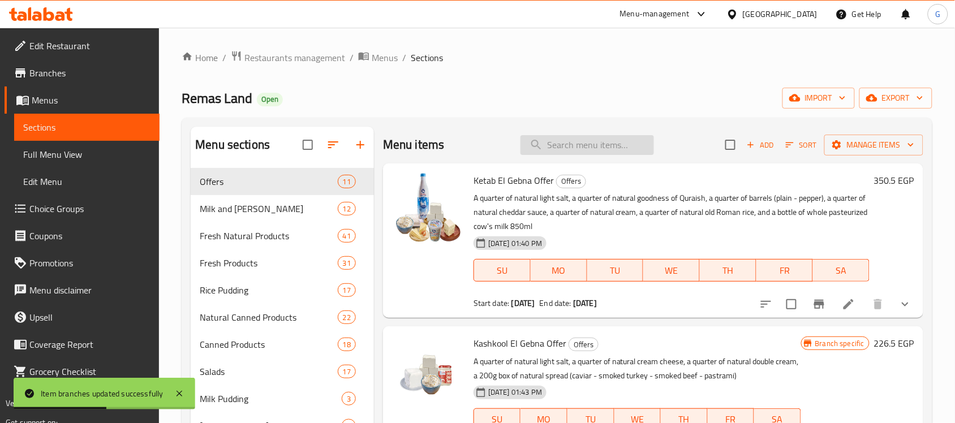
paste input "زبادي"
type input "زبادي"
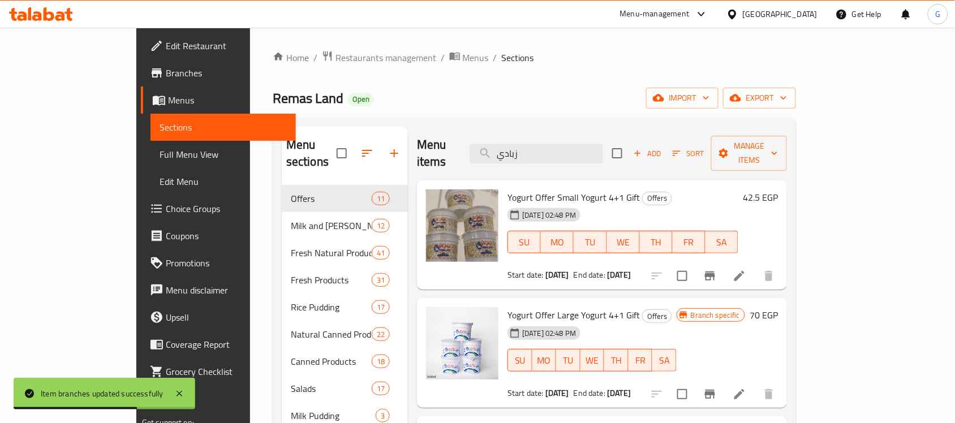
click at [577, 189] on span "Yogurt Offer Small Yogurt 4+1 Gift" at bounding box center [574, 197] width 132 height 17
copy h6 "Yogurt Offer Small Yogurt 4+1 Gift"
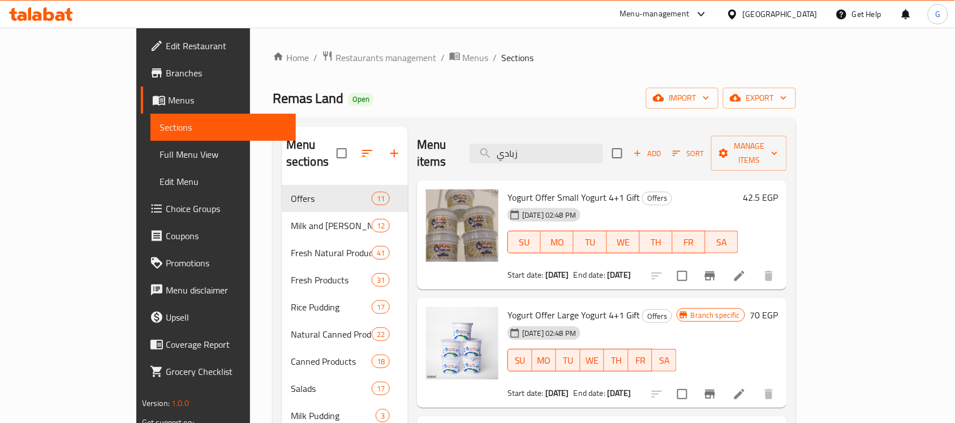
click at [596, 91] on div "Remas Land Open import export" at bounding box center [534, 98] width 523 height 21
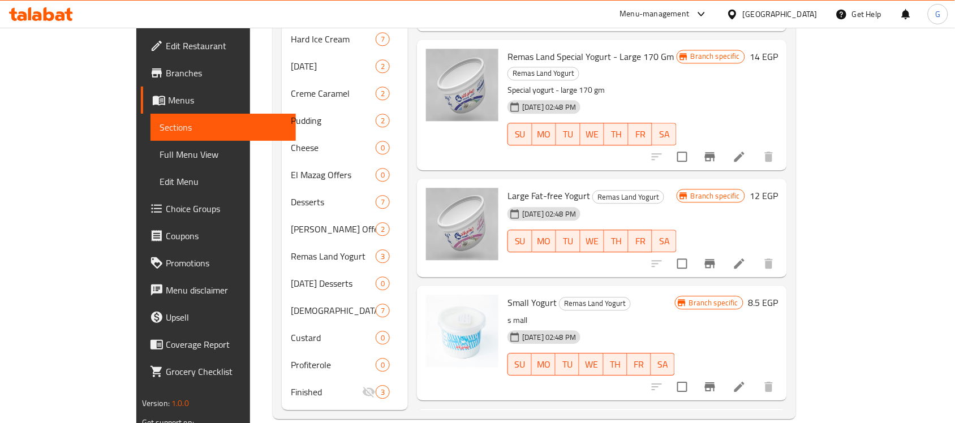
click at [509, 187] on span "Large Fat-free Yogurt" at bounding box center [549, 195] width 83 height 17
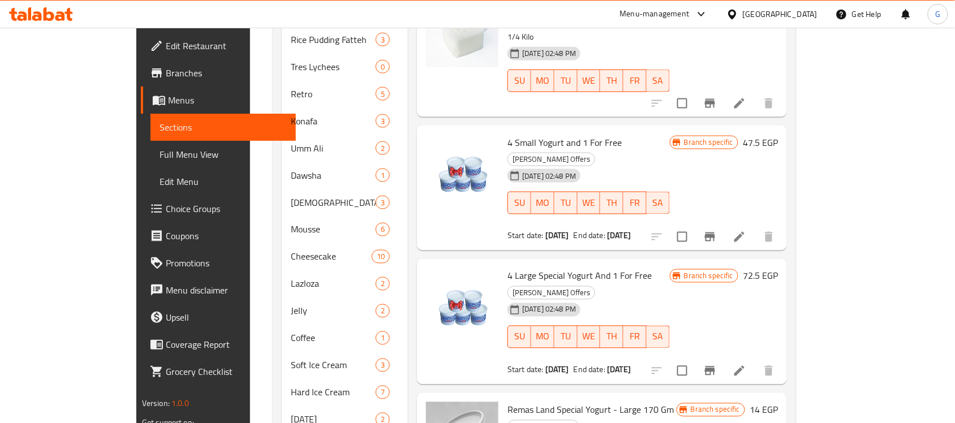
scroll to position [360, 0]
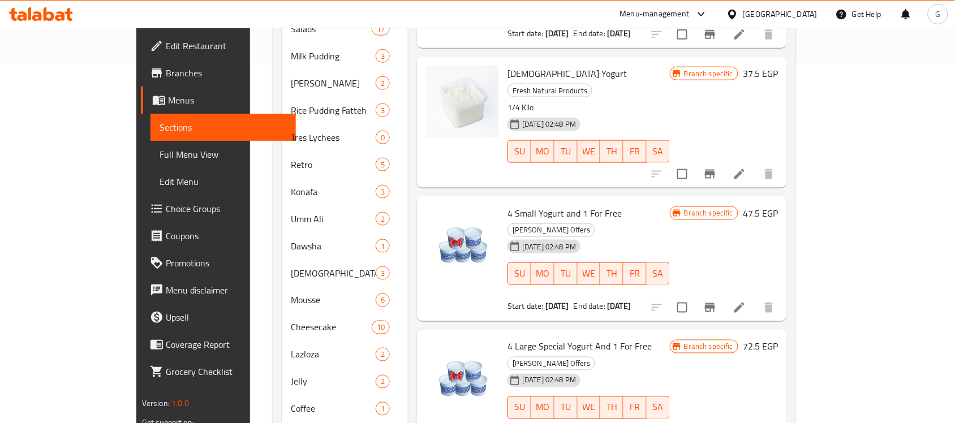
click at [576, 338] on span "4 Large Special Yogurt And 1 For Free" at bounding box center [580, 346] width 144 height 17
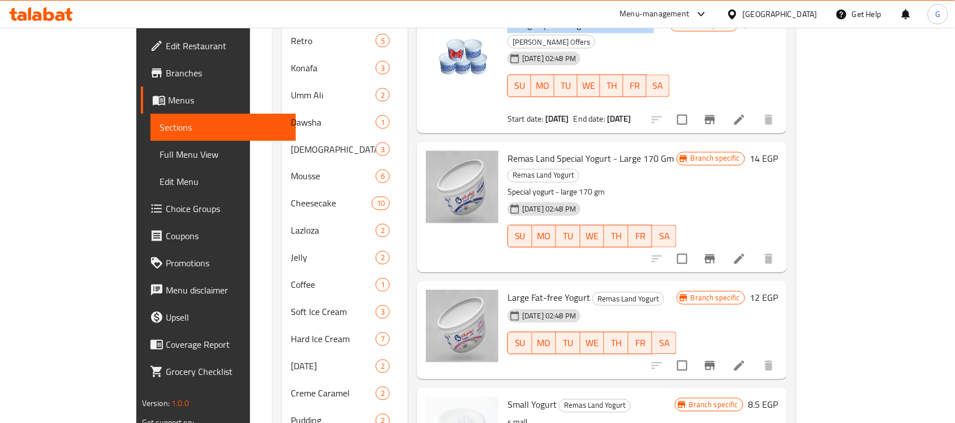
scroll to position [501, 0]
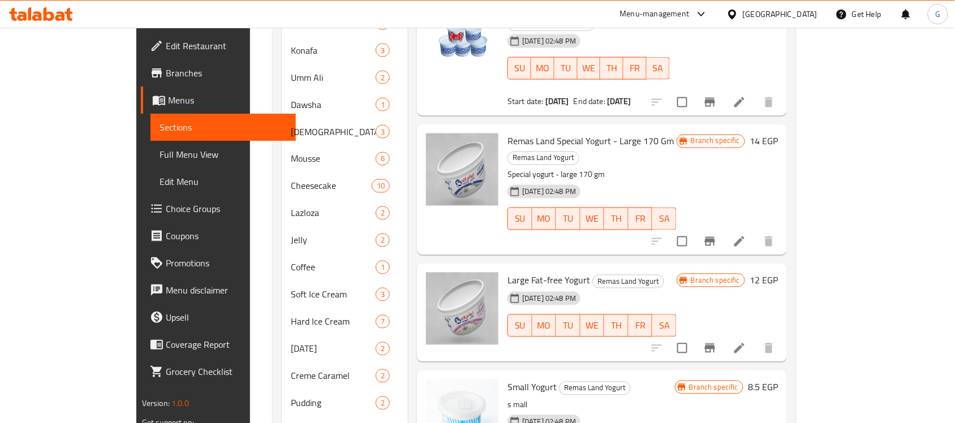
click at [508, 272] on span "Large Fat-free Yogurt" at bounding box center [549, 280] width 83 height 17
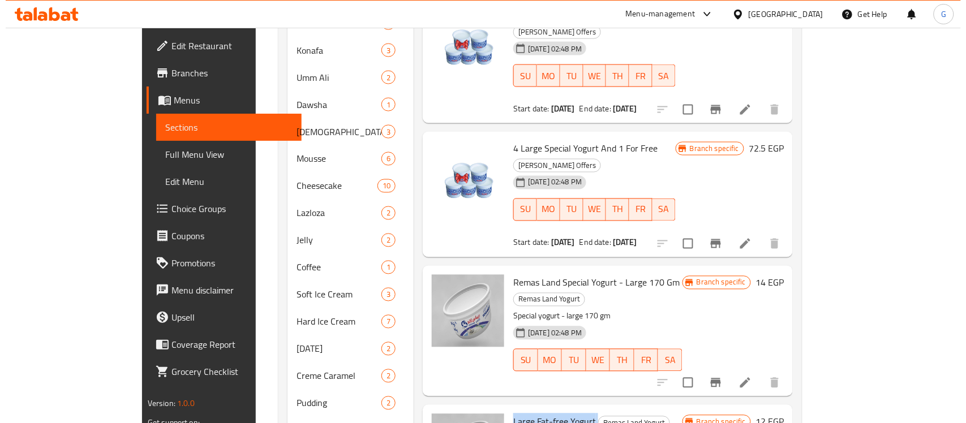
scroll to position [0, 0]
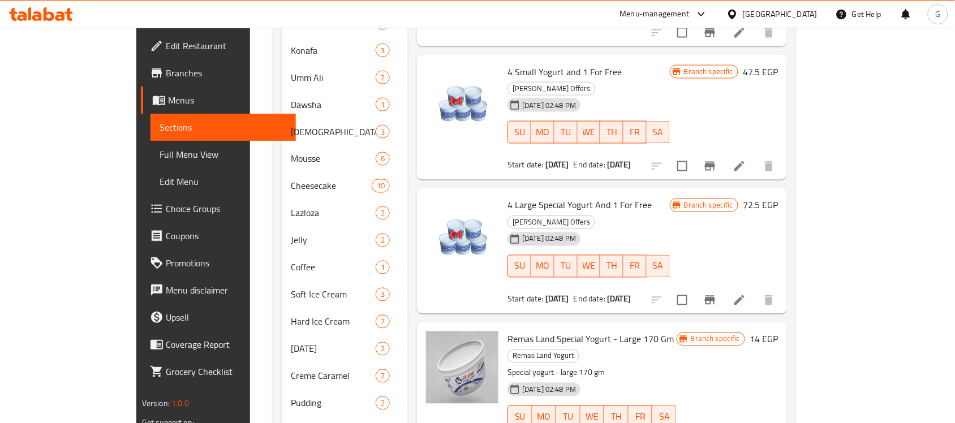
click at [563, 197] on span "4 Large Special Yogurt And 1 For Free" at bounding box center [580, 205] width 144 height 17
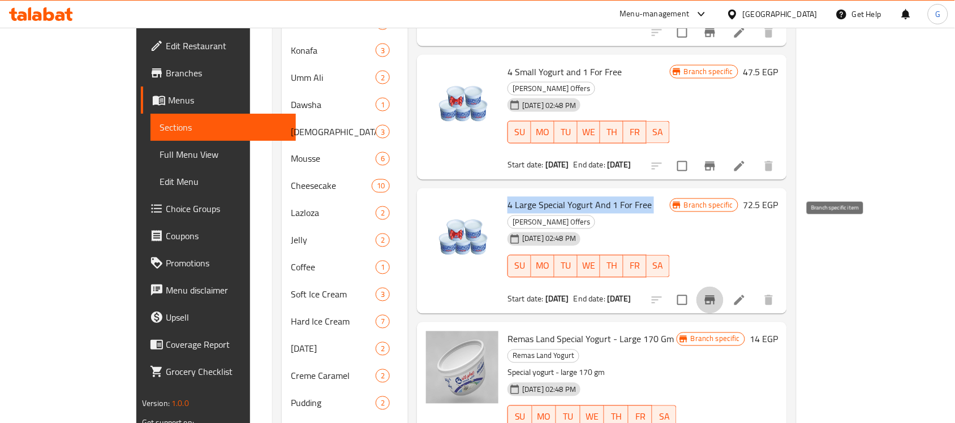
click at [717, 294] on icon "Branch-specific-item" at bounding box center [710, 301] width 14 height 14
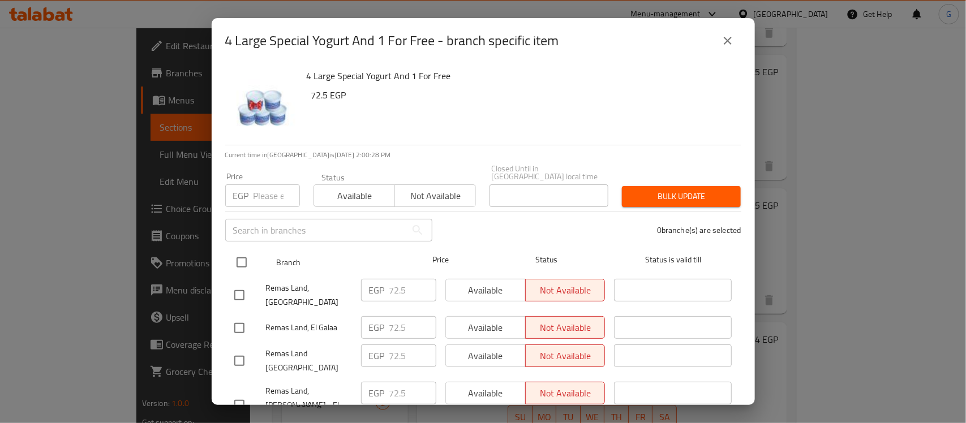
click at [242, 252] on input "checkbox" at bounding box center [242, 263] width 24 height 24
checkbox input "true"
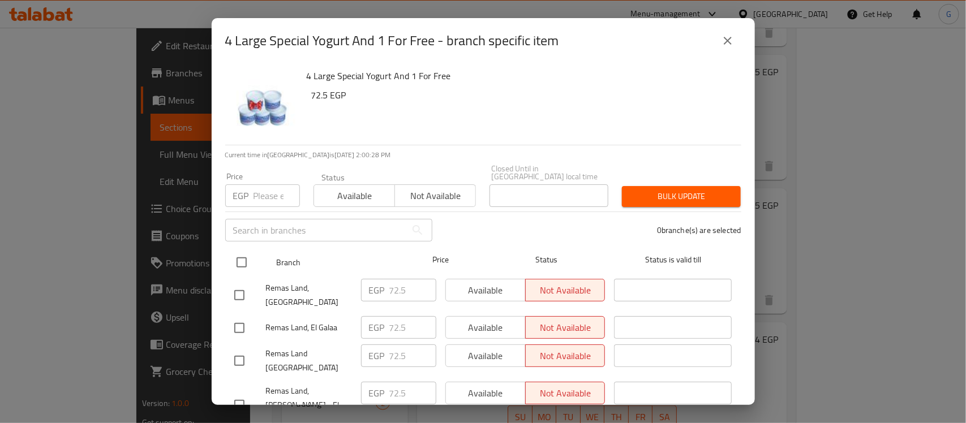
checkbox input "true"
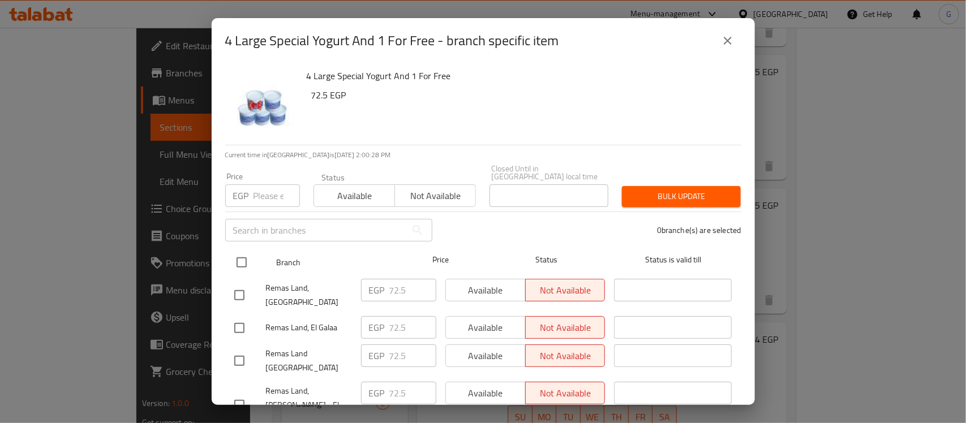
checkbox input "true"
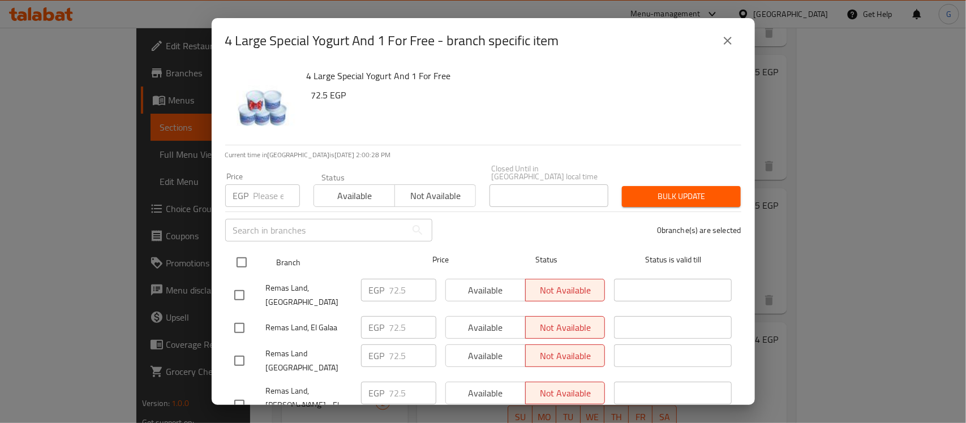
checkbox input "true"
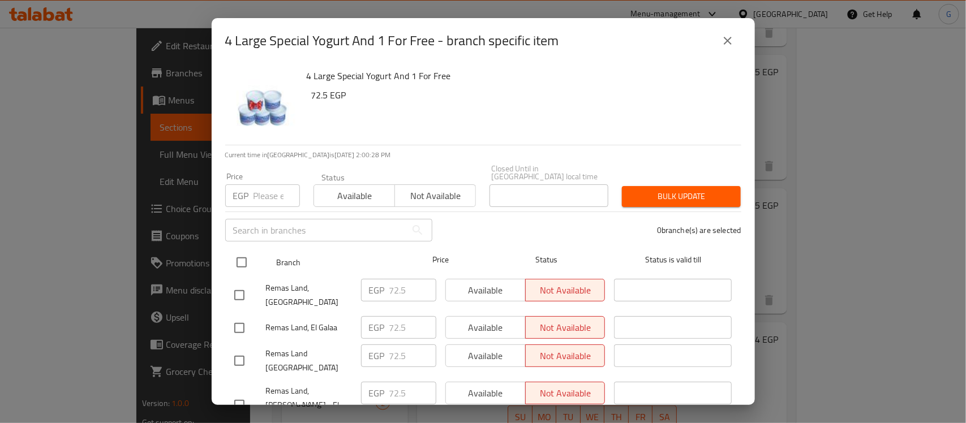
checkbox input "true"
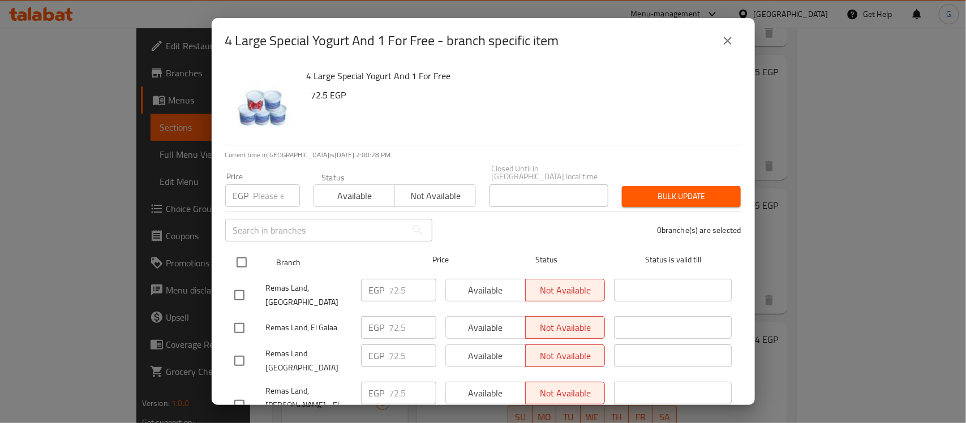
checkbox input "true"
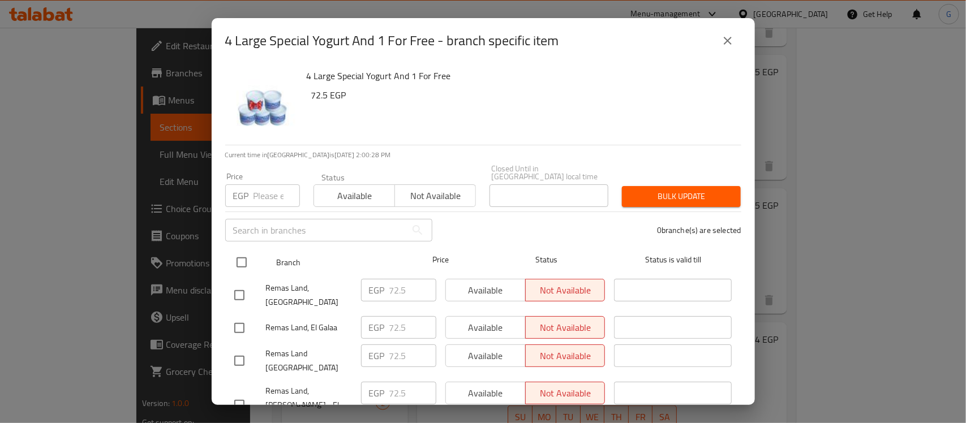
checkbox input "true"
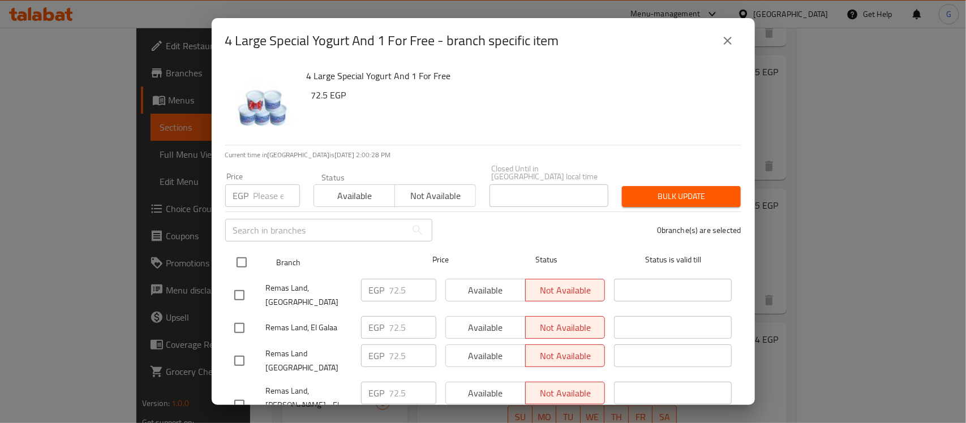
checkbox input "true"
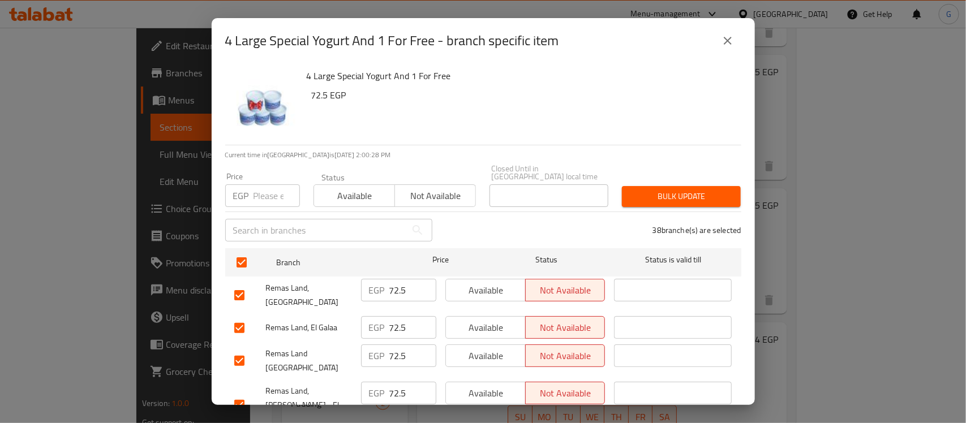
click at [372, 196] on button "Available" at bounding box center [354, 195] width 81 height 23
click at [686, 210] on div "38 branche(s) are selected" at bounding box center [593, 230] width 309 height 41
click at [691, 194] on span "Bulk update" at bounding box center [681, 197] width 101 height 14
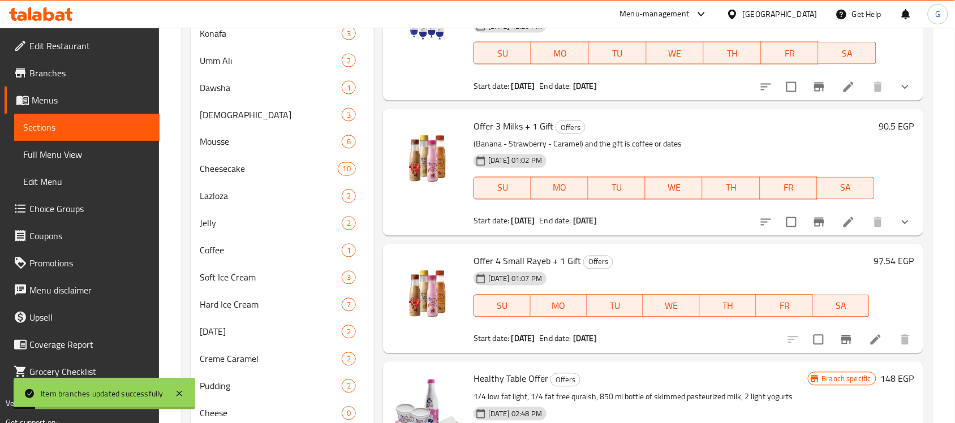
click at [573, 153] on div "18-09-2025 01:02 PM SU MO TU WE TH FR SA" at bounding box center [674, 180] width 410 height 61
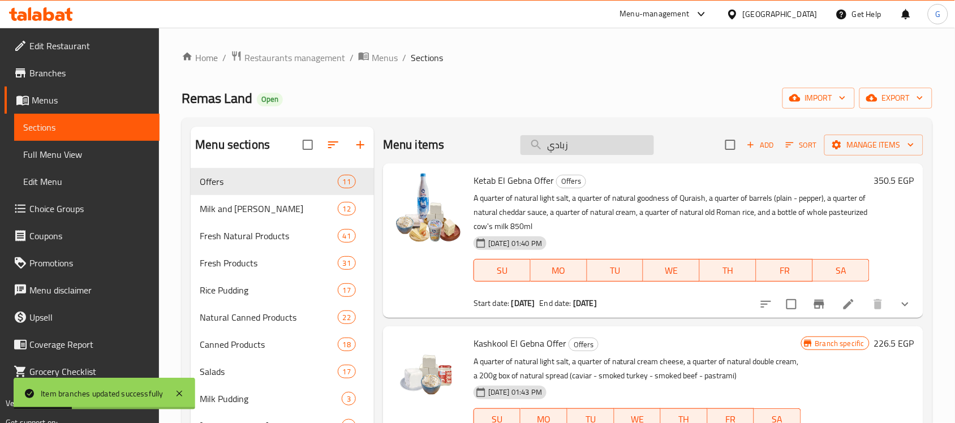
click at [579, 151] on input "زبادي" at bounding box center [588, 145] width 134 height 20
paste input "زبادي"
type input "زبادي"
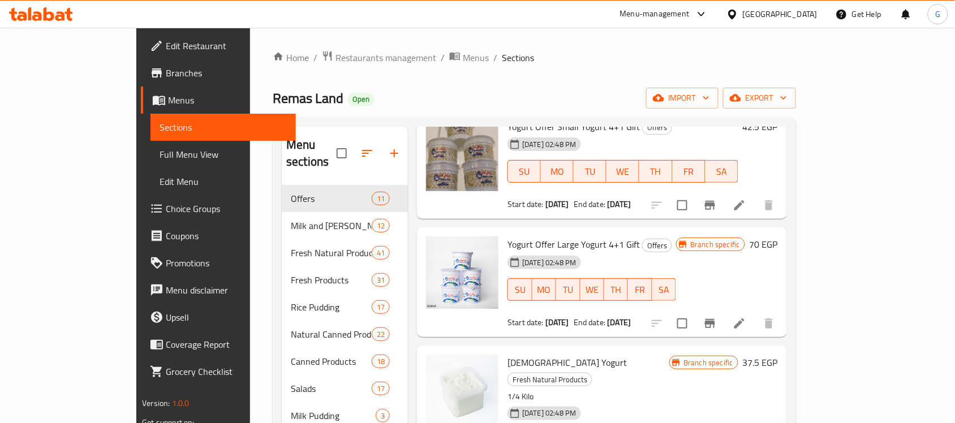
scroll to position [141, 0]
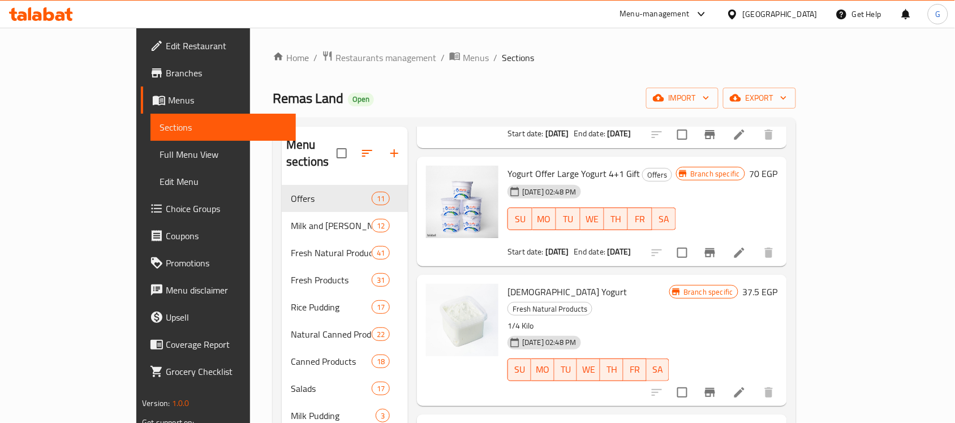
click at [565, 165] on span "Yogurt Offer Large Yogurt 4+1 Gift" at bounding box center [574, 173] width 132 height 17
copy h6 "Yogurt Offer Large Yogurt 4+1 Gift"
click at [631, 97] on div "Remas Land Open import export" at bounding box center [534, 98] width 523 height 21
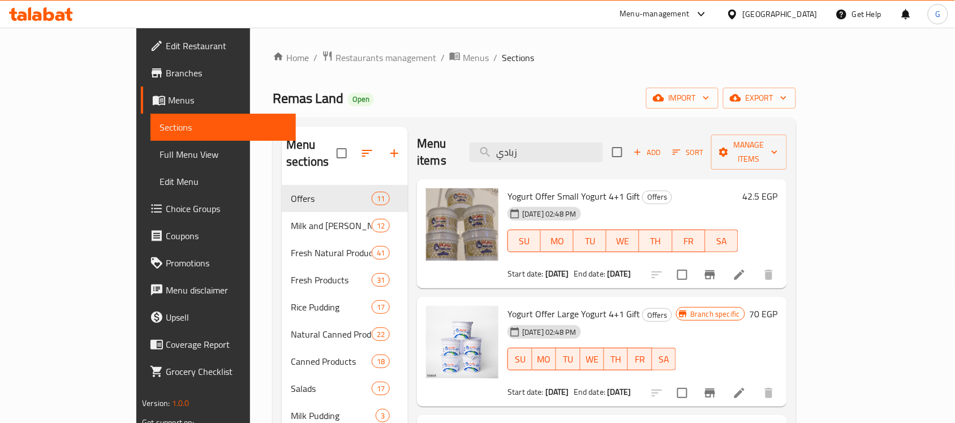
scroll to position [0, 0]
click at [508, 189] on span "Yogurt Offer Small Yogurt 4+1 Gift" at bounding box center [574, 197] width 132 height 17
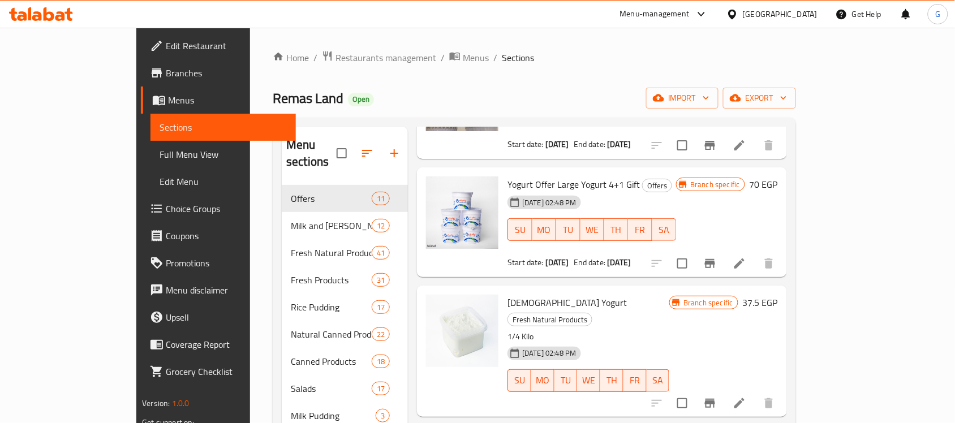
scroll to position [141, 0]
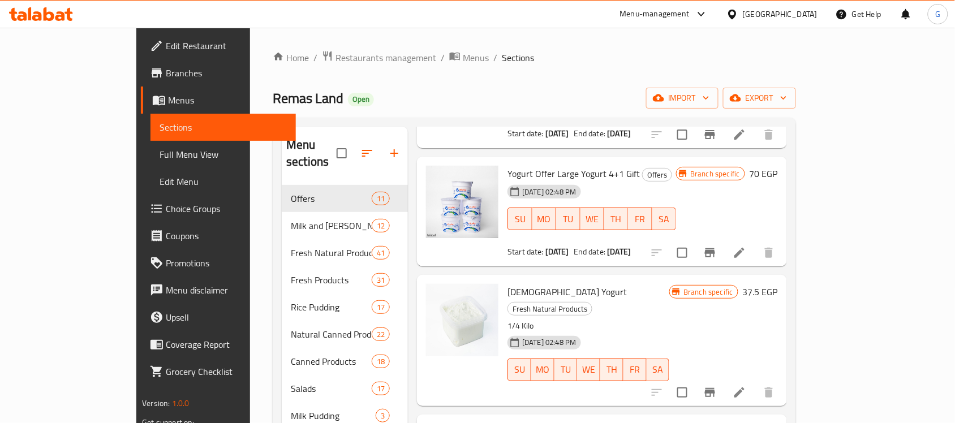
click at [508, 165] on span "Yogurt Offer Large Yogurt 4+1 Gift" at bounding box center [574, 173] width 132 height 17
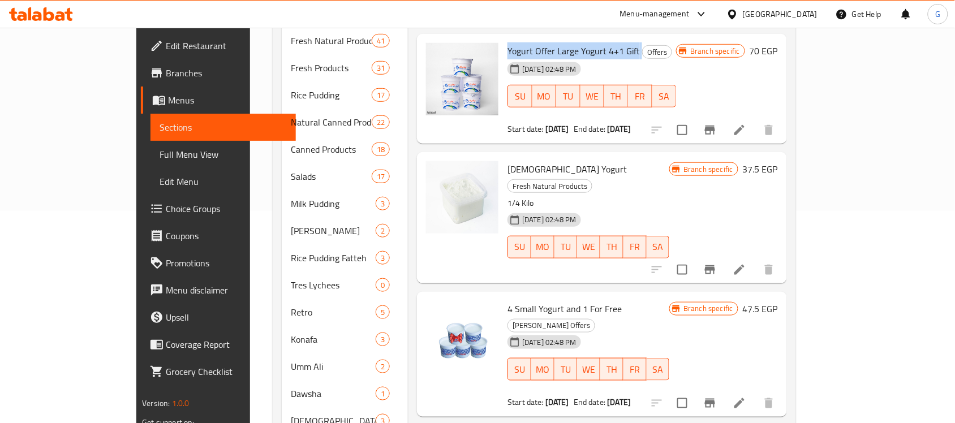
scroll to position [198, 0]
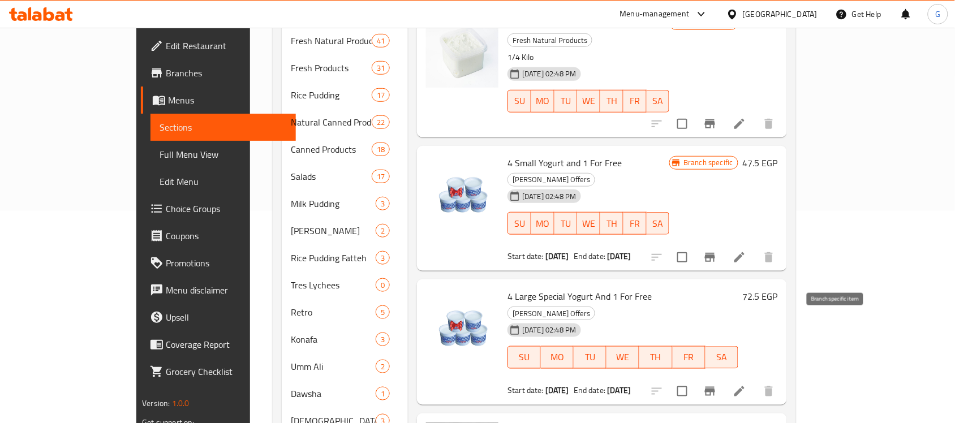
click at [724, 378] on button "Branch-specific-item" at bounding box center [710, 391] width 27 height 27
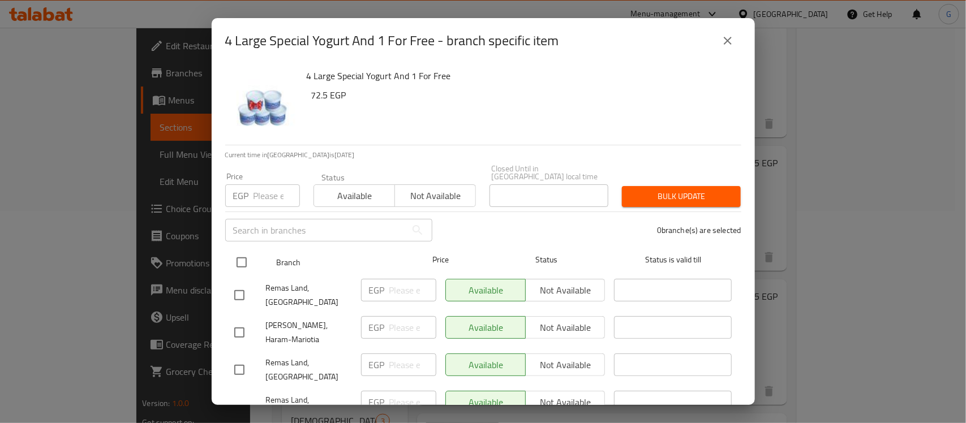
click at [239, 252] on input "checkbox" at bounding box center [242, 263] width 24 height 24
checkbox input "true"
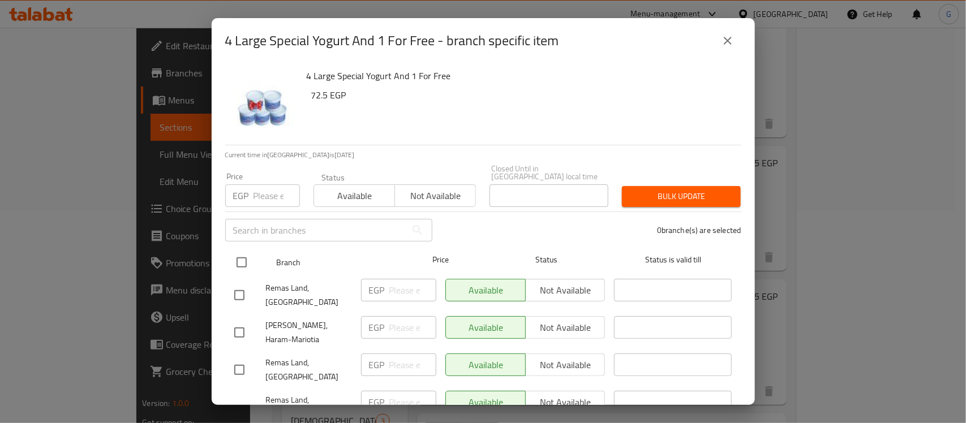
checkbox input "true"
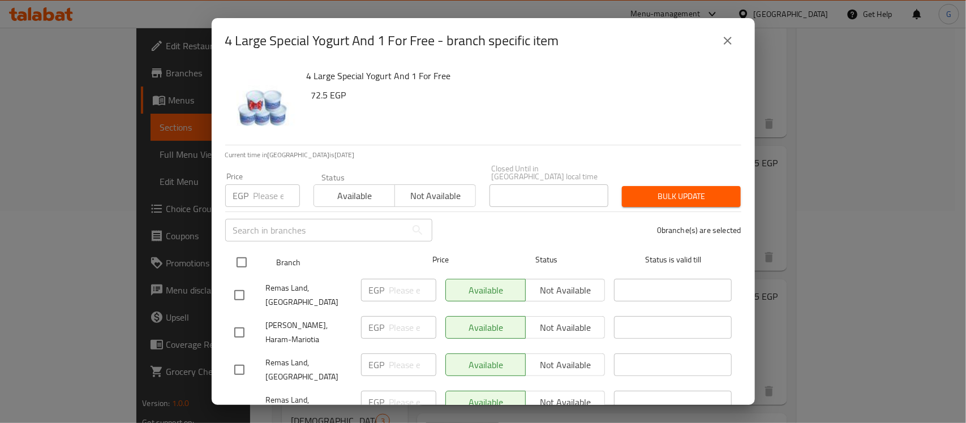
checkbox input "true"
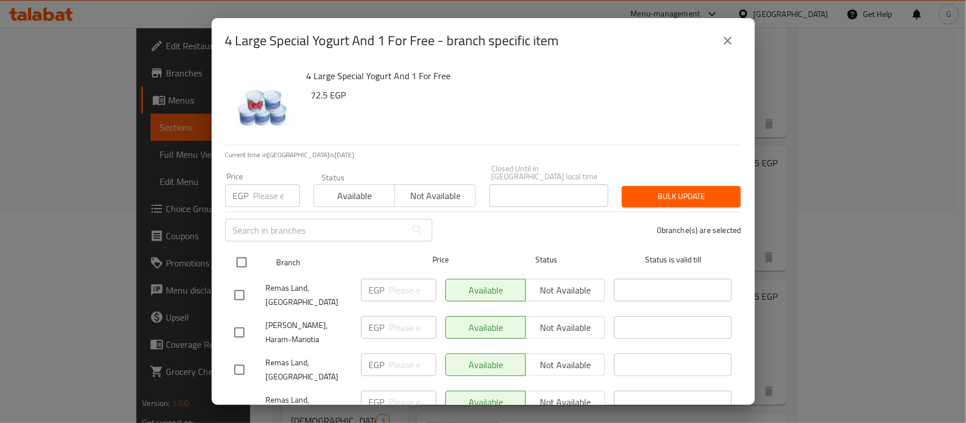
checkbox input "true"
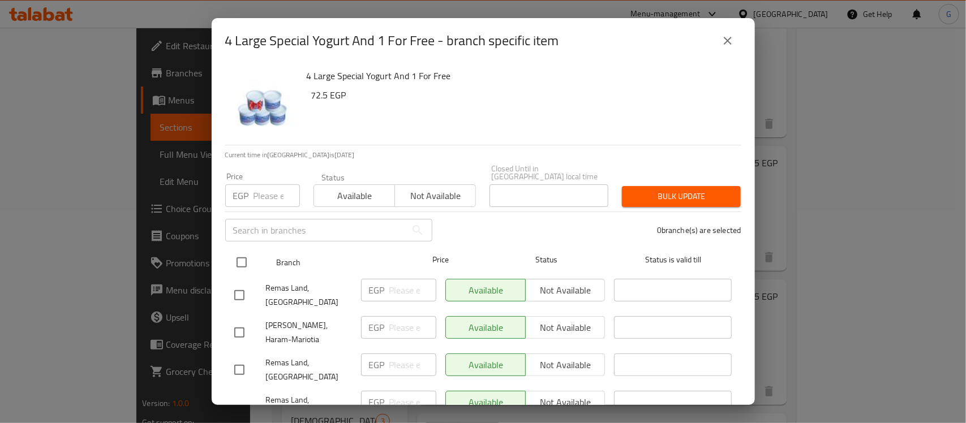
checkbox input "true"
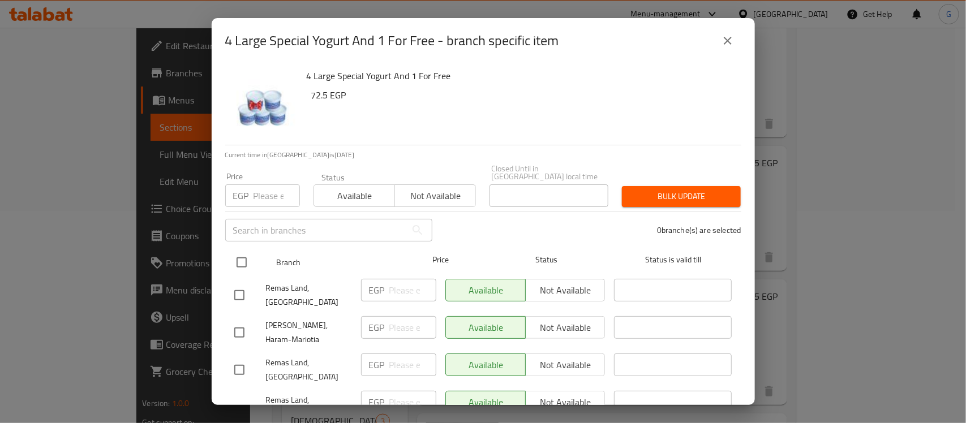
checkbox input "true"
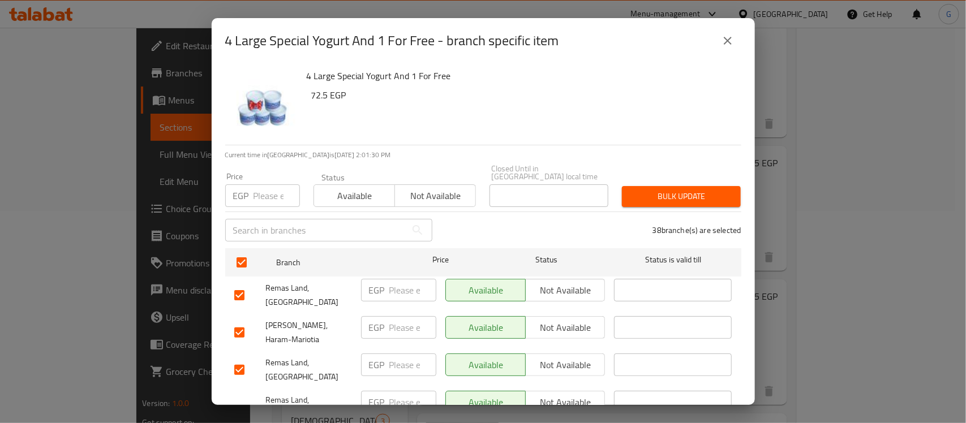
click at [422, 188] on span "Not available" at bounding box center [436, 196] width 72 height 16
click at [648, 190] on span "Bulk update" at bounding box center [681, 197] width 101 height 14
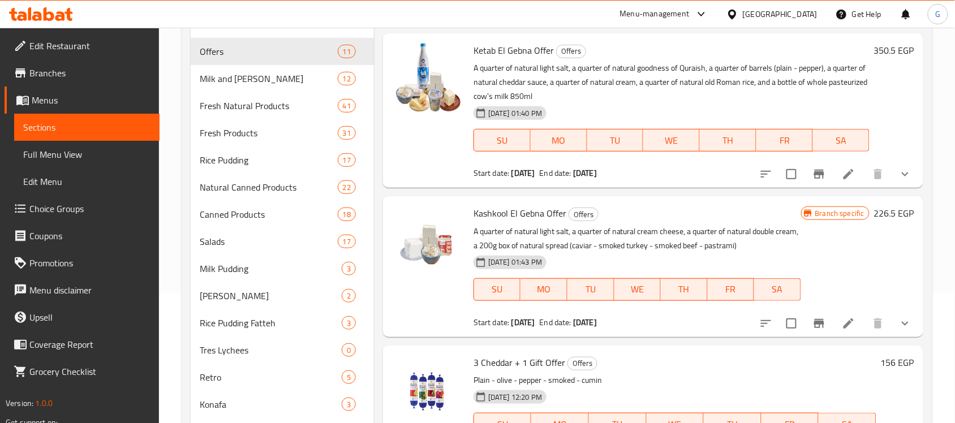
scroll to position [0, 0]
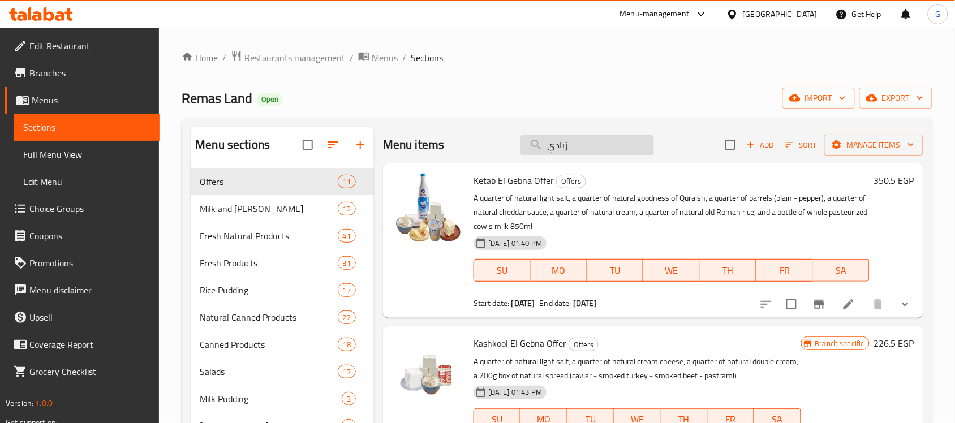
click at [578, 140] on input "زبادي" at bounding box center [588, 145] width 134 height 20
paste input "Yogurt Offer Large Yogurt 4+1 Gift"
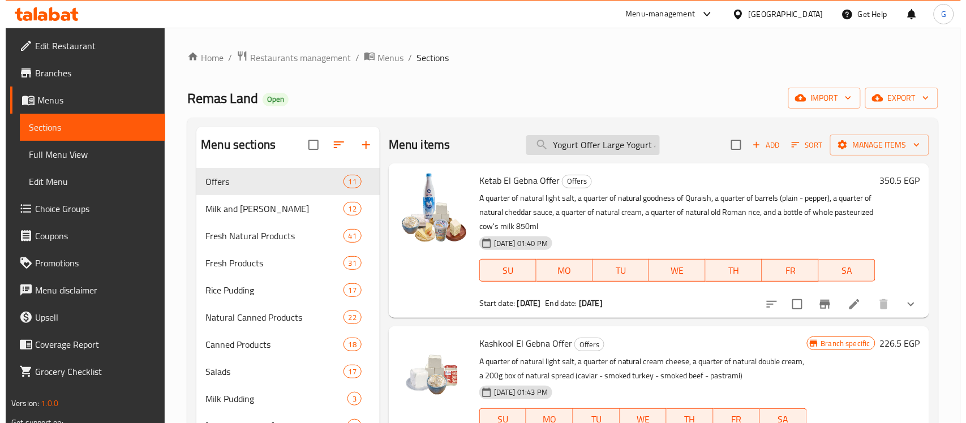
scroll to position [0, 29]
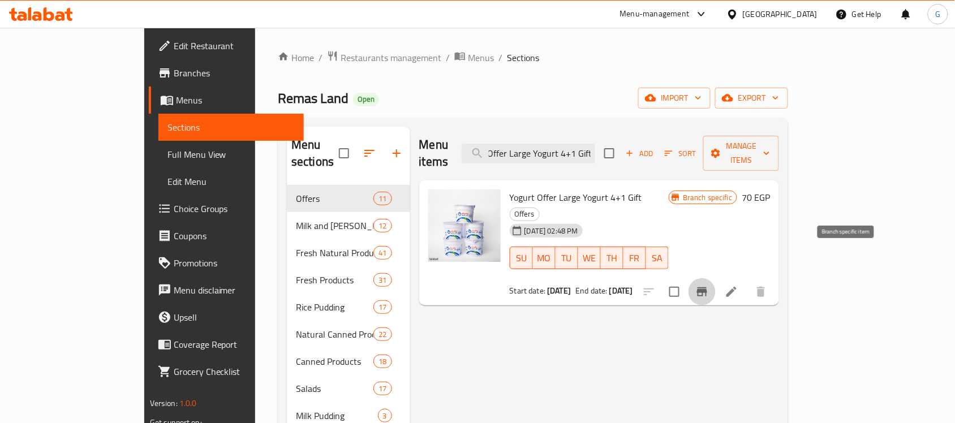
click at [707, 287] on icon "Branch-specific-item" at bounding box center [702, 291] width 10 height 9
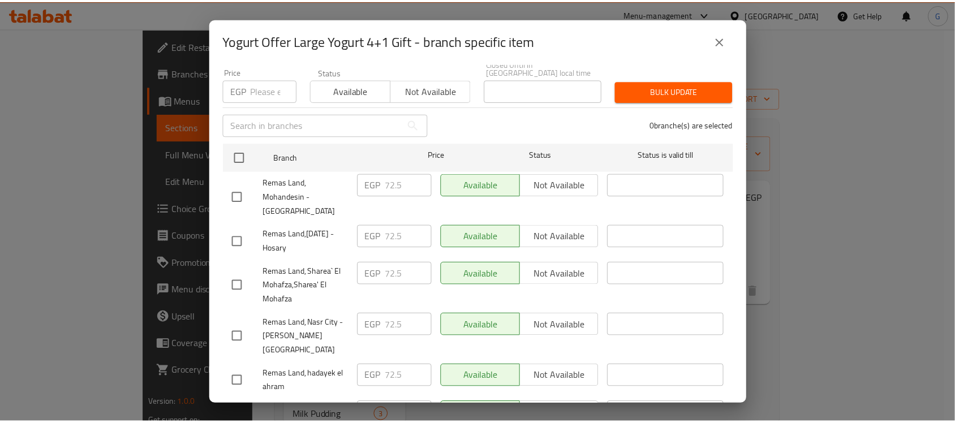
scroll to position [0, 0]
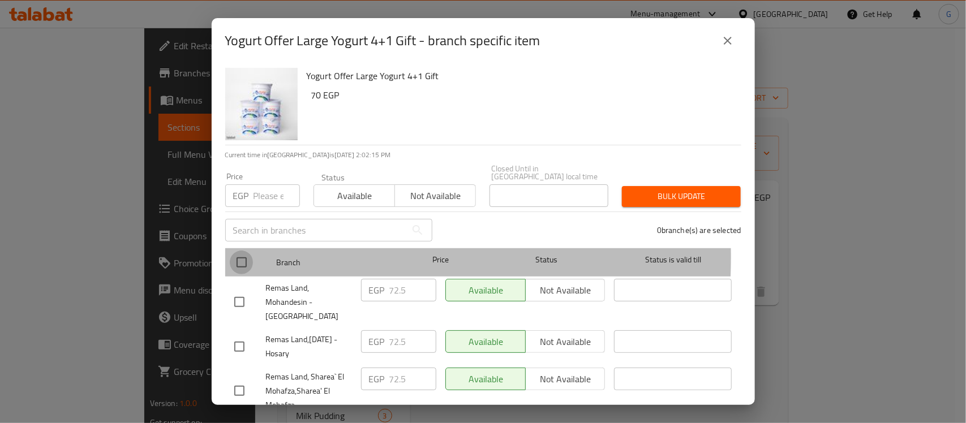
click at [235, 251] on input "checkbox" at bounding box center [242, 263] width 24 height 24
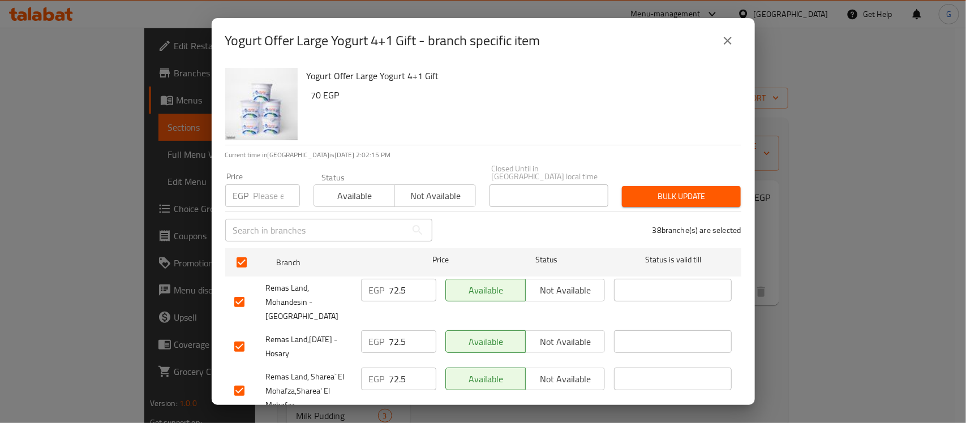
click at [360, 188] on span "Available" at bounding box center [355, 196] width 72 height 16
click at [641, 179] on div "Bulk update" at bounding box center [681, 196] width 132 height 35
click at [641, 190] on span "Bulk update" at bounding box center [681, 197] width 101 height 14
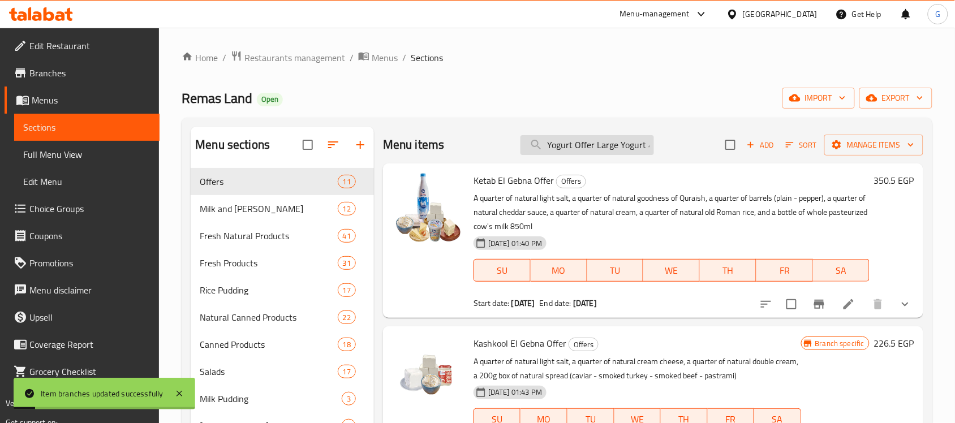
click at [606, 142] on input "Yogurt Offer Large Yogurt 4+1 Gift" at bounding box center [588, 145] width 134 height 20
paste input "Yogurt Offer Large Yogurt 4+1 Gift"
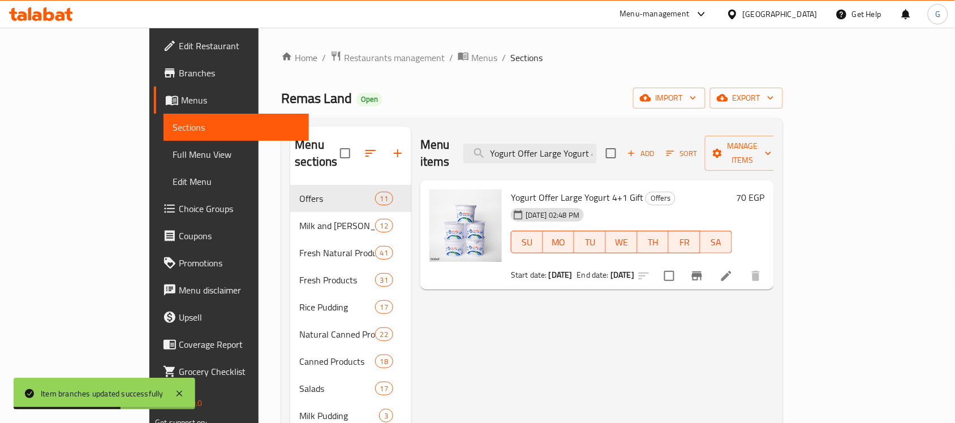
click at [653, 269] on div "Start date: 18-09-2025 End date: 31-12-2025" at bounding box center [621, 274] width 221 height 11
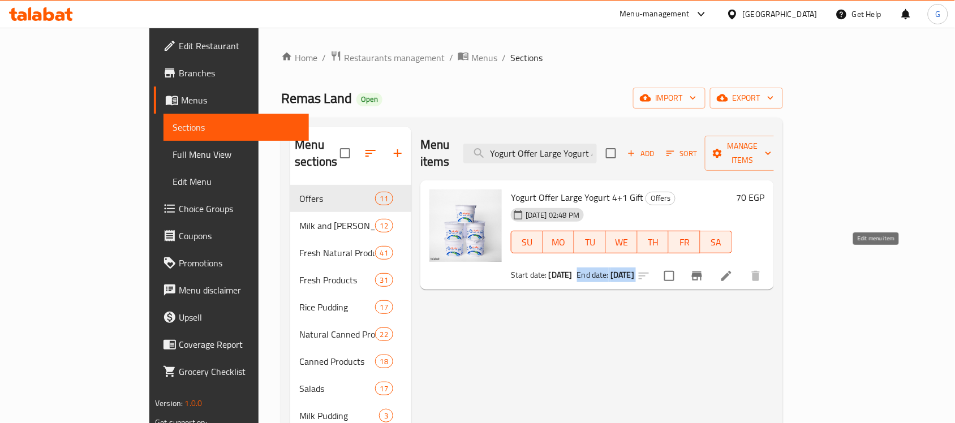
click at [732, 271] on icon at bounding box center [727, 276] width 10 height 10
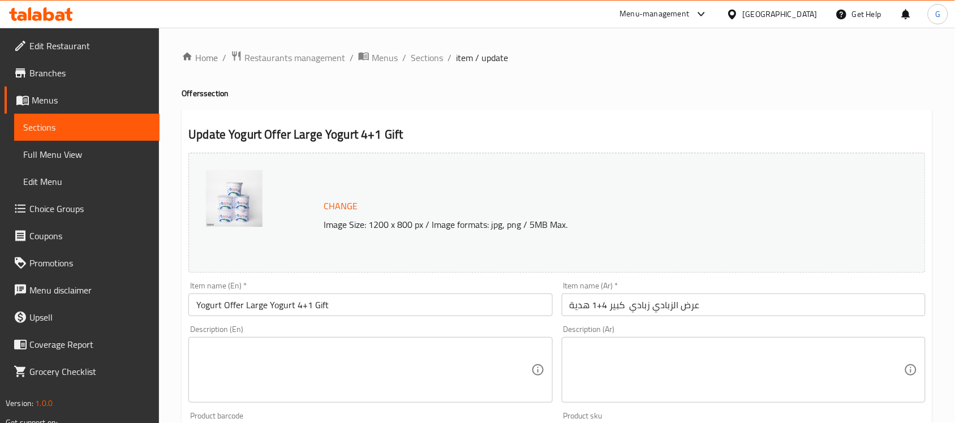
scroll to position [71, 0]
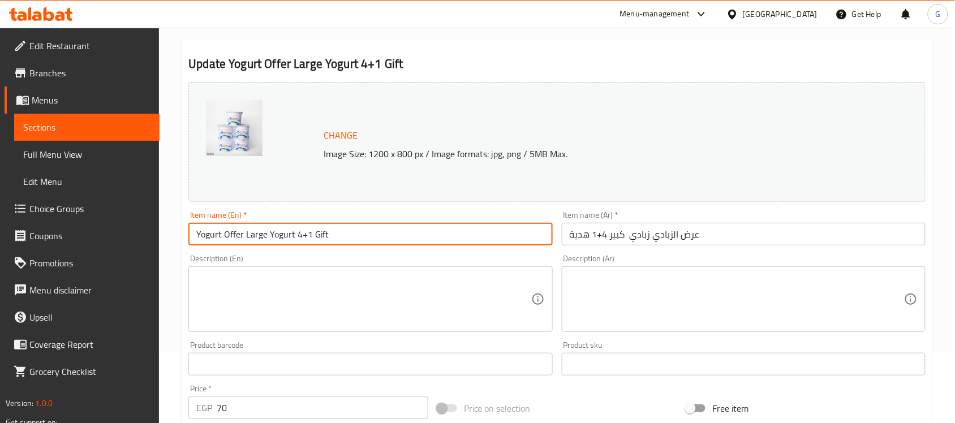
click at [295, 233] on input "Yogurt Offer Large Yogurt 4+1 Gift" at bounding box center [370, 234] width 364 height 23
click at [493, 235] on input "Yogurt Offer Large Yogurt Full Fat 4+1 Gift" at bounding box center [370, 234] width 364 height 23
click at [610, 238] on input "عرض الزبادي زبادي كبير 4+1 هدية" at bounding box center [744, 234] width 364 height 23
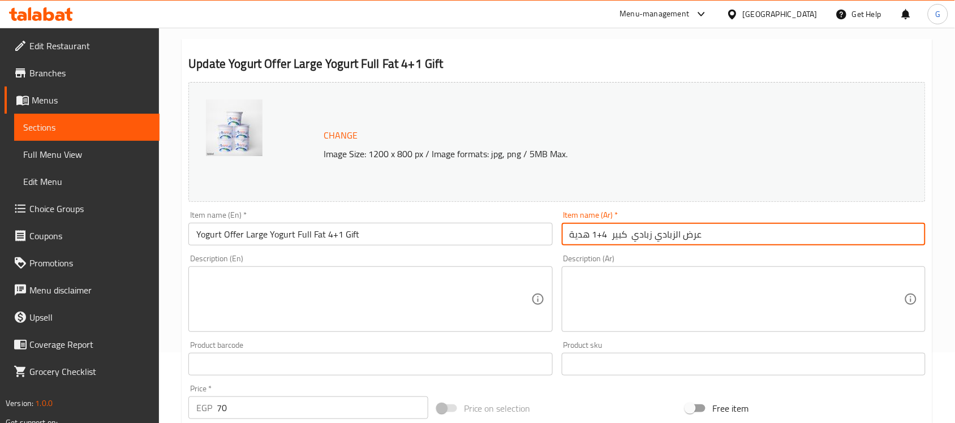
paste input "كامل الدسم"
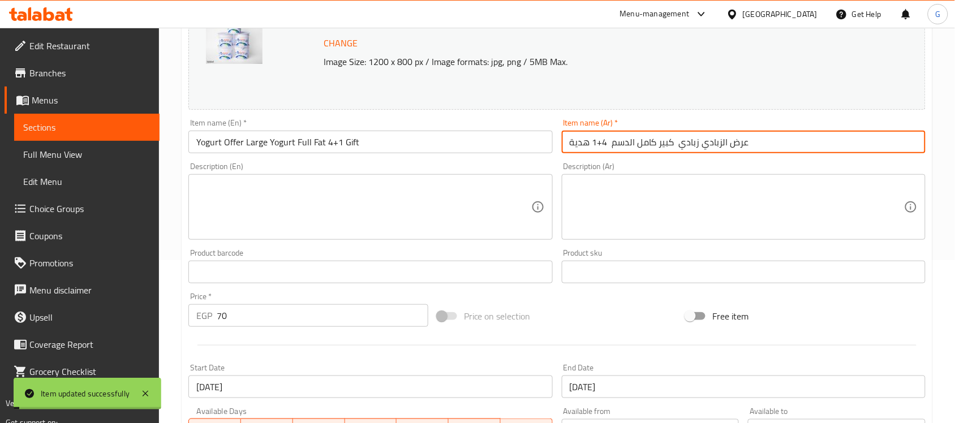
scroll to position [0, 0]
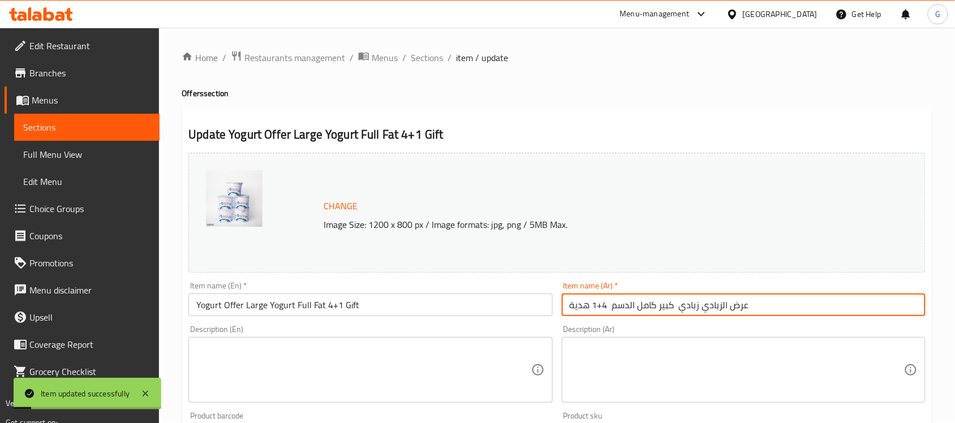
click at [429, 57] on span "Sections" at bounding box center [427, 58] width 32 height 14
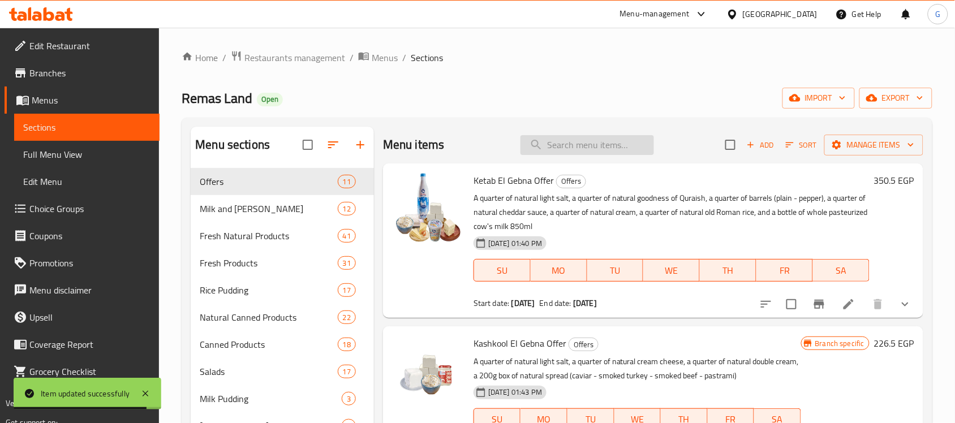
click at [572, 145] on input "search" at bounding box center [588, 145] width 134 height 20
paste input "Mn El Akher Natural Offe"
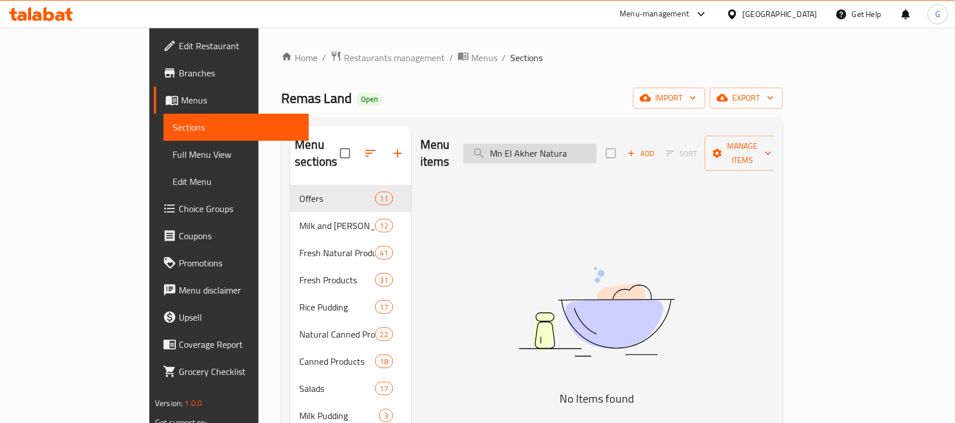
click at [550, 144] on input "Mn El Akher Natura" at bounding box center [530, 154] width 134 height 20
click at [597, 144] on input "El Akher Natura" at bounding box center [530, 154] width 134 height 20
click at [597, 152] on input "El Akhe" at bounding box center [530, 154] width 134 height 20
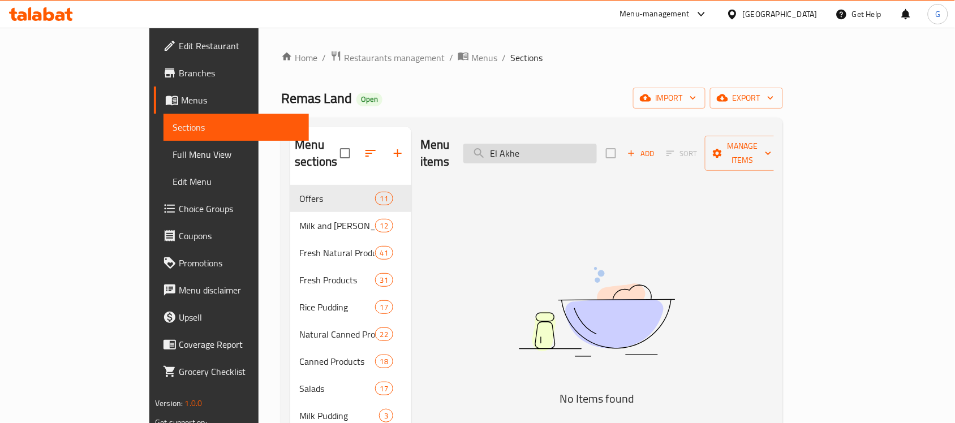
click at [597, 152] on input "El Akhe" at bounding box center [530, 154] width 134 height 20
paste input "Sif Ya Sif"
click at [597, 144] on input "Sif" at bounding box center [530, 154] width 134 height 20
paste input "Offer 3 Milks + 1 Gift"
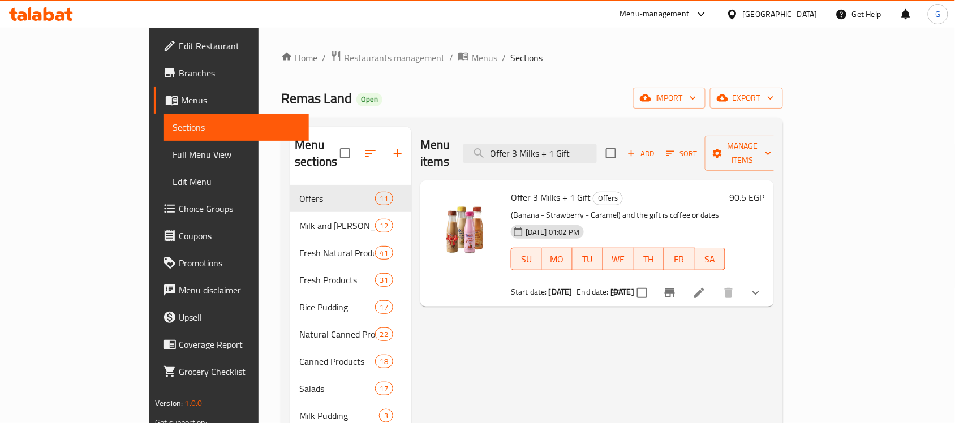
click at [770, 281] on button "show more" at bounding box center [755, 293] width 27 height 27
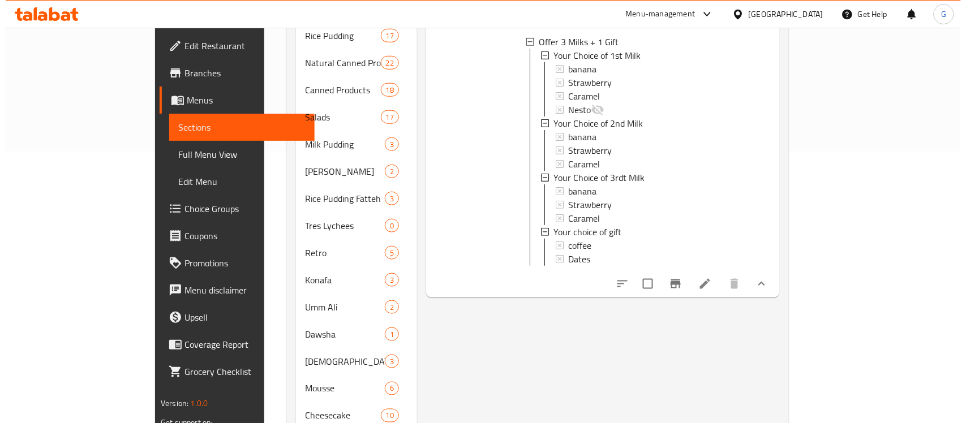
scroll to position [283, 0]
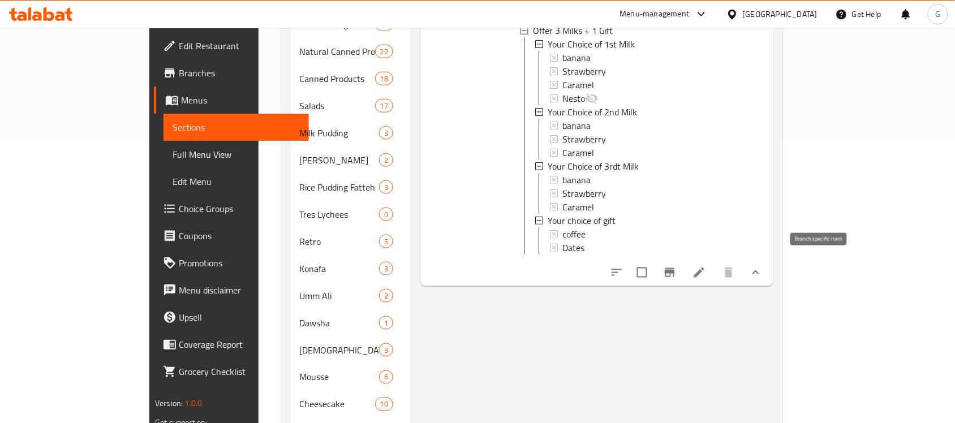
click at [677, 266] on icon "Branch-specific-item" at bounding box center [670, 273] width 14 height 14
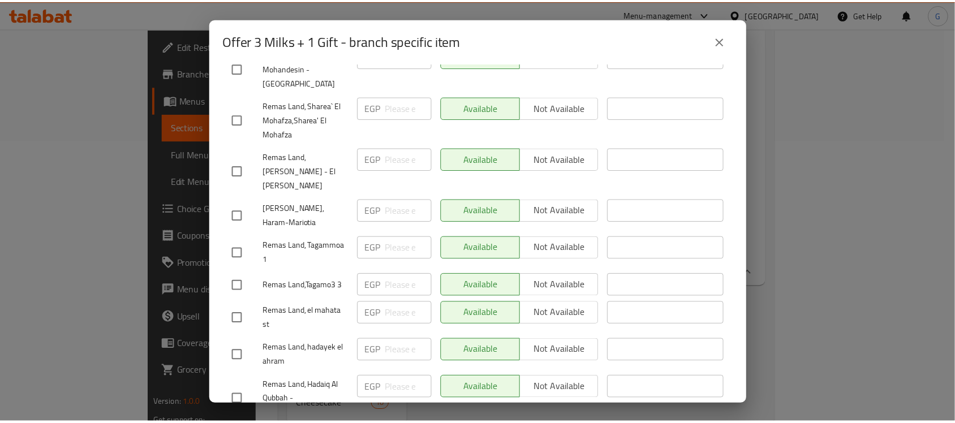
scroll to position [424, 0]
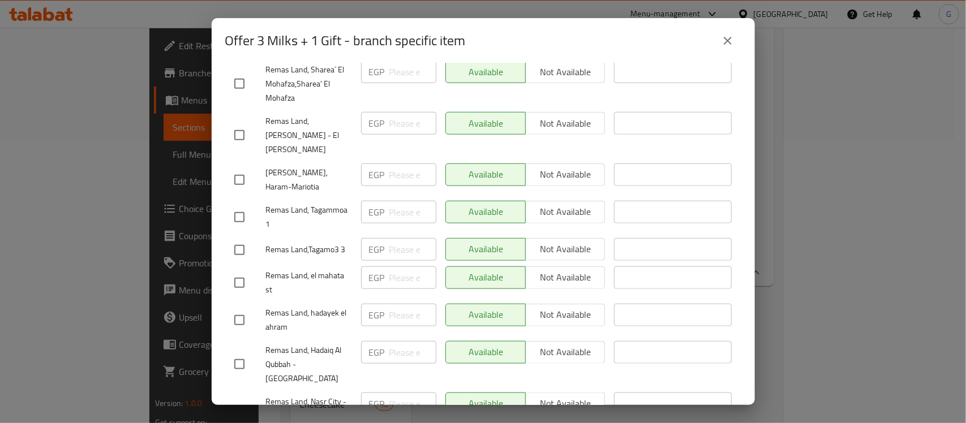
click at [727, 38] on icon "close" at bounding box center [728, 41] width 14 height 14
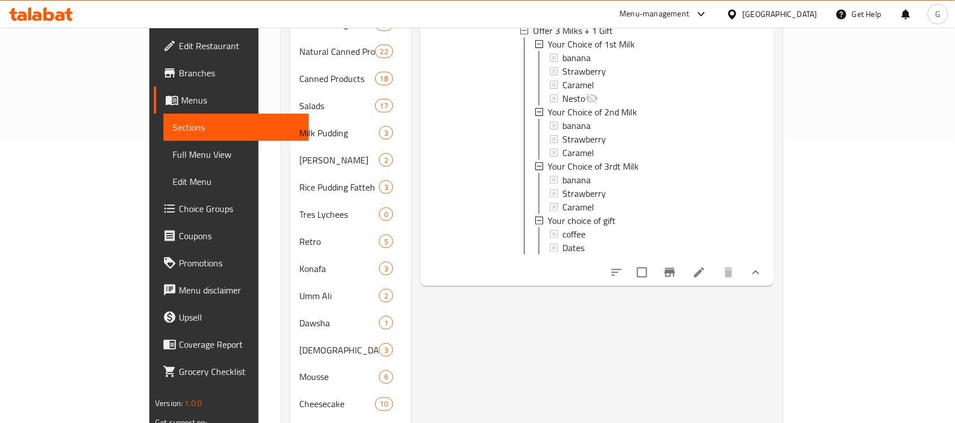
click at [715, 274] on li at bounding box center [700, 273] width 32 height 20
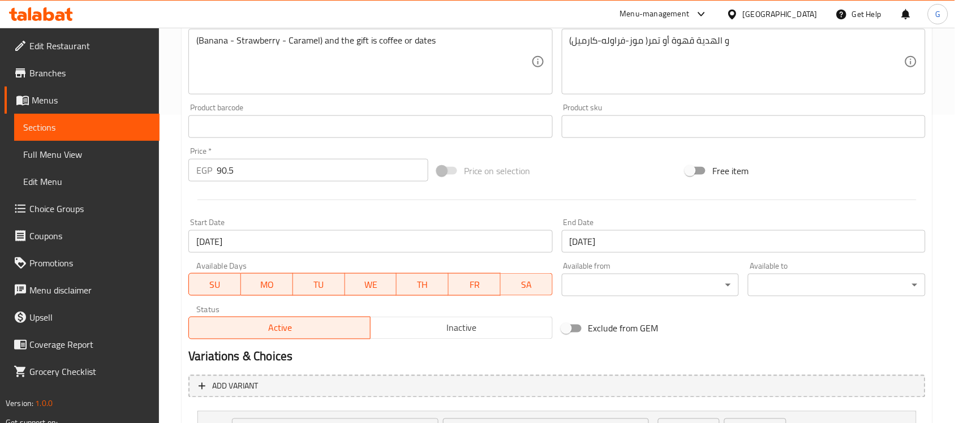
scroll to position [269, 0]
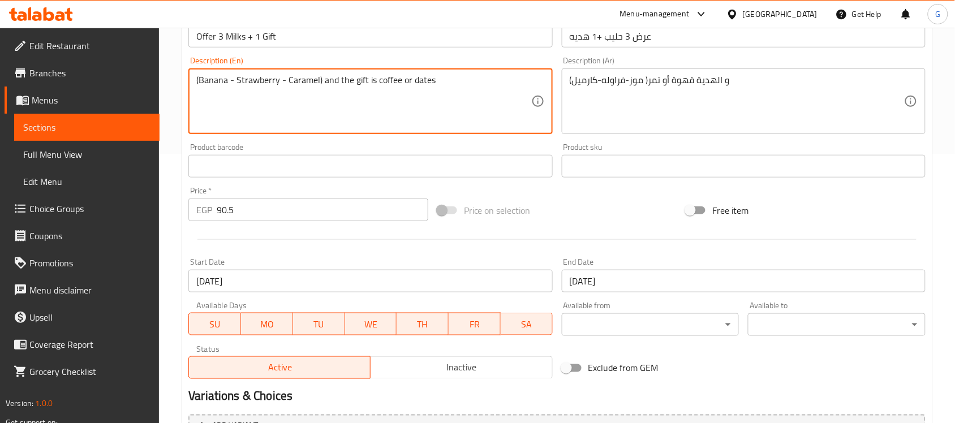
paste textarea "250 gm"
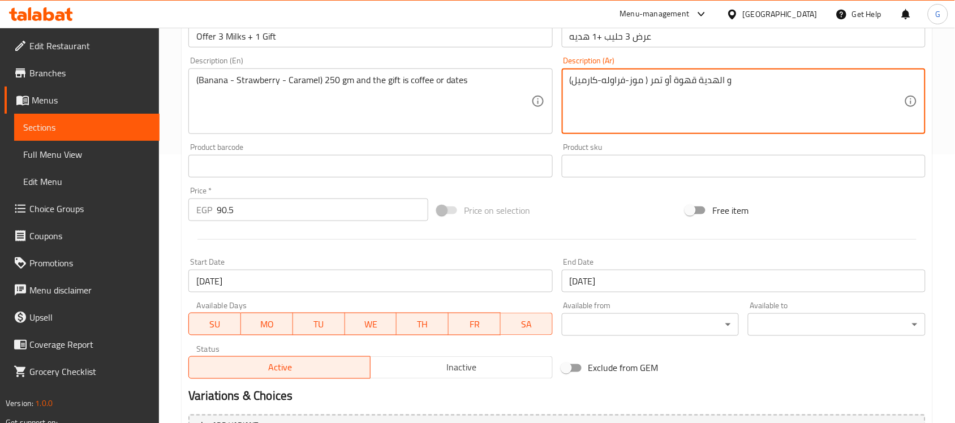
paste textarea "250 جرام"
click at [646, 86] on textarea "(موز-فراوله-كارميل ) 250 جرام و الهدية قهوة أو تمر" at bounding box center [737, 102] width 334 height 54
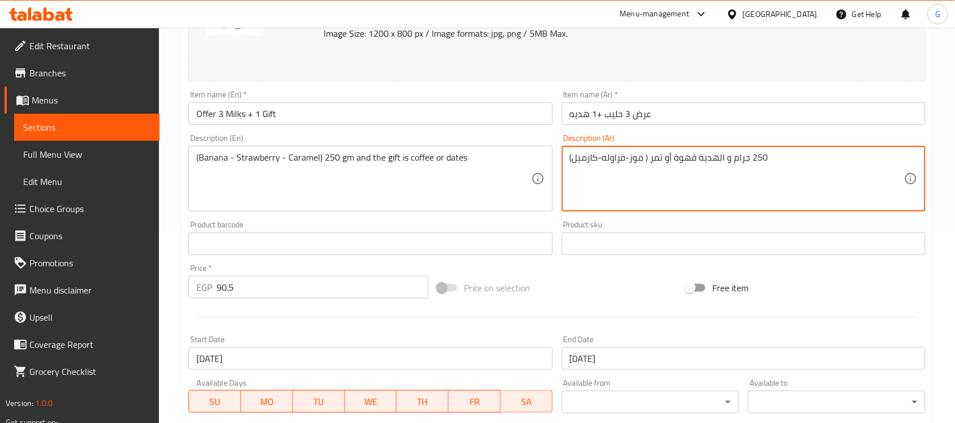
scroll to position [57, 0]
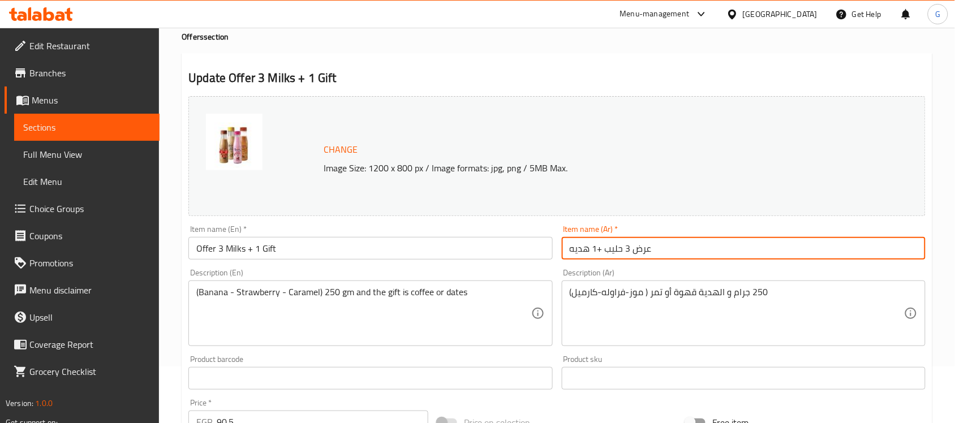
click at [657, 241] on input "عرض 3 حليب +1 هديه" at bounding box center [744, 248] width 364 height 23
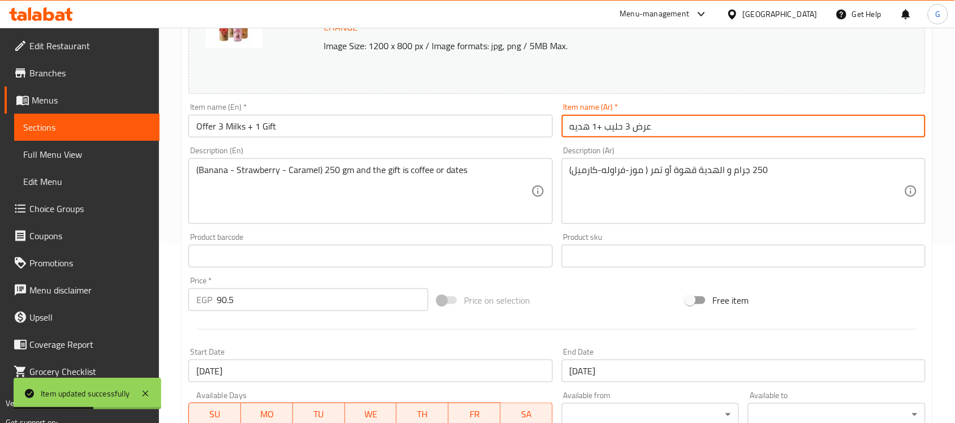
scroll to position [0, 0]
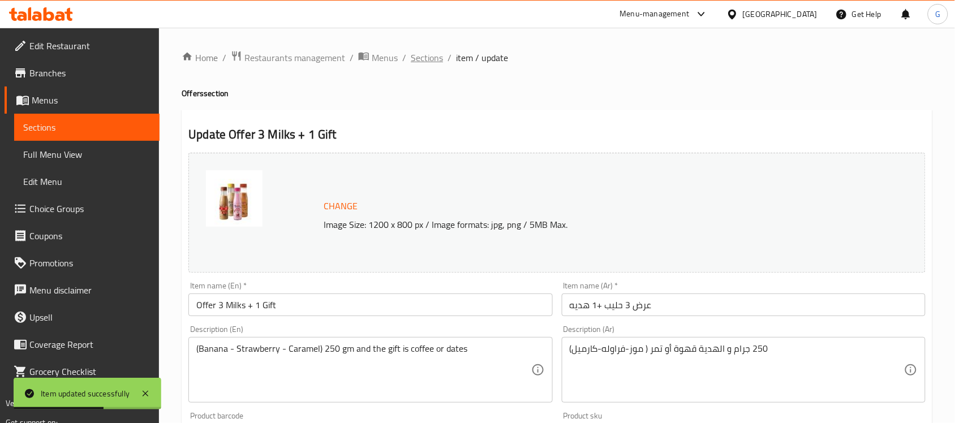
click at [426, 57] on span "Sections" at bounding box center [427, 58] width 32 height 14
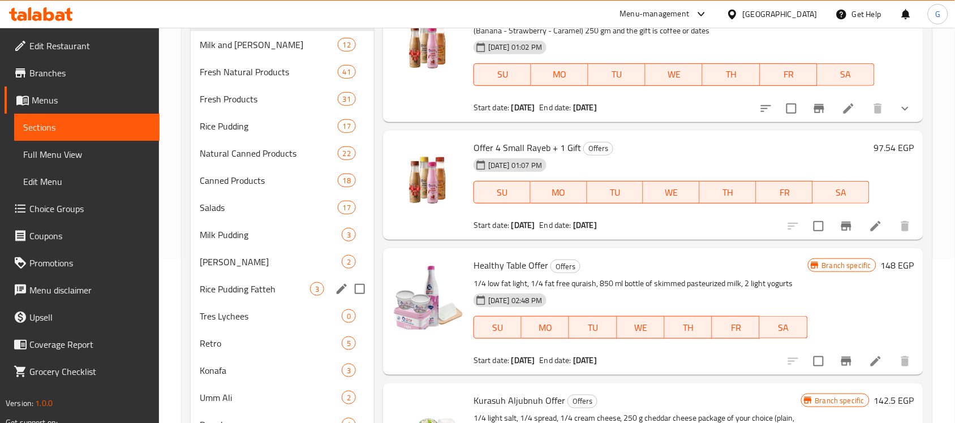
scroll to position [148, 0]
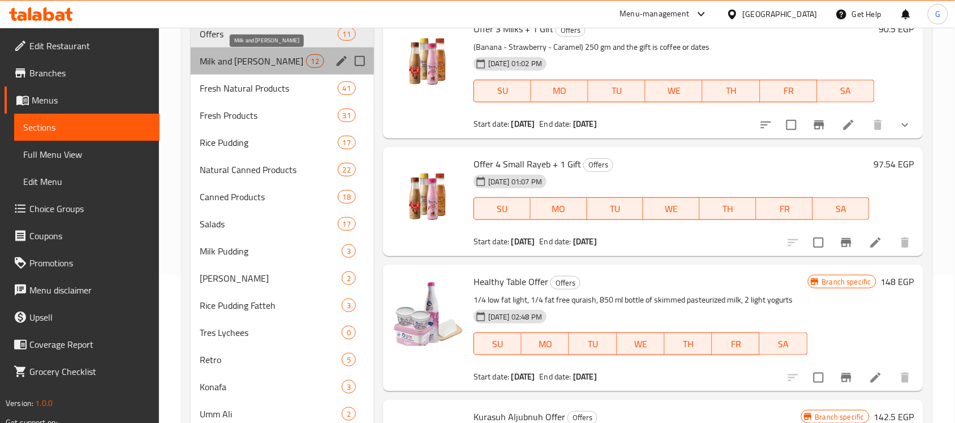
click at [272, 58] on span "Milk and [PERSON_NAME]" at bounding box center [253, 61] width 106 height 14
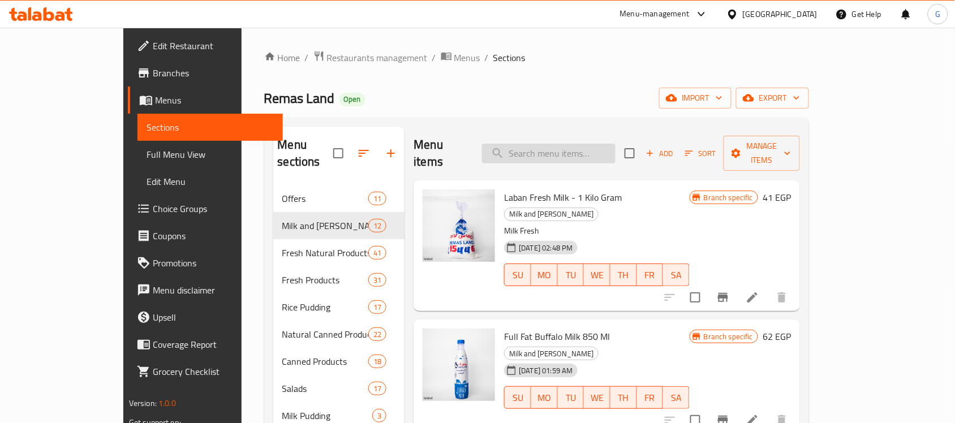
click at [616, 152] on input "search" at bounding box center [549, 154] width 134 height 20
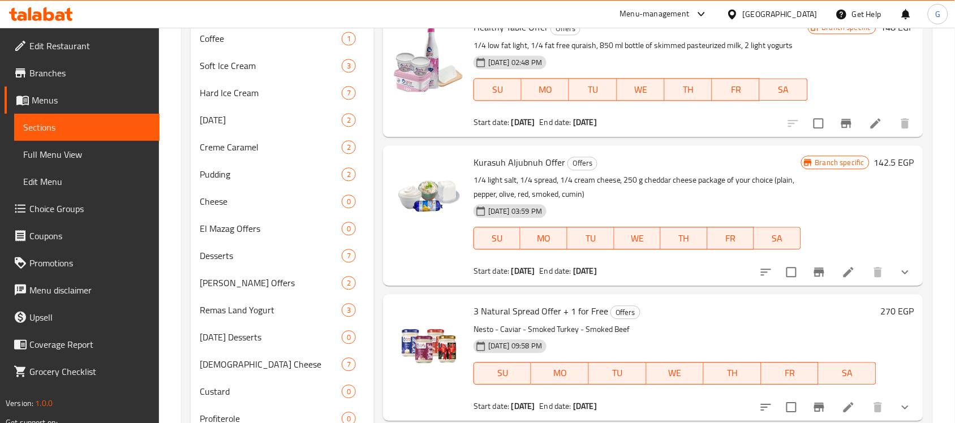
scroll to position [141, 0]
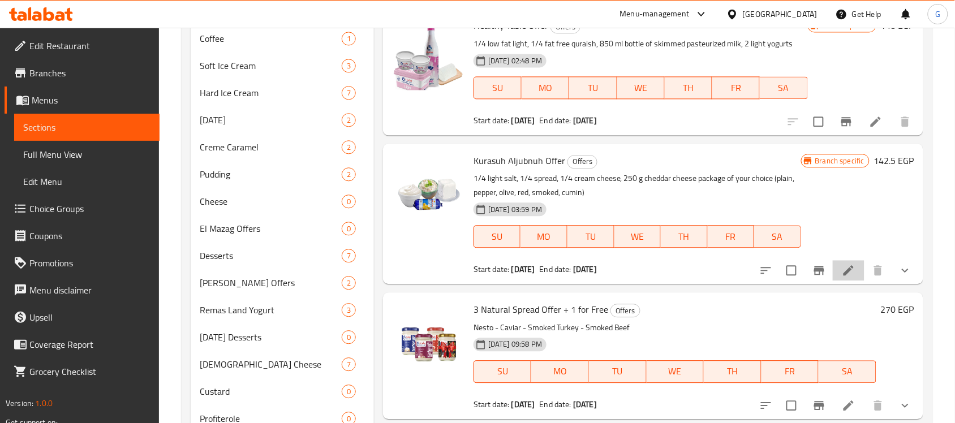
click at [834, 279] on li at bounding box center [849, 270] width 32 height 20
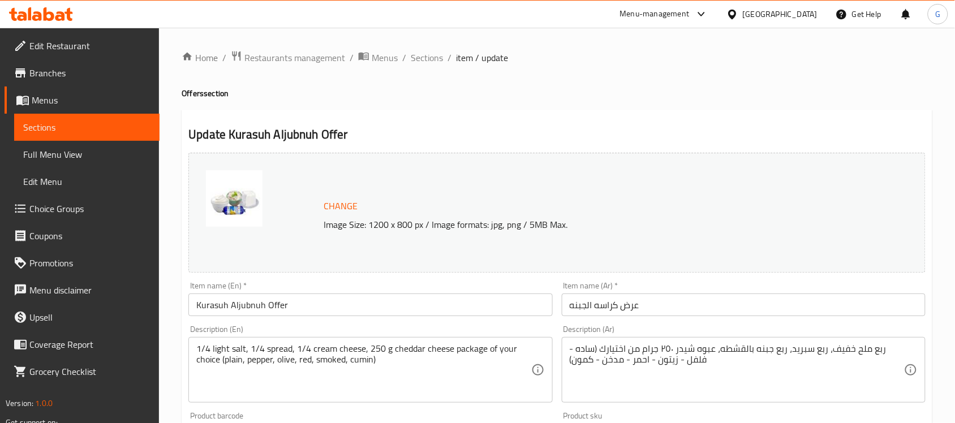
drag, startPoint x: 602, startPoint y: 96, endPoint x: 586, endPoint y: 99, distance: 16.1
click at [602, 96] on h4 "Offers section" at bounding box center [557, 93] width 751 height 11
click at [437, 57] on span "Sections" at bounding box center [427, 58] width 32 height 14
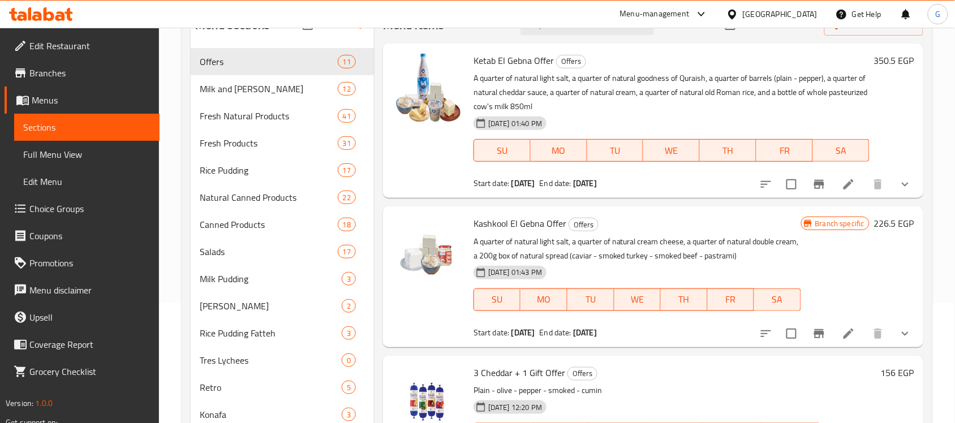
scroll to position [141, 0]
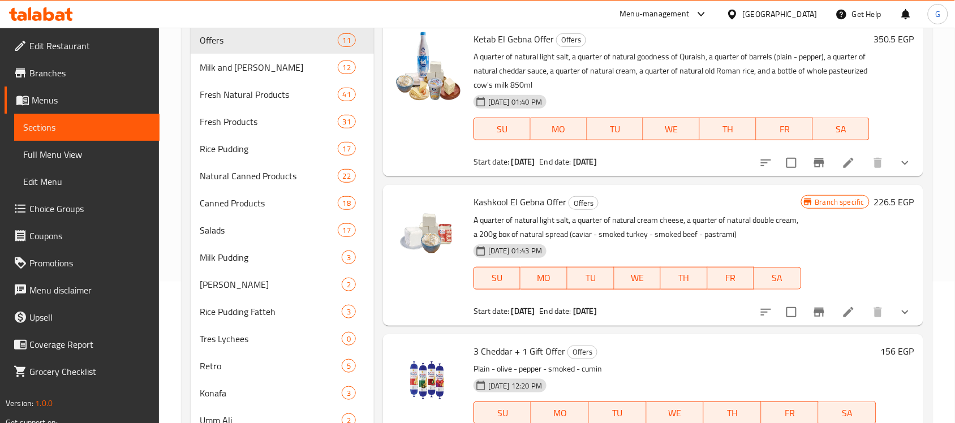
click at [658, 96] on div "17-09-2025 01:40 PM SU MO TU WE TH FR SA" at bounding box center [671, 121] width 405 height 61
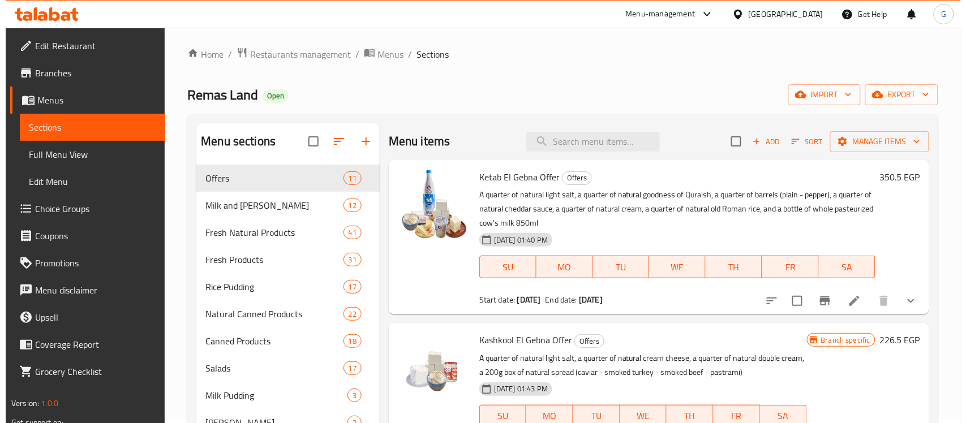
scroll to position [0, 0]
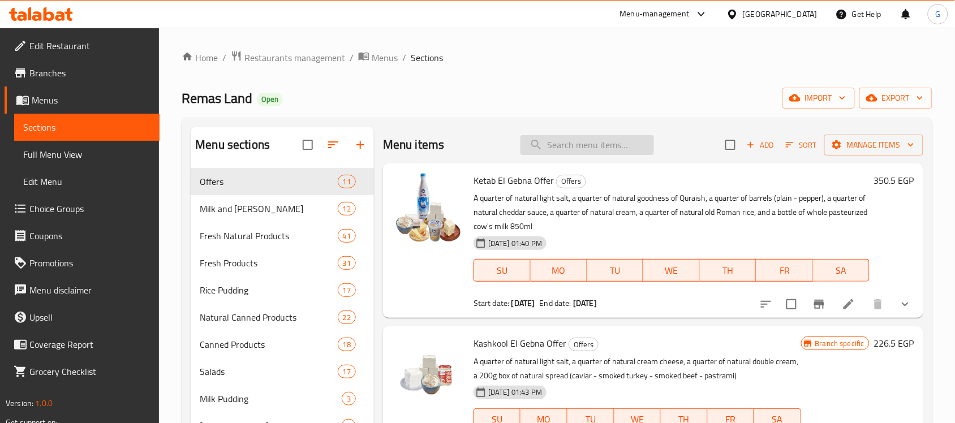
click at [579, 136] on input "search" at bounding box center [588, 145] width 134 height 20
paste input "Ketab El Gebna Offer"
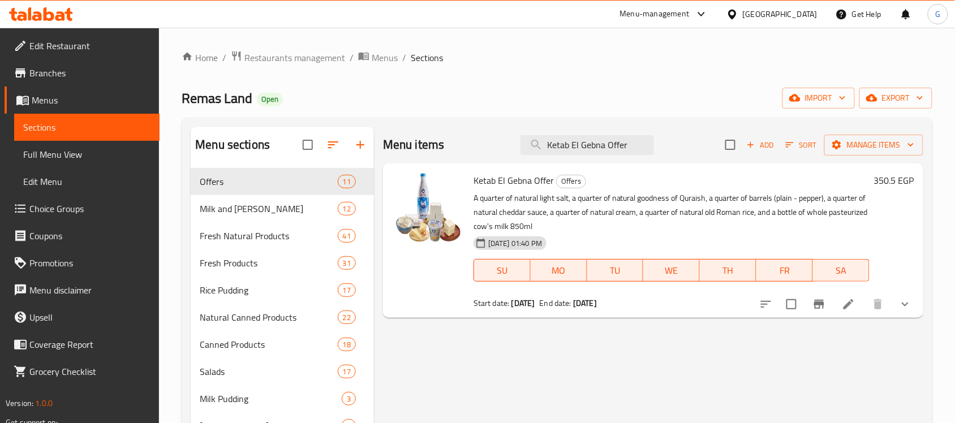
click at [821, 309] on icon "Branch-specific-item" at bounding box center [820, 305] width 14 height 14
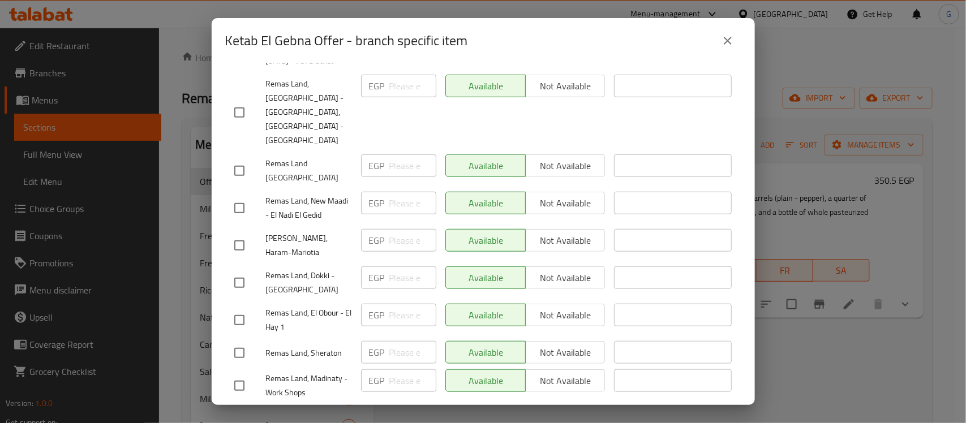
scroll to position [495, 0]
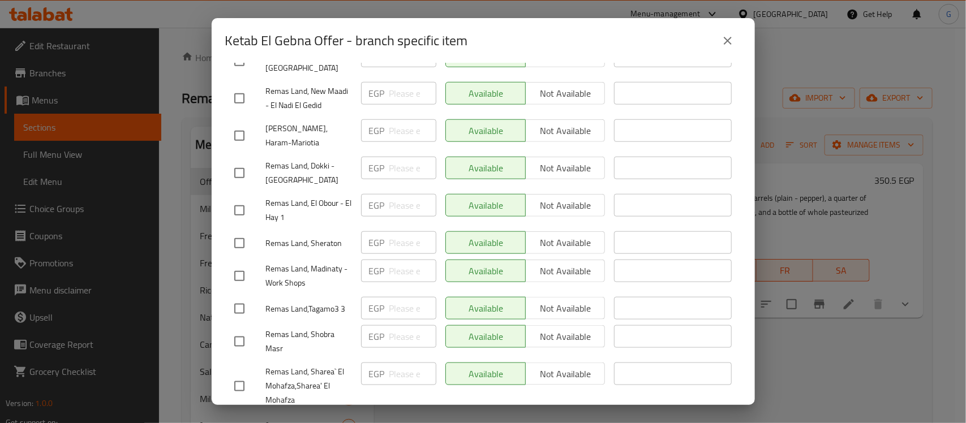
click at [732, 34] on icon "close" at bounding box center [728, 41] width 14 height 14
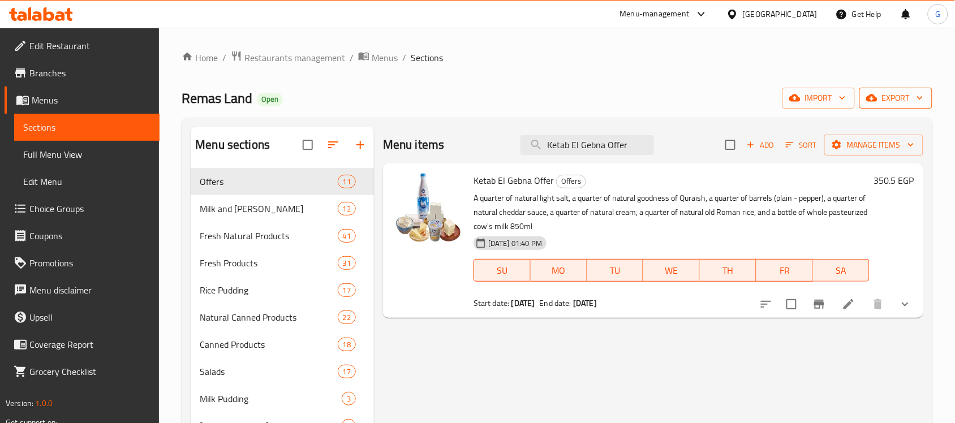
click at [931, 106] on button "export" at bounding box center [896, 98] width 73 height 21
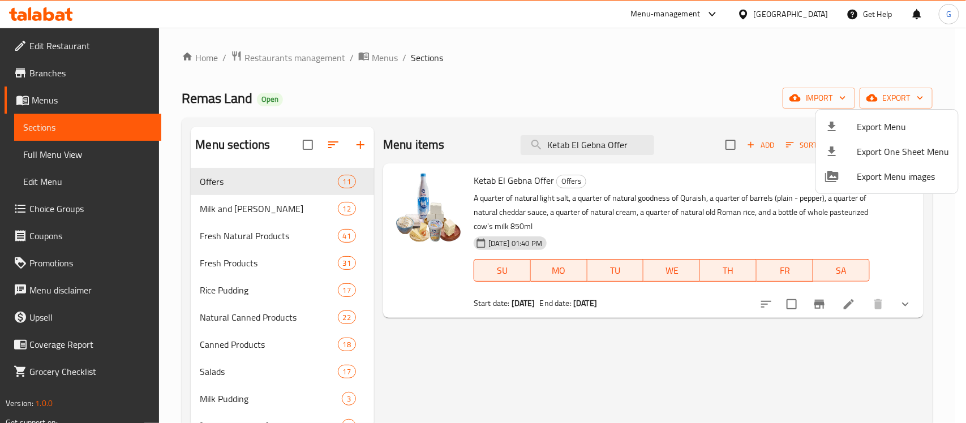
click at [896, 125] on span "Export Menu" at bounding box center [903, 127] width 92 height 14
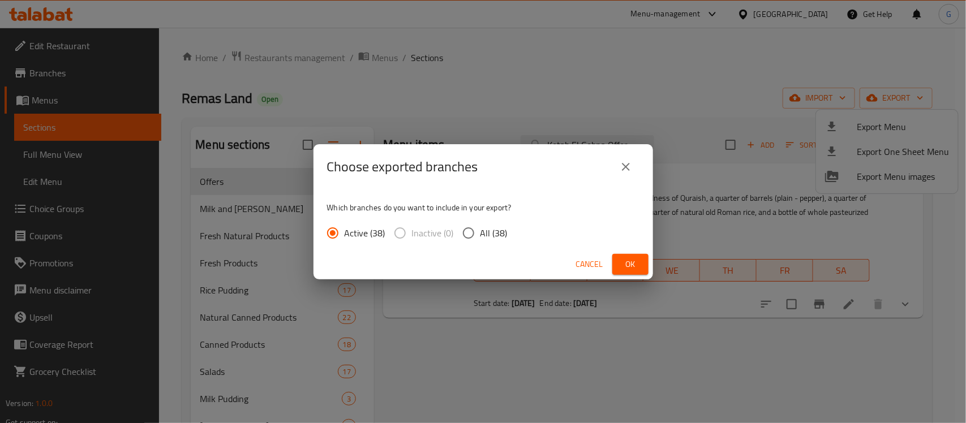
click at [477, 228] on input "All (38)" at bounding box center [469, 233] width 24 height 24
click at [705, 100] on div "Choose exported branches Which branches do you want to include in your export? …" at bounding box center [483, 211] width 966 height 423
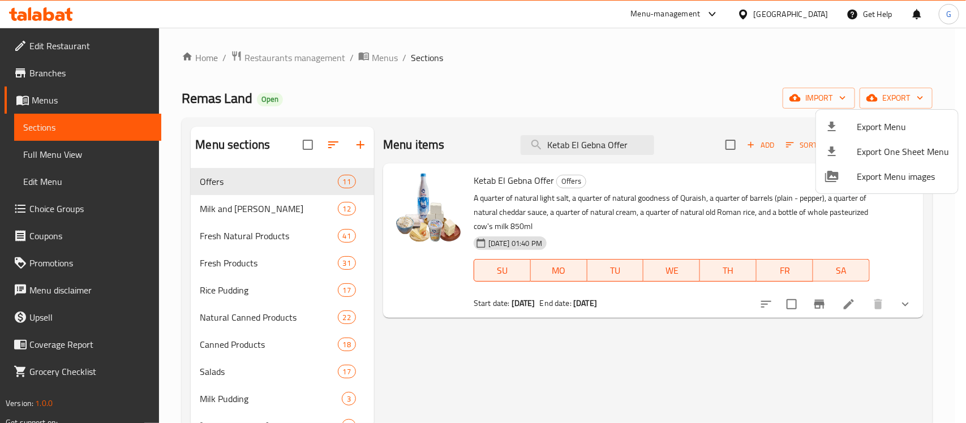
click at [597, 134] on div at bounding box center [483, 211] width 966 height 423
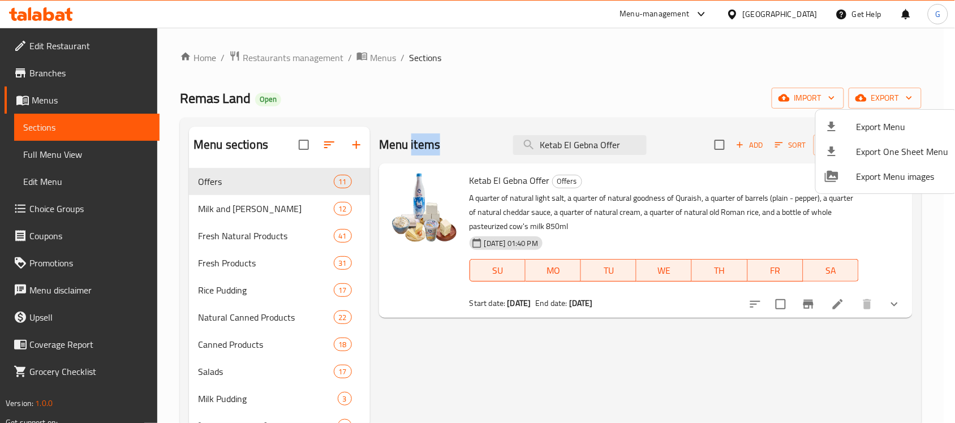
click at [597, 134] on div "Menu items Ketab El Gebna Offer Add Sort Manage items" at bounding box center [646, 145] width 534 height 37
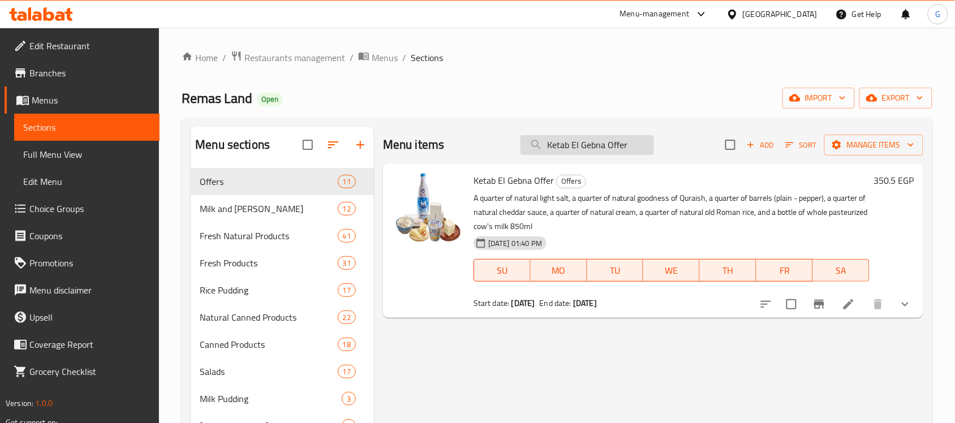
click at [596, 152] on input "Ketab El Gebna Offer" at bounding box center [588, 145] width 134 height 20
paste input "search"
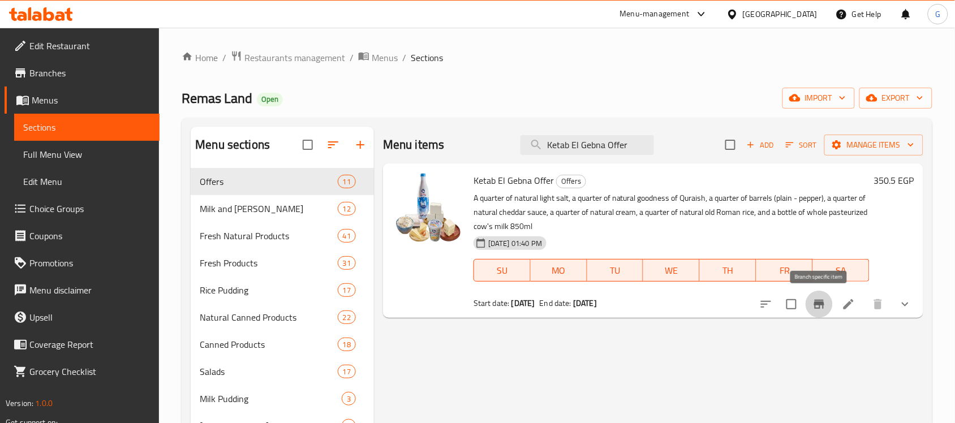
click at [821, 307] on icon "Branch-specific-item" at bounding box center [820, 305] width 14 height 14
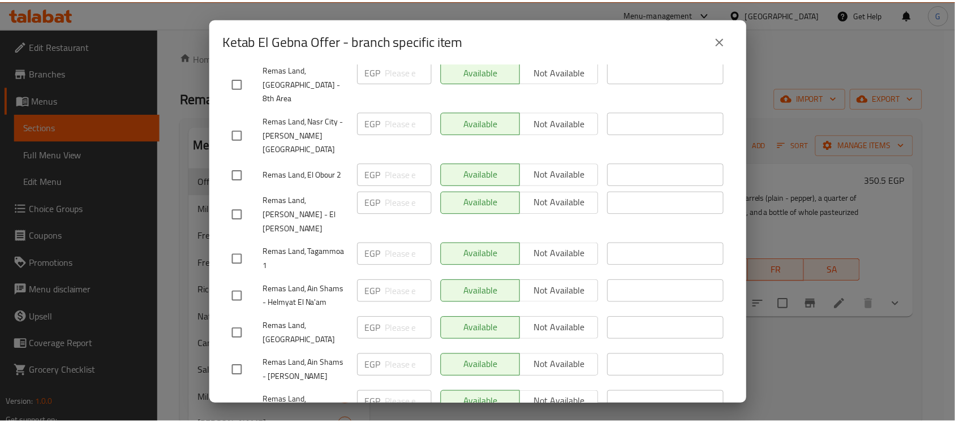
scroll to position [1260, 0]
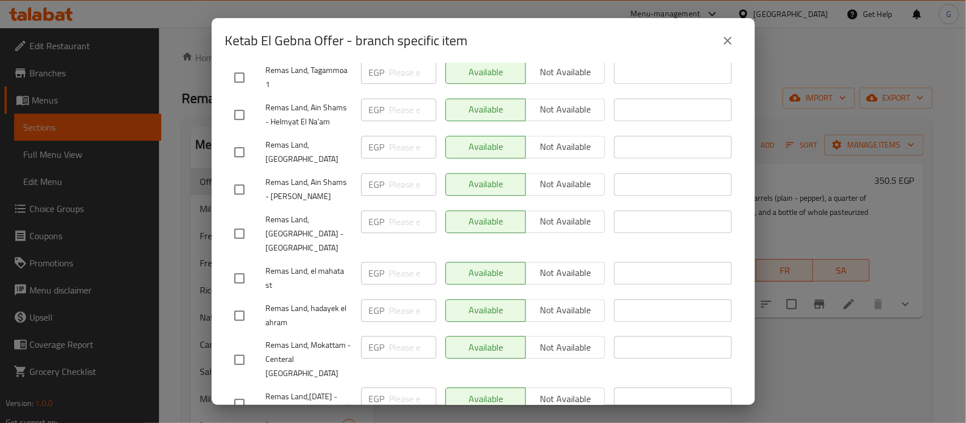
click at [732, 37] on icon "close" at bounding box center [728, 41] width 14 height 14
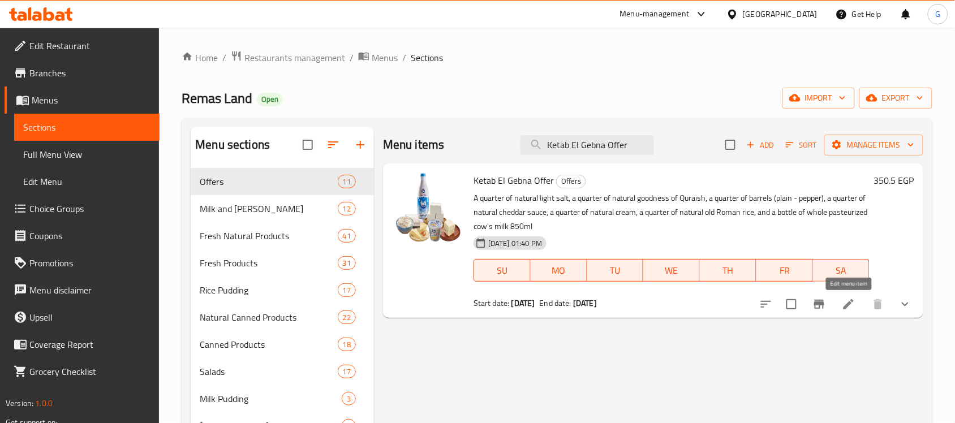
click at [852, 304] on icon at bounding box center [849, 304] width 10 height 10
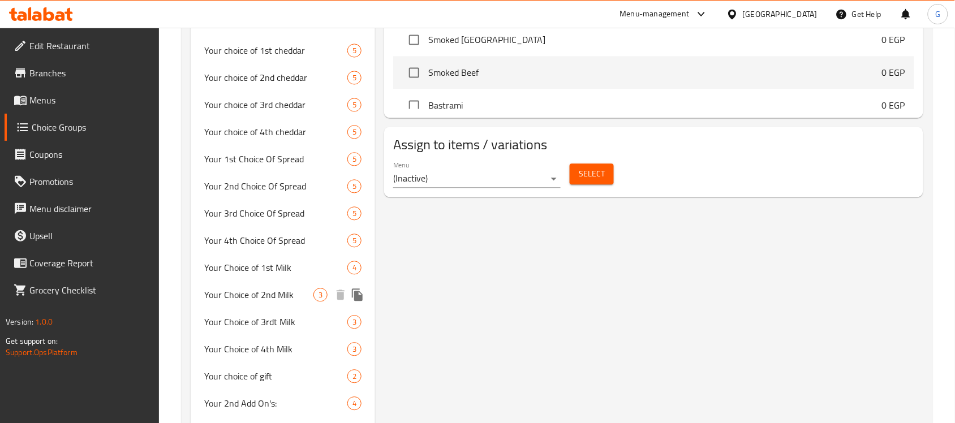
scroll to position [774, 0]
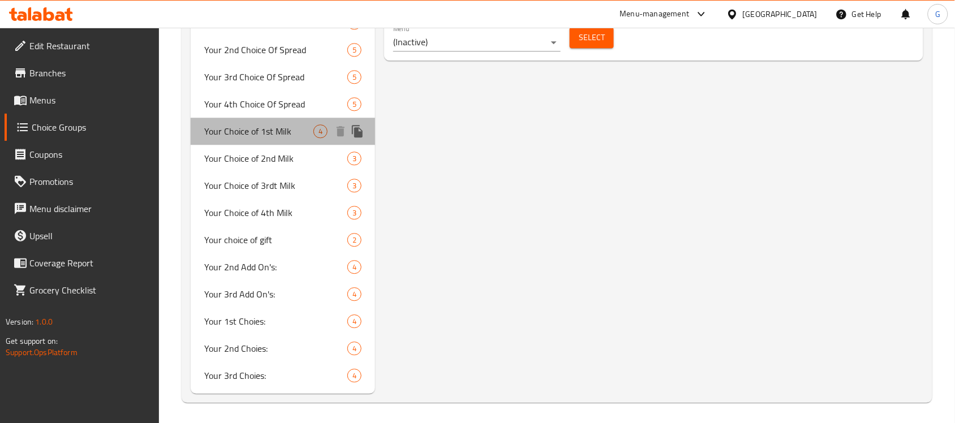
click at [274, 131] on span "Your Choice of 1st Milk" at bounding box center [258, 132] width 109 height 14
type input "Your Choice of 1st Milk"
type input "اختيارك من الحليب الأول"
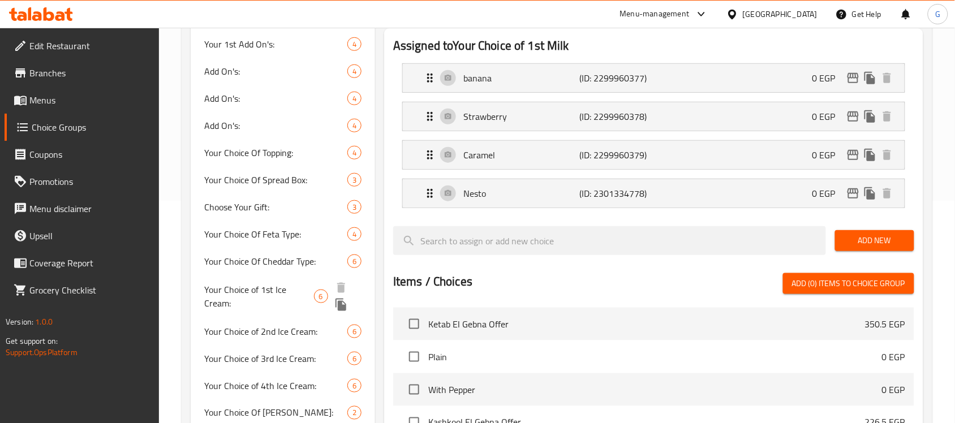
scroll to position [208, 0]
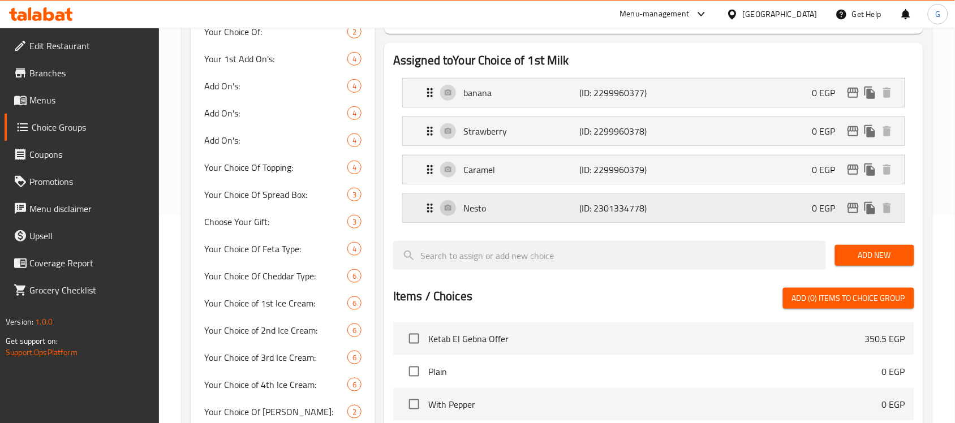
click at [717, 205] on div "Nesto (ID: 2301334778) 0 EGP" at bounding box center [657, 208] width 468 height 28
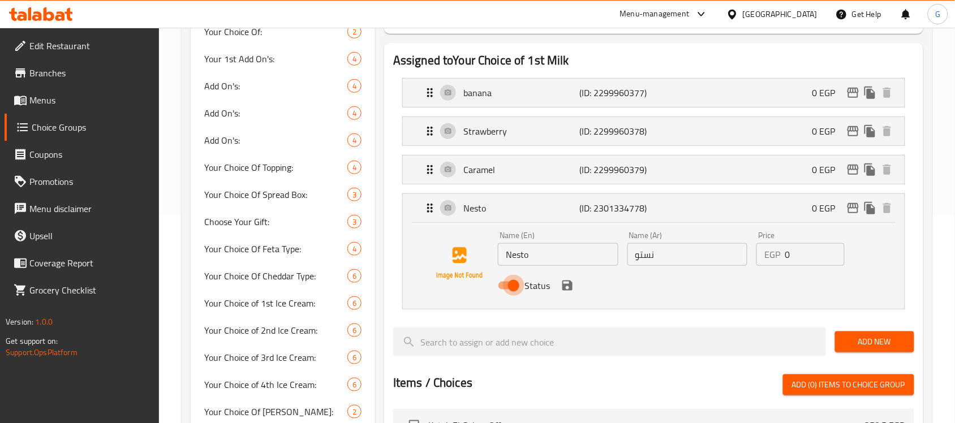
click at [501, 279] on input "Status" at bounding box center [514, 286] width 65 height 22
checkbox input "false"
click at [572, 286] on icon "save" at bounding box center [568, 286] width 14 height 14
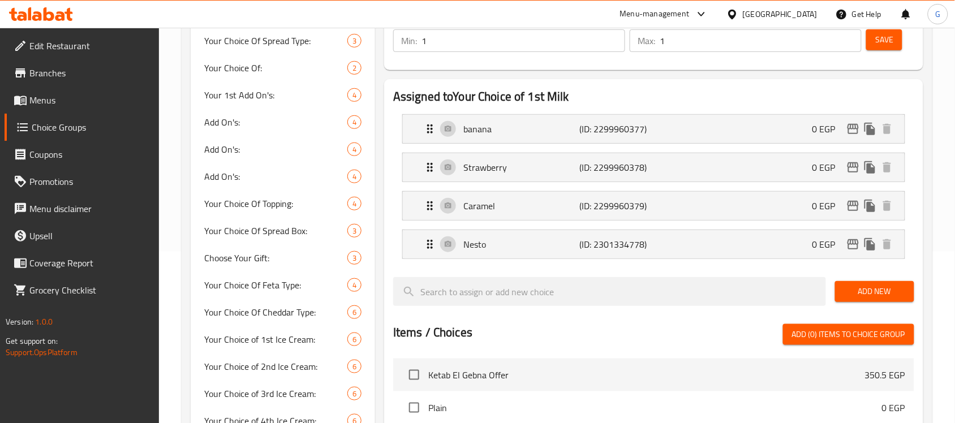
scroll to position [137, 0]
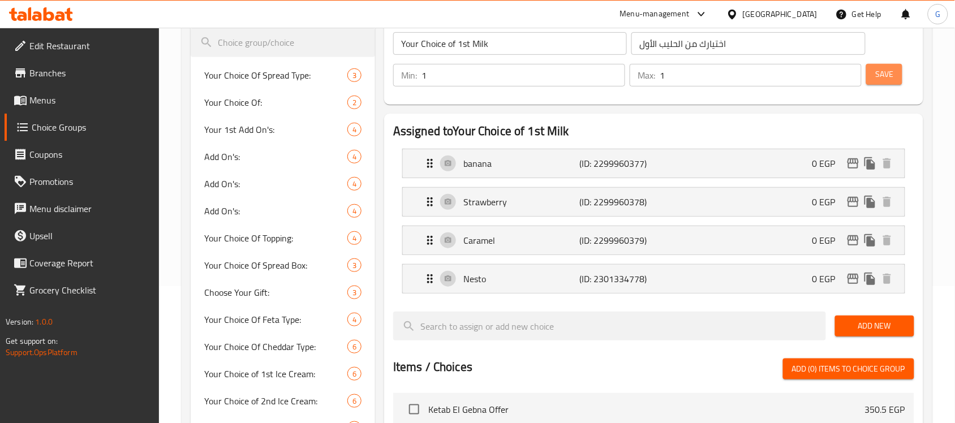
click at [887, 82] on button "Save" at bounding box center [884, 74] width 36 height 21
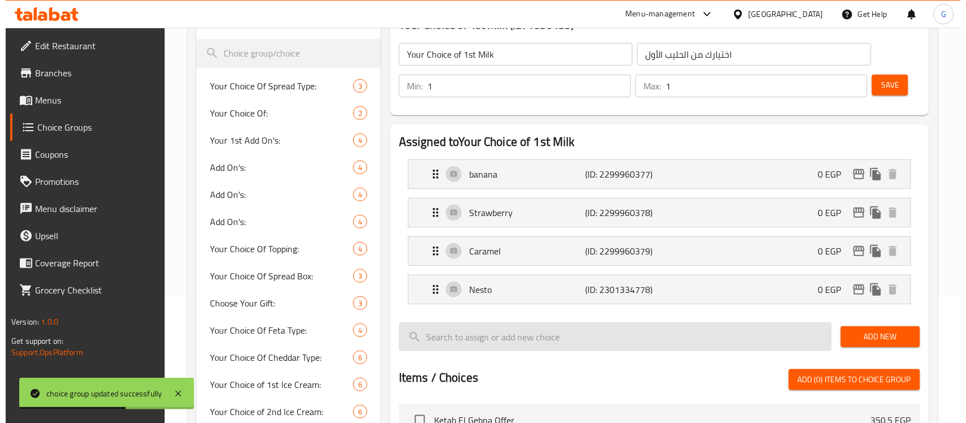
scroll to position [208, 0]
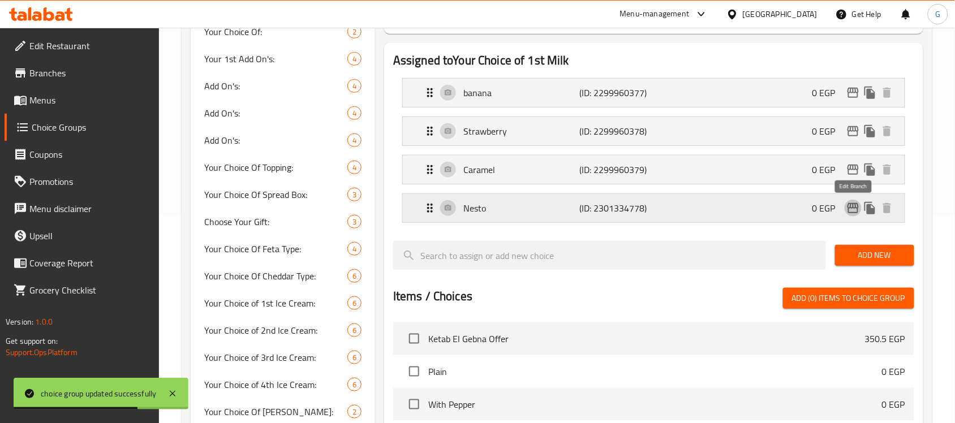
click at [852, 210] on icon "edit" at bounding box center [854, 208] width 14 height 14
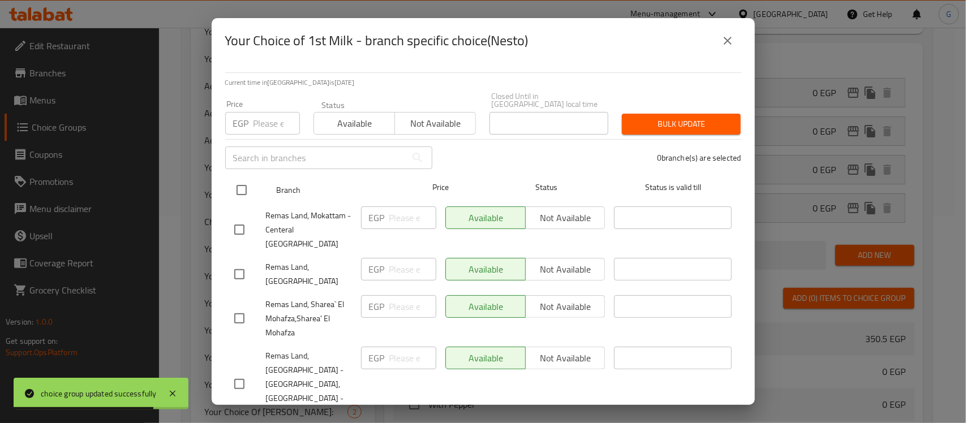
click at [247, 178] on input "checkbox" at bounding box center [242, 190] width 24 height 24
checkbox input "true"
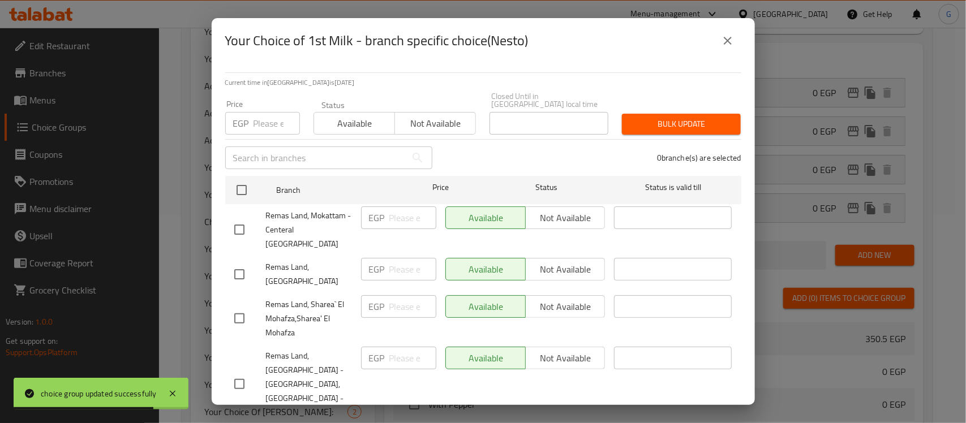
checkbox input "true"
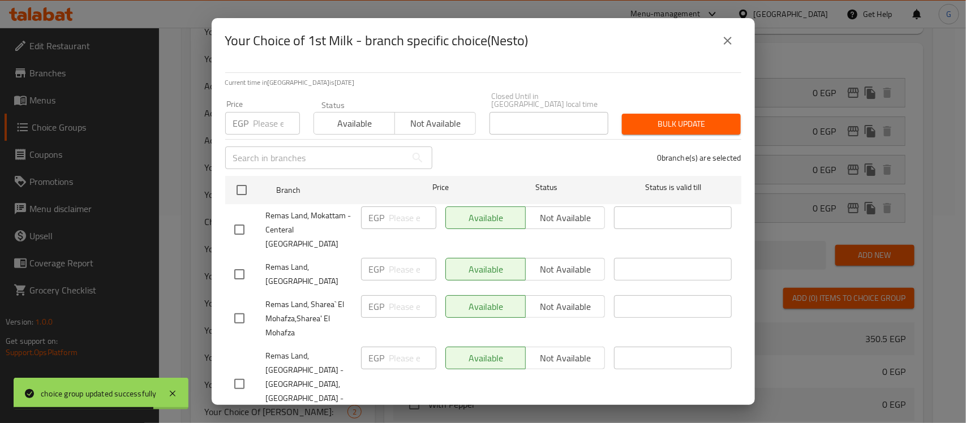
checkbox input "true"
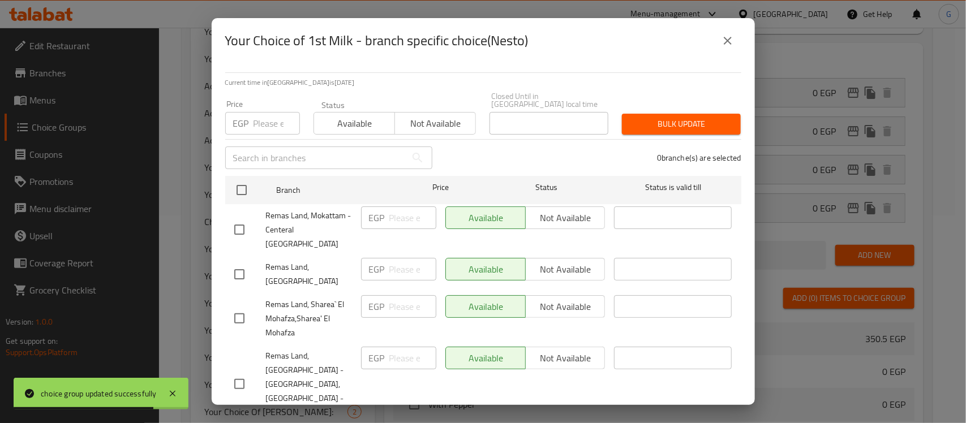
checkbox input "true"
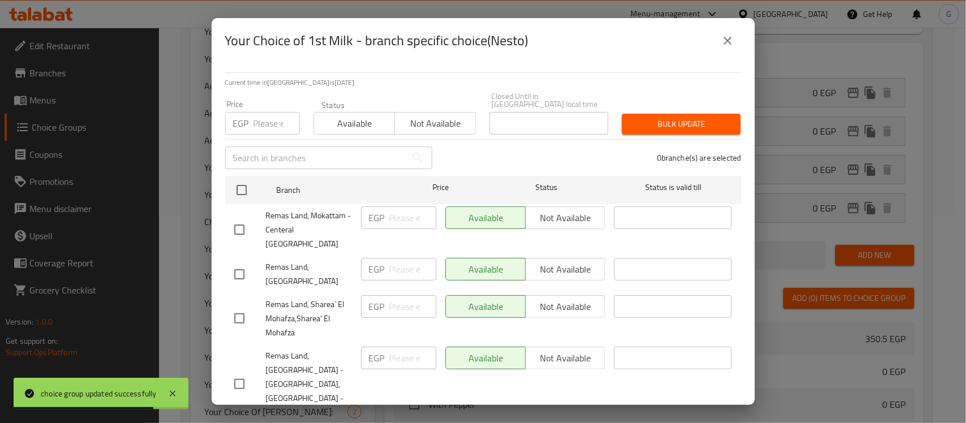
checkbox input "true"
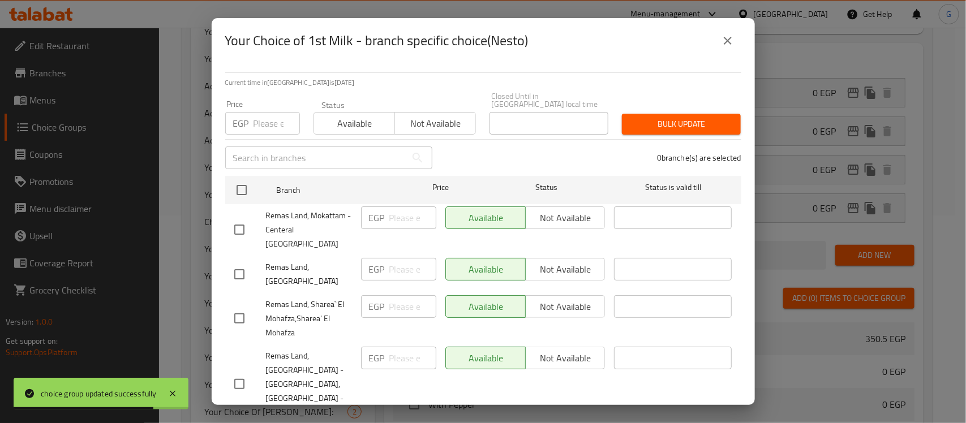
checkbox input "true"
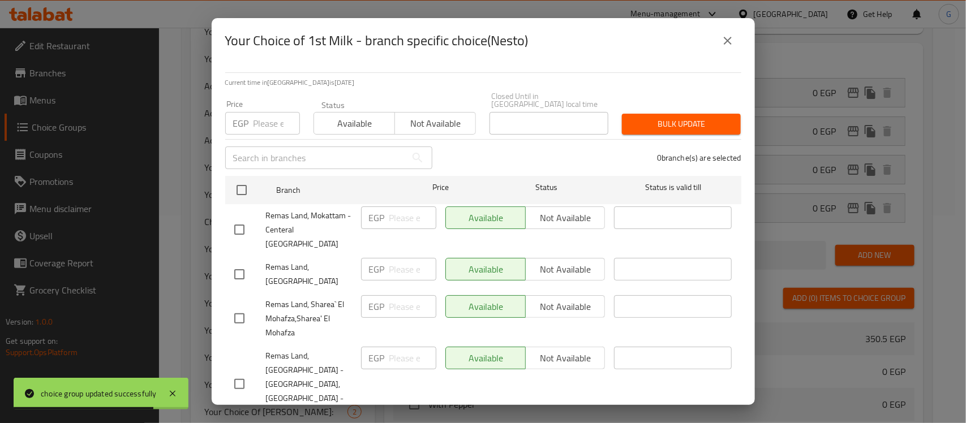
checkbox input "true"
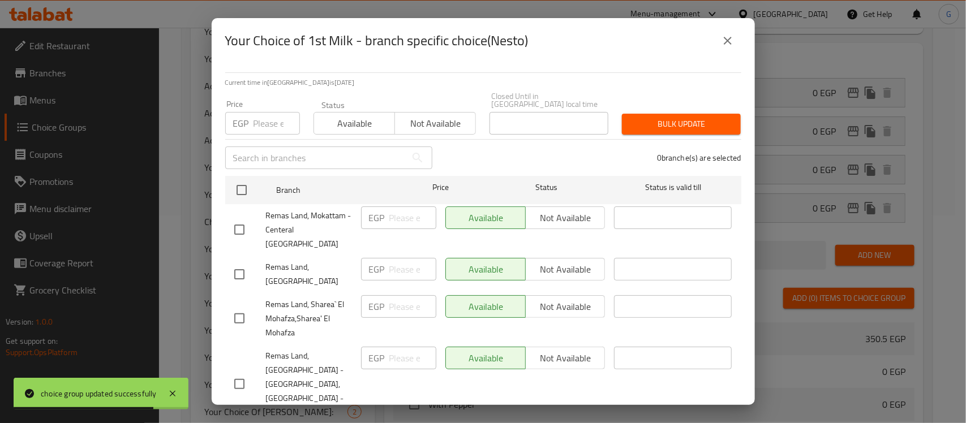
checkbox input "true"
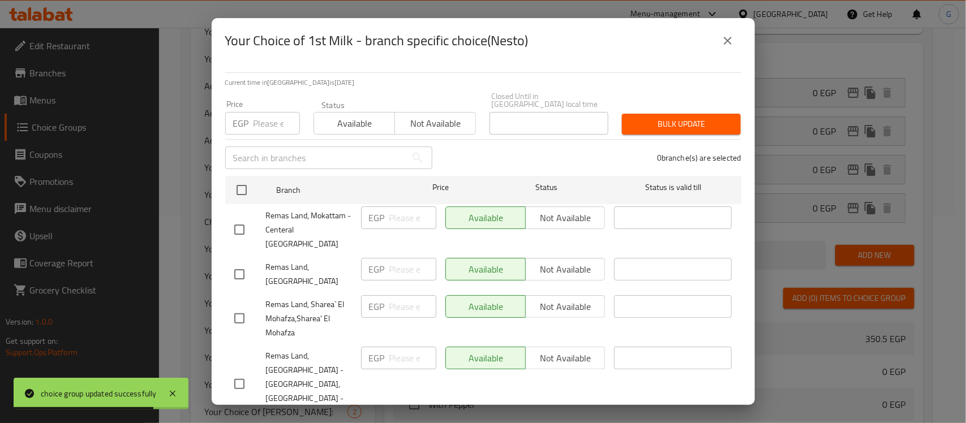
checkbox input "true"
click at [443, 115] on span "Not available" at bounding box center [436, 123] width 72 height 16
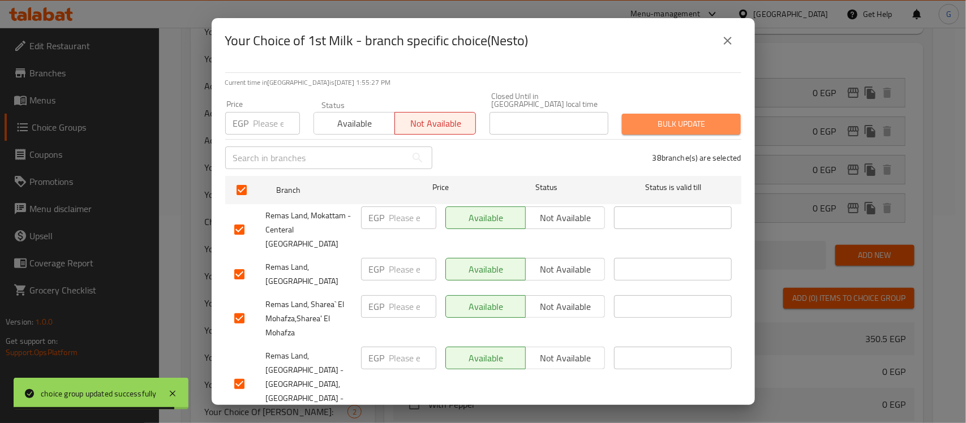
click at [681, 119] on span "Bulk update" at bounding box center [681, 124] width 101 height 14
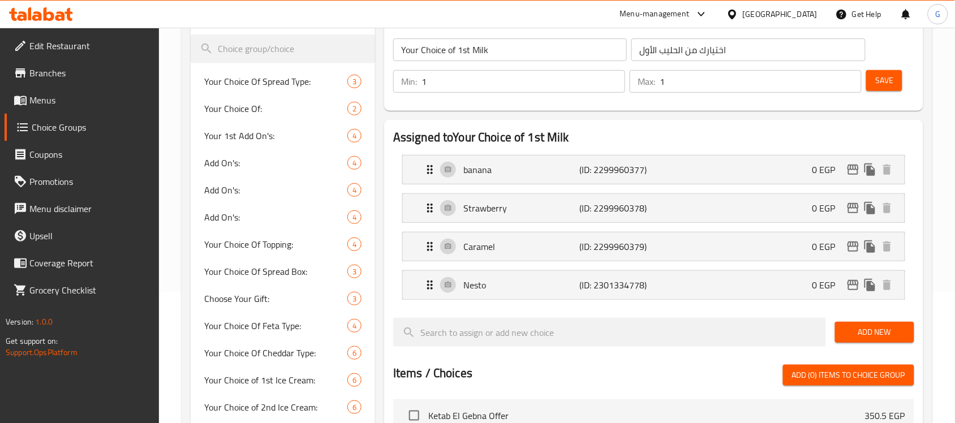
scroll to position [141, 0]
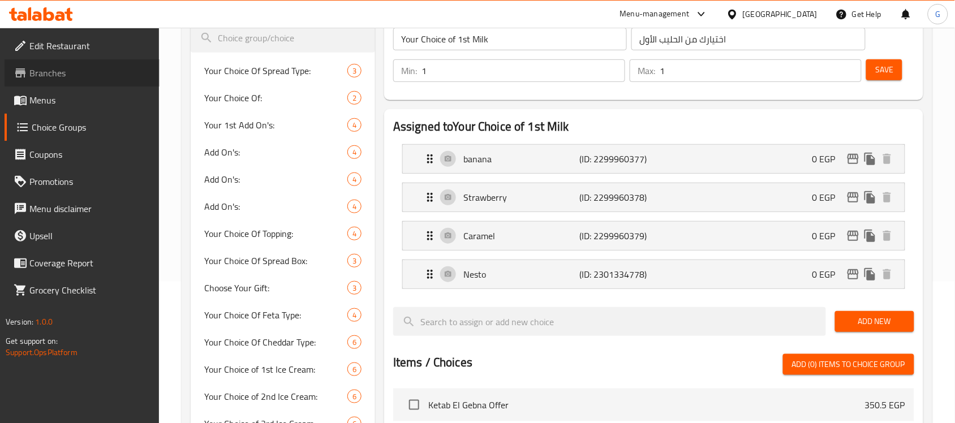
click at [49, 68] on span "Branches" at bounding box center [89, 73] width 121 height 14
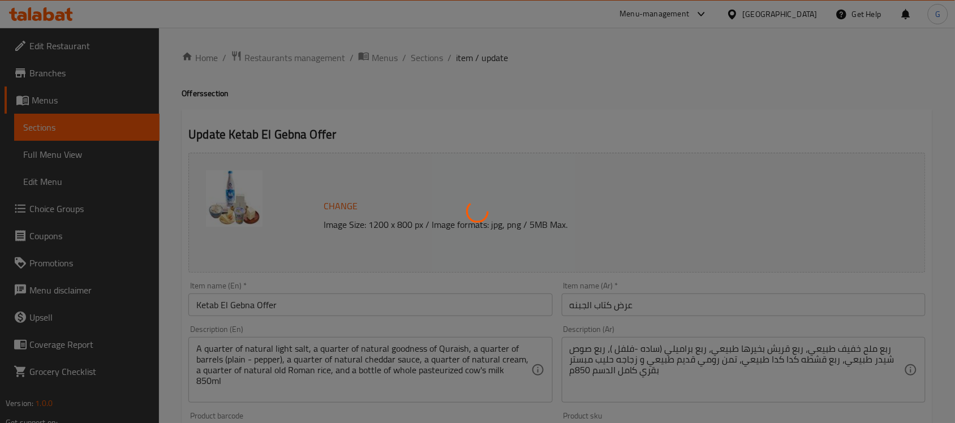
type input "اختيارك من الجبنة البراميلي:"
type input "1"
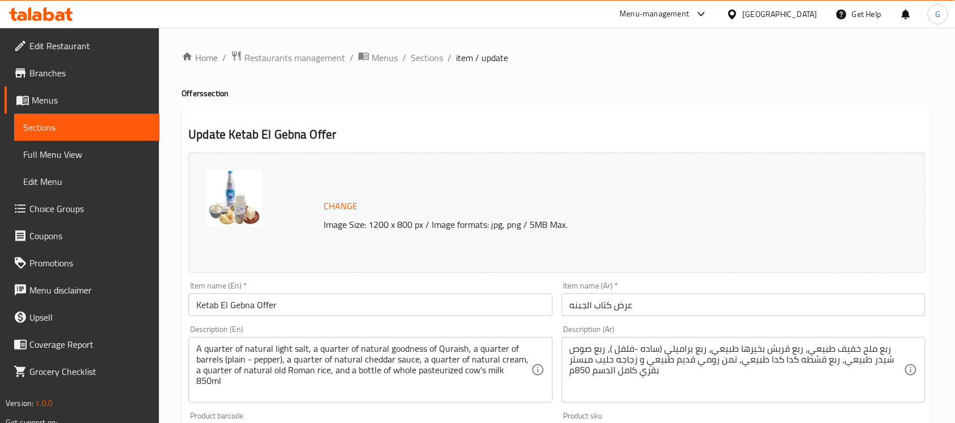
click at [97, 204] on span "Choice Groups" at bounding box center [89, 209] width 121 height 14
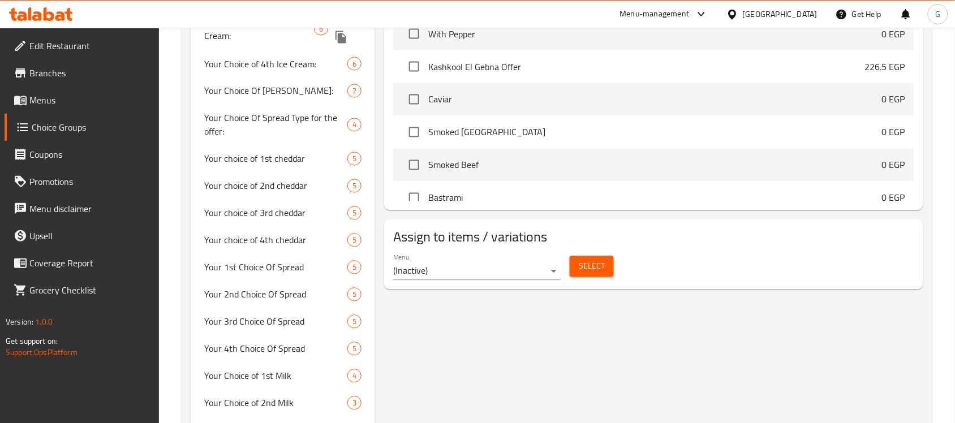
scroll to position [566, 0]
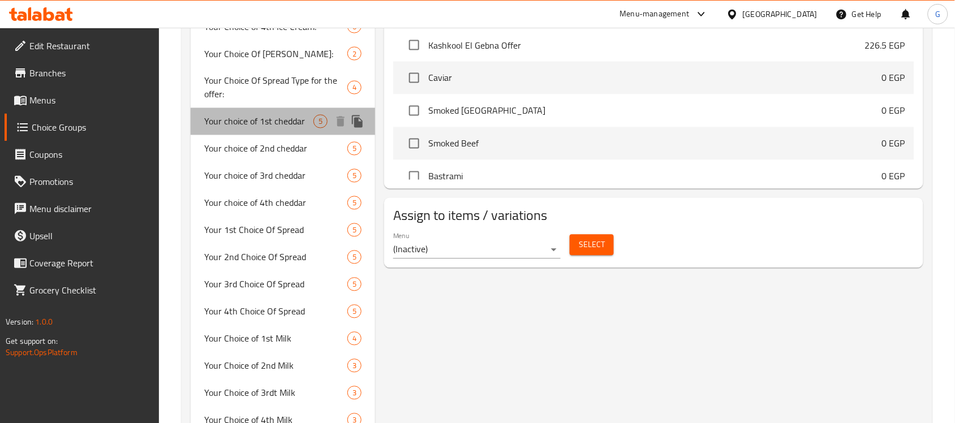
click at [284, 131] on div "Your choice of 1st cheddar 5" at bounding box center [283, 121] width 184 height 27
type input "Your choice of 1st cheddar"
type input "اختيارك من الشيدار الأول"
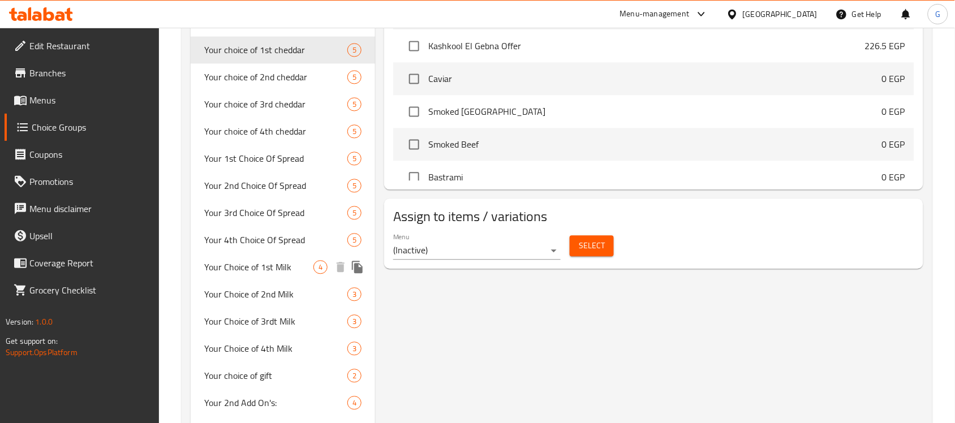
scroll to position [632, 0]
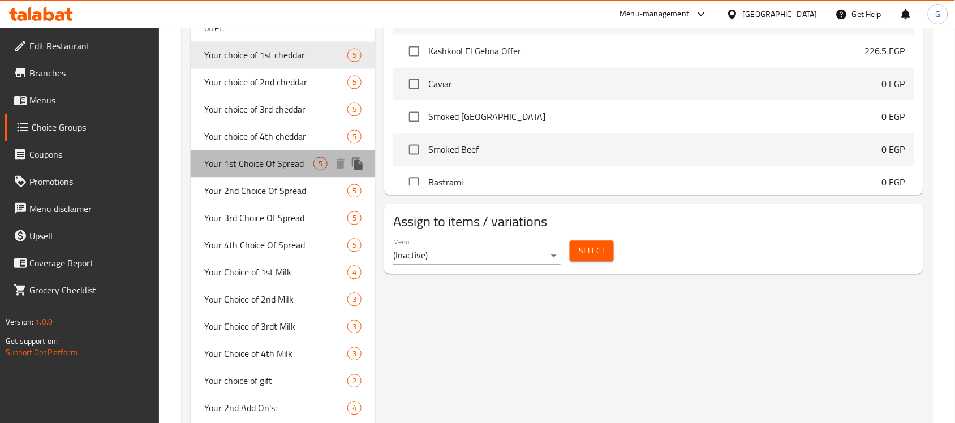
click at [286, 165] on span "Your 1st Choice Of Spread" at bounding box center [258, 164] width 109 height 14
type input "Your 1st Choice Of Spread"
type input "اختيارك الأول من السبريد"
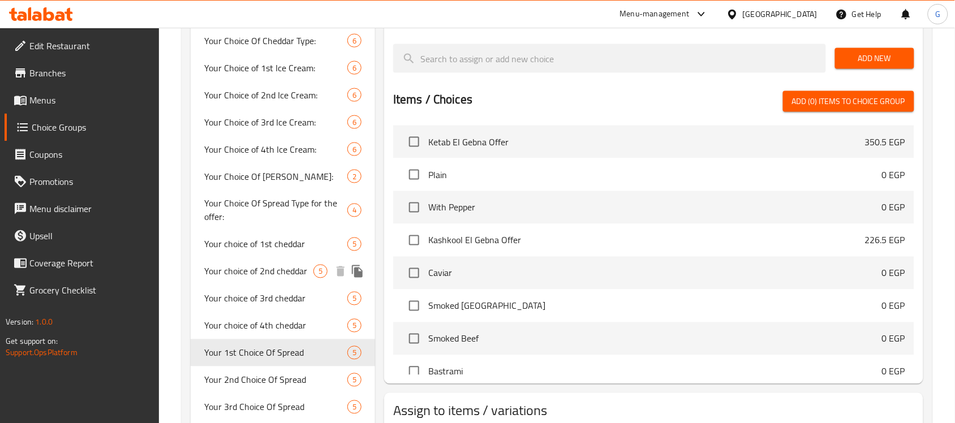
scroll to position [349, 0]
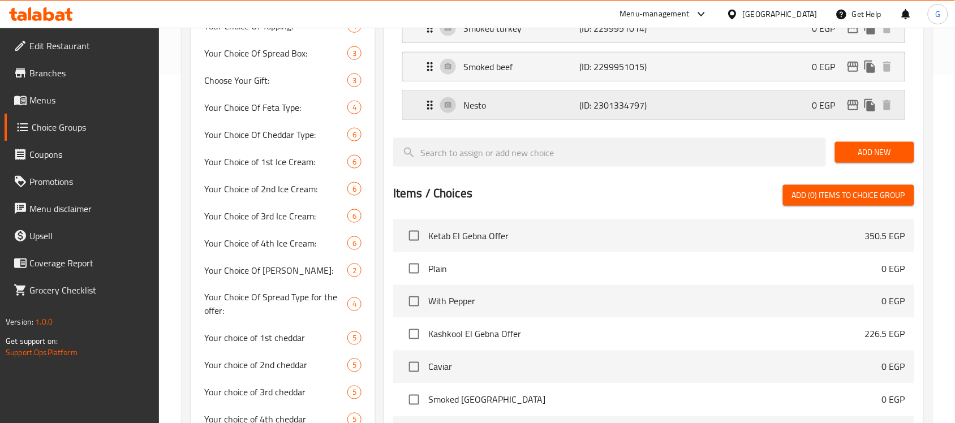
click at [598, 101] on p "(ID: 2301334797)" at bounding box center [619, 105] width 78 height 14
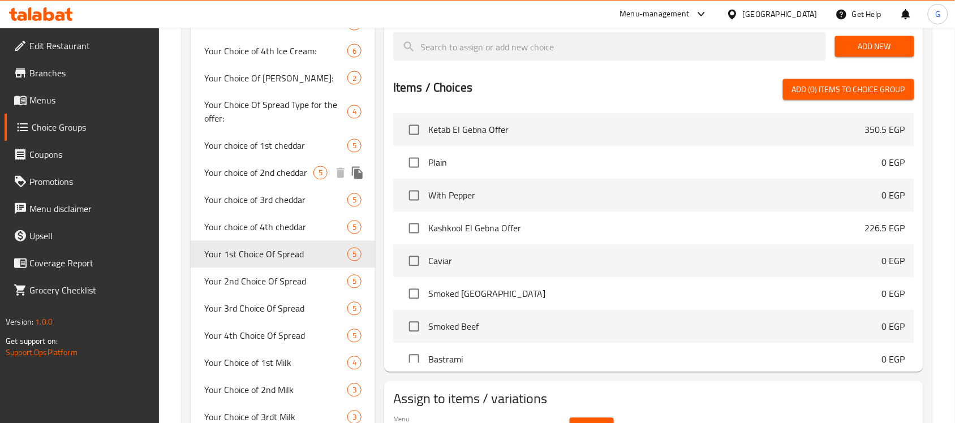
scroll to position [561, 0]
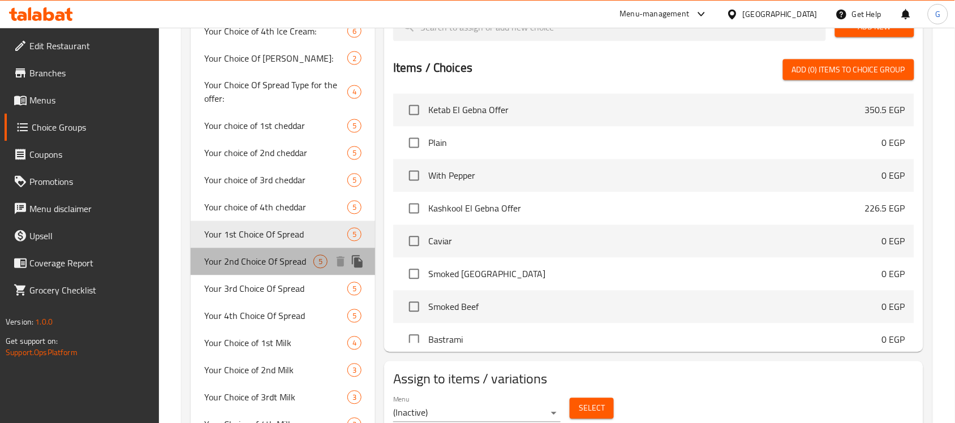
click at [246, 256] on span "Your 2nd Choice Of Spread" at bounding box center [258, 262] width 109 height 14
type input "Your 2nd Choice Of Spread"
type input "اختيارك الثاني من السبريد"
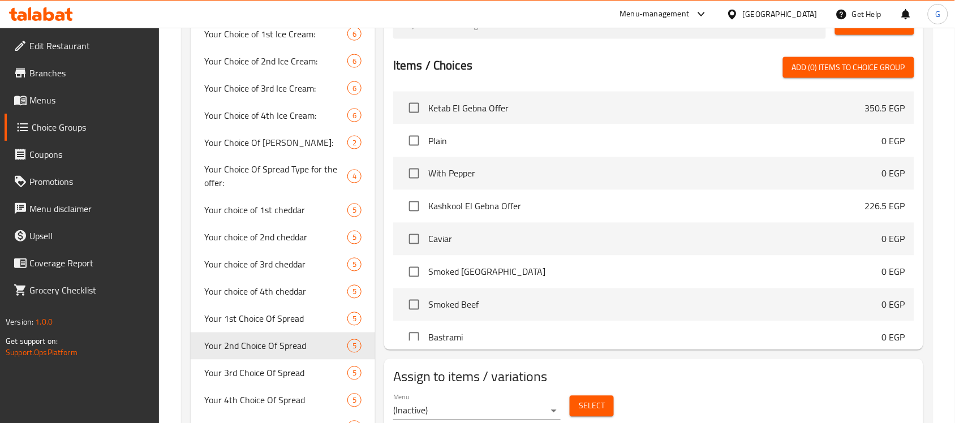
scroll to position [278, 0]
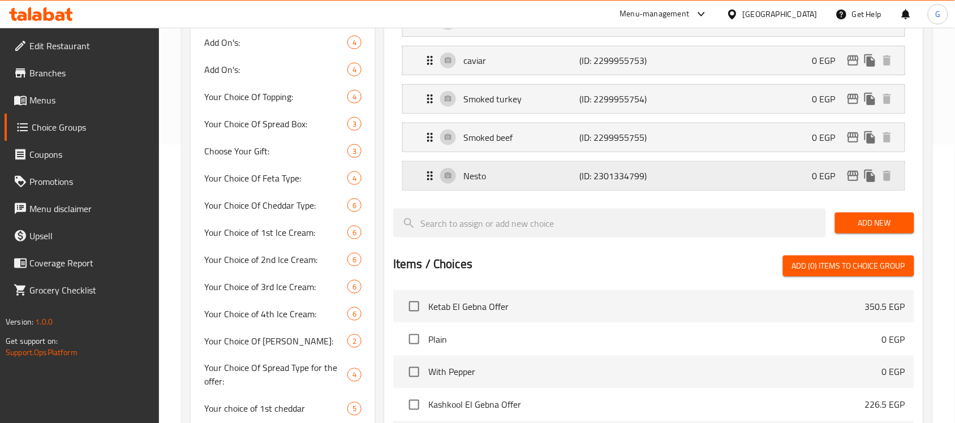
click at [636, 182] on p "(ID: 2301334799)" at bounding box center [619, 176] width 78 height 14
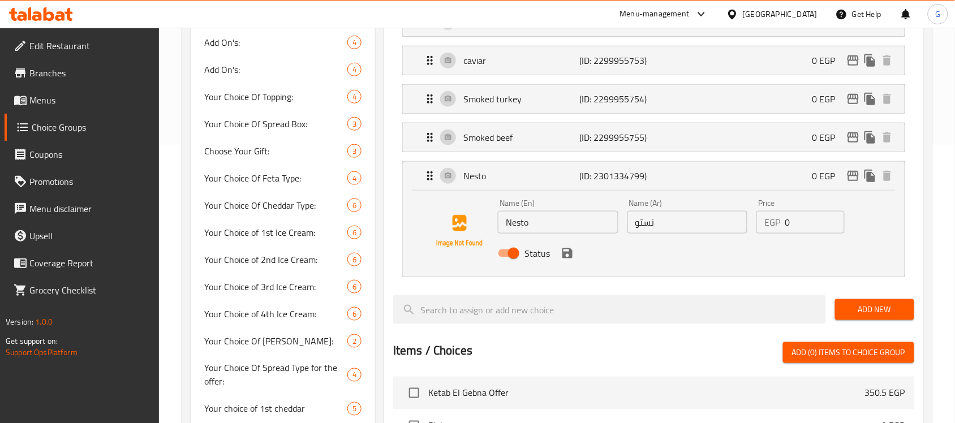
click at [507, 254] on input "Status" at bounding box center [514, 254] width 65 height 22
checkbox input "false"
click at [569, 255] on icon "save" at bounding box center [568, 253] width 10 height 10
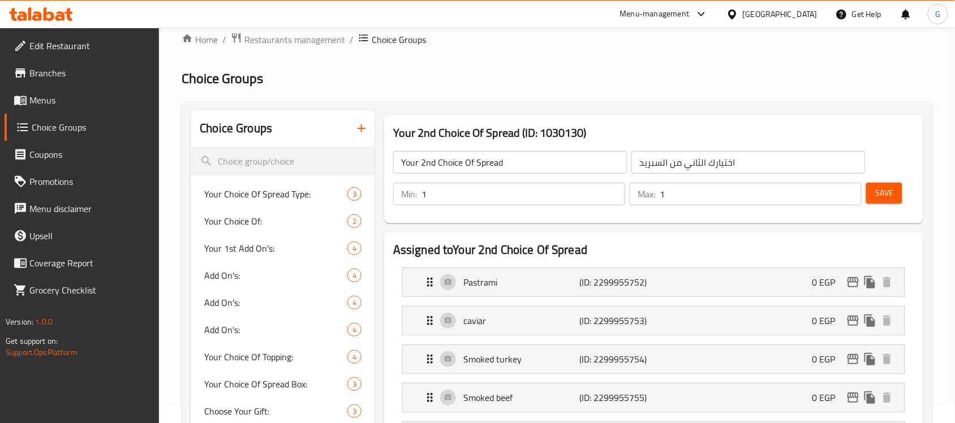
scroll to position [0, 0]
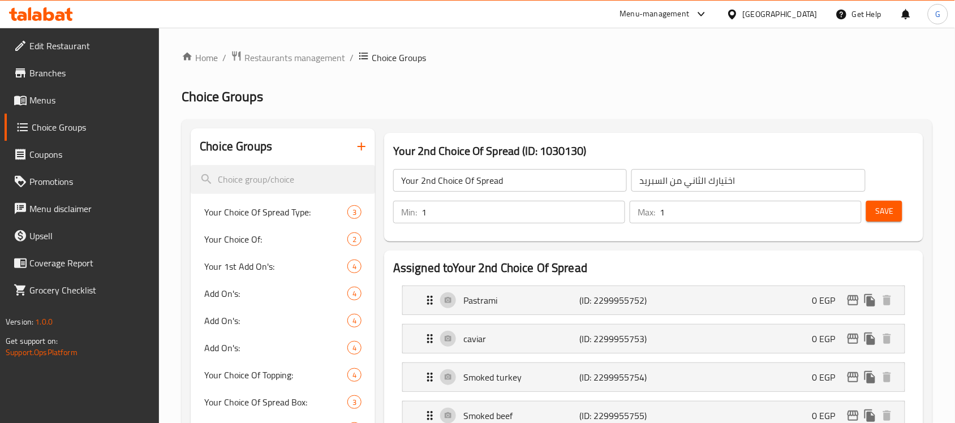
click at [893, 208] on span "Save" at bounding box center [884, 211] width 18 height 14
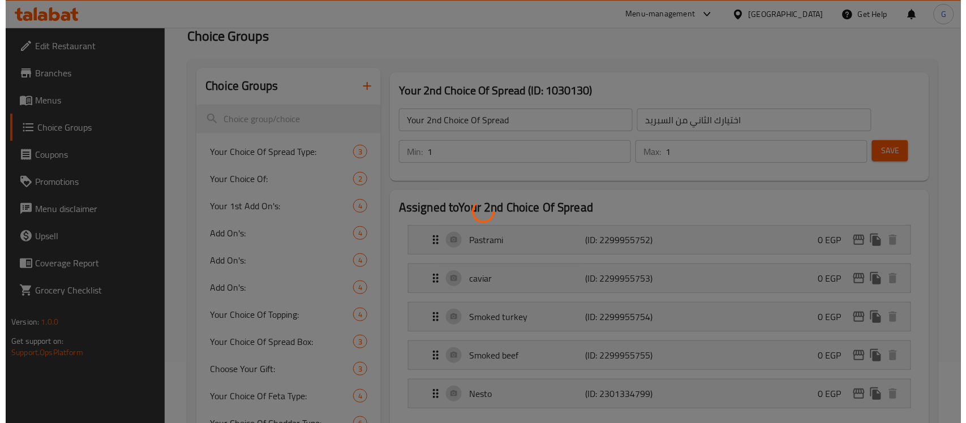
scroll to position [212, 0]
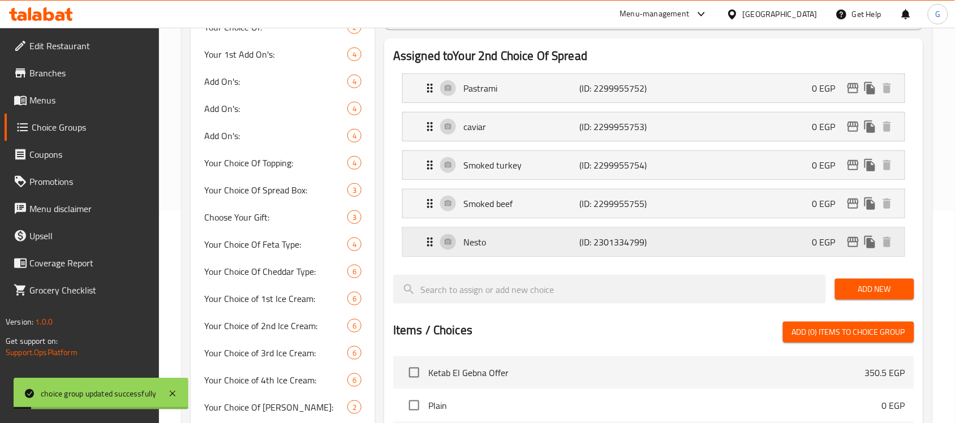
click at [859, 249] on icon "edit" at bounding box center [854, 242] width 14 height 14
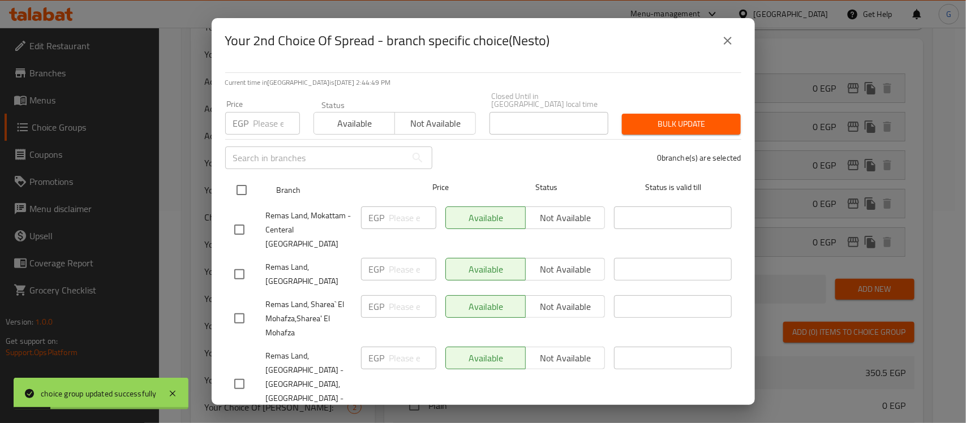
click at [244, 184] on input "checkbox" at bounding box center [242, 190] width 24 height 24
checkbox input "true"
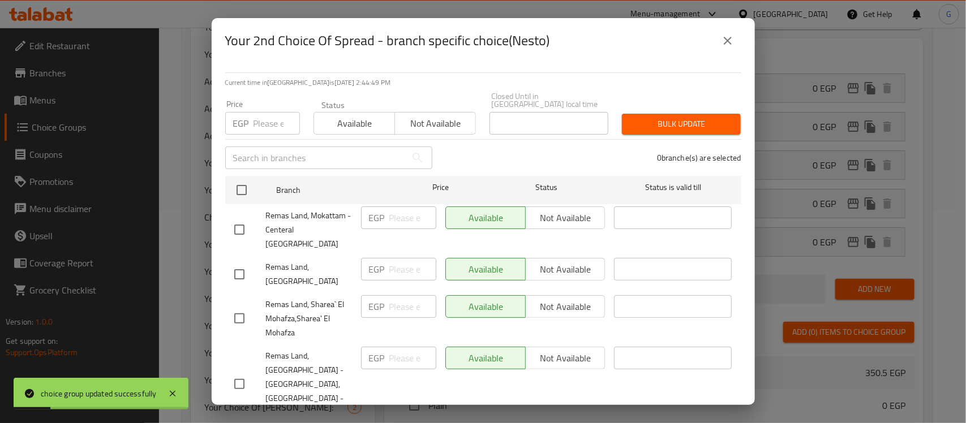
checkbox input "true"
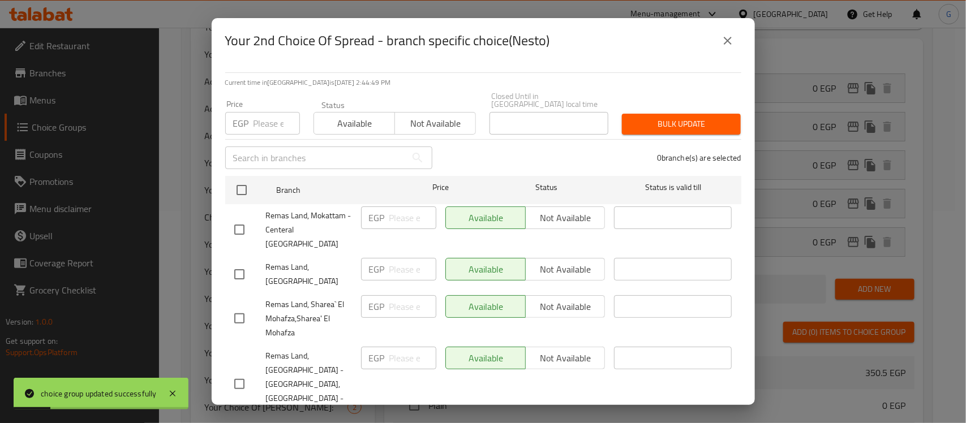
checkbox input "true"
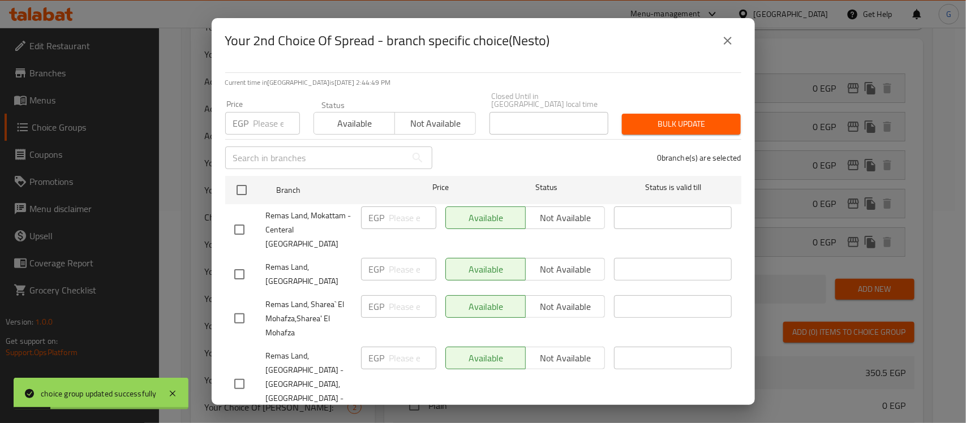
checkbox input "true"
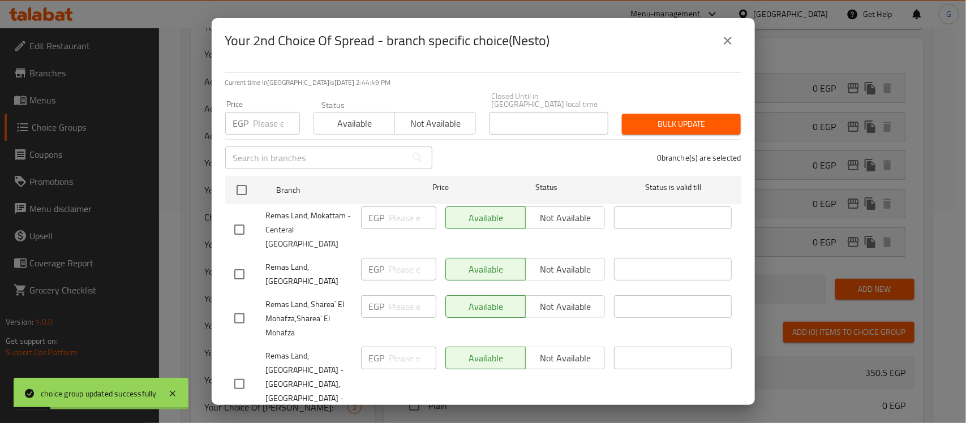
checkbox input "true"
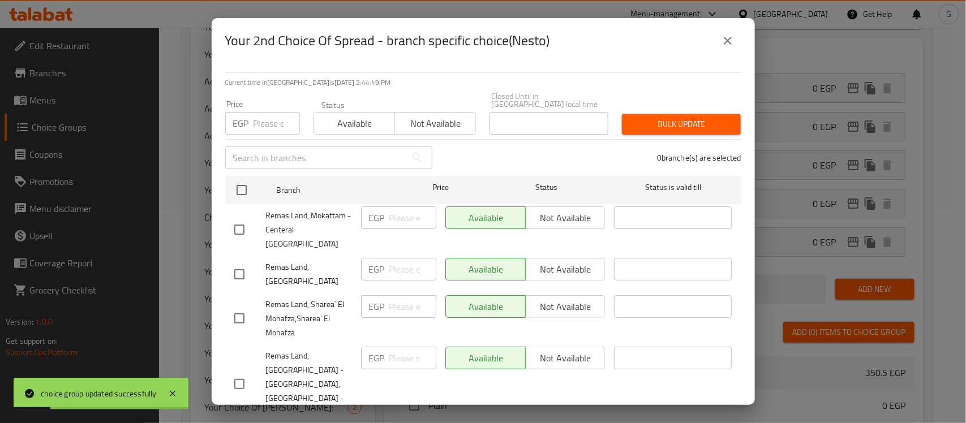
checkbox input "true"
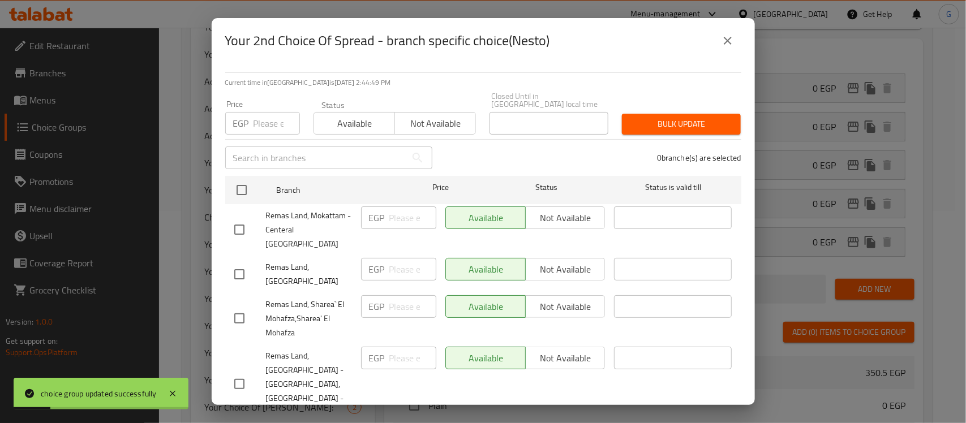
checkbox input "true"
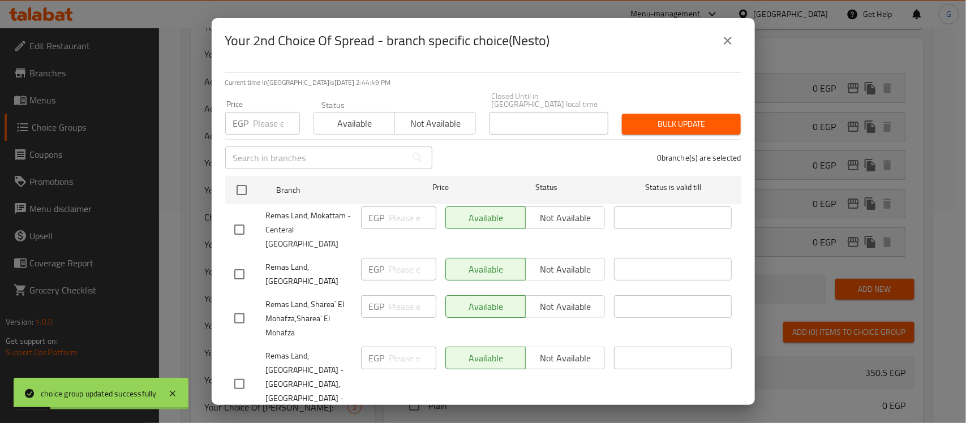
checkbox input "true"
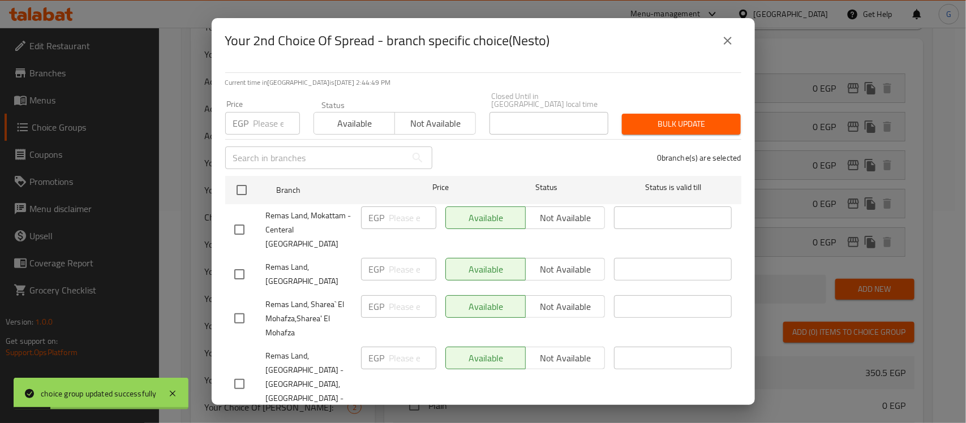
checkbox input "true"
click at [453, 125] on button "Not available" at bounding box center [434, 123] width 81 height 23
click at [631, 117] on span "Bulk update" at bounding box center [681, 124] width 101 height 14
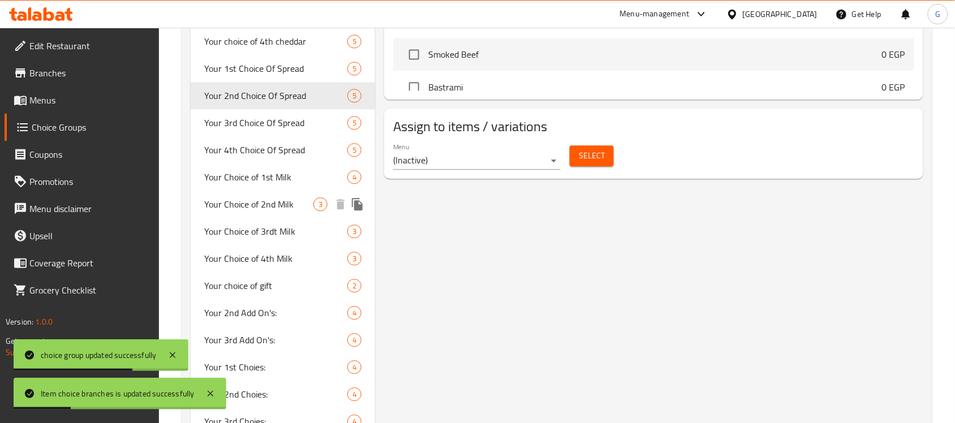
scroll to position [703, 0]
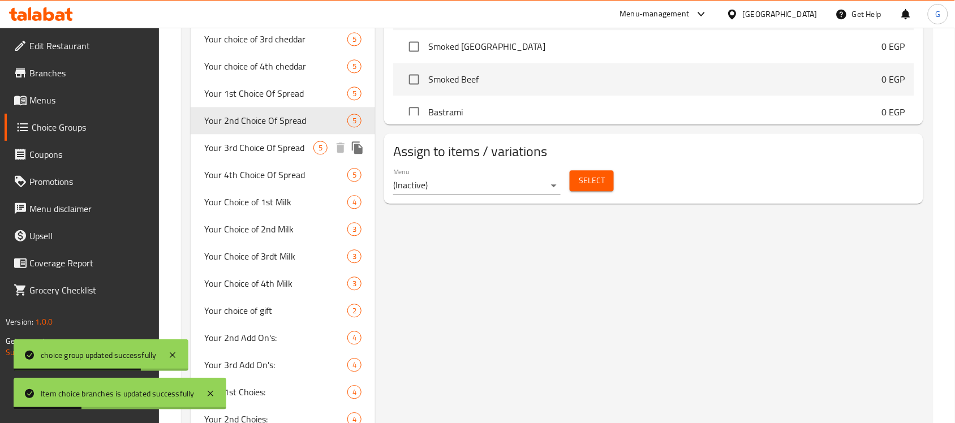
click at [235, 136] on div "Your 3rd Choice Of Spread 5" at bounding box center [283, 147] width 184 height 27
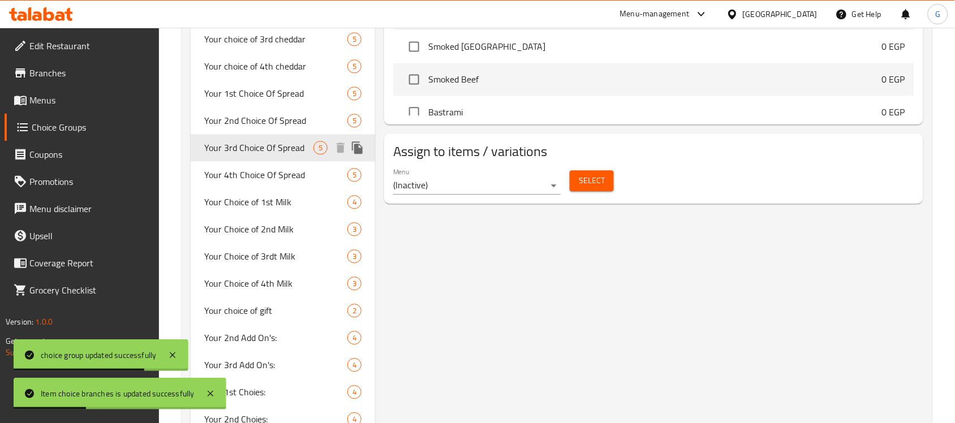
type input "Your 3rd Choice Of Spread"
type input "اختيارك الثالث من السبريد"
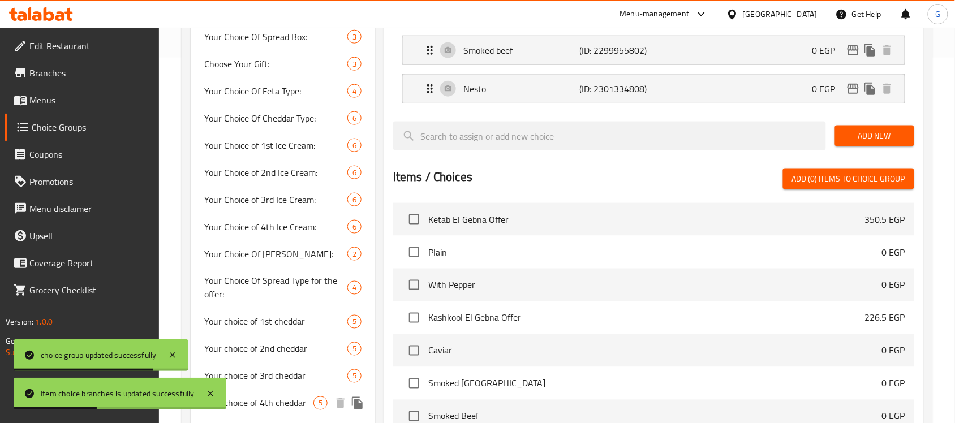
scroll to position [349, 0]
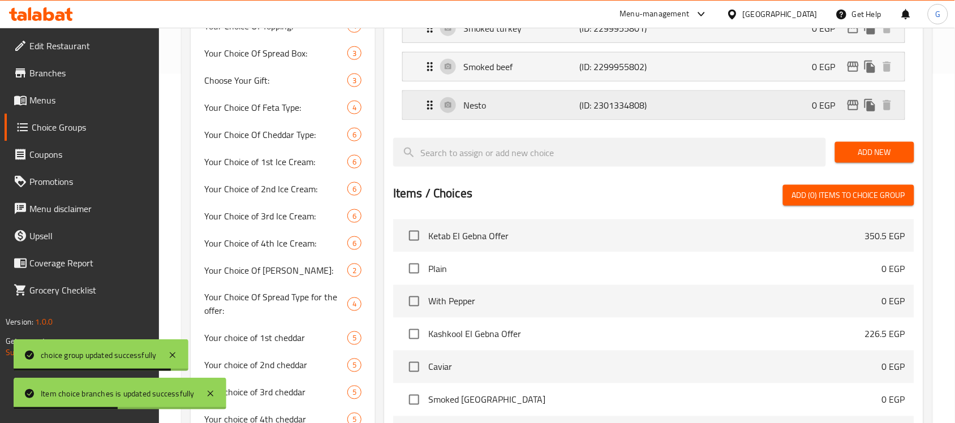
click at [535, 108] on p "Nesto" at bounding box center [521, 105] width 116 height 14
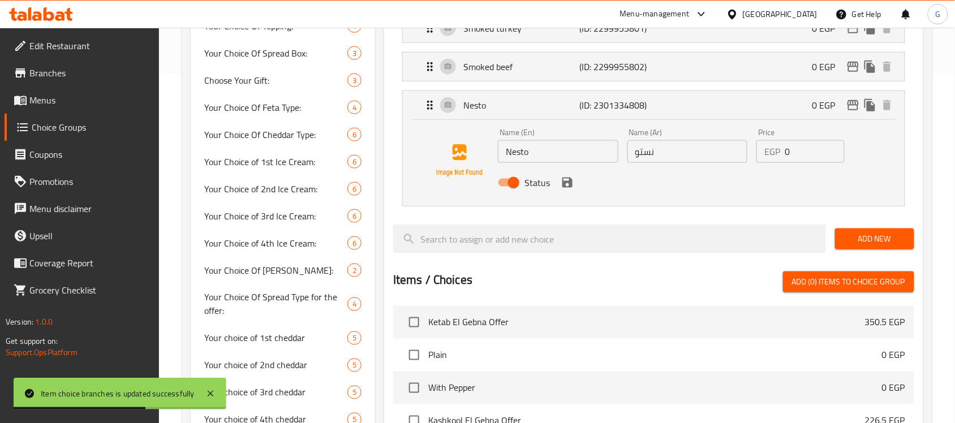
click at [500, 179] on input "Status" at bounding box center [514, 183] width 65 height 22
checkbox input "false"
click at [564, 186] on icon "save" at bounding box center [568, 183] width 10 height 10
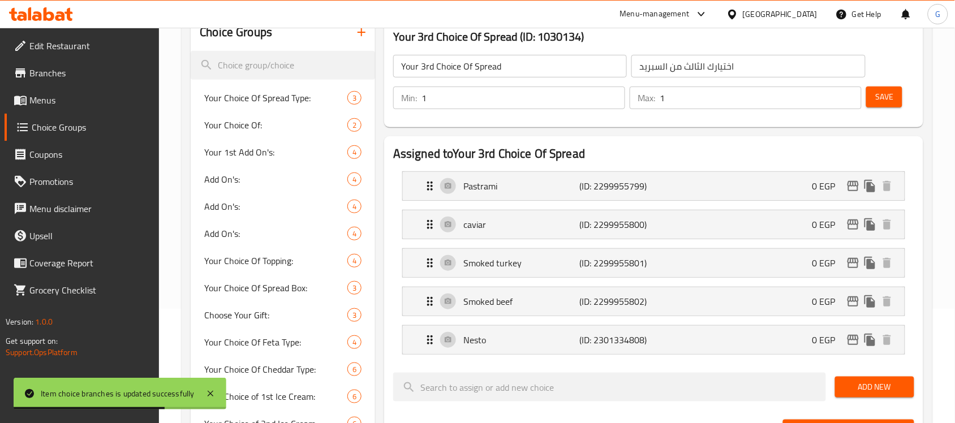
scroll to position [66, 0]
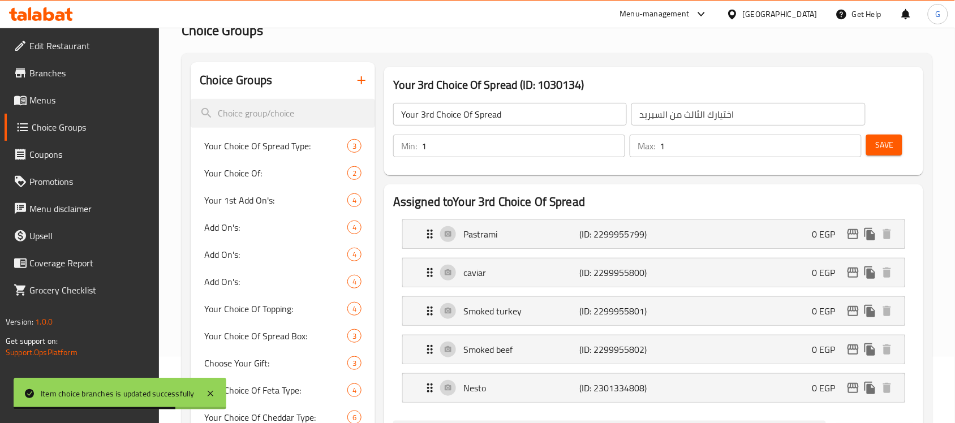
click at [892, 134] on div "Save" at bounding box center [886, 145] width 44 height 27
click at [890, 142] on span "Save" at bounding box center [884, 145] width 18 height 14
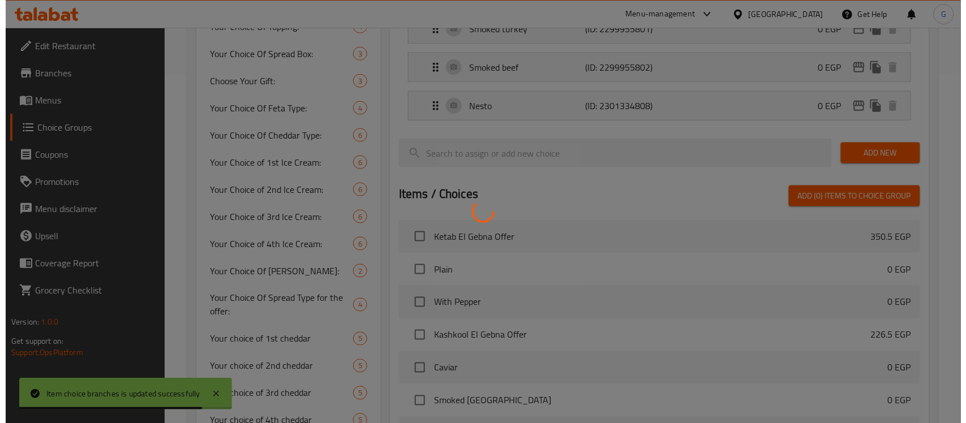
scroll to position [349, 0]
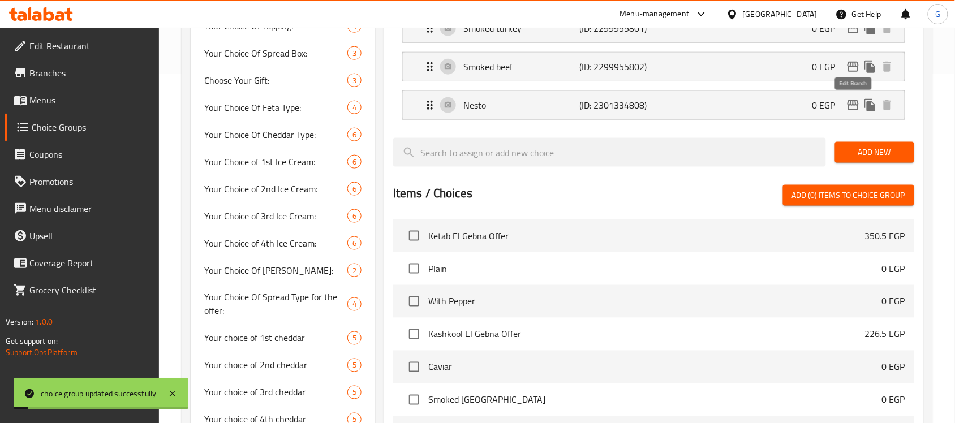
click at [852, 105] on icon "edit" at bounding box center [853, 105] width 11 height 10
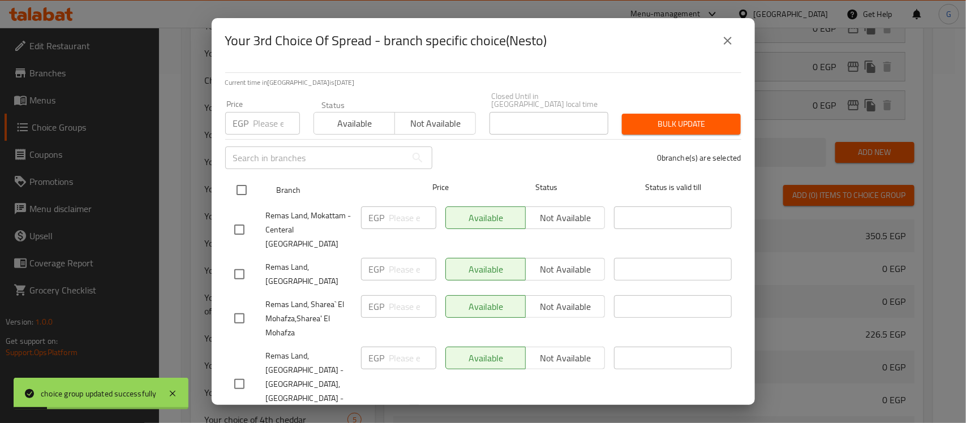
click at [247, 178] on input "checkbox" at bounding box center [242, 190] width 24 height 24
checkbox input "true"
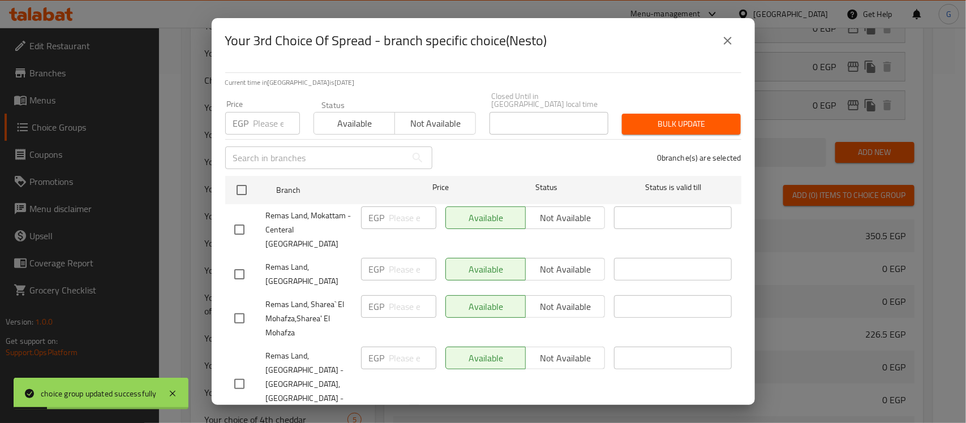
checkbox input "true"
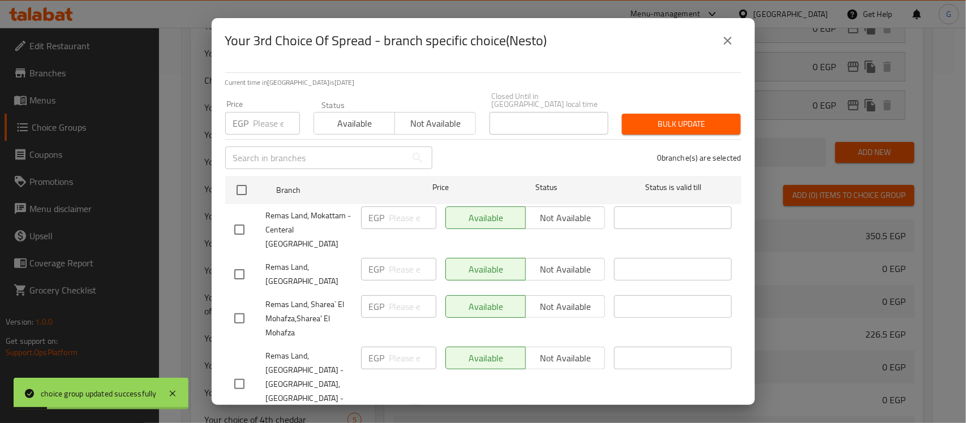
checkbox input "true"
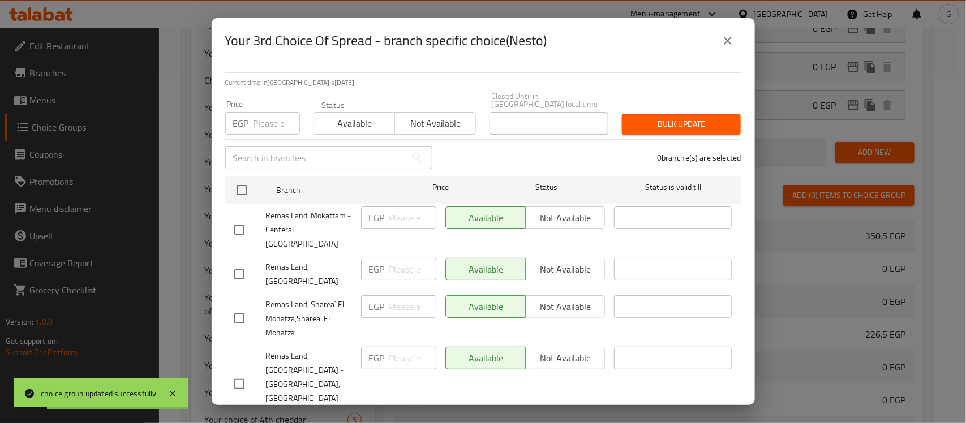
checkbox input "true"
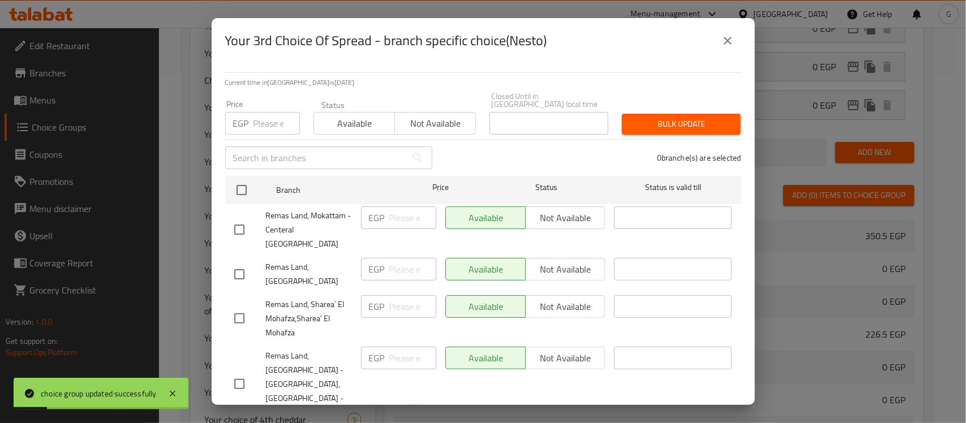
checkbox input "true"
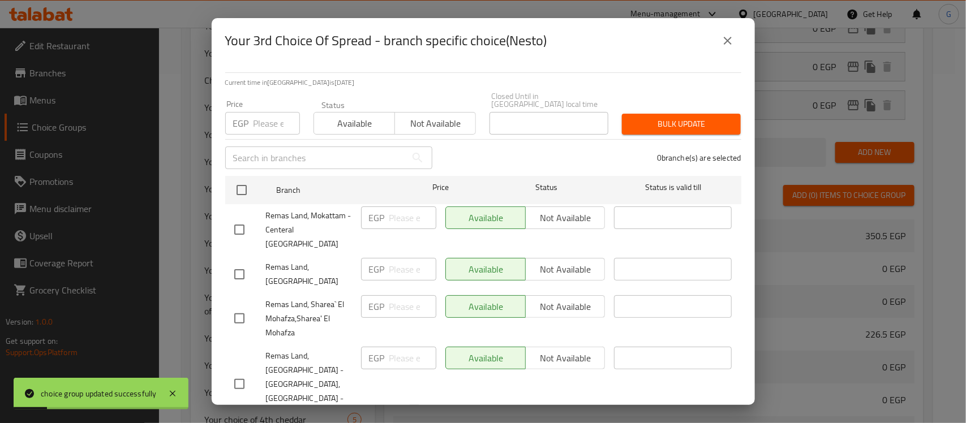
checkbox input "true"
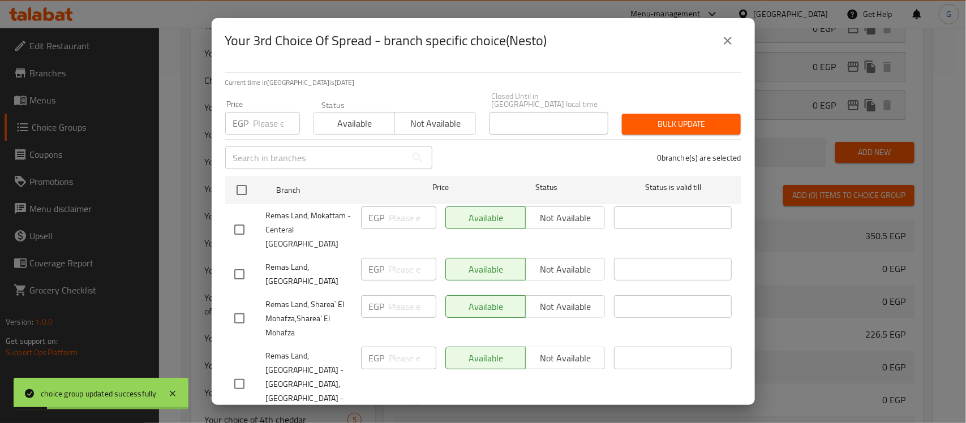
checkbox input "true"
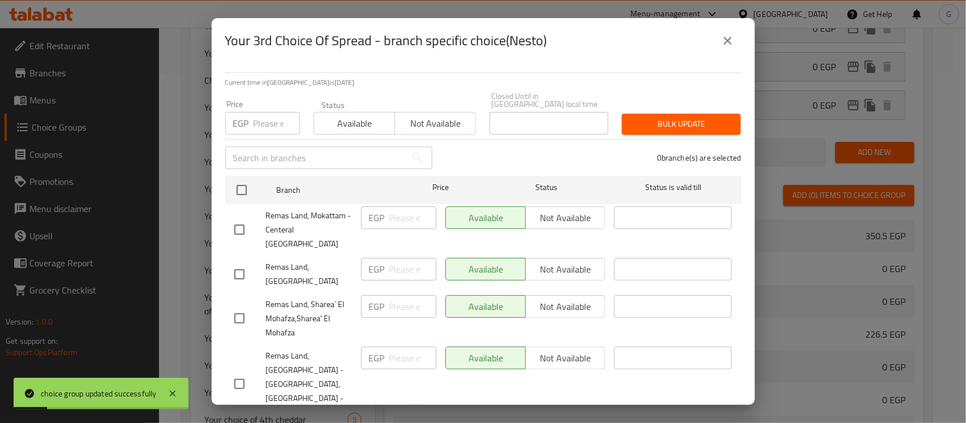
checkbox input "true"
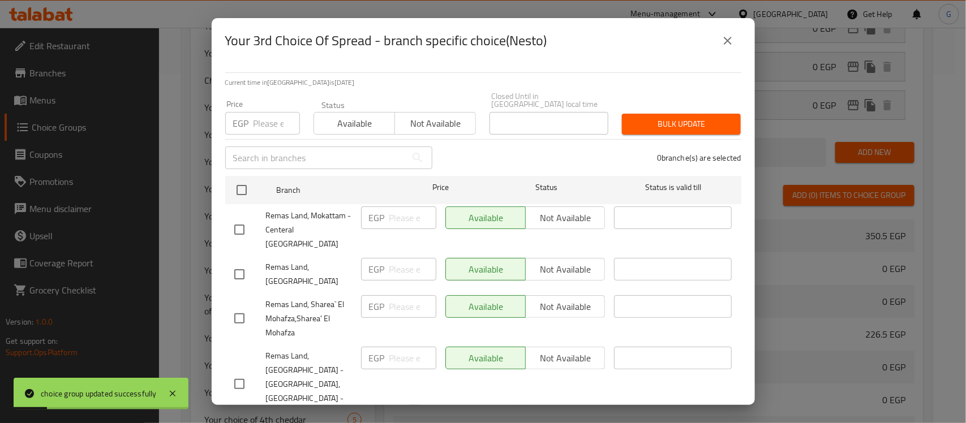
checkbox input "true"
drag, startPoint x: 442, startPoint y: 109, endPoint x: 542, endPoint y: 116, distance: 100.4
click at [443, 115] on span "Not available" at bounding box center [436, 123] width 72 height 16
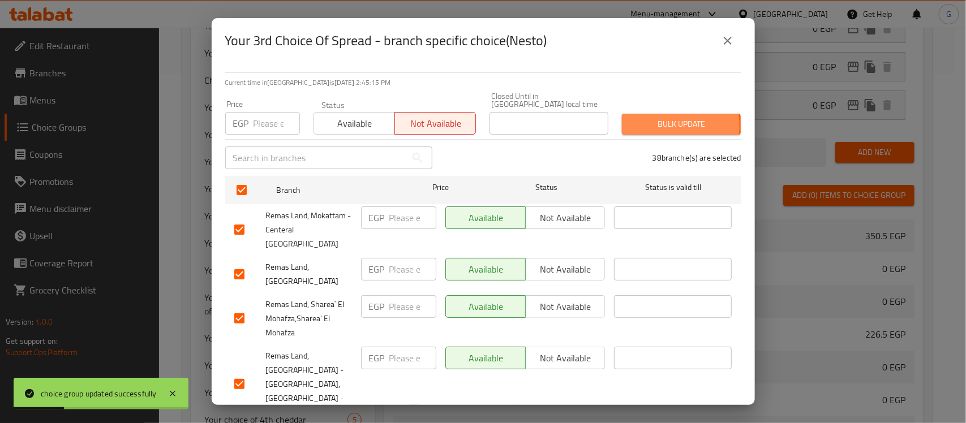
click at [665, 117] on span "Bulk update" at bounding box center [681, 124] width 101 height 14
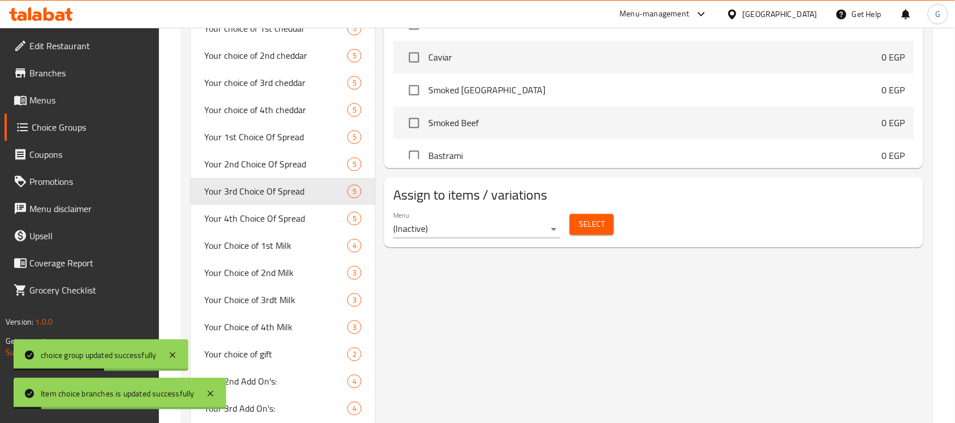
scroll to position [707, 0]
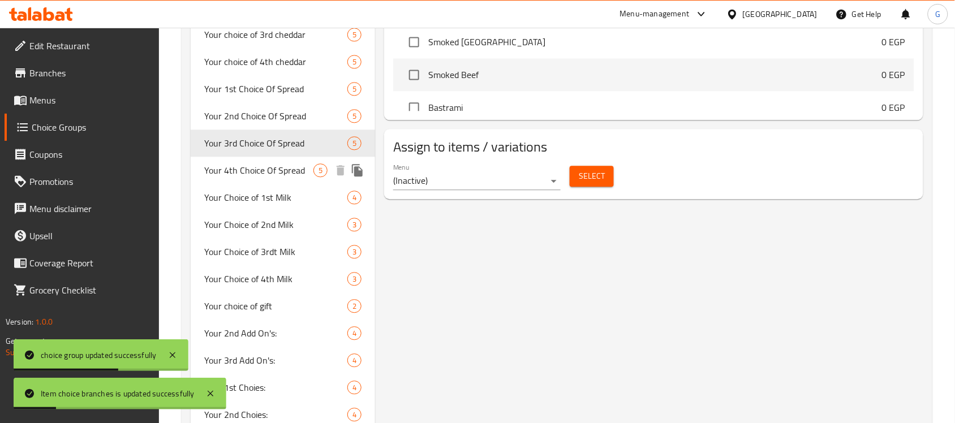
click at [255, 173] on span "Your 4th Choice Of Spread" at bounding box center [258, 171] width 109 height 14
type input "Your 4th Choice Of Spread"
type input "اختيارك الرابع من السبريد"
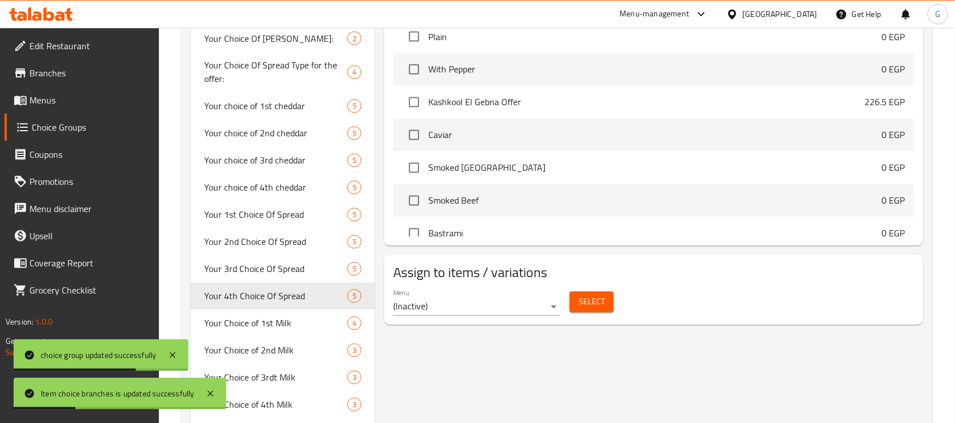
scroll to position [354, 0]
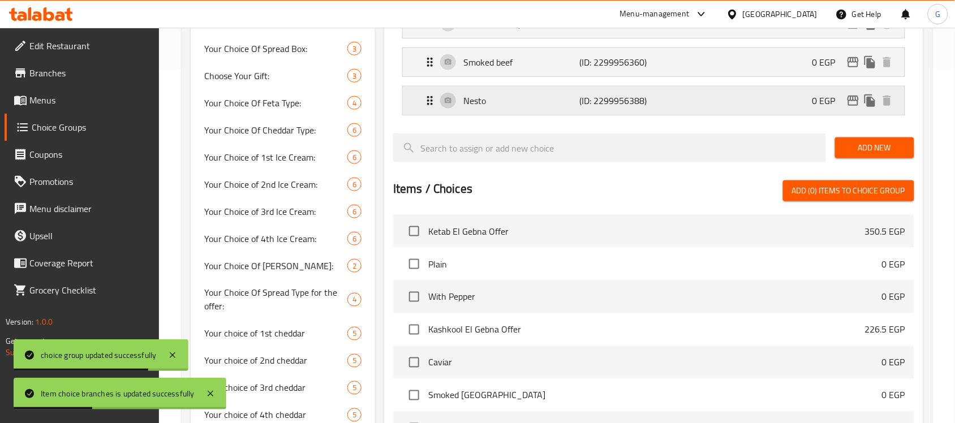
click at [572, 104] on p "Nesto" at bounding box center [521, 101] width 116 height 14
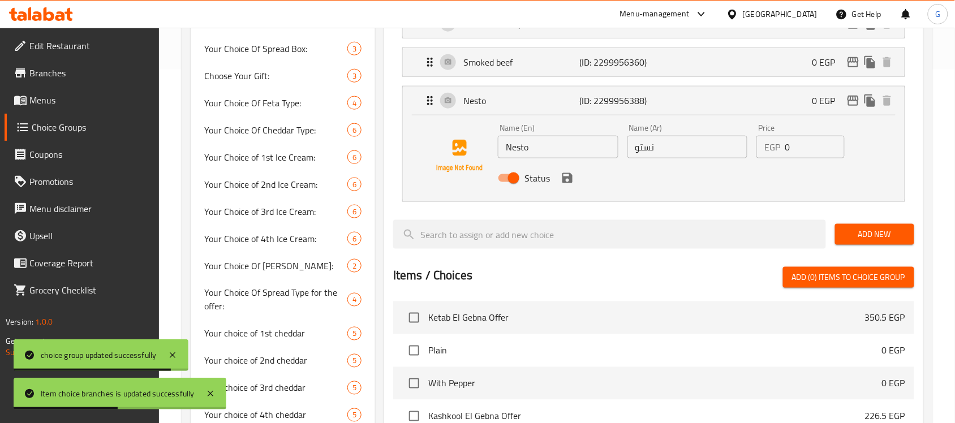
click at [504, 176] on input "Status" at bounding box center [514, 179] width 65 height 22
checkbox input "false"
click at [570, 179] on icon "save" at bounding box center [568, 178] width 10 height 10
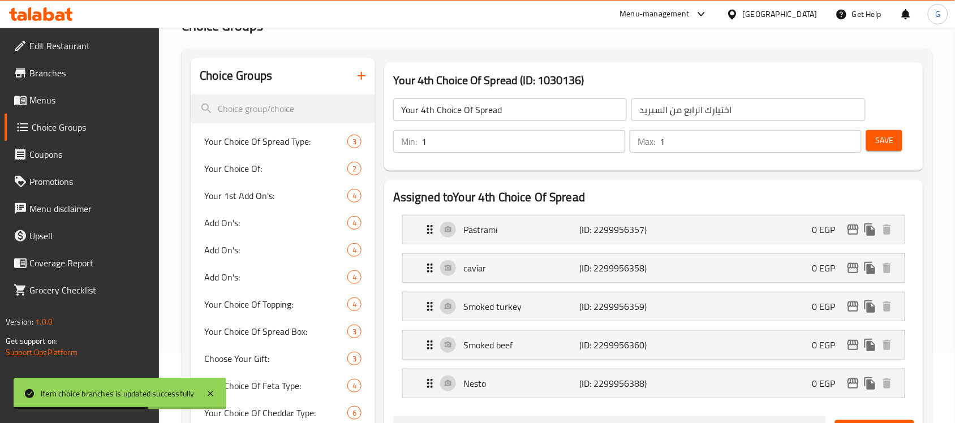
click at [881, 141] on span "Save" at bounding box center [884, 141] width 18 height 14
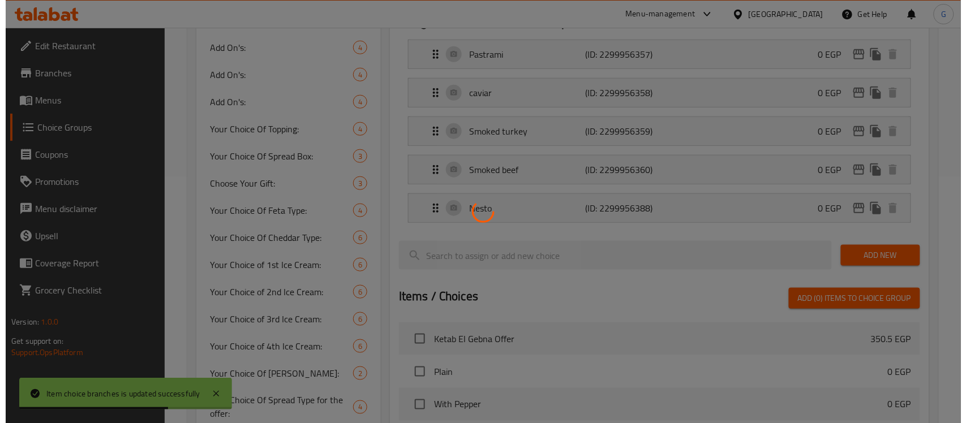
scroll to position [283, 0]
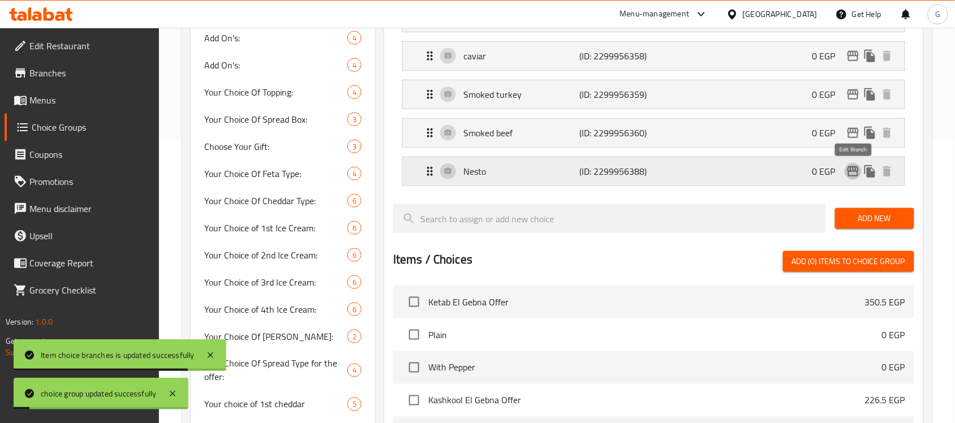
click at [852, 170] on icon "edit" at bounding box center [853, 171] width 11 height 10
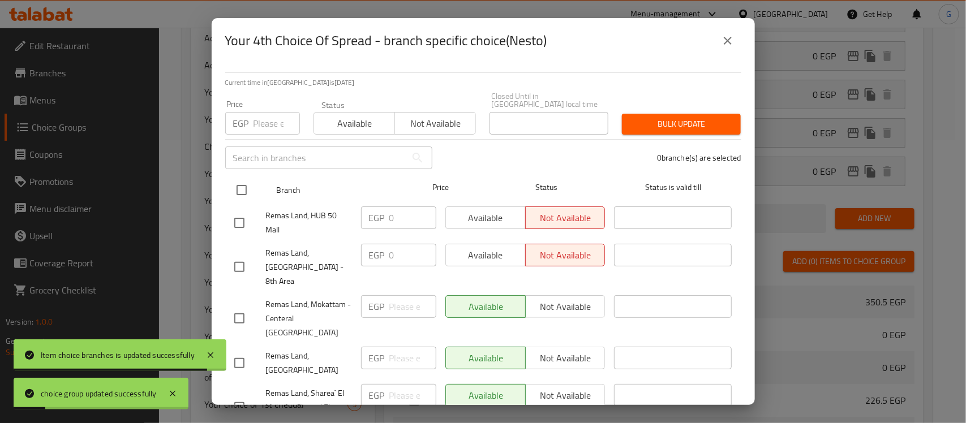
click at [237, 182] on input "checkbox" at bounding box center [242, 190] width 24 height 24
checkbox input "true"
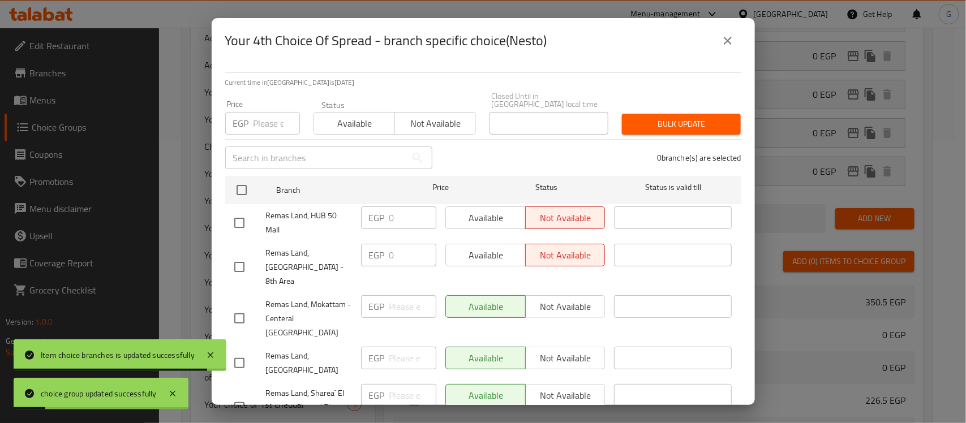
checkbox input "true"
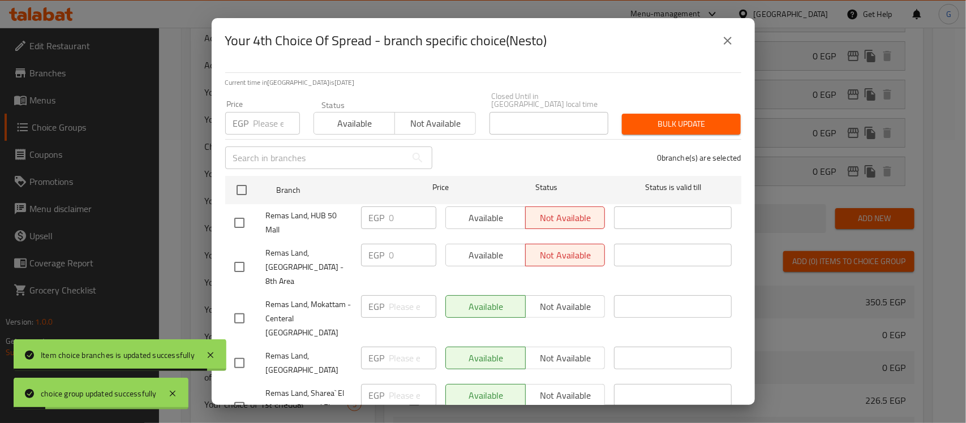
checkbox input "true"
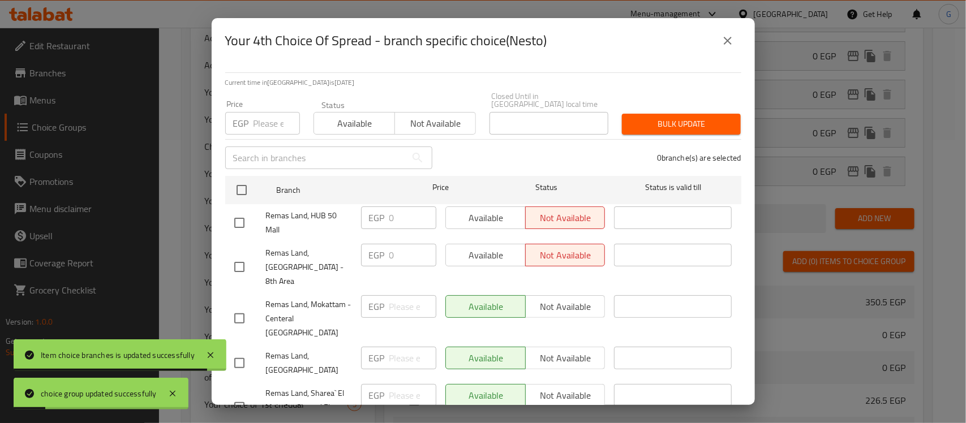
checkbox input "true"
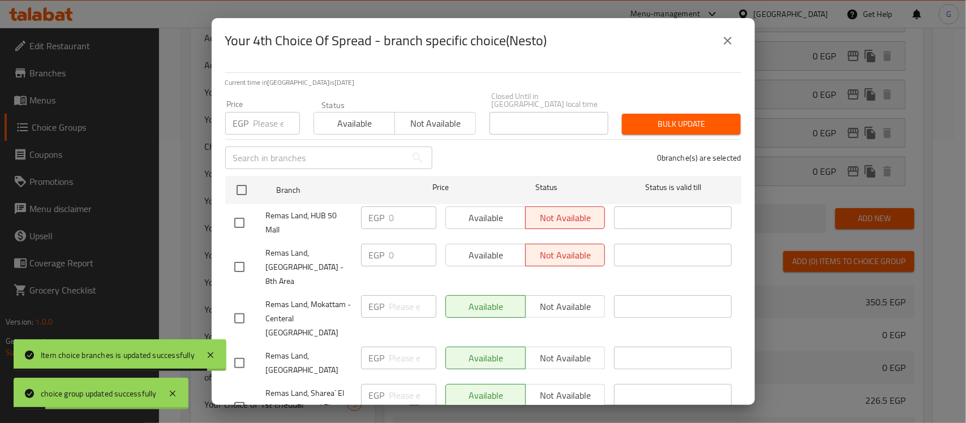
checkbox input "true"
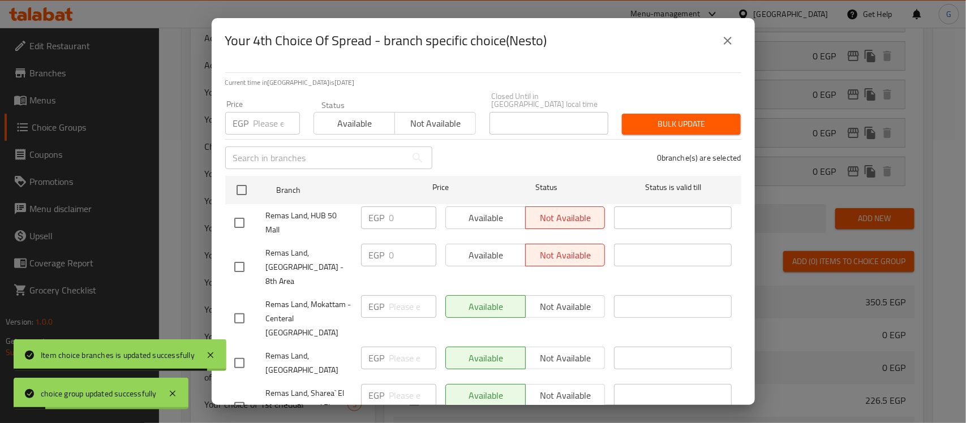
checkbox input "true"
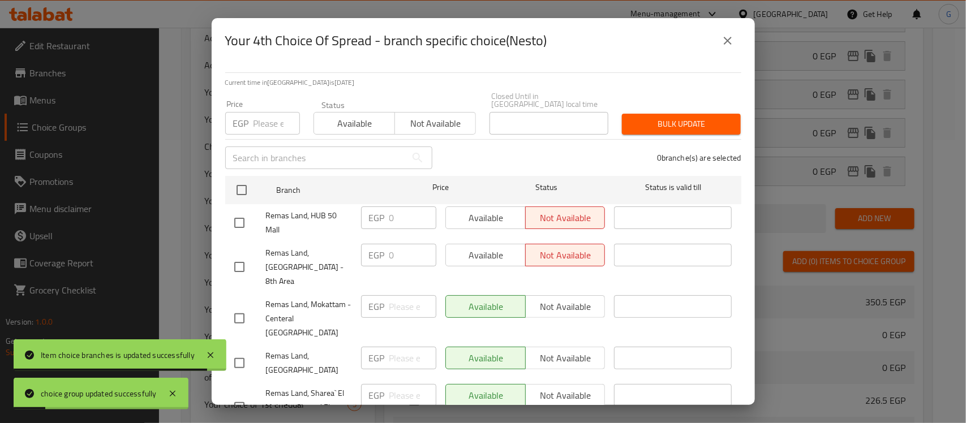
checkbox input "true"
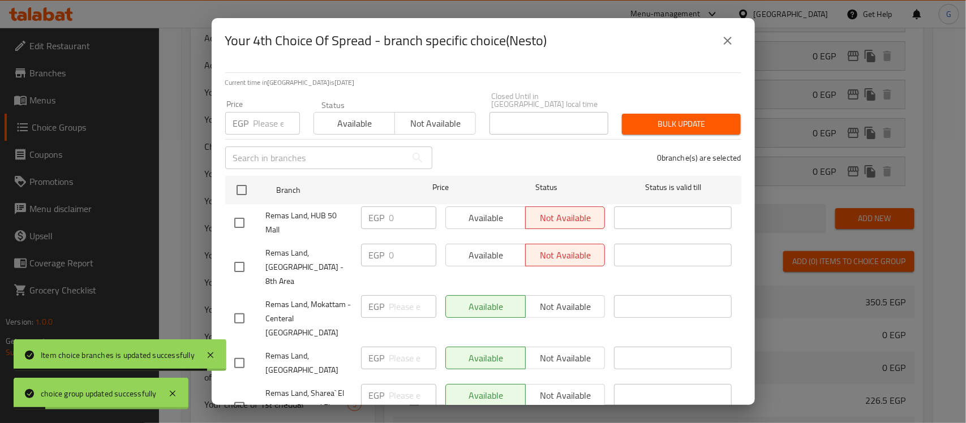
checkbox input "true"
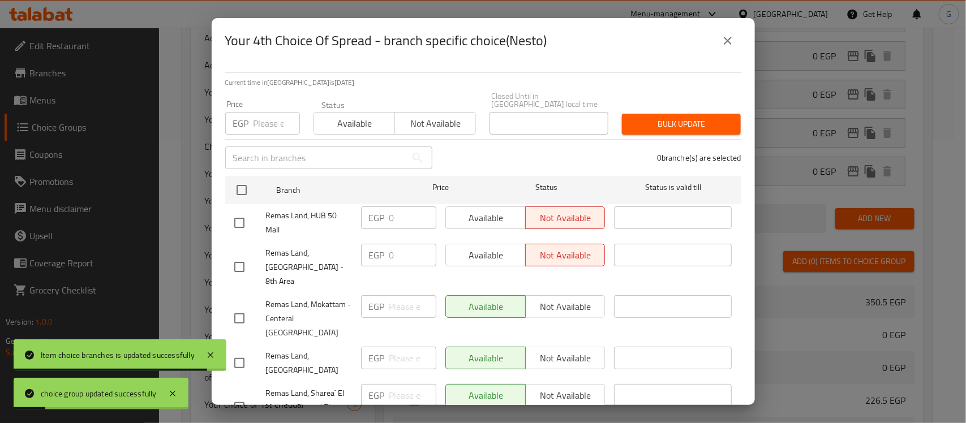
checkbox input "true"
click at [428, 125] on button "Not available" at bounding box center [434, 123] width 81 height 23
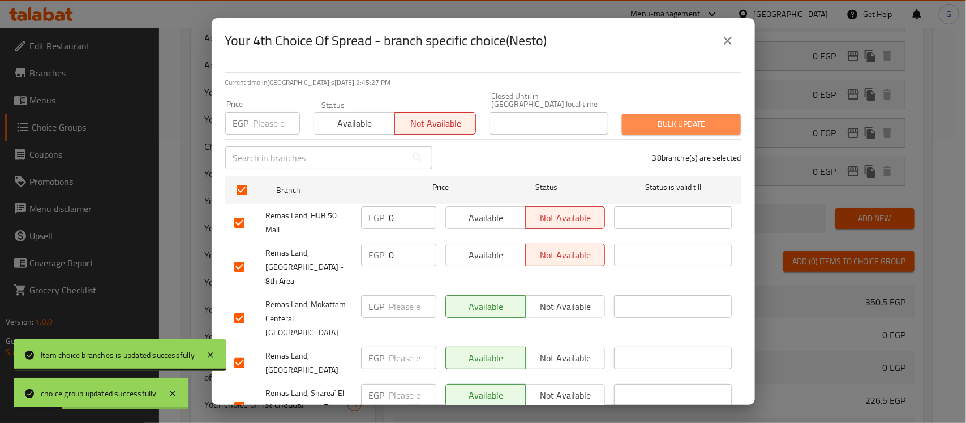
click at [692, 117] on span "Bulk update" at bounding box center [681, 124] width 101 height 14
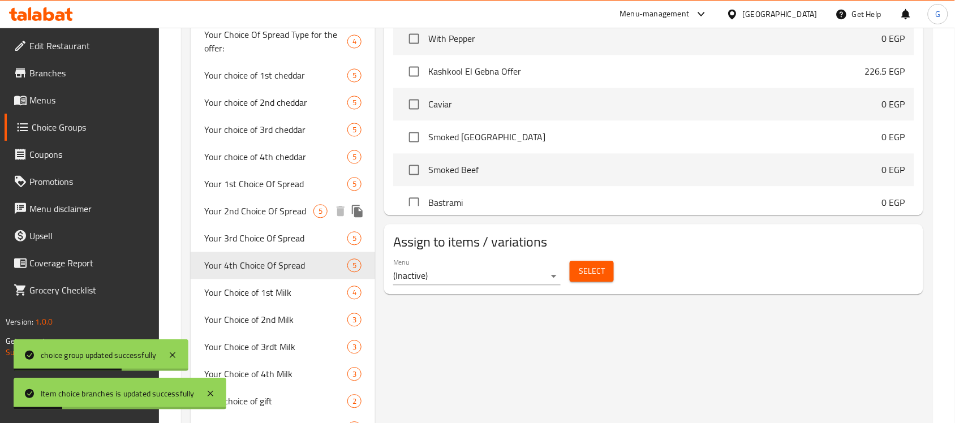
scroll to position [637, 0]
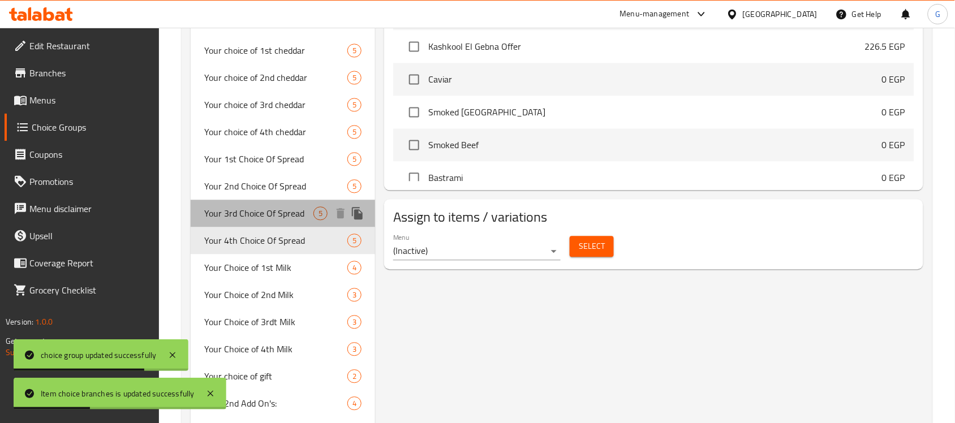
click at [246, 219] on span "Your 3rd Choice Of Spread" at bounding box center [258, 214] width 109 height 14
type input "Your 3rd Choice Of Spread"
type input "اختيارك الثالث من السبريد"
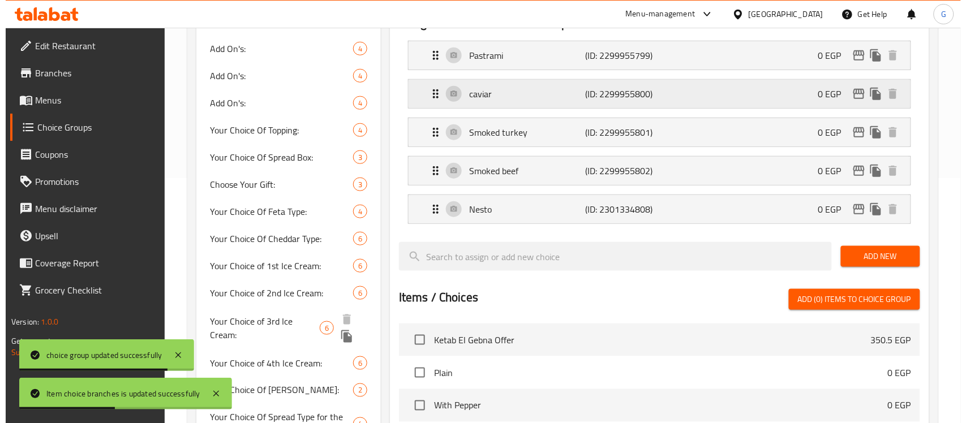
scroll to position [212, 0]
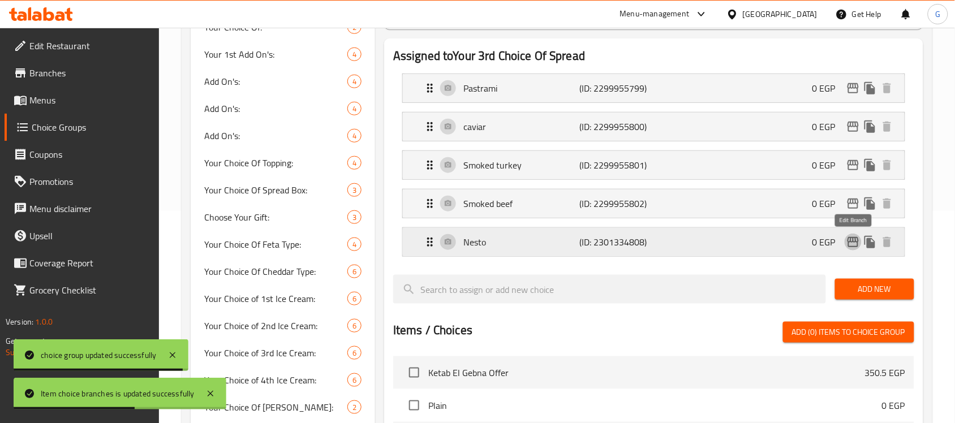
click at [853, 246] on icon "edit" at bounding box center [854, 242] width 14 height 14
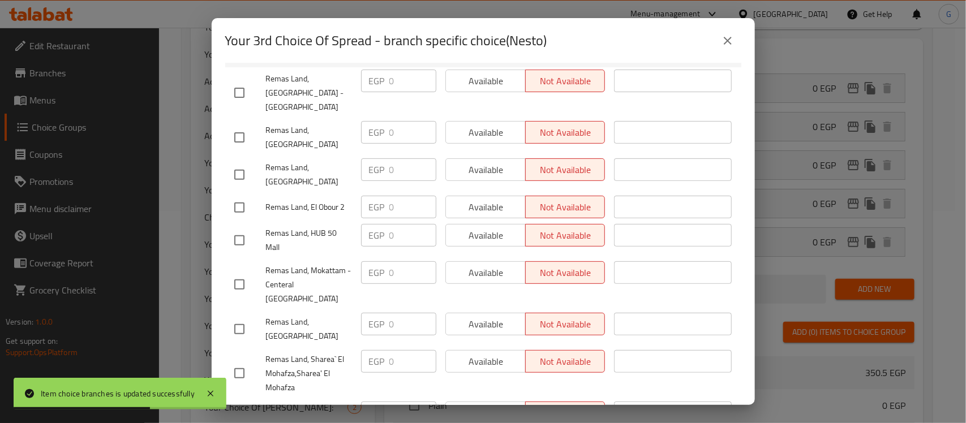
scroll to position [424, 0]
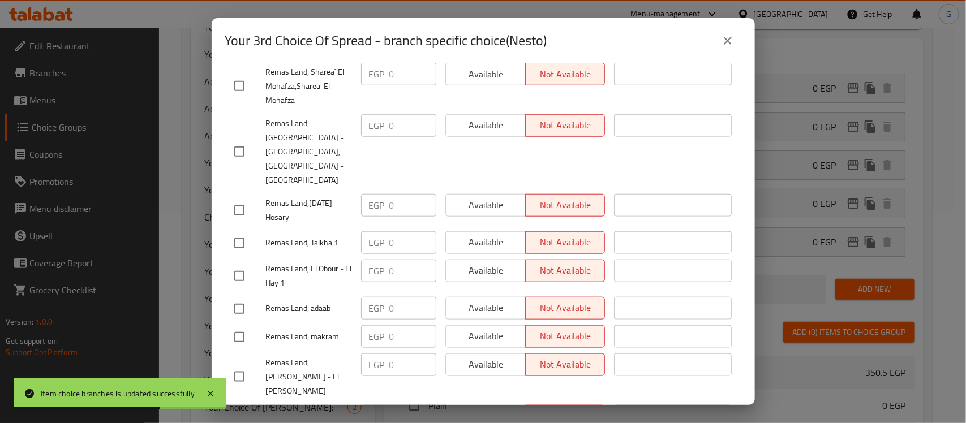
click at [727, 42] on icon "close" at bounding box center [728, 41] width 14 height 14
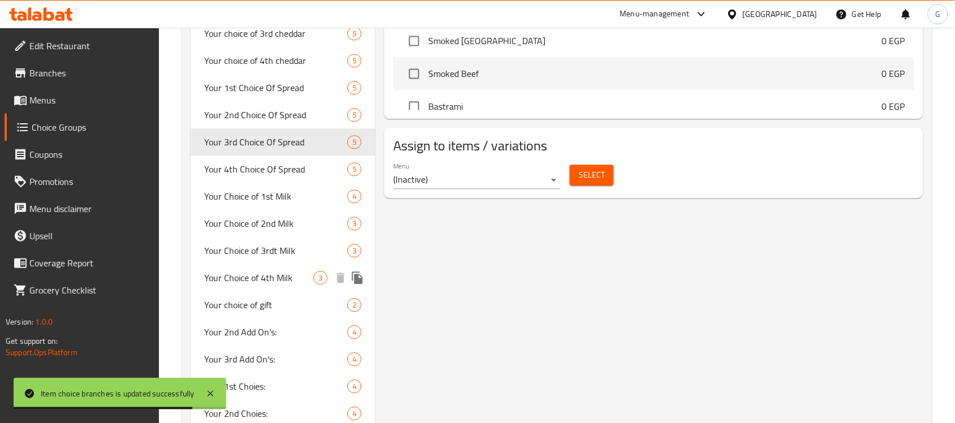
scroll to position [632, 0]
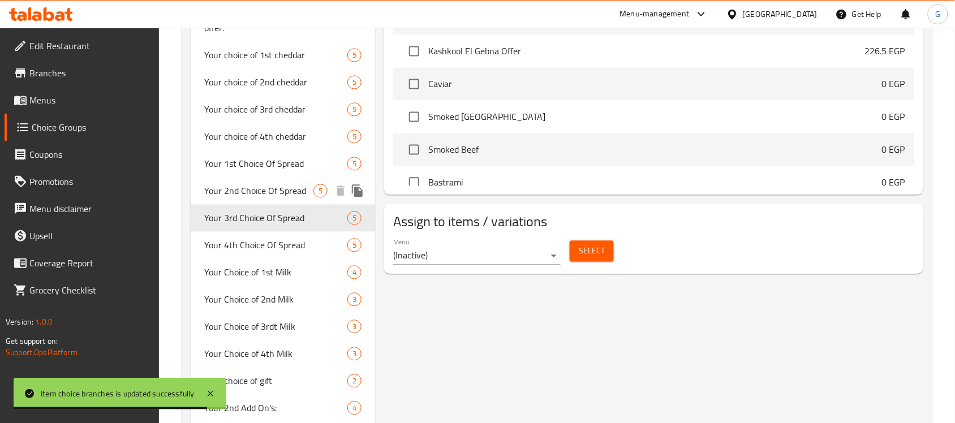
click at [207, 184] on span "Your 2nd Choice Of Spread" at bounding box center [258, 191] width 109 height 14
type input "Your 2nd Choice Of Spread"
type input "اختيارك الثاني من السبريد"
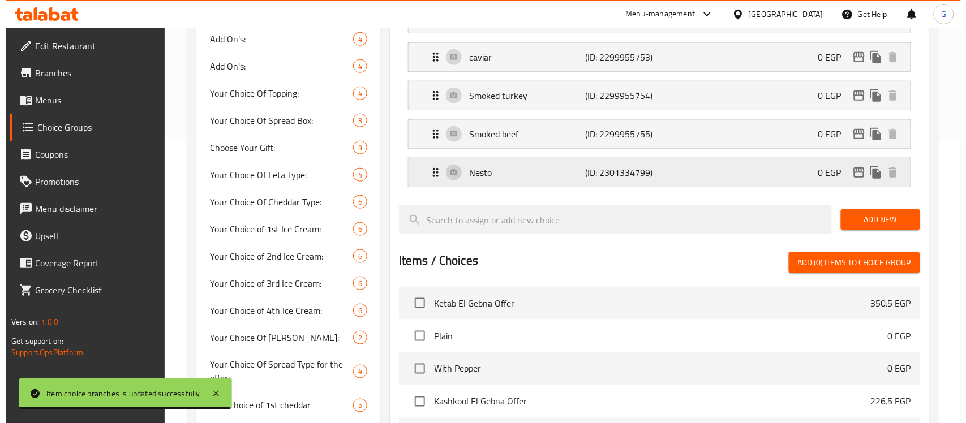
scroll to position [278, 0]
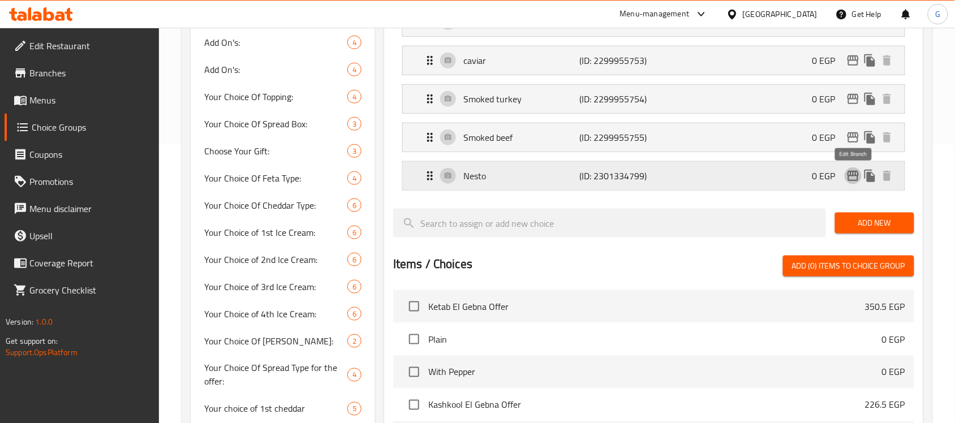
click at [856, 179] on icon "edit" at bounding box center [854, 176] width 14 height 14
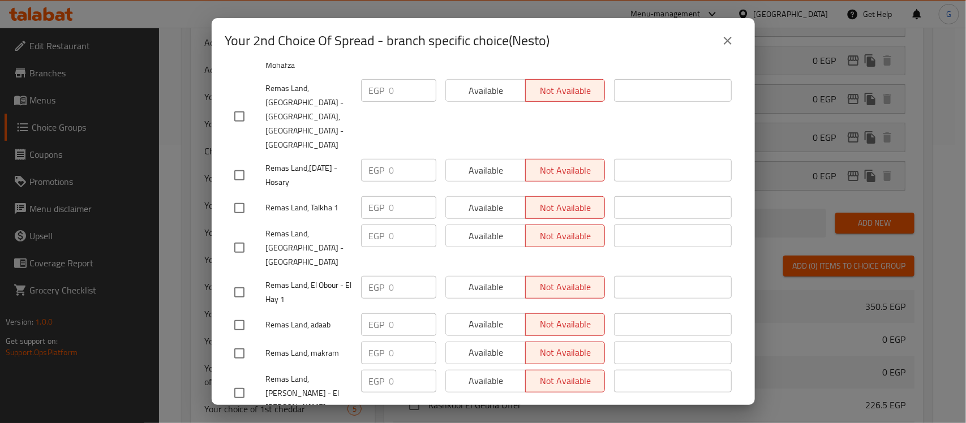
scroll to position [424, 0]
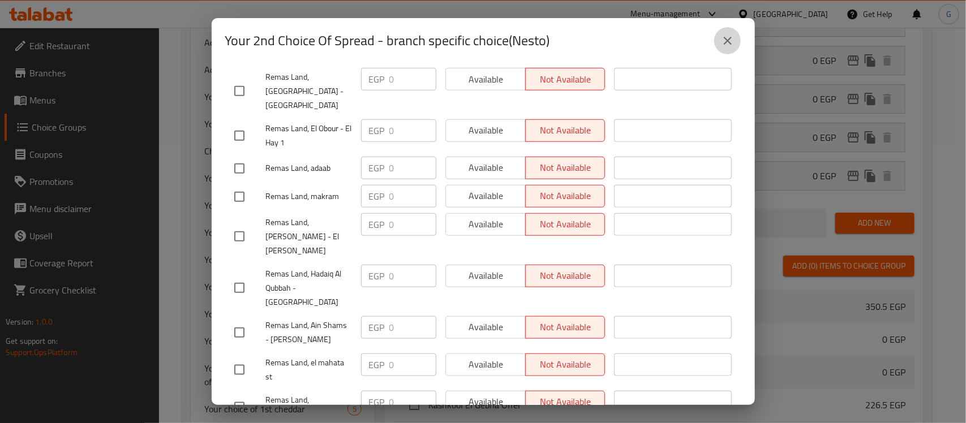
click at [733, 40] on icon "close" at bounding box center [728, 41] width 14 height 14
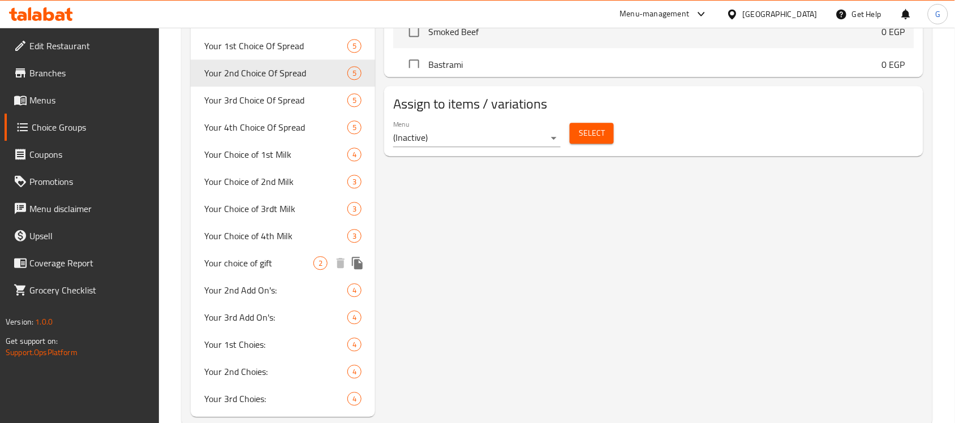
scroll to position [491, 0]
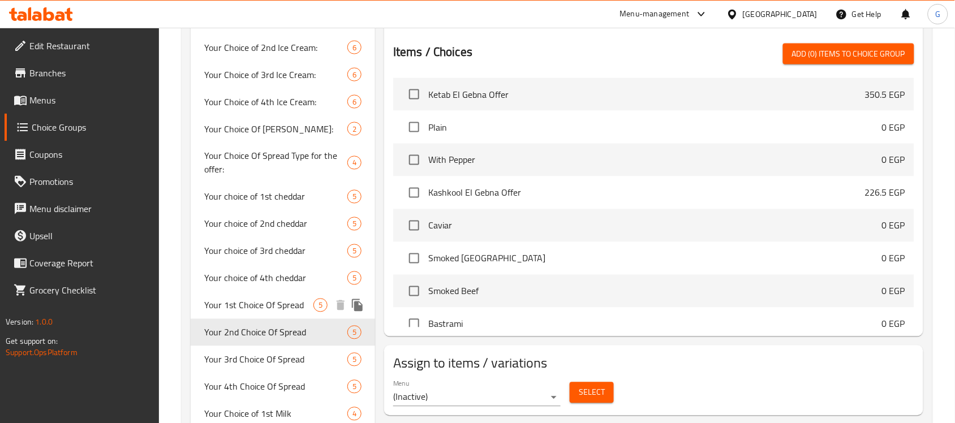
click at [218, 306] on span "Your 1st Choice Of Spread" at bounding box center [258, 306] width 109 height 14
type input "Your 1st Choice Of Spread"
type input "اختيارك الأول من السبريد"
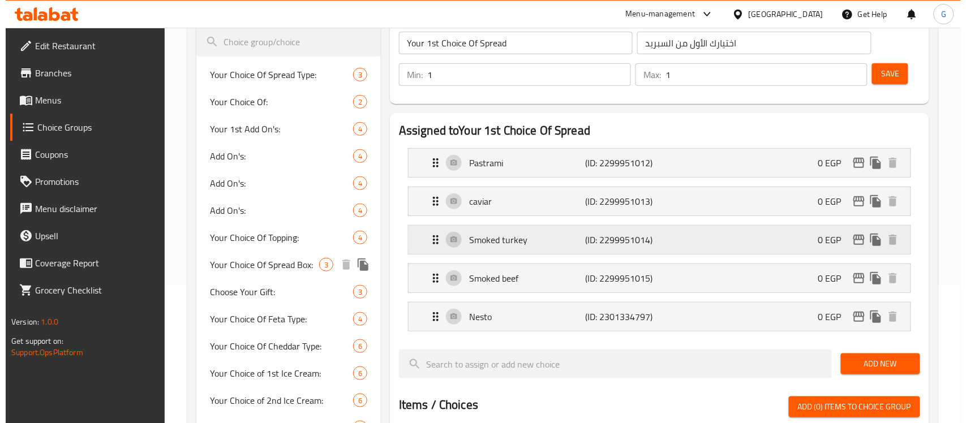
scroll to position [137, 0]
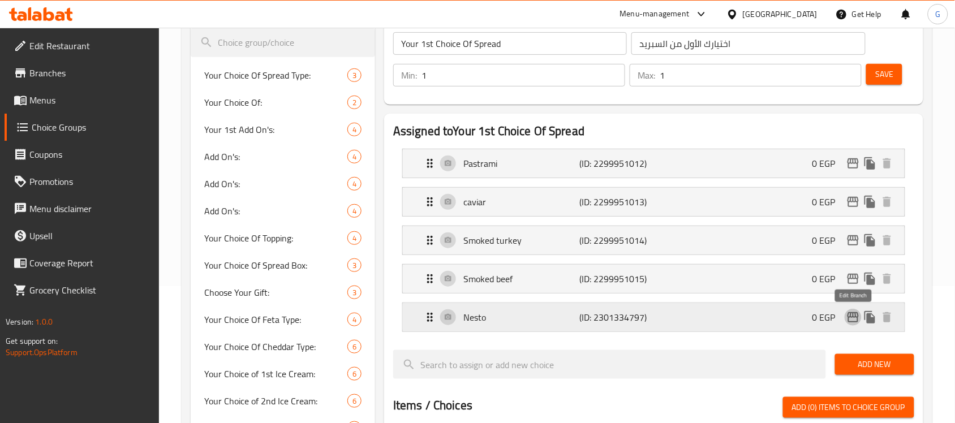
click at [849, 315] on icon "edit" at bounding box center [853, 317] width 11 height 10
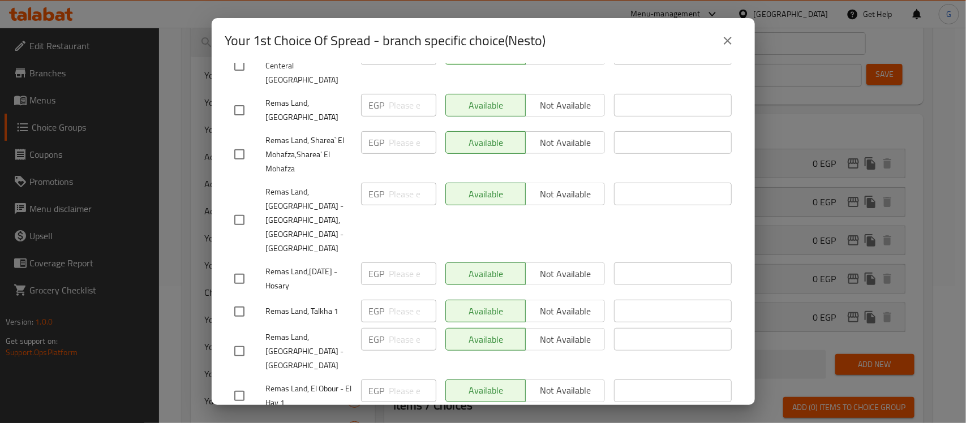
scroll to position [424, 0]
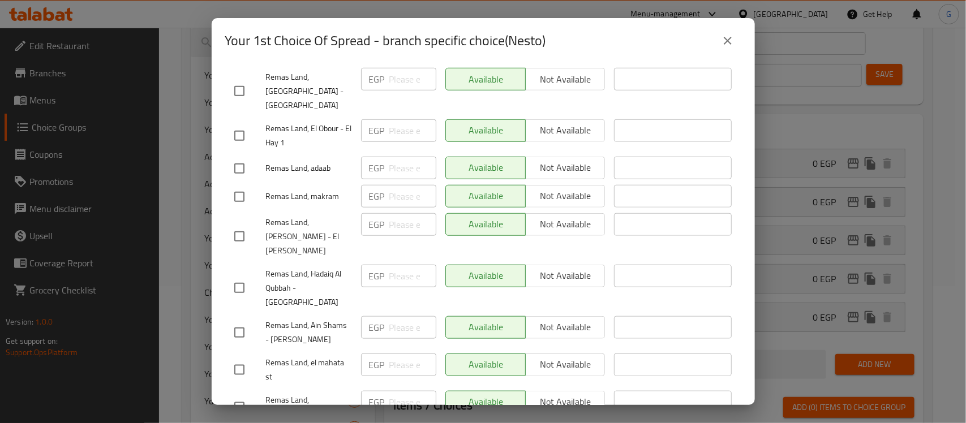
click at [727, 38] on icon "close" at bounding box center [728, 41] width 14 height 14
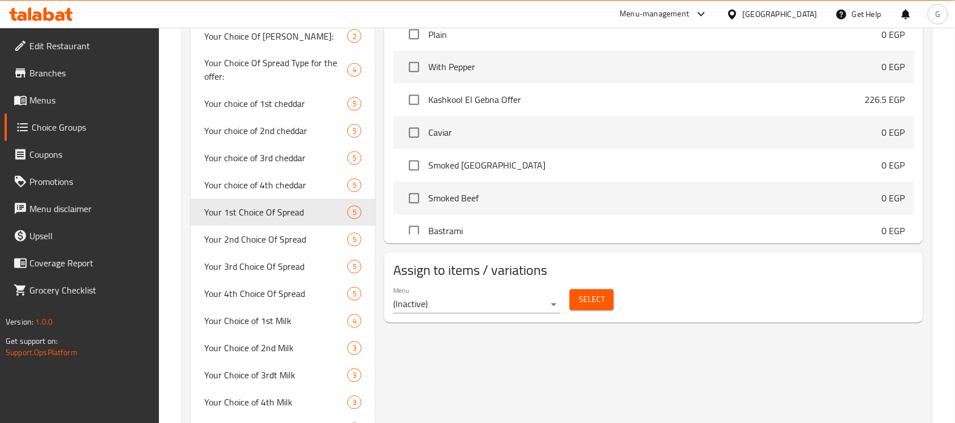
click at [880, 100] on p "226.5 EGP" at bounding box center [885, 100] width 40 height 14
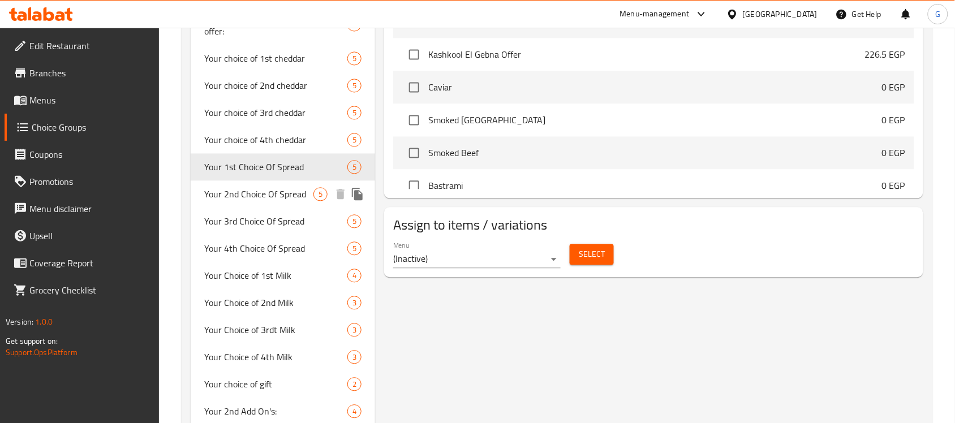
scroll to position [637, 0]
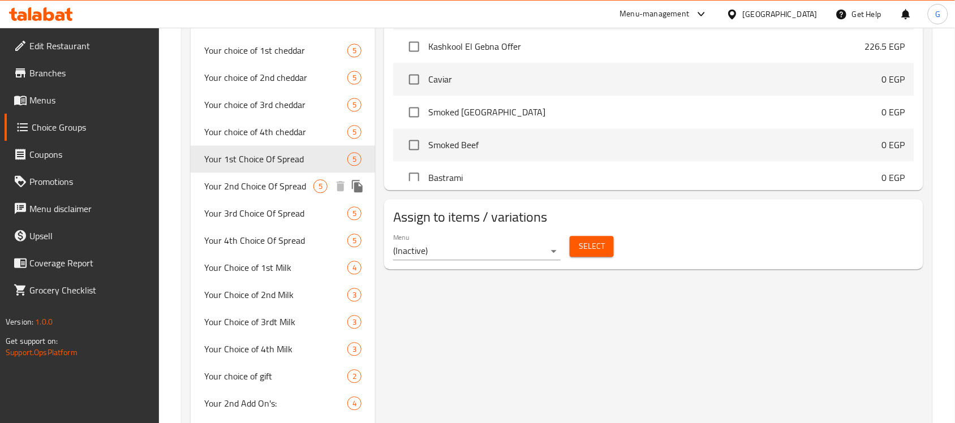
click at [266, 186] on span "Your 2nd Choice Of Spread" at bounding box center [258, 187] width 109 height 14
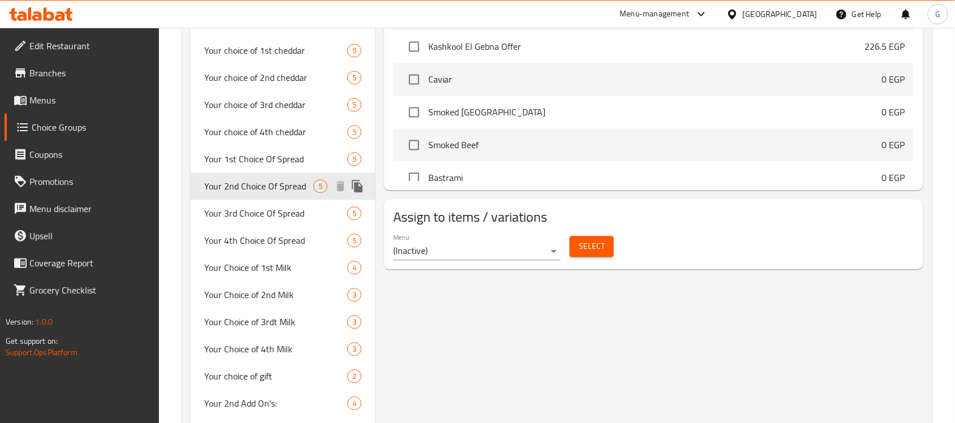
type input "Your 2nd Choice Of Spread"
type input "اختيارك الثاني من السبريد"
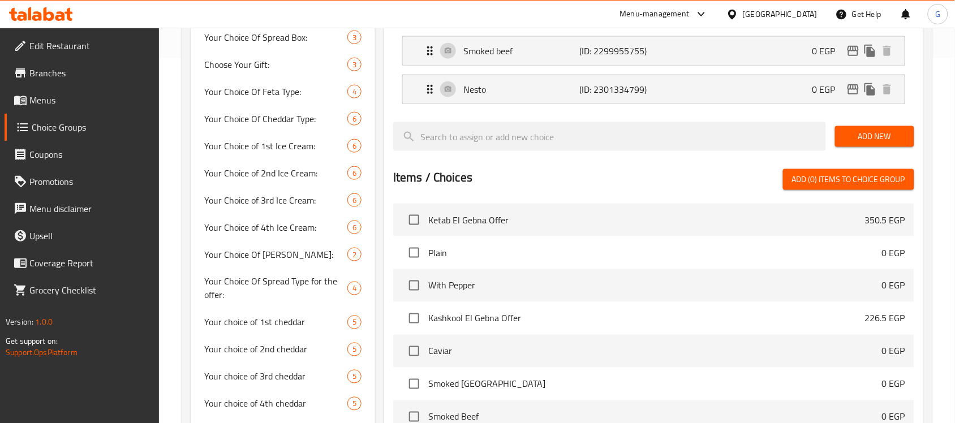
scroll to position [354, 0]
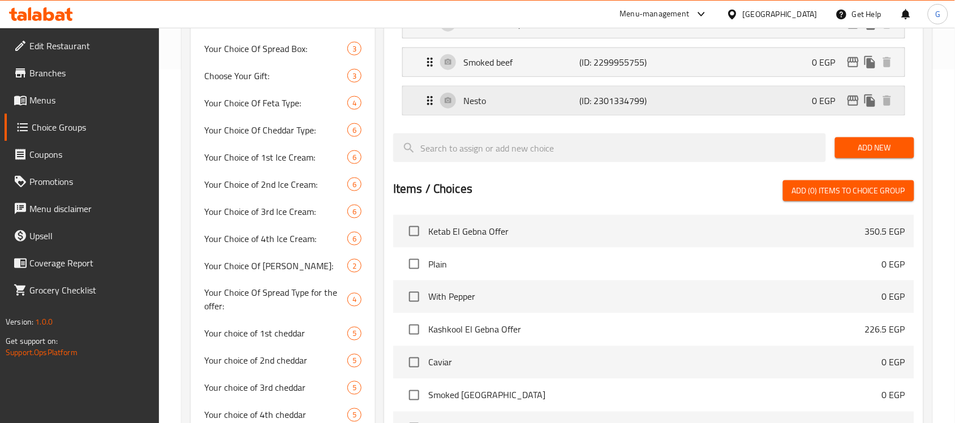
click at [603, 100] on p "(ID: 2301334799)" at bounding box center [619, 101] width 78 height 14
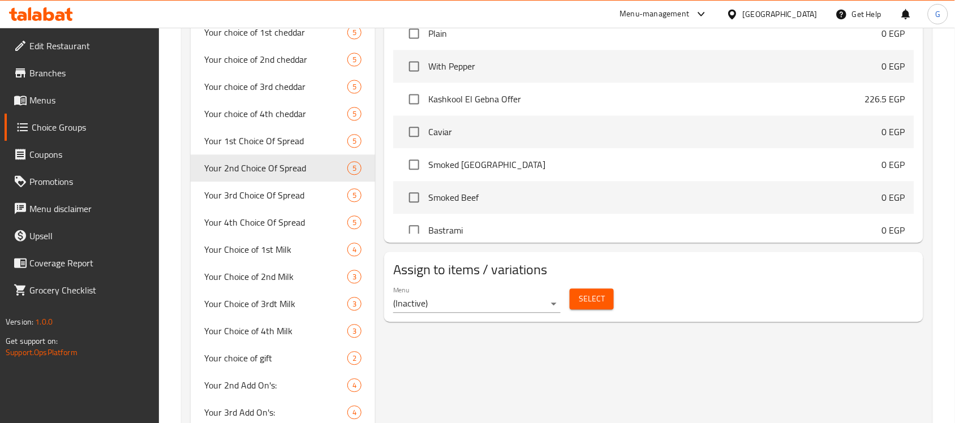
scroll to position [707, 0]
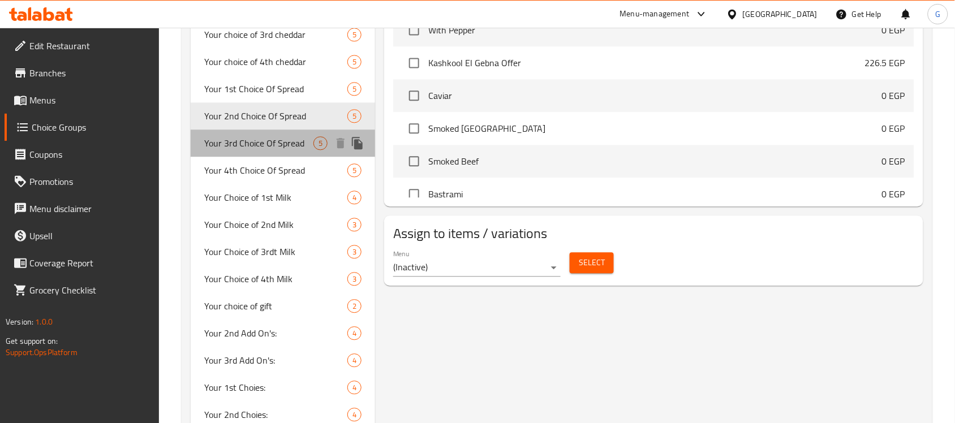
click at [264, 145] on span "Your 3rd Choice Of Spread" at bounding box center [258, 143] width 109 height 14
type input "Your 3rd Choice Of Spread"
type input "اختيارك الثالث من السبريد"
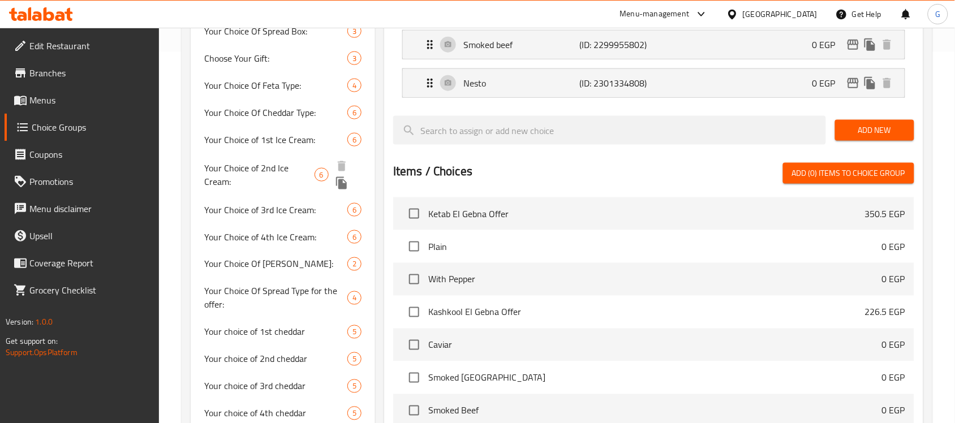
scroll to position [354, 0]
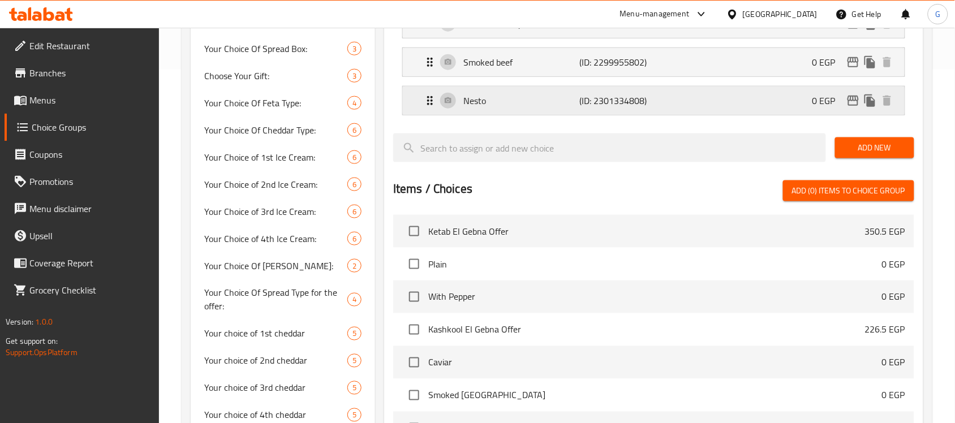
click at [533, 99] on p "Nesto" at bounding box center [521, 101] width 116 height 14
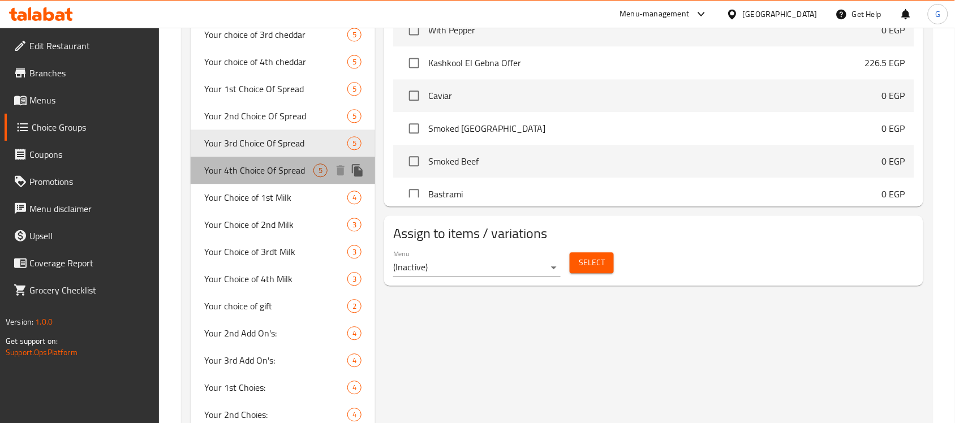
click at [281, 175] on span "Your 4th Choice Of Spread" at bounding box center [258, 171] width 109 height 14
type input "Your 4th Choice Of Spread"
type input "اختيارك الرابع من السبريد"
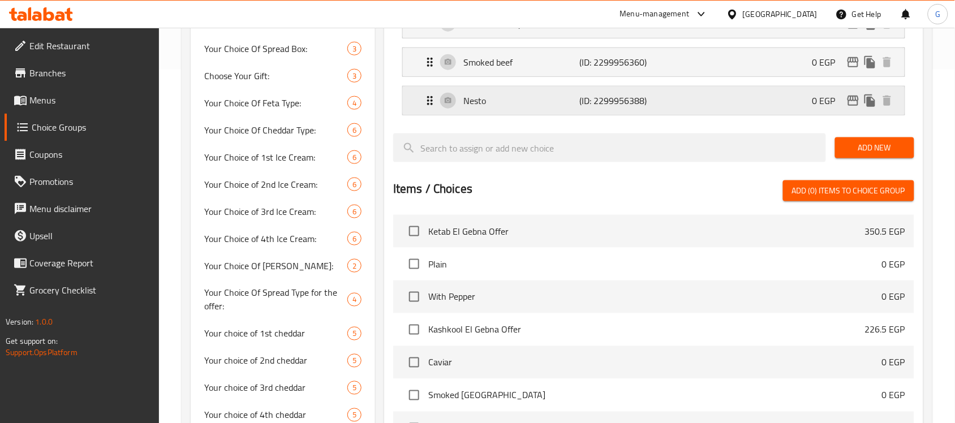
click at [580, 97] on p "(ID: 2299956388)" at bounding box center [619, 101] width 78 height 14
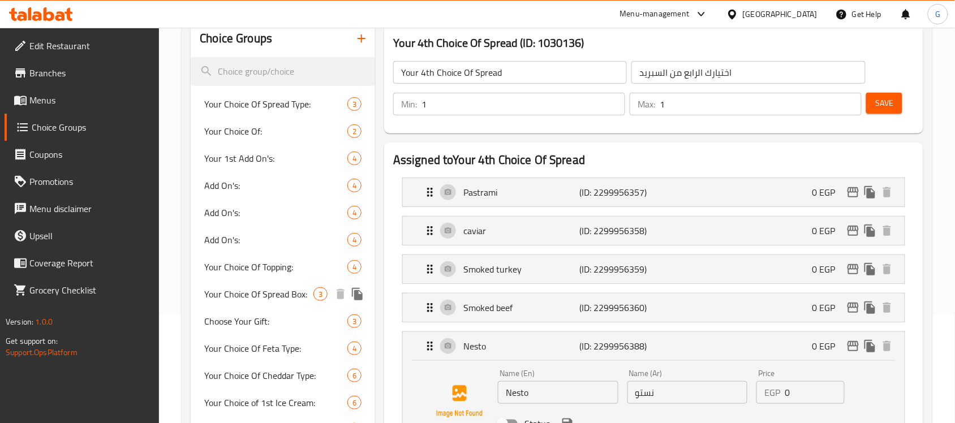
scroll to position [0, 0]
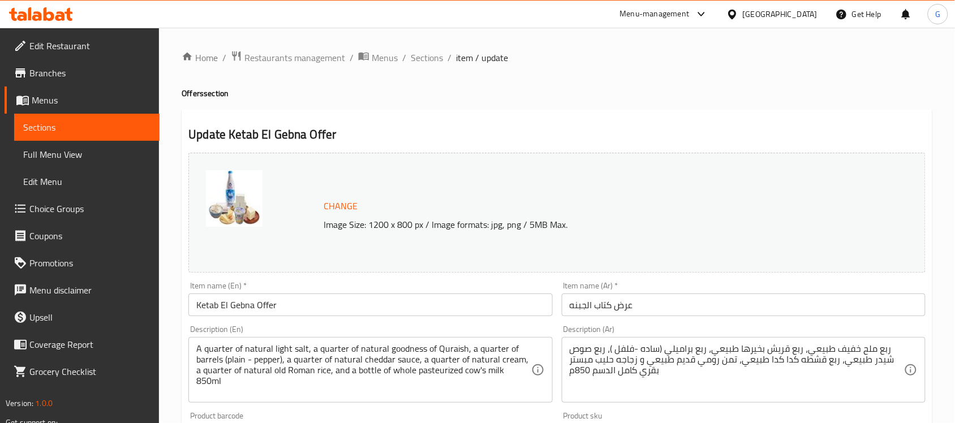
click at [269, 307] on input "Ketab El Gebna Offer" at bounding box center [370, 305] width 364 height 23
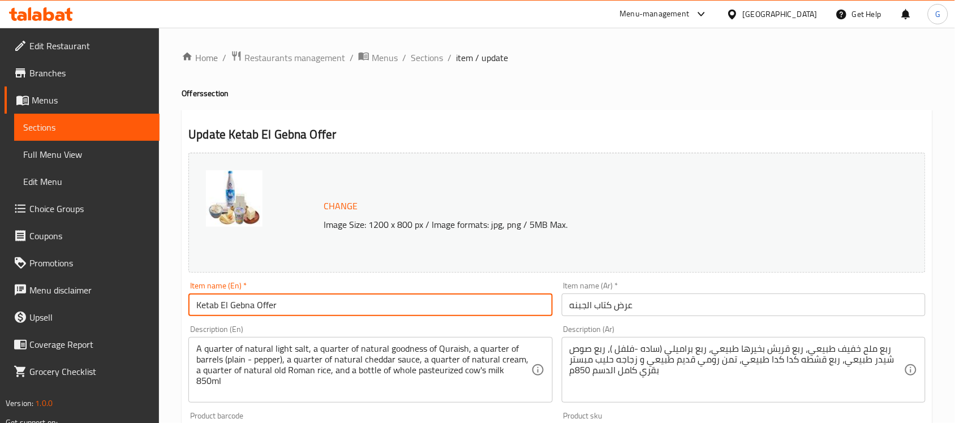
click at [269, 307] on input "Ketab El Gebna Offer" at bounding box center [370, 305] width 364 height 23
click at [426, 58] on span "Sections" at bounding box center [427, 58] width 32 height 14
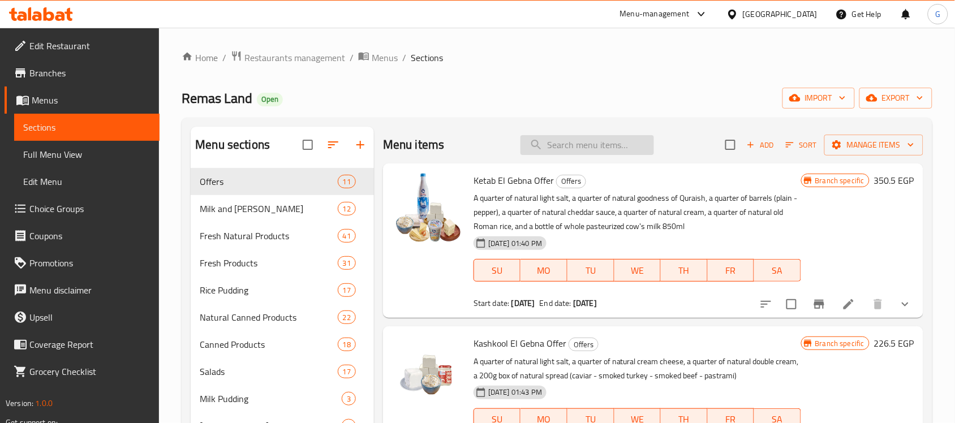
click at [590, 146] on input "search" at bounding box center [588, 145] width 134 height 20
paste input "Kashkool El Gebna Offer"
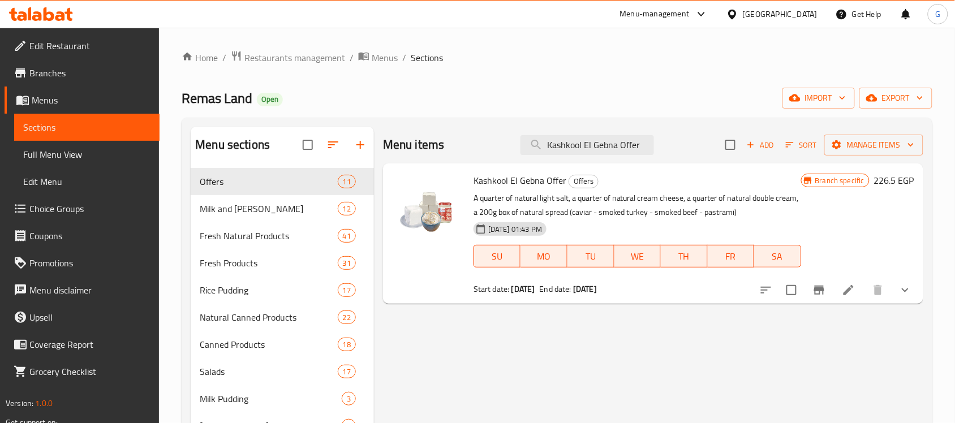
type input "Kashkool El Gebna Offer"
click at [821, 293] on icon "Branch-specific-item" at bounding box center [819, 290] width 10 height 9
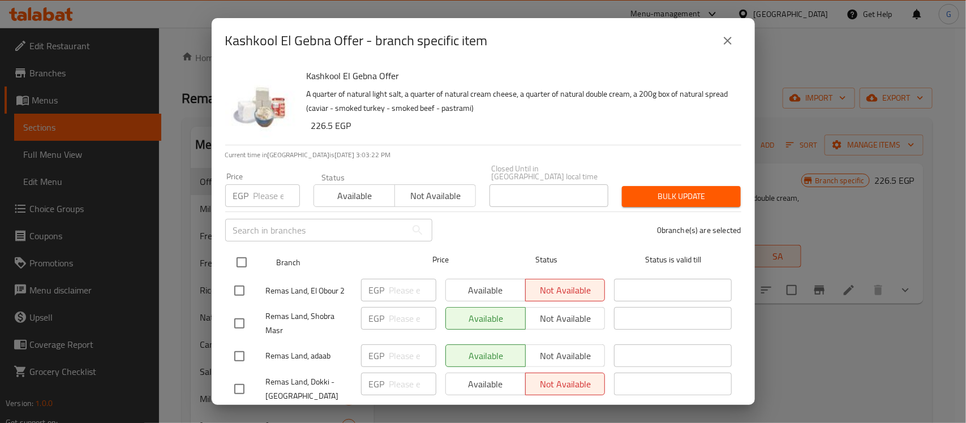
click at [242, 251] on input "checkbox" at bounding box center [242, 263] width 24 height 24
checkbox input "true"
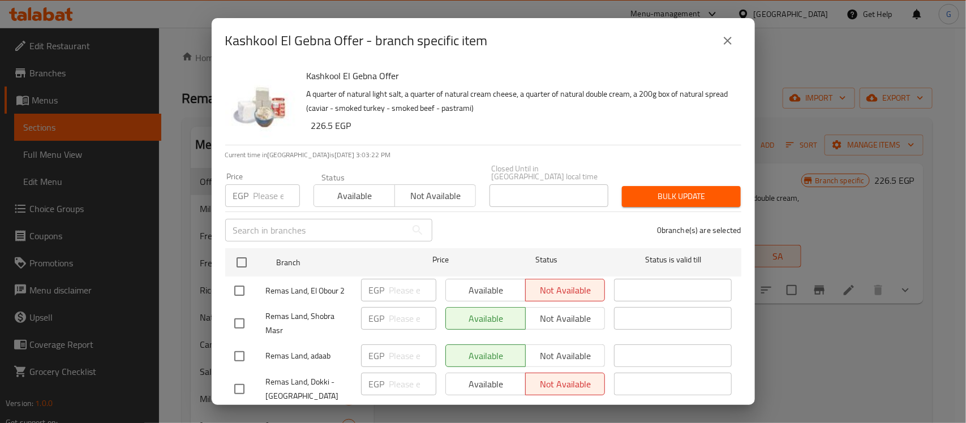
checkbox input "true"
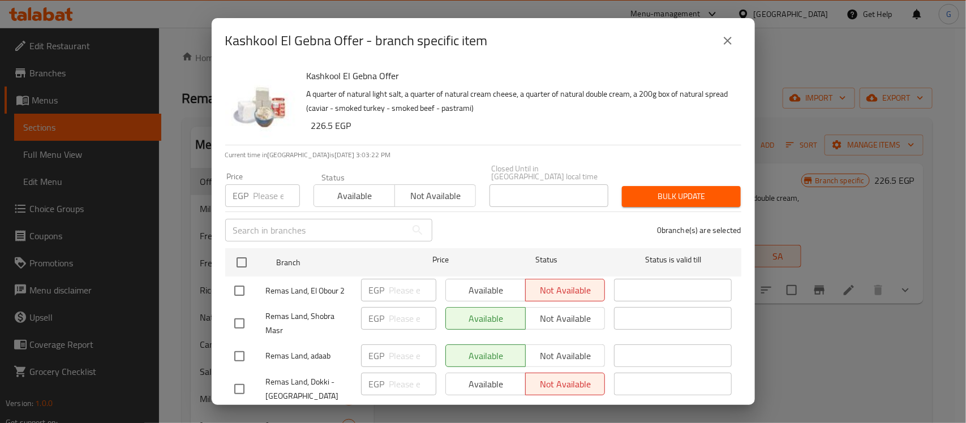
checkbox input "true"
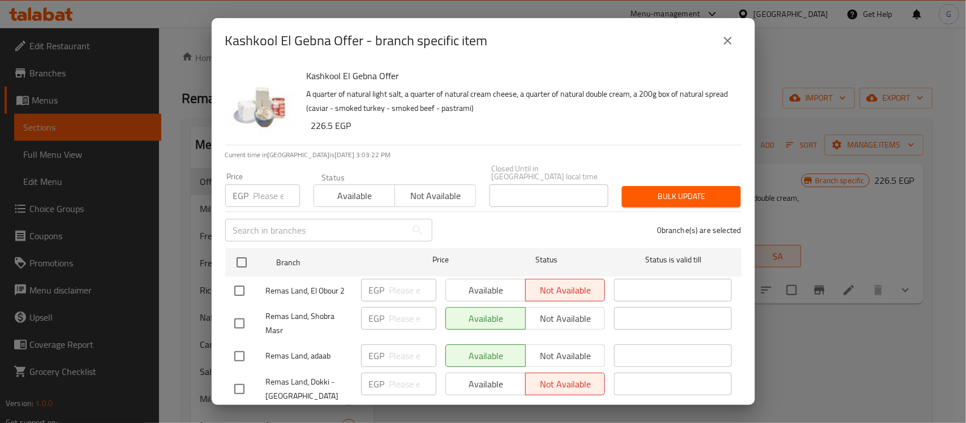
checkbox input "true"
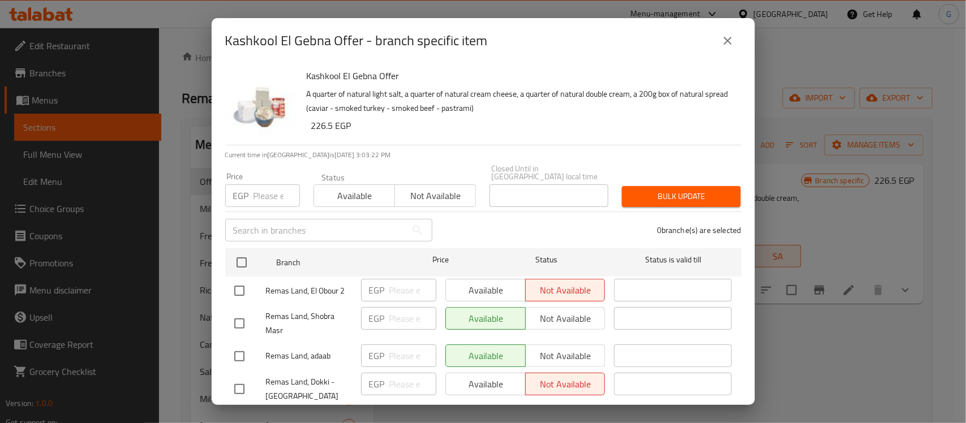
checkbox input "true"
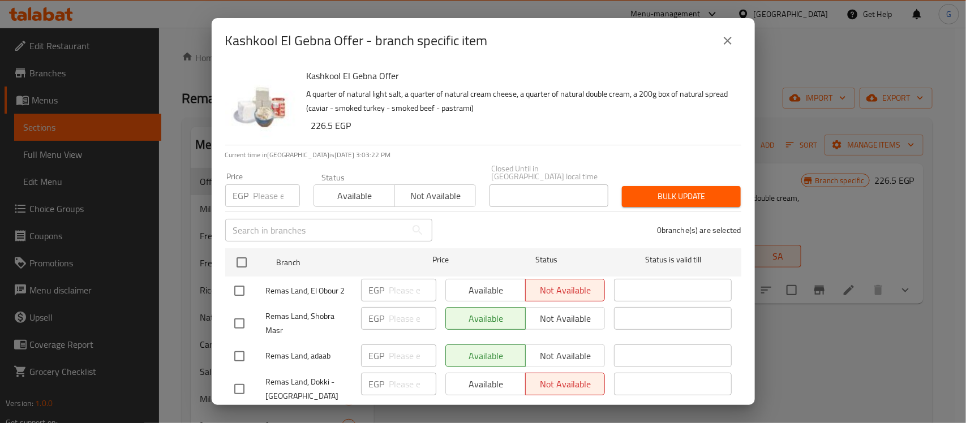
checkbox input "true"
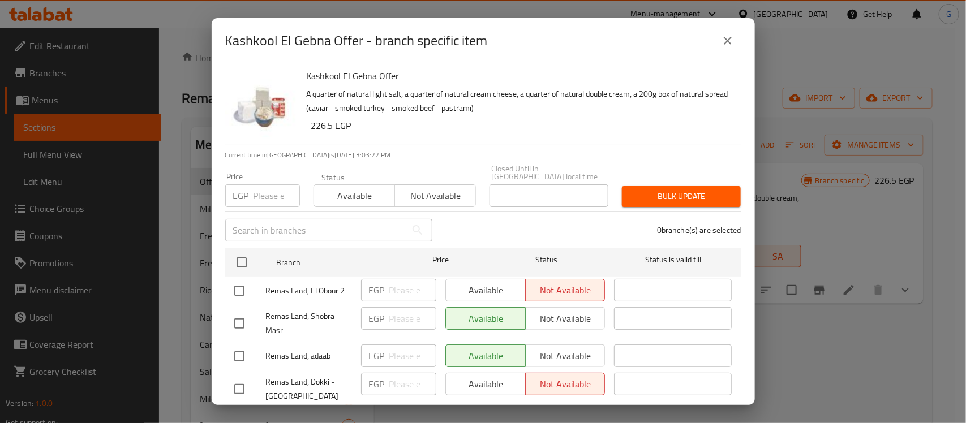
checkbox input "true"
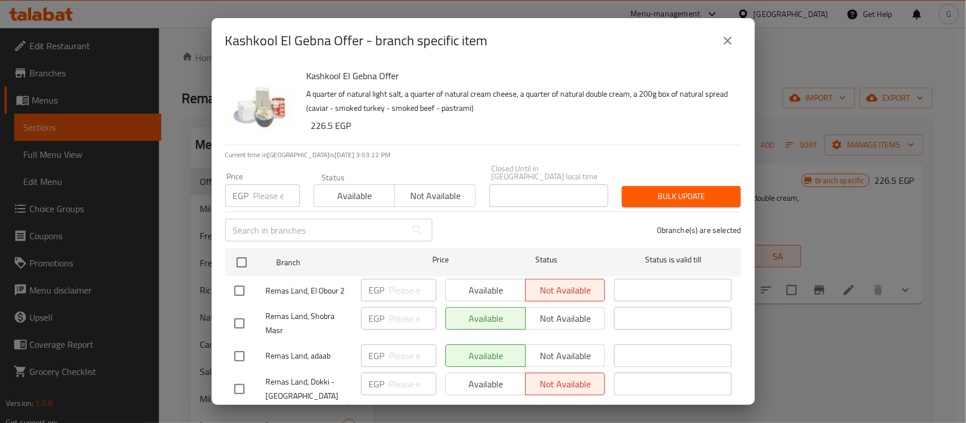
checkbox input "true"
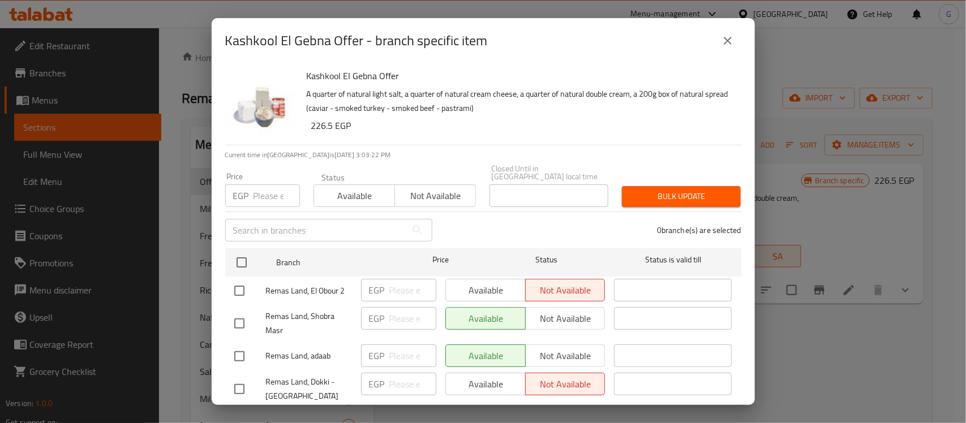
checkbox input "true"
click at [343, 194] on span "Available" at bounding box center [355, 196] width 72 height 16
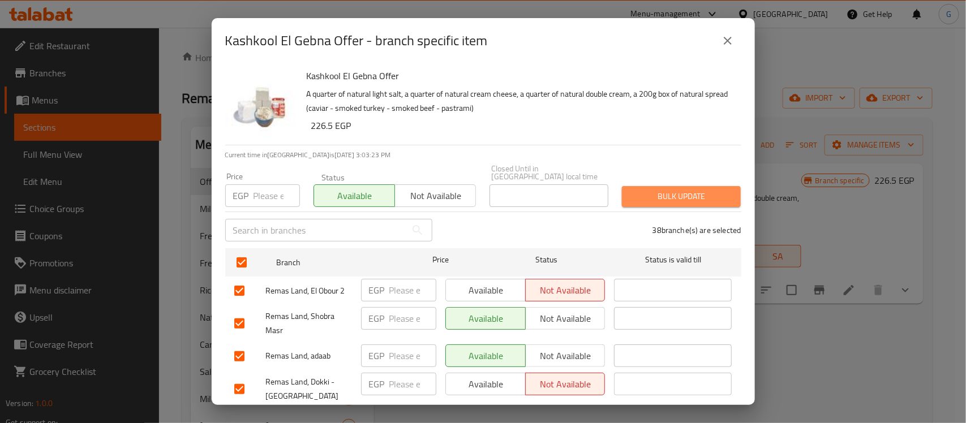
click at [685, 190] on span "Bulk update" at bounding box center [681, 197] width 101 height 14
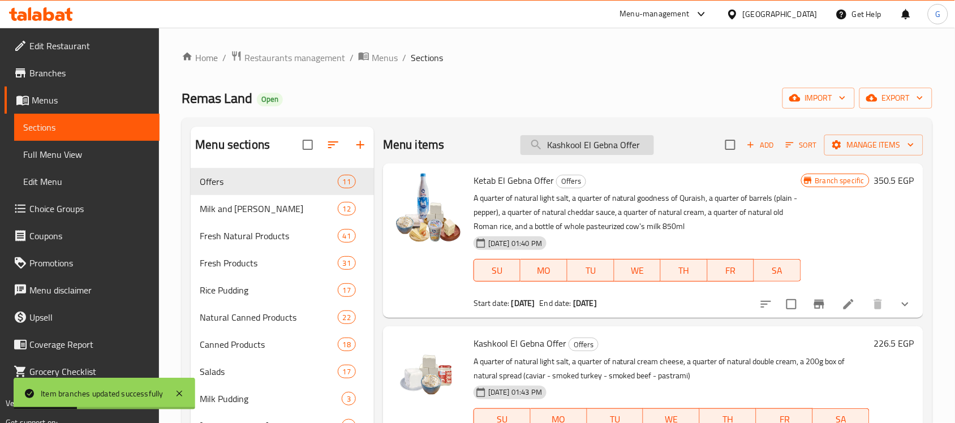
click at [618, 145] on input "Kashkool El Gebna Offer" at bounding box center [588, 145] width 134 height 20
paste input "Kashkool El Gebna Offer"
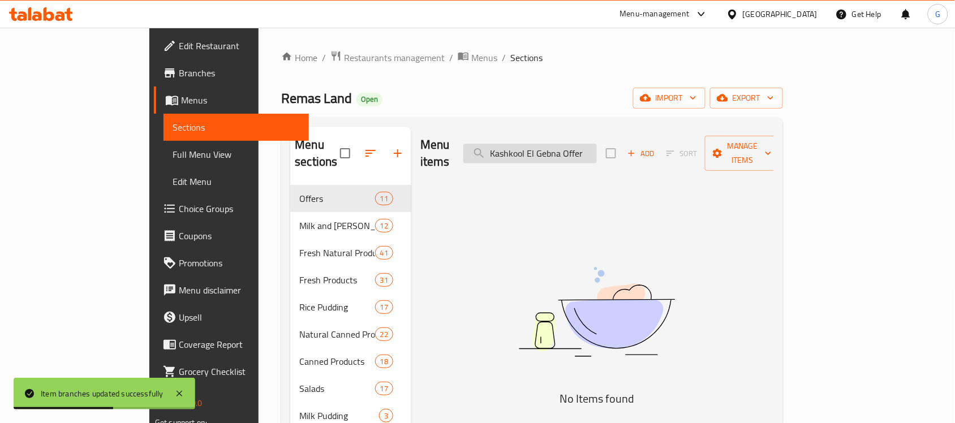
type input "Kashkool El Gebna Offer"
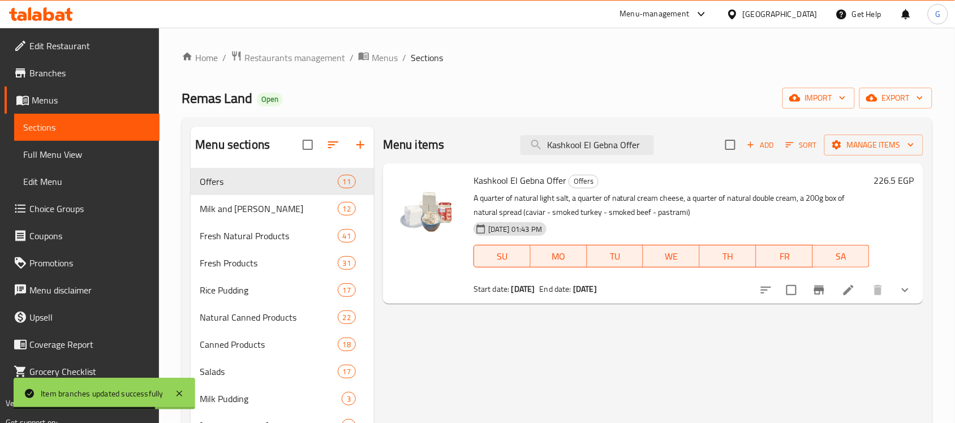
click at [849, 299] on li at bounding box center [849, 290] width 32 height 20
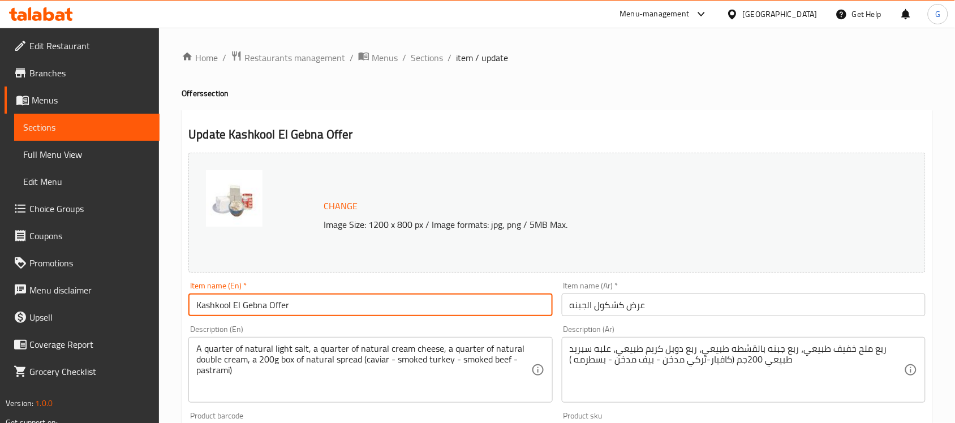
click at [338, 308] on input "Kashkool El Gebna Offer" at bounding box center [370, 305] width 364 height 23
click at [417, 61] on span "Sections" at bounding box center [427, 58] width 32 height 14
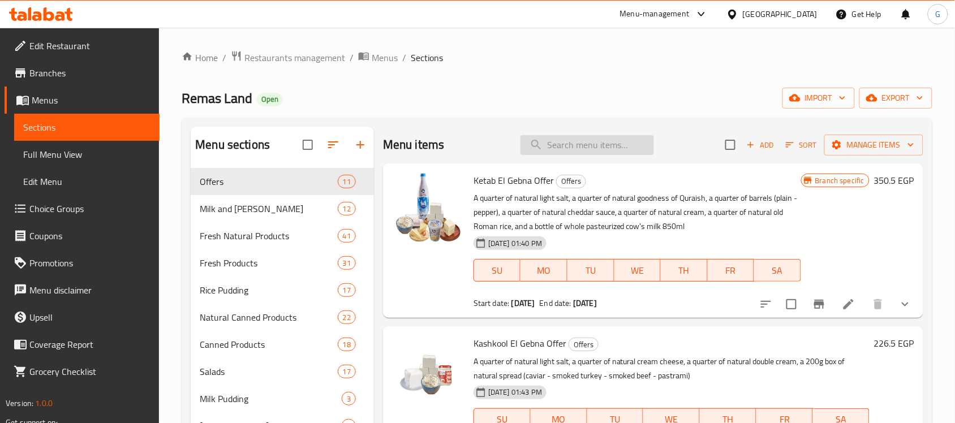
click at [579, 145] on input "search" at bounding box center [588, 145] width 134 height 20
paste input "Kurasuh Aljubnuh Offer"
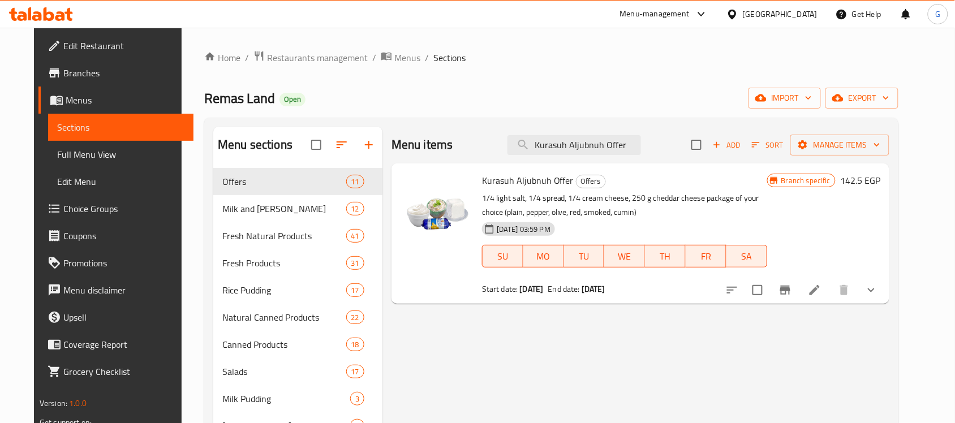
type input "Kurasuh Aljubnuh Offer"
click at [791, 294] on icon "Branch-specific-item" at bounding box center [785, 290] width 10 height 9
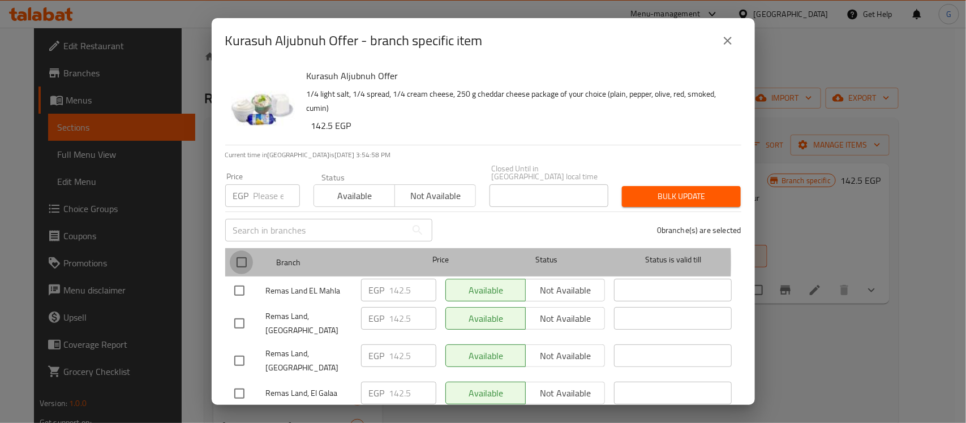
click at [239, 255] on input "checkbox" at bounding box center [242, 263] width 24 height 24
checkbox input "true"
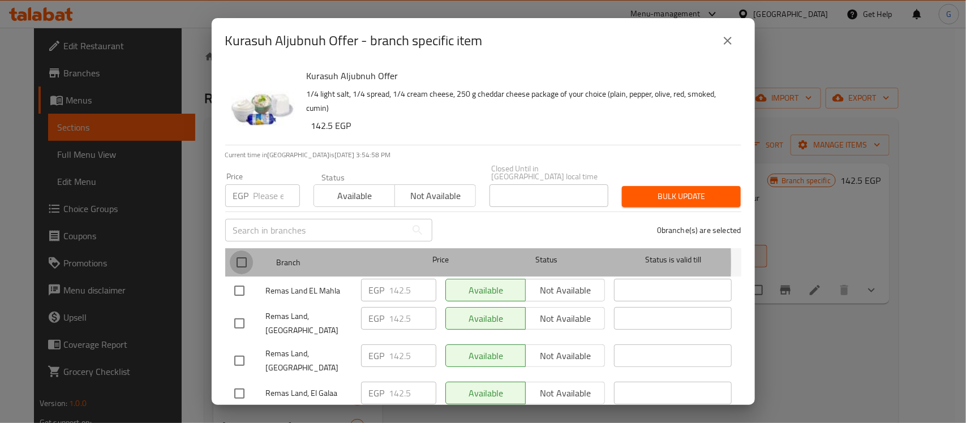
checkbox input "true"
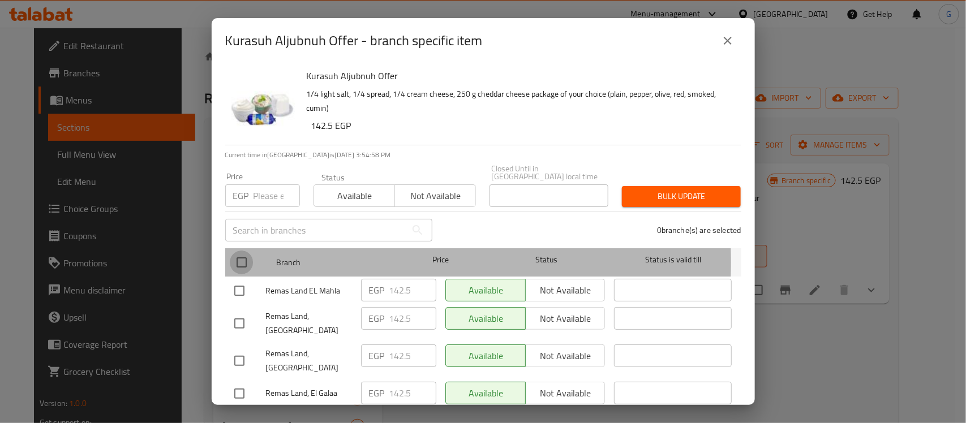
checkbox input "true"
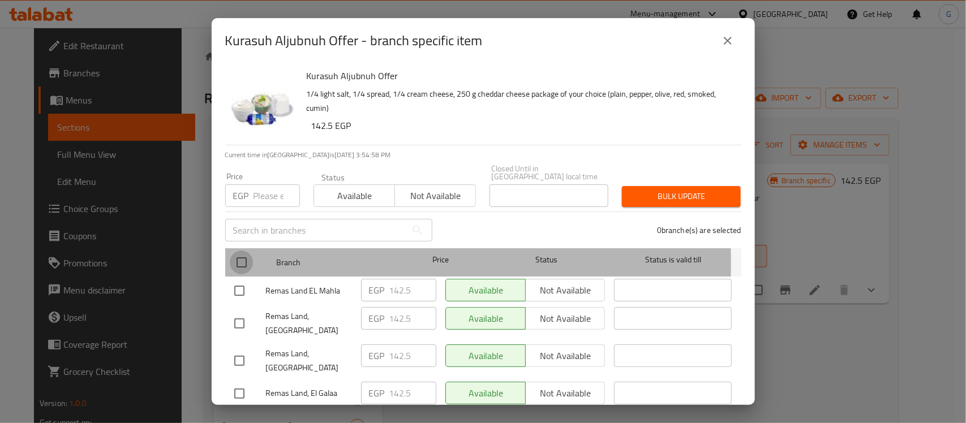
checkbox input "true"
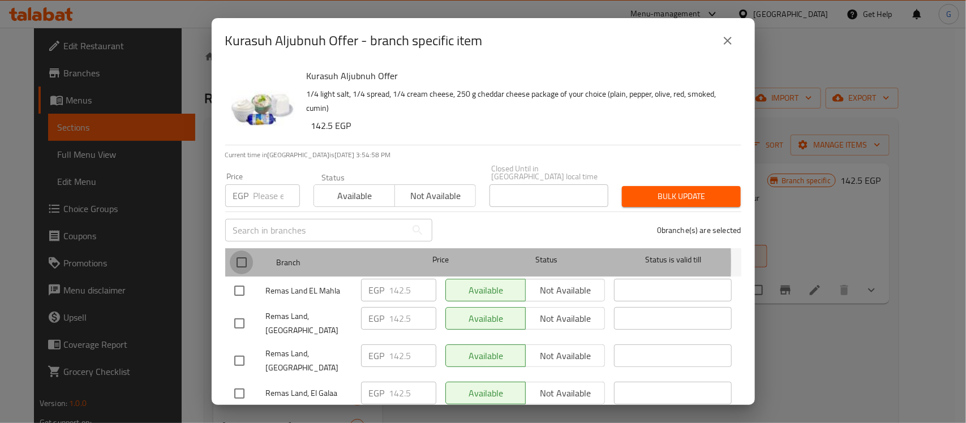
checkbox input "true"
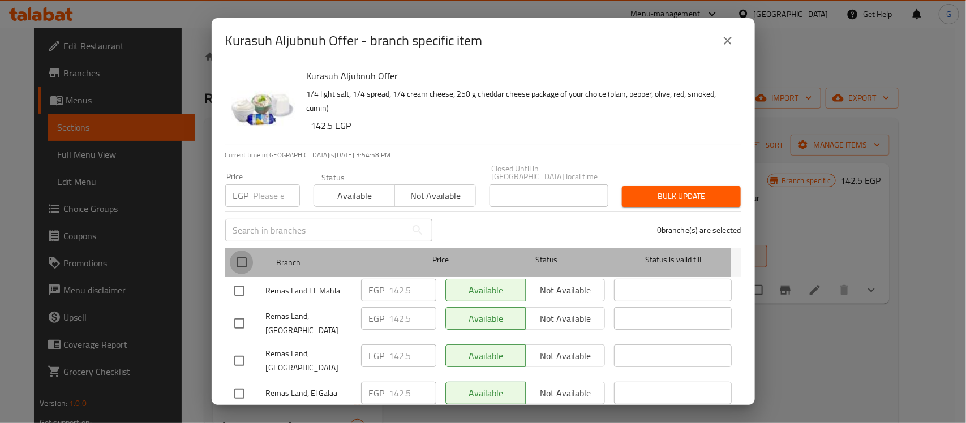
checkbox input "true"
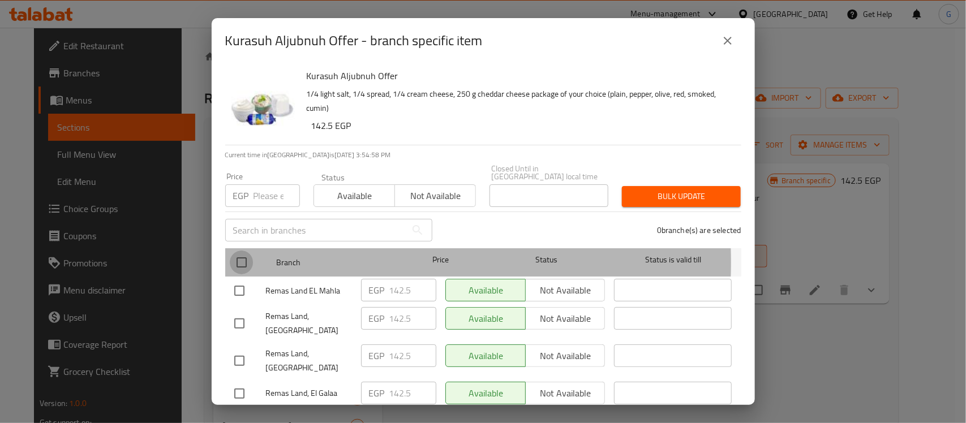
checkbox input "true"
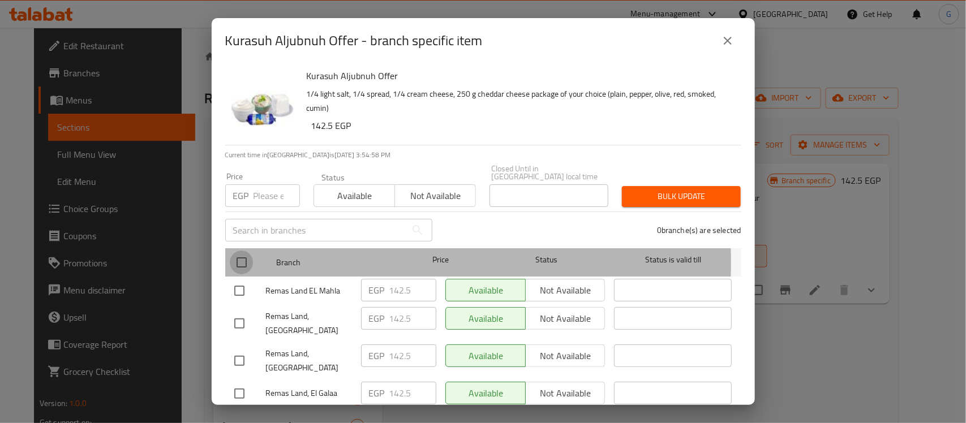
checkbox input "true"
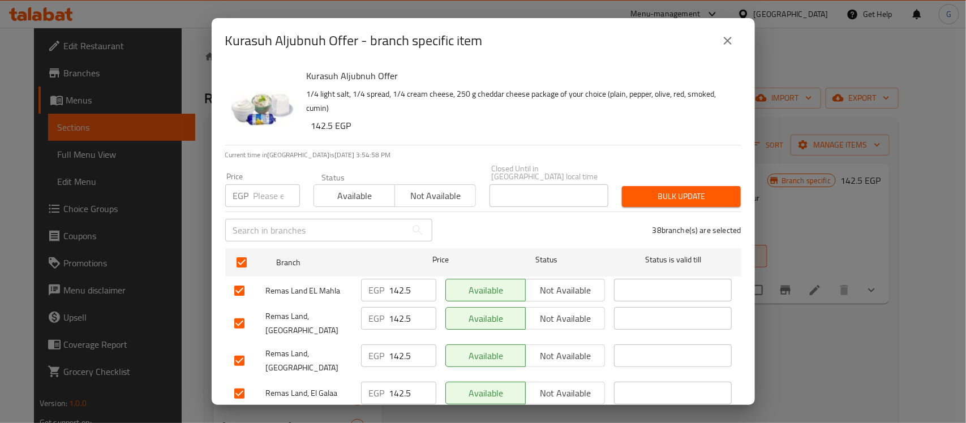
click at [332, 188] on span "Available" at bounding box center [355, 196] width 72 height 16
click at [703, 198] on button "Bulk update" at bounding box center [681, 196] width 119 height 21
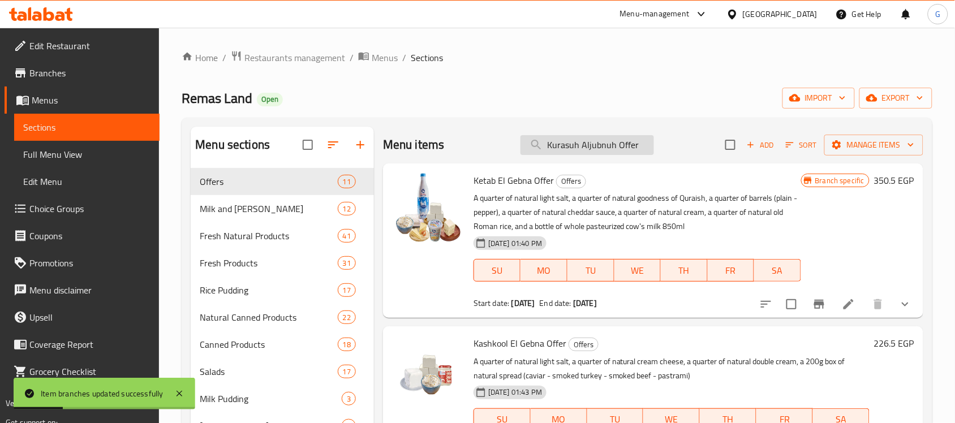
click at [601, 149] on input "Kurasuh Aljubnuh Offer" at bounding box center [588, 145] width 134 height 20
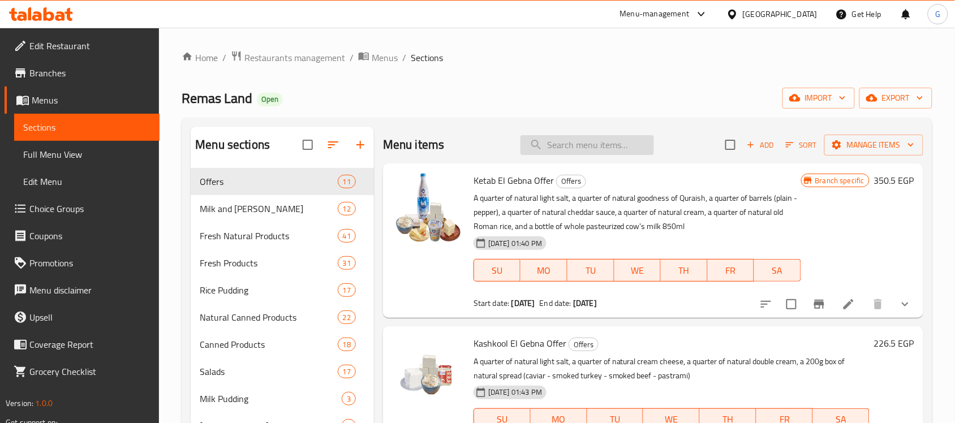
paste input "Kurasuh Aljubnuh Offer"
type input "Kurasuh Aljubnuh Offer"
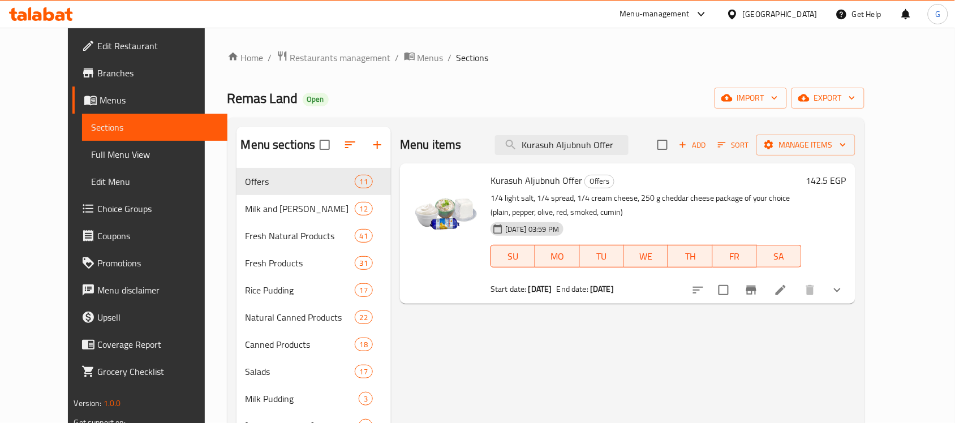
click at [491, 201] on p "1/4 light salt, 1/4 spread, 1/4 cream cheese, 250 g cheddar cheese package of y…" at bounding box center [646, 205] width 311 height 28
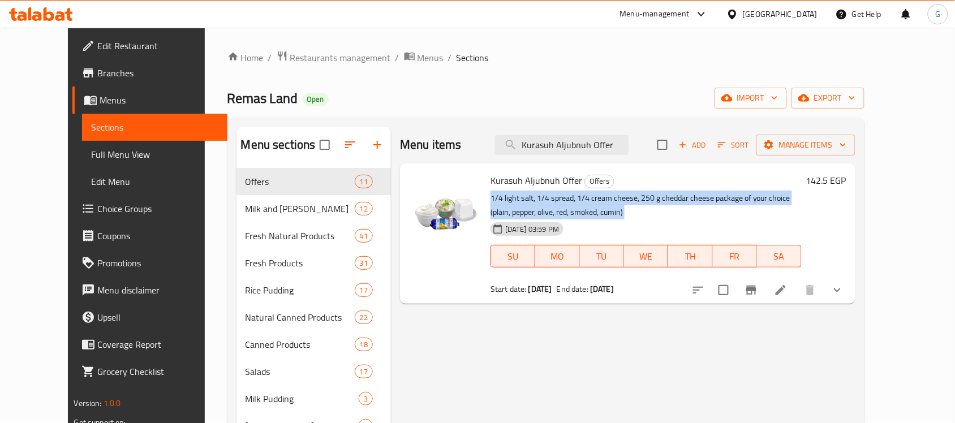
click at [491, 201] on p "1/4 light salt, 1/4 spread, 1/4 cream cheese, 250 g cheddar cheese package of y…" at bounding box center [646, 205] width 311 height 28
click at [788, 297] on icon at bounding box center [781, 291] width 14 height 14
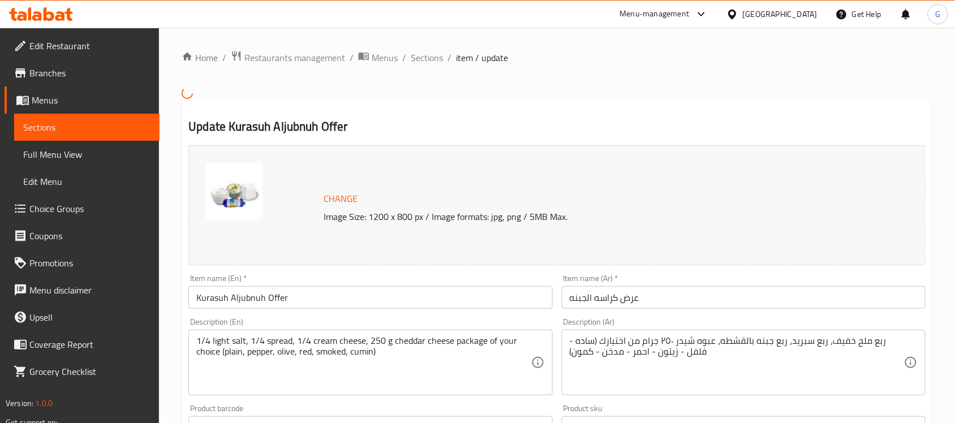
type input "اختيارك من نوع الشيدر:"
type input "1"
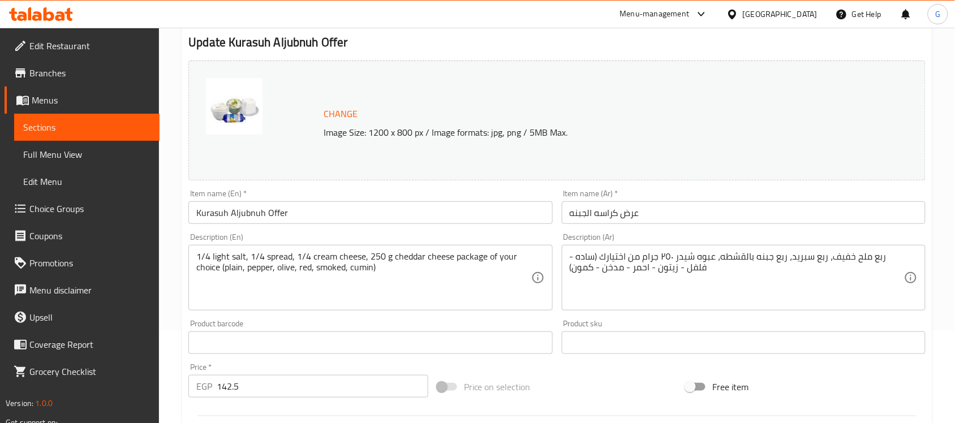
scroll to position [283, 0]
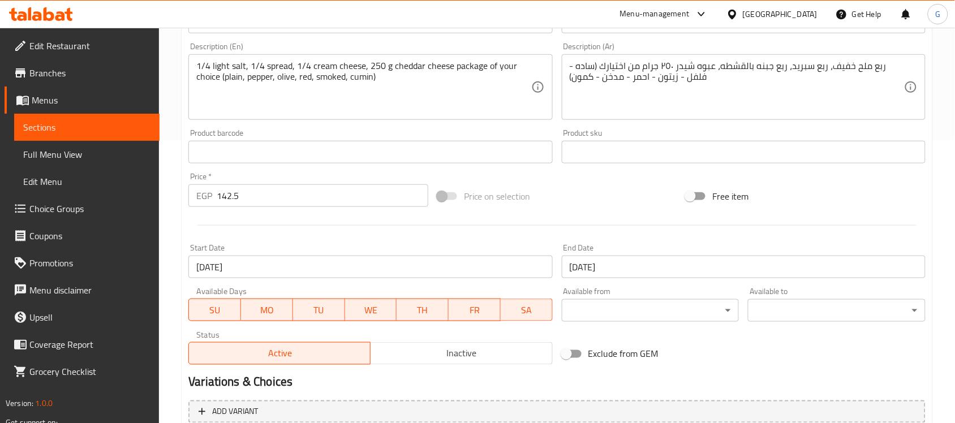
click at [703, 194] on input "Free item" at bounding box center [690, 197] width 65 height 22
click at [685, 188] on input "Free item" at bounding box center [701, 197] width 65 height 22
checkbox input "false"
click at [835, 205] on div "Free item" at bounding box center [805, 196] width 249 height 31
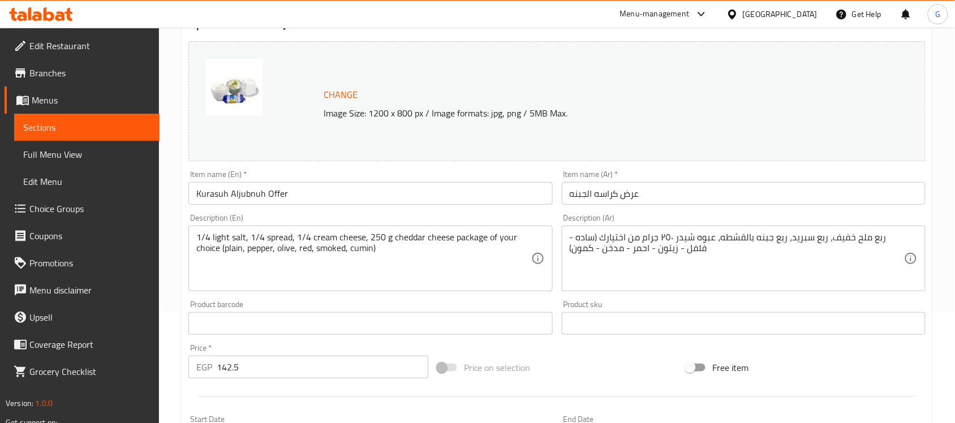
scroll to position [0, 0]
